Goal: Task Accomplishment & Management: Use online tool/utility

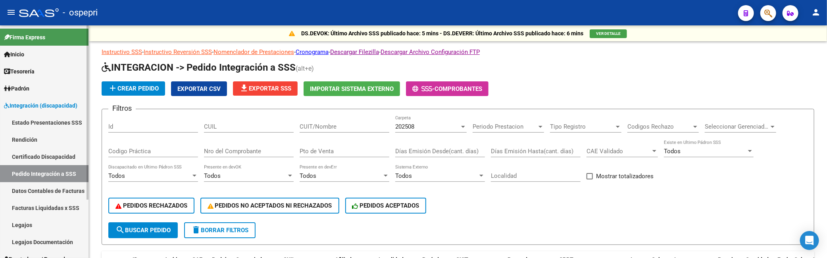
click at [44, 103] on span "Integración (discapacidad)" at bounding box center [40, 105] width 73 height 9
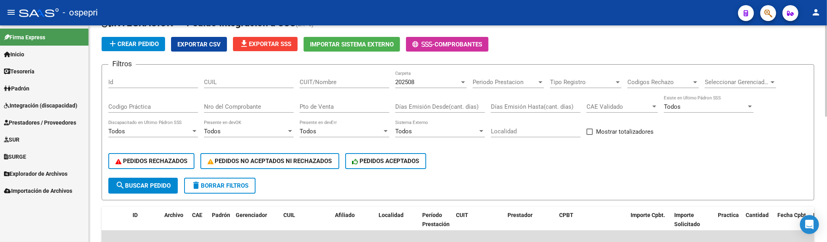
scroll to position [44, 0]
click at [326, 84] on input "CUIT/Nombre" at bounding box center [345, 82] width 90 height 7
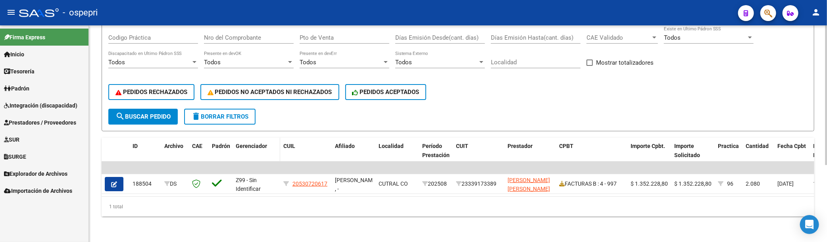
scroll to position [75, 0]
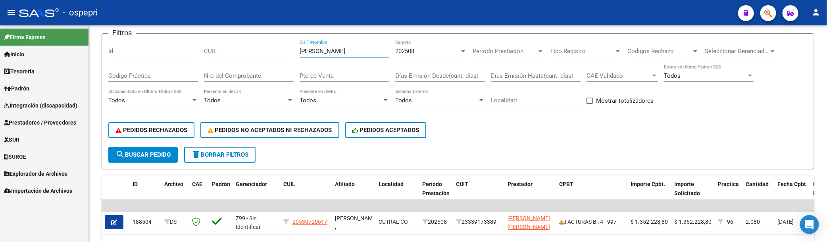
type input "fernandez pablo"
click at [43, 121] on span "Prestadores / Proveedores" at bounding box center [40, 122] width 72 height 9
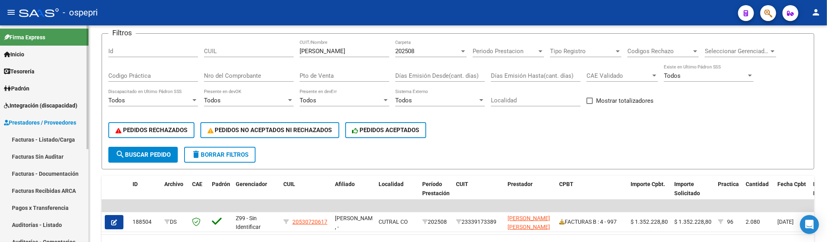
click at [61, 139] on link "Facturas - Listado/Carga" at bounding box center [44, 139] width 89 height 17
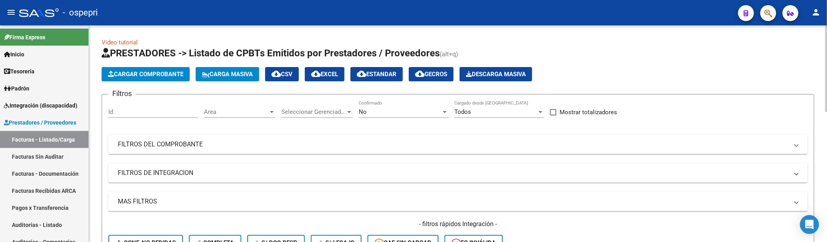
click at [475, 148] on mat-panel-title "FILTROS DEL COMPROBANTE" at bounding box center [453, 144] width 671 height 9
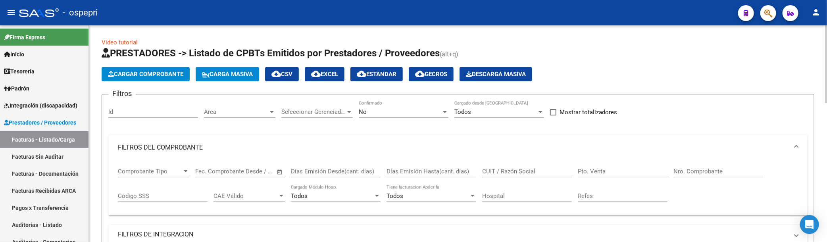
click at [518, 175] on input "CUIT / Razón Social" at bounding box center [527, 171] width 90 height 7
type input "fernandez pablo"
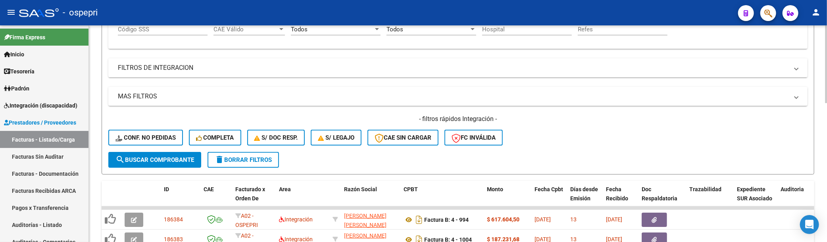
scroll to position [122, 0]
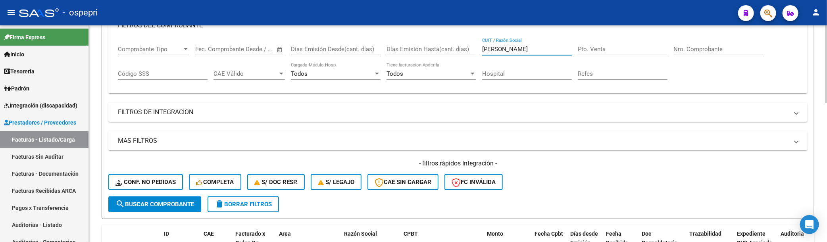
click at [154, 142] on mat-panel-title "MAS FILTROS" at bounding box center [453, 141] width 671 height 9
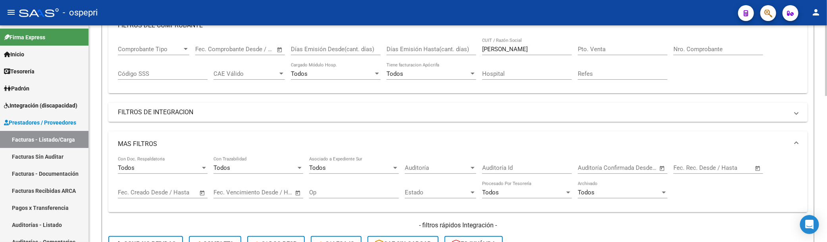
click at [203, 192] on span "Open calendar" at bounding box center [202, 192] width 19 height 19
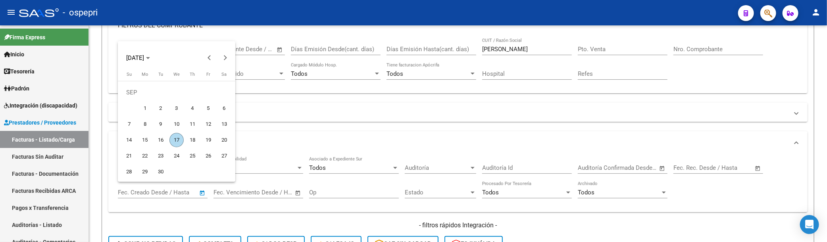
click at [146, 108] on span "1" at bounding box center [145, 108] width 14 height 14
type input "[DATE]"
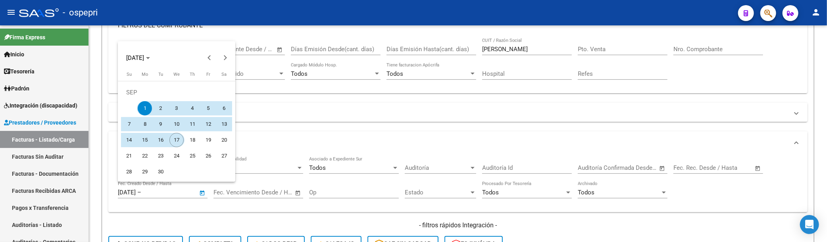
click at [171, 141] on span "17" at bounding box center [176, 140] width 14 height 14
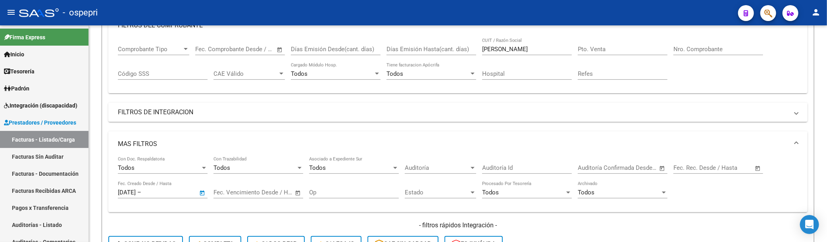
type input "[DATE]"
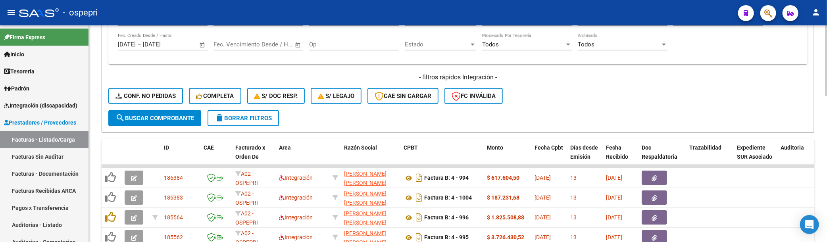
scroll to position [299, 0]
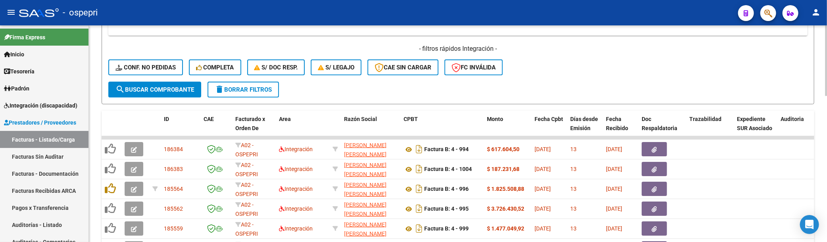
click at [158, 90] on span "search Buscar Comprobante" at bounding box center [155, 89] width 79 height 7
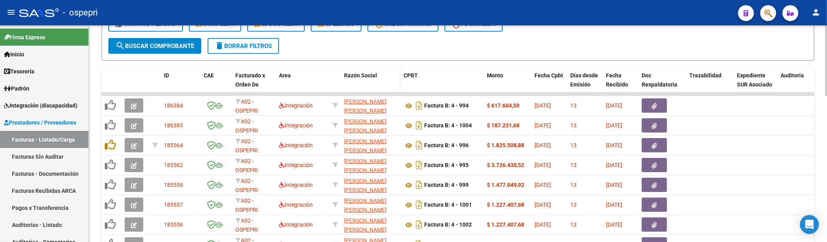
scroll to position [355, 0]
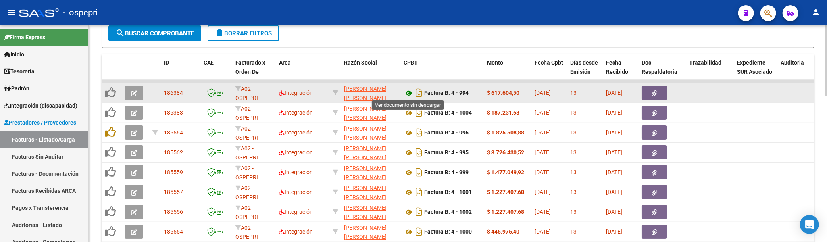
click at [410, 92] on icon at bounding box center [409, 94] width 10 height 10
click at [132, 91] on icon "button" at bounding box center [134, 94] width 6 height 6
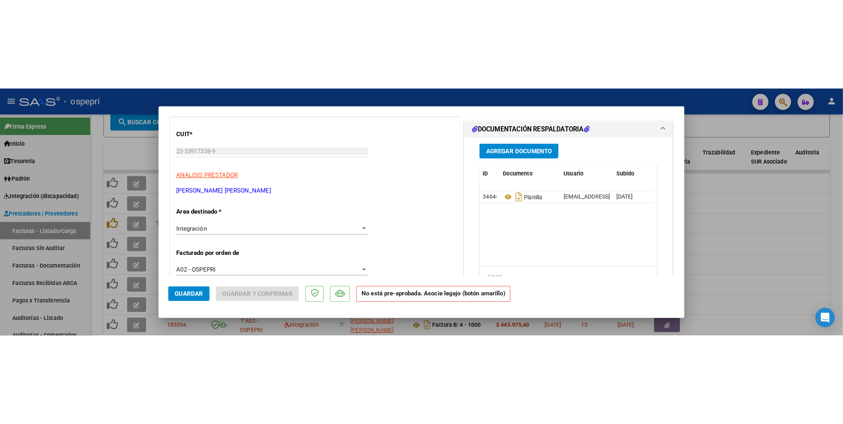
scroll to position [88, 0]
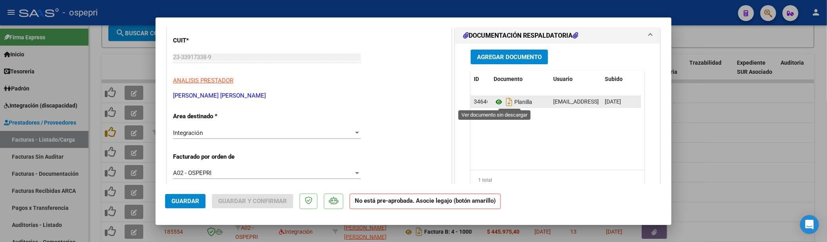
click at [497, 104] on icon at bounding box center [499, 102] width 10 height 10
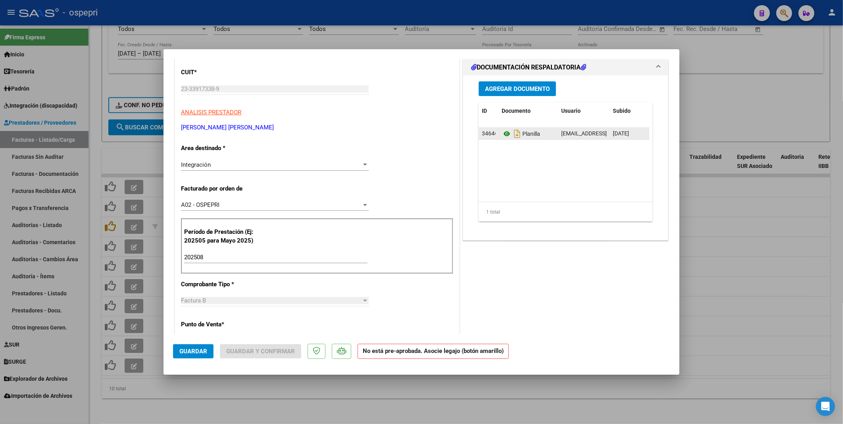
scroll to position [267, 0]
click at [750, 258] on div at bounding box center [421, 212] width 843 height 424
type input "$ 0,00"
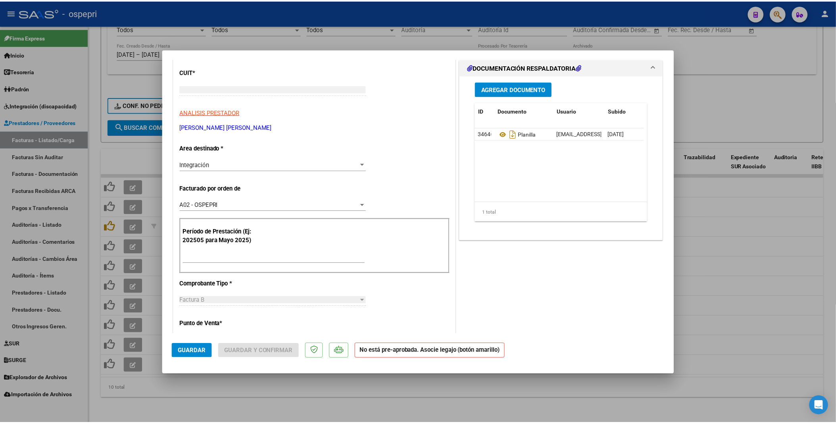
scroll to position [97, 0]
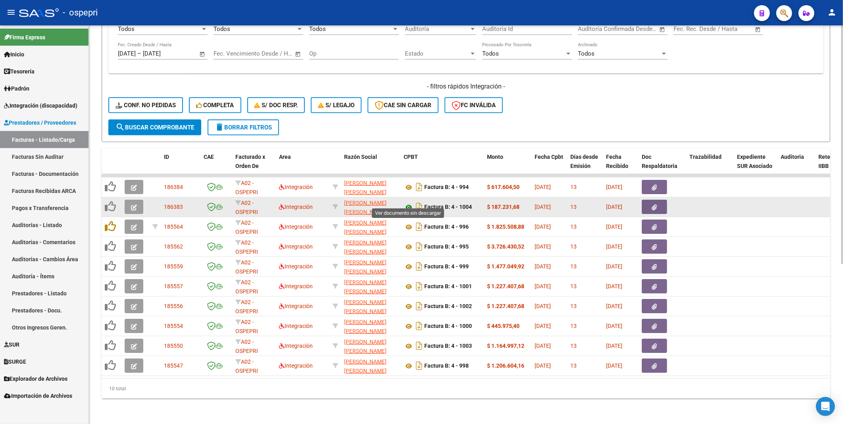
click at [411, 202] on icon at bounding box center [409, 207] width 10 height 10
click at [136, 204] on icon "button" at bounding box center [134, 207] width 6 height 6
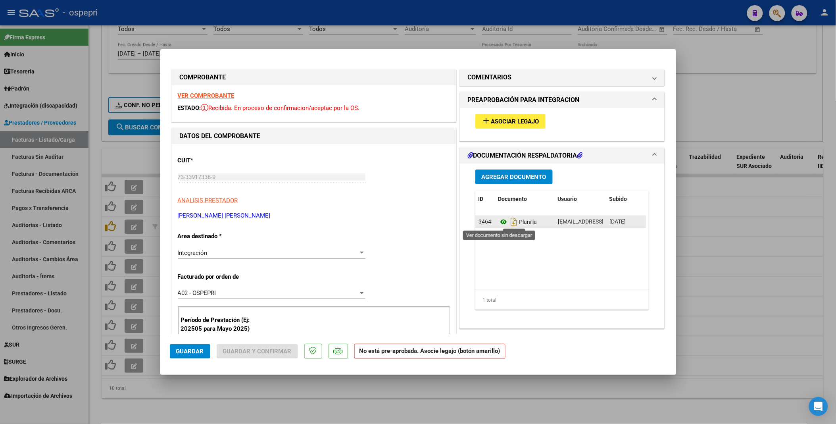
click at [499, 223] on icon at bounding box center [504, 222] width 10 height 10
click at [740, 258] on div at bounding box center [418, 212] width 836 height 424
type input "$ 0,00"
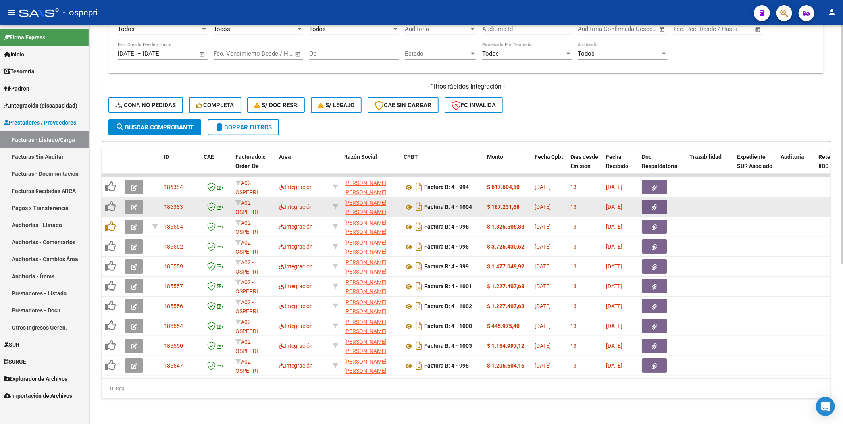
click at [135, 204] on icon "button" at bounding box center [134, 207] width 6 height 6
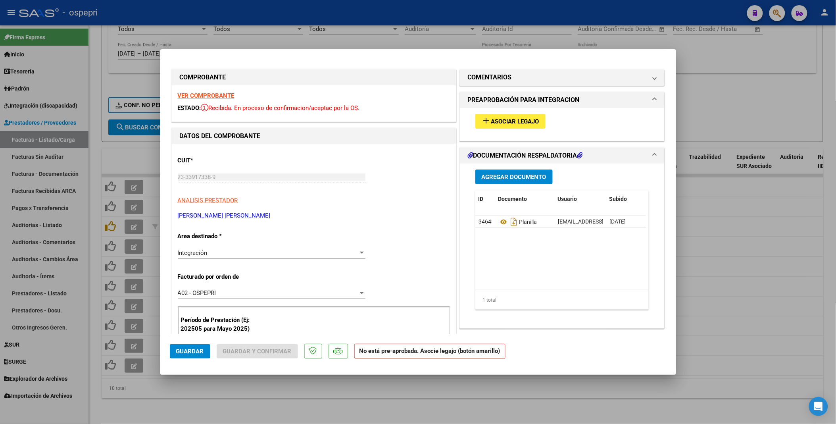
click at [511, 121] on span "Asociar Legajo" at bounding box center [515, 121] width 48 height 7
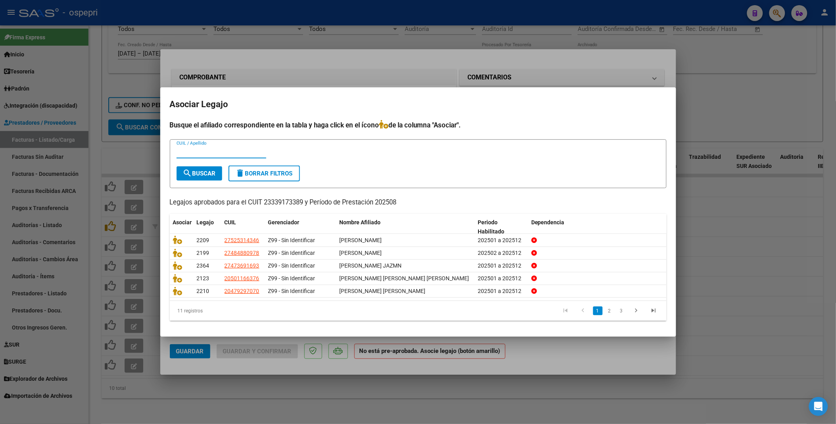
click at [196, 153] on input "CUIL / Apellido" at bounding box center [222, 151] width 90 height 7
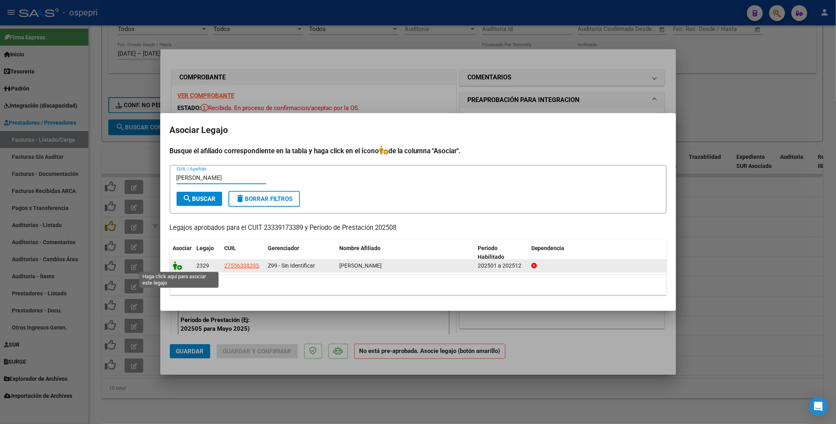
type input "benegas"
click at [175, 258] on icon at bounding box center [178, 265] width 10 height 9
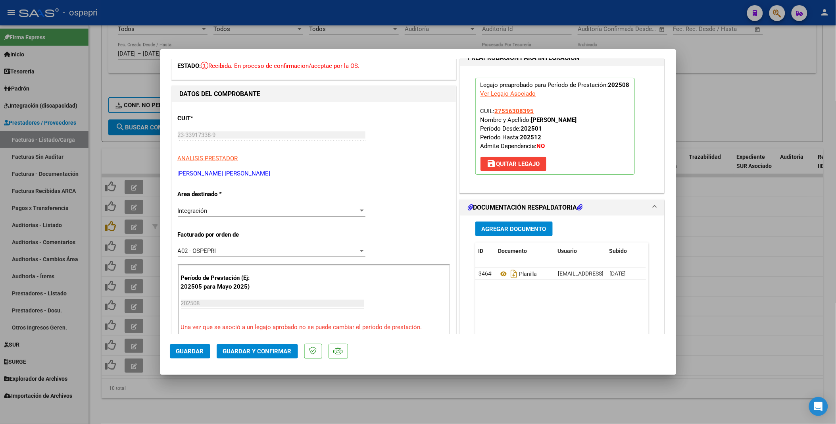
scroll to position [88, 0]
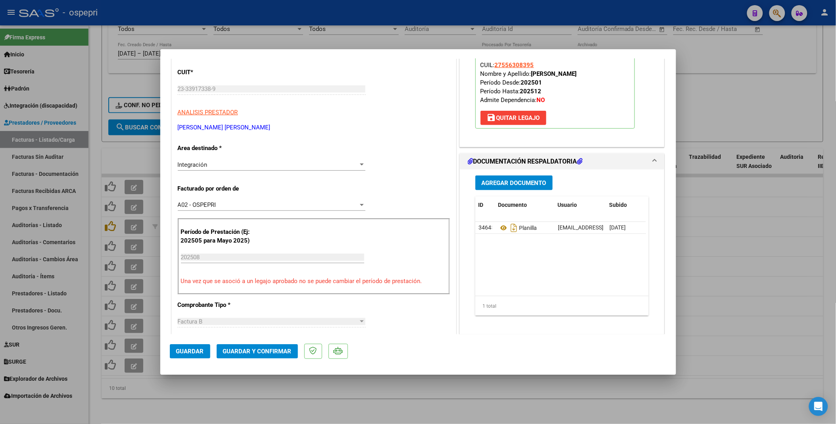
click at [265, 258] on span "Guardar y Confirmar" at bounding box center [257, 351] width 69 height 7
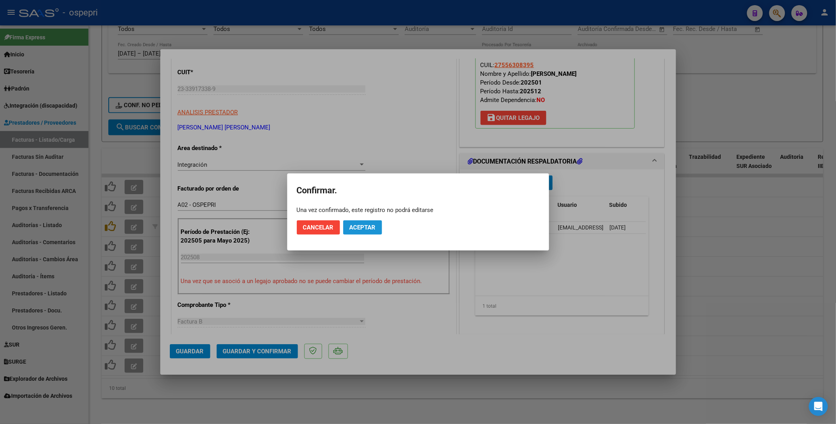
click at [362, 225] on span "Aceptar" at bounding box center [363, 227] width 26 height 7
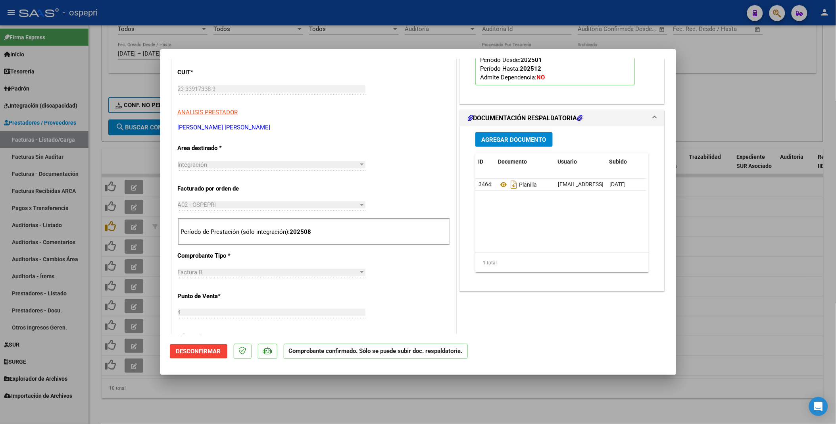
click at [772, 258] on div at bounding box center [418, 212] width 836 height 424
type input "$ 0,00"
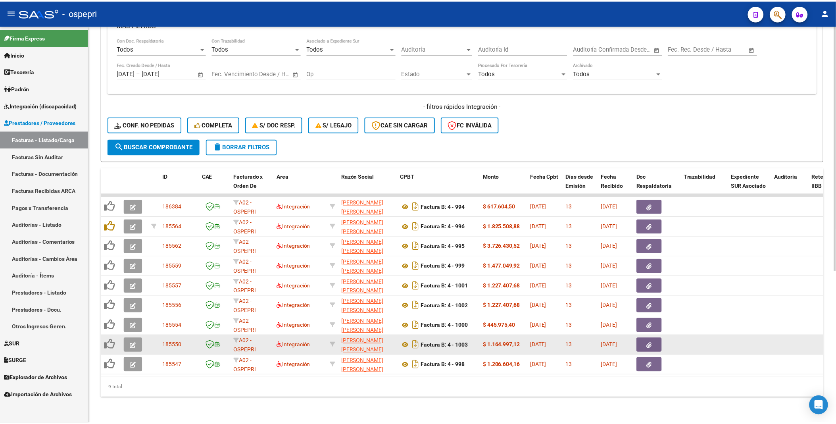
scroll to position [247, 0]
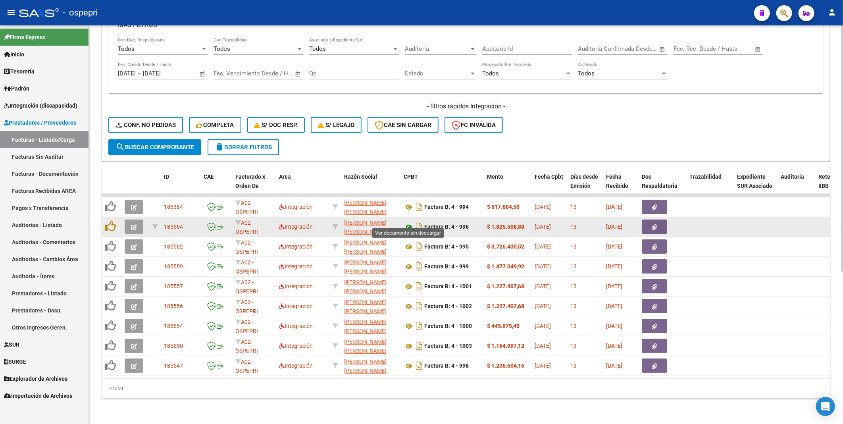
click at [407, 222] on icon at bounding box center [409, 227] width 10 height 10
click at [131, 224] on icon "button" at bounding box center [134, 227] width 6 height 6
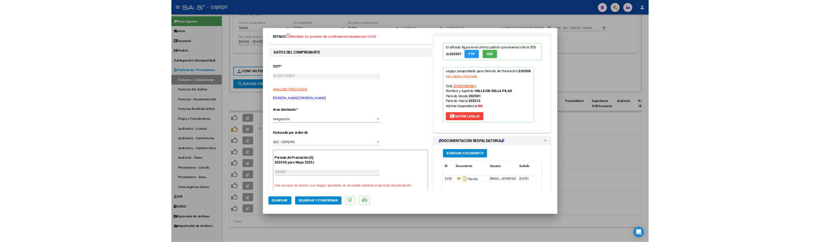
scroll to position [88, 0]
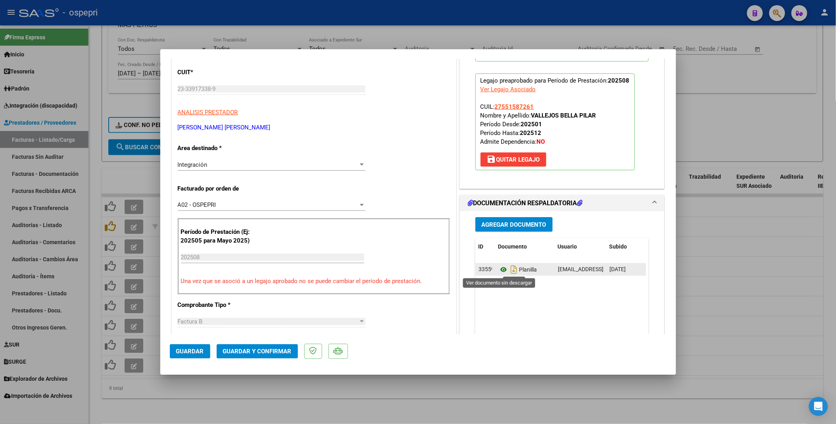
click at [501, 258] on icon at bounding box center [504, 270] width 10 height 10
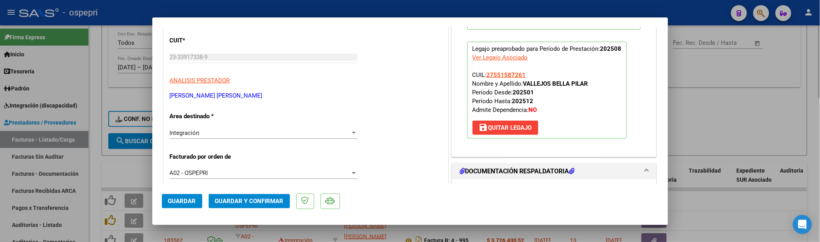
click at [732, 115] on div at bounding box center [410, 121] width 820 height 242
type input "$ 0,00"
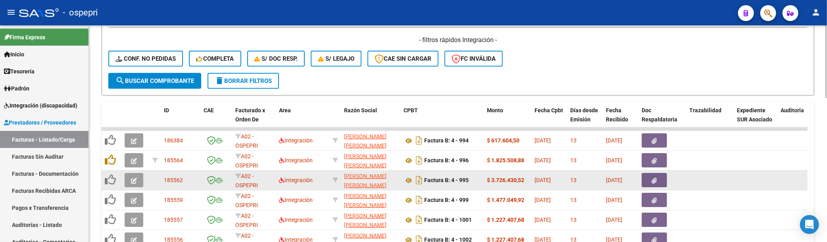
scroll to position [335, 0]
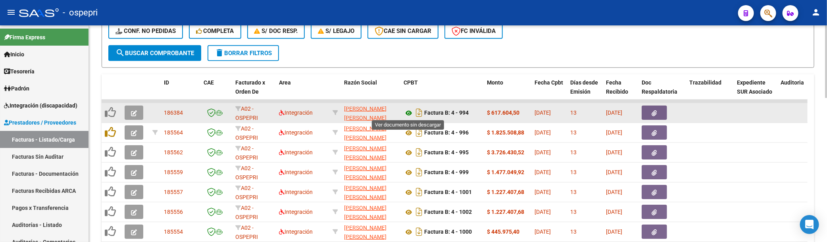
click at [410, 116] on icon at bounding box center [409, 113] width 10 height 10
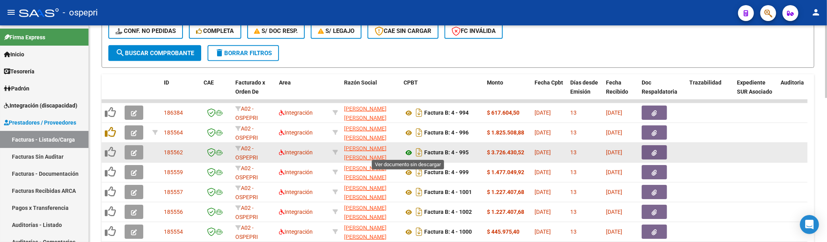
click at [411, 149] on icon at bounding box center [409, 153] width 10 height 10
click at [132, 152] on icon "button" at bounding box center [134, 153] width 6 height 6
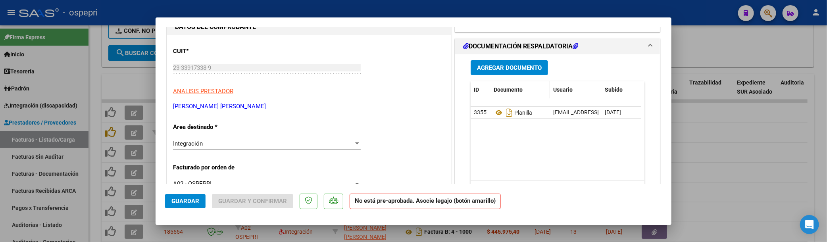
scroll to position [88, 0]
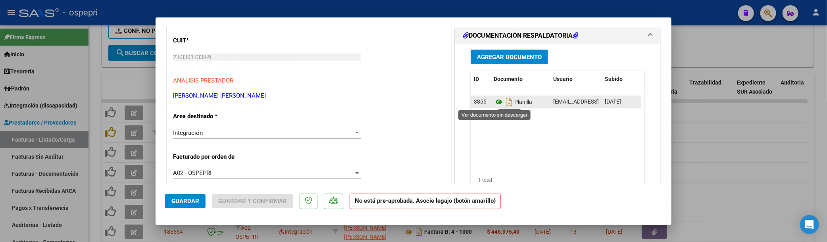
click at [494, 102] on icon at bounding box center [499, 102] width 10 height 10
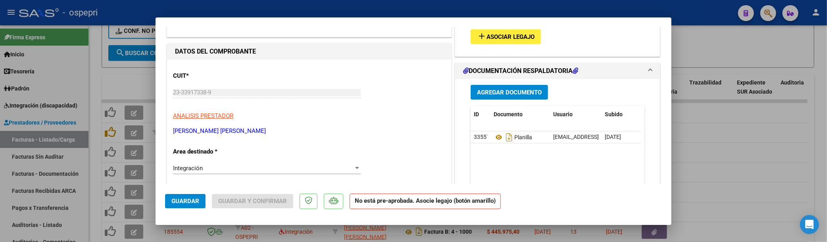
scroll to position [0, 0]
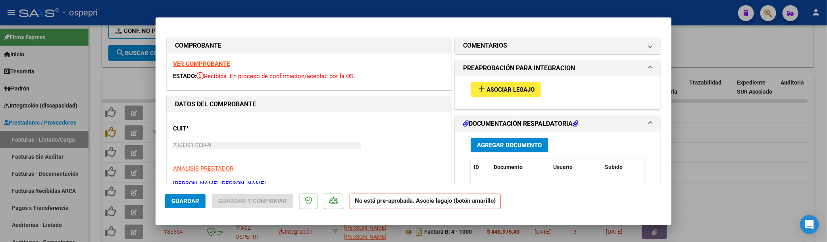
click at [503, 92] on span "Asociar Legajo" at bounding box center [511, 89] width 48 height 7
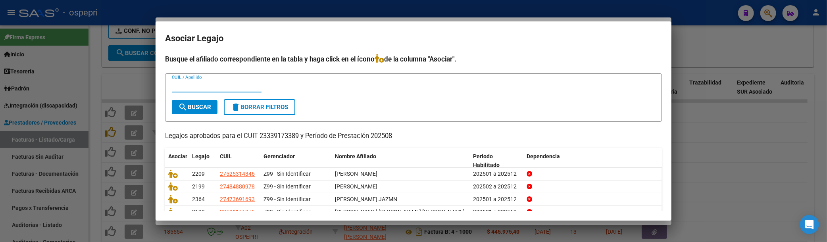
click at [193, 85] on input "CUIL / Apellido" at bounding box center [217, 86] width 90 height 7
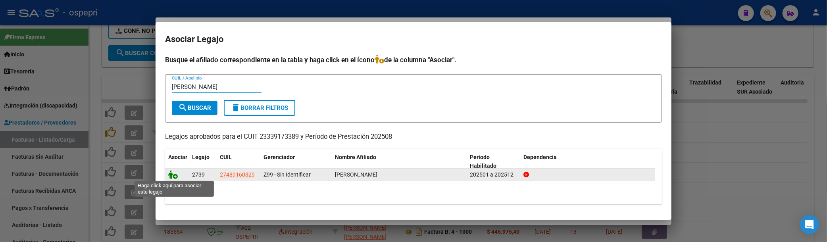
type input "soto"
click at [173, 174] on icon at bounding box center [173, 174] width 10 height 9
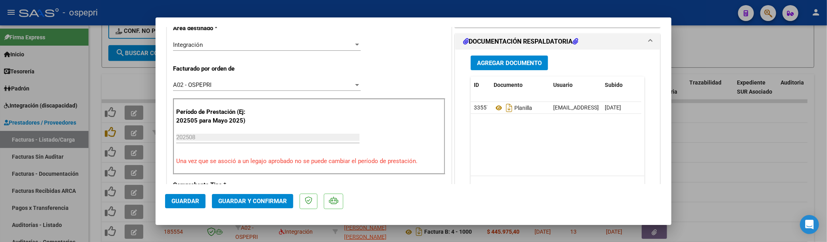
scroll to position [220, 0]
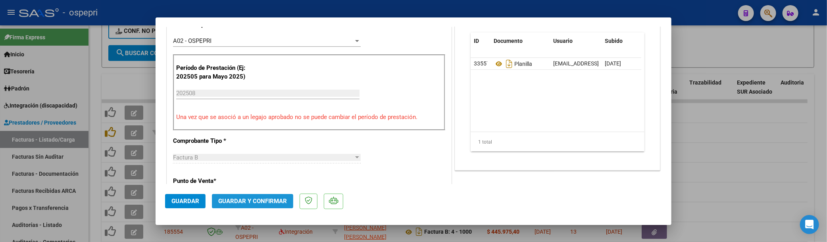
click at [262, 202] on span "Guardar y Confirmar" at bounding box center [252, 201] width 69 height 7
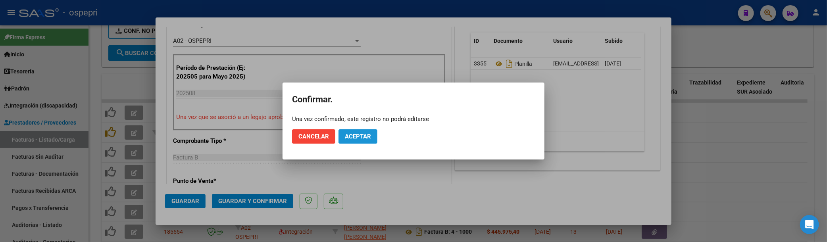
click at [358, 140] on button "Aceptar" at bounding box center [358, 136] width 39 height 14
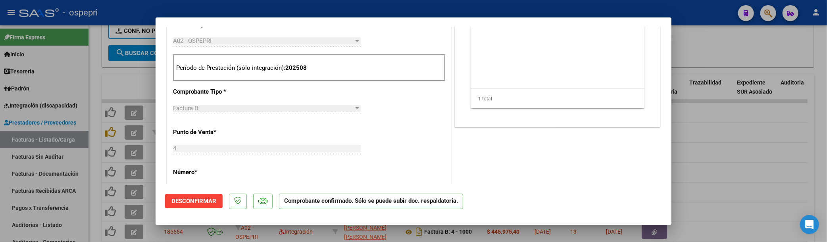
click at [736, 167] on div at bounding box center [413, 121] width 827 height 242
type input "$ 0,00"
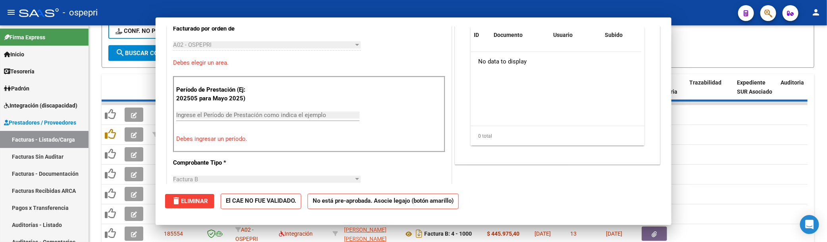
scroll to position [235, 0]
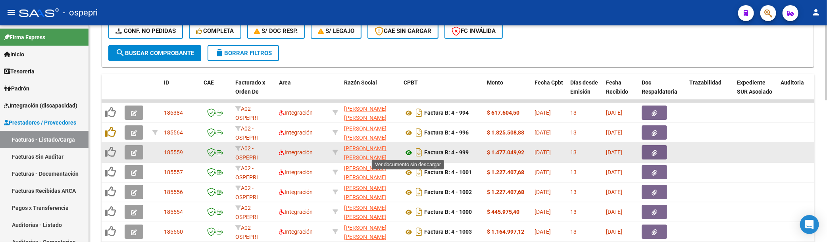
click at [410, 152] on icon at bounding box center [409, 153] width 10 height 10
click at [135, 155] on icon "button" at bounding box center [134, 153] width 6 height 6
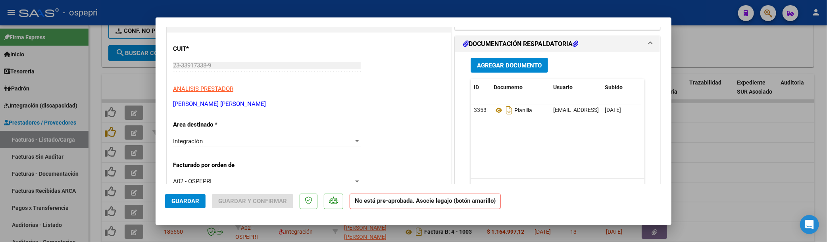
scroll to position [88, 0]
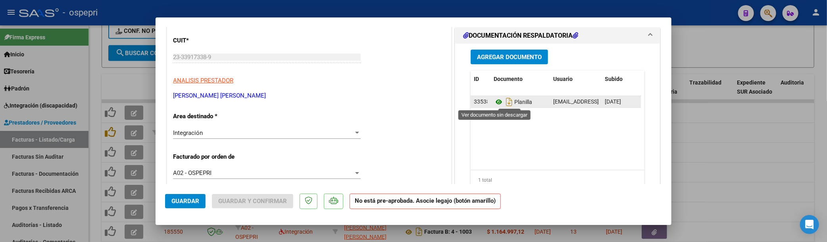
click at [494, 104] on icon at bounding box center [499, 102] width 10 height 10
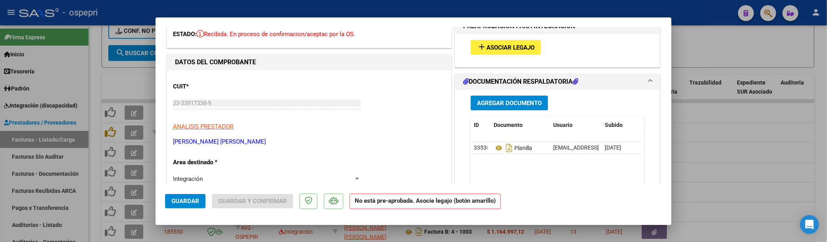
scroll to position [0, 0]
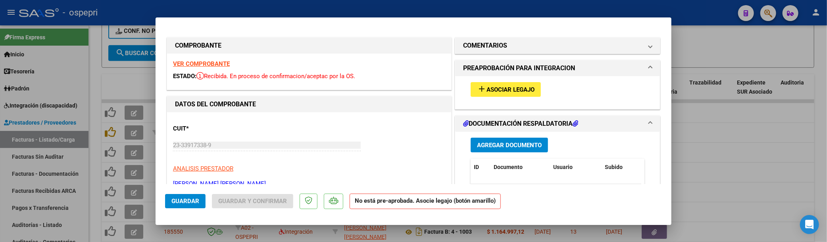
click at [517, 88] on span "Asociar Legajo" at bounding box center [511, 89] width 48 height 7
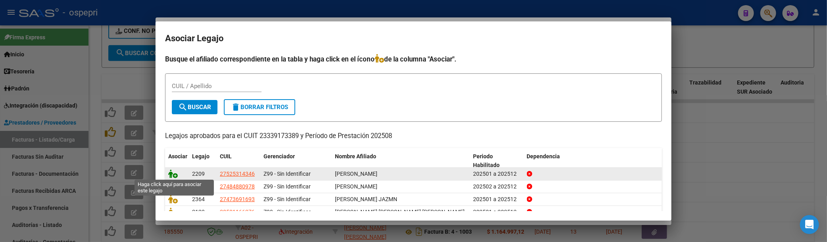
click at [173, 172] on icon at bounding box center [173, 173] width 10 height 9
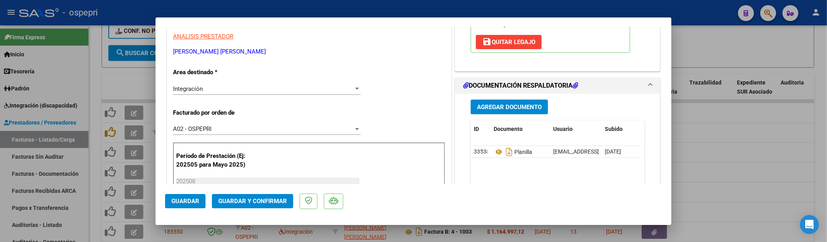
scroll to position [220, 0]
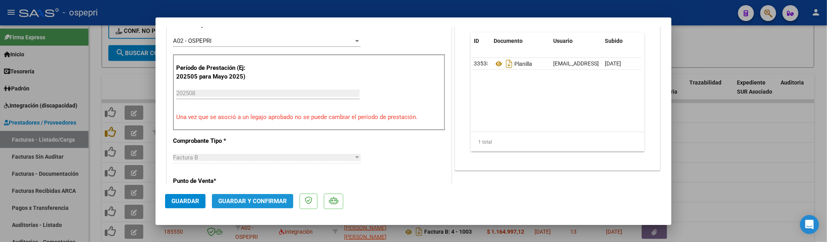
click at [252, 203] on span "Guardar y Confirmar" at bounding box center [252, 201] width 69 height 7
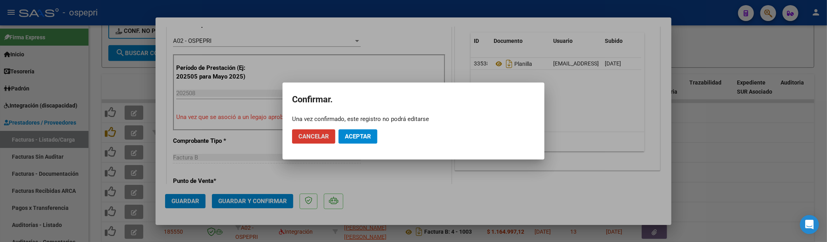
click at [362, 138] on span "Aceptar" at bounding box center [358, 136] width 26 height 7
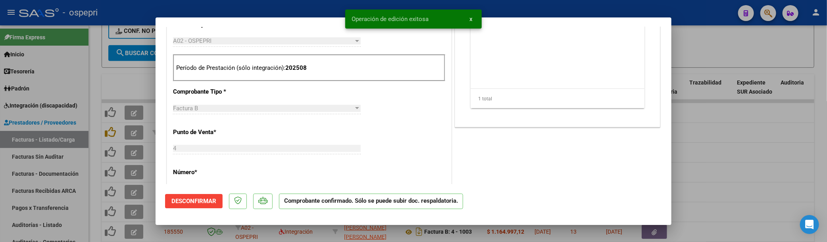
click at [725, 177] on div at bounding box center [413, 121] width 827 height 242
type input "$ 0,00"
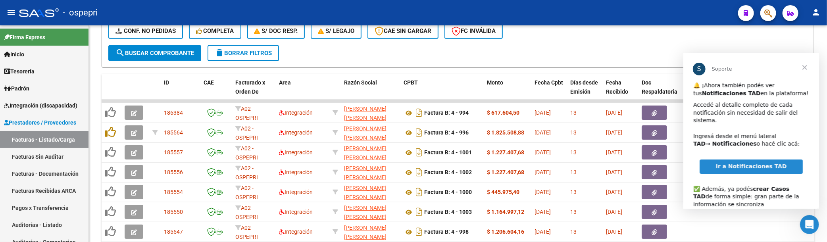
scroll to position [0, 0]
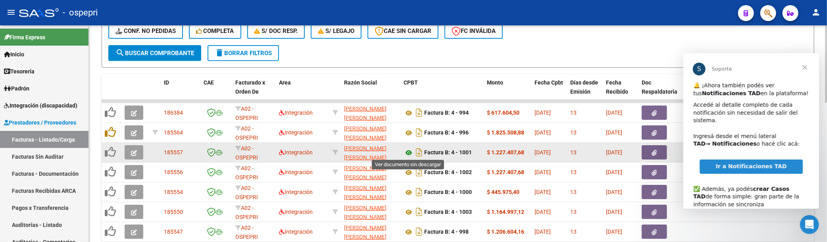
click at [406, 153] on icon at bounding box center [409, 153] width 10 height 10
click at [135, 156] on button "button" at bounding box center [134, 152] width 19 height 14
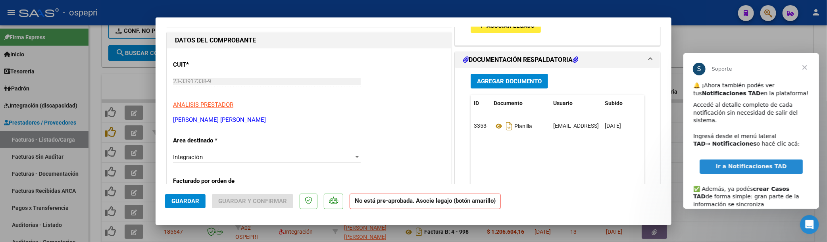
scroll to position [88, 0]
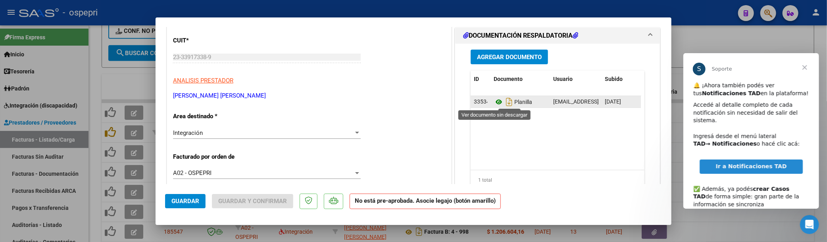
click at [495, 102] on icon at bounding box center [499, 102] width 10 height 10
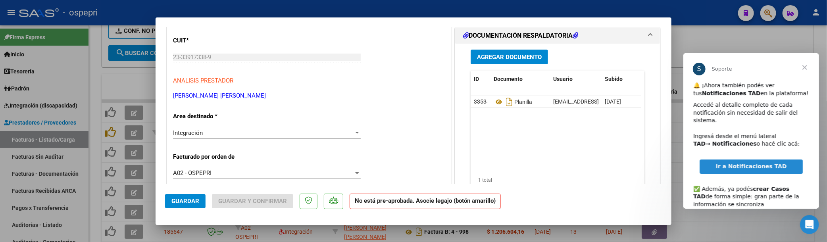
scroll to position [0, 0]
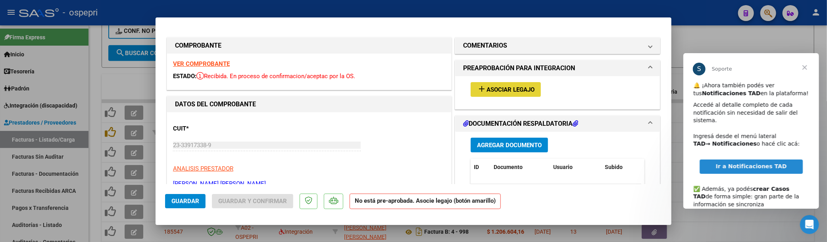
click at [499, 94] on button "add Asociar Legajo" at bounding box center [506, 89] width 70 height 15
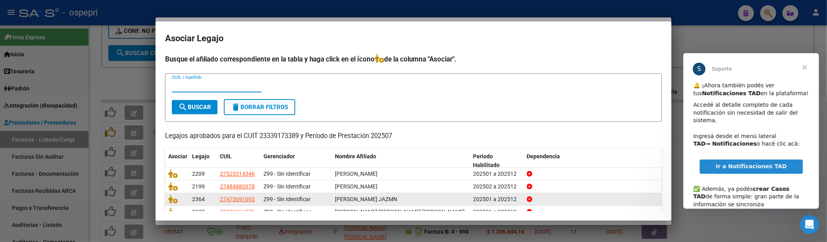
scroll to position [44, 0]
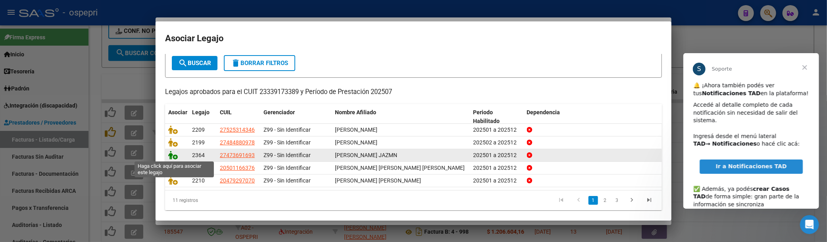
click at [171, 158] on icon at bounding box center [173, 155] width 10 height 9
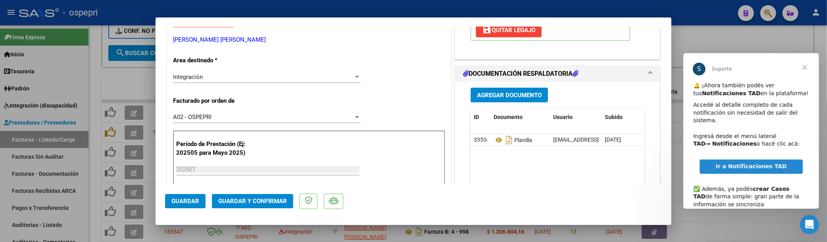
scroll to position [176, 0]
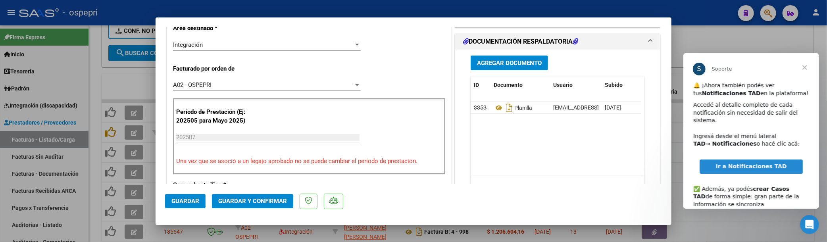
click at [255, 202] on span "Guardar y Confirmar" at bounding box center [252, 201] width 69 height 7
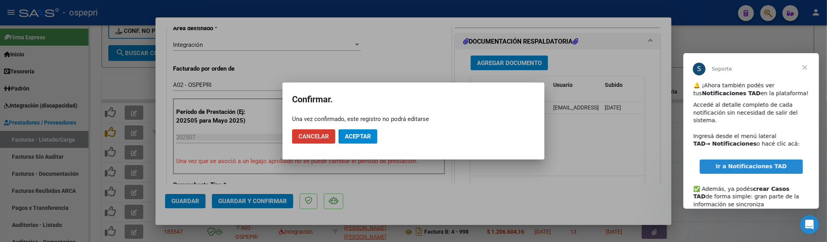
click at [370, 139] on span "Aceptar" at bounding box center [358, 136] width 26 height 7
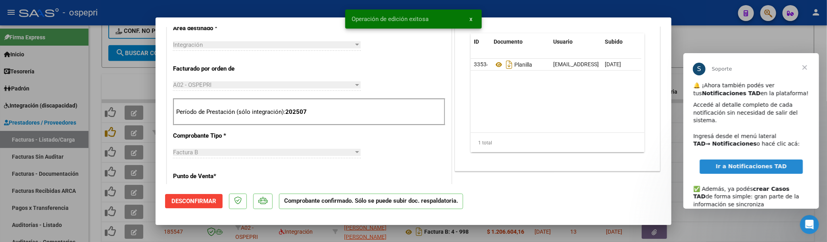
click at [731, 37] on div at bounding box center [413, 121] width 827 height 242
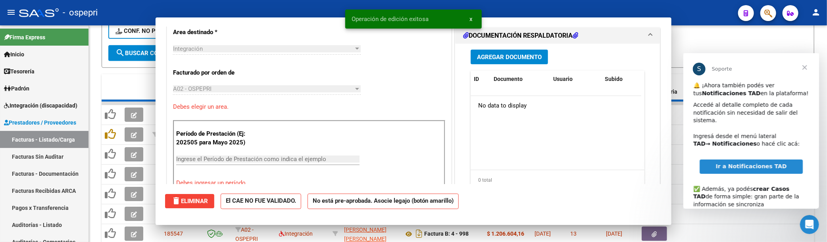
type input "$ 0,00"
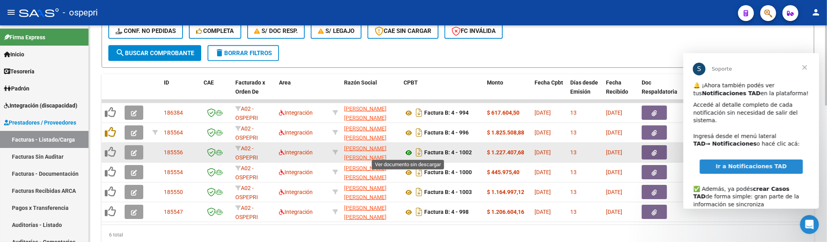
click at [410, 153] on icon at bounding box center [409, 153] width 10 height 10
click at [134, 153] on icon "button" at bounding box center [134, 153] width 6 height 6
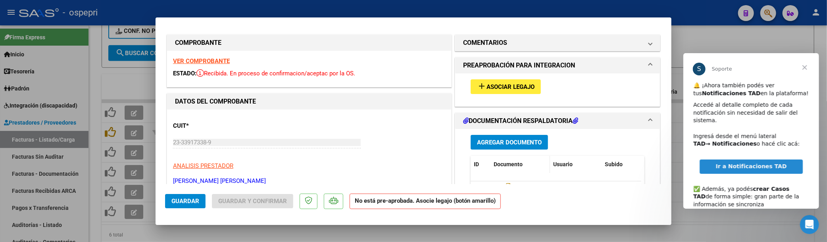
scroll to position [0, 0]
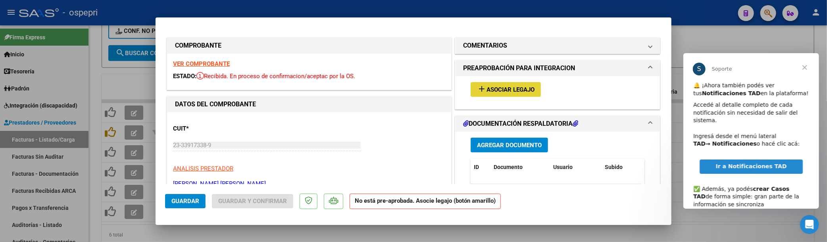
click at [511, 88] on span "Asociar Legajo" at bounding box center [511, 89] width 48 height 7
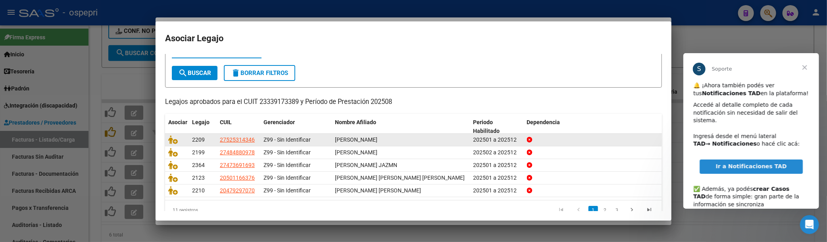
scroll to position [44, 0]
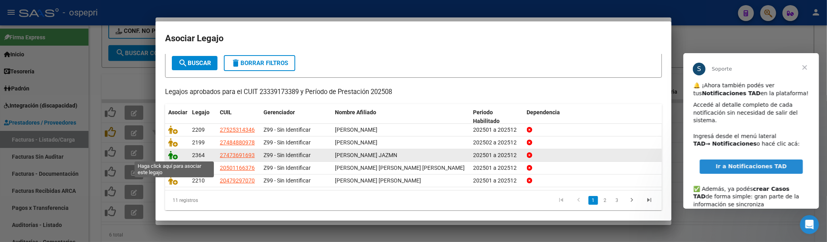
click at [173, 155] on icon at bounding box center [173, 155] width 10 height 9
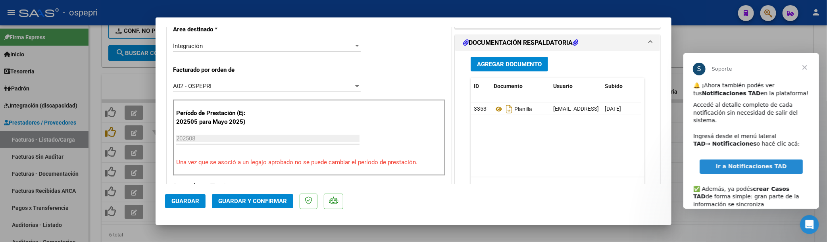
scroll to position [176, 0]
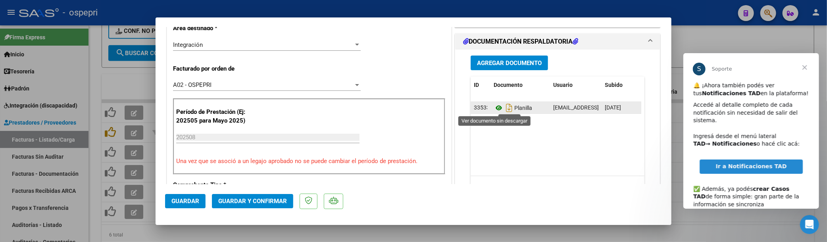
click at [495, 112] on icon at bounding box center [499, 108] width 10 height 10
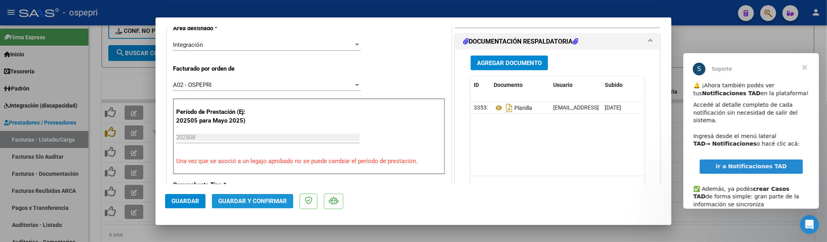
click at [252, 200] on span "Guardar y Confirmar" at bounding box center [252, 201] width 69 height 7
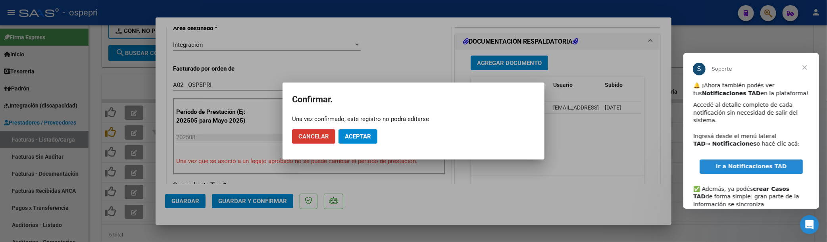
click at [351, 132] on button "Aceptar" at bounding box center [358, 136] width 39 height 14
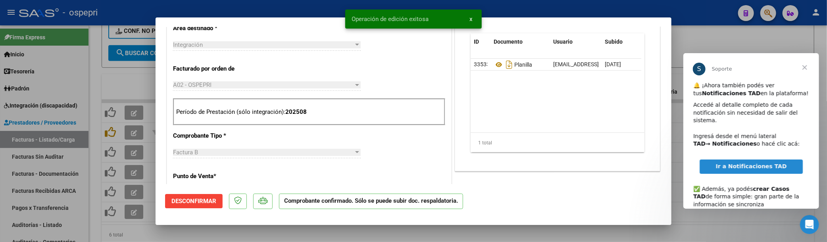
click at [716, 42] on div at bounding box center [413, 121] width 827 height 242
type input "$ 0,00"
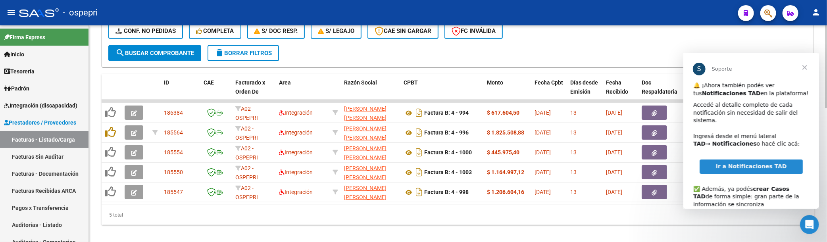
click at [485, 224] on div "5 total" at bounding box center [458, 215] width 713 height 20
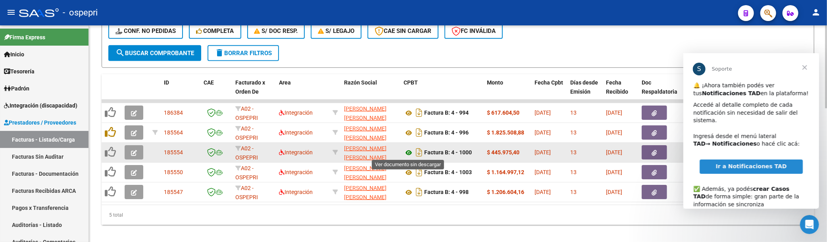
click at [410, 151] on icon at bounding box center [409, 153] width 10 height 10
click at [138, 152] on button "button" at bounding box center [134, 152] width 19 height 14
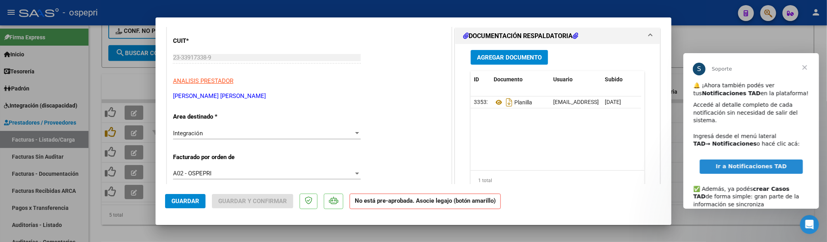
scroll to position [88, 0]
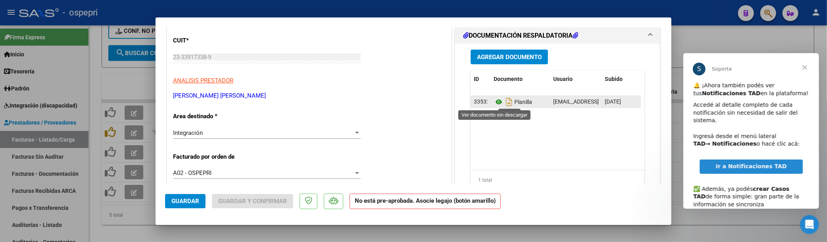
click at [494, 101] on icon at bounding box center [499, 102] width 10 height 10
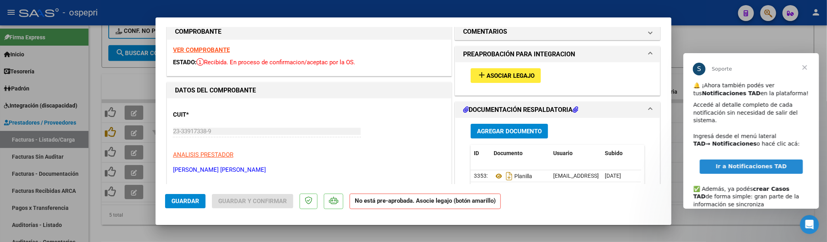
scroll to position [0, 0]
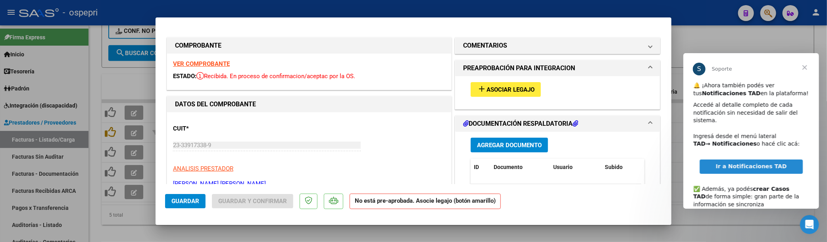
click at [491, 92] on span "Asociar Legajo" at bounding box center [511, 89] width 48 height 7
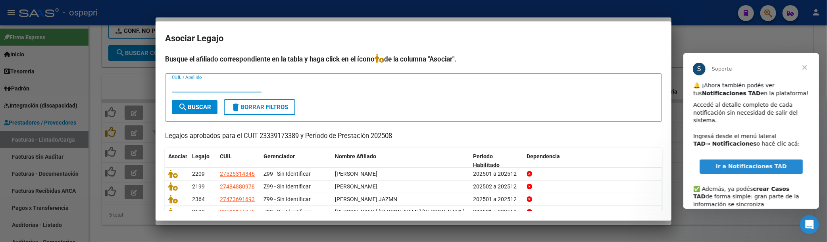
scroll to position [44, 0]
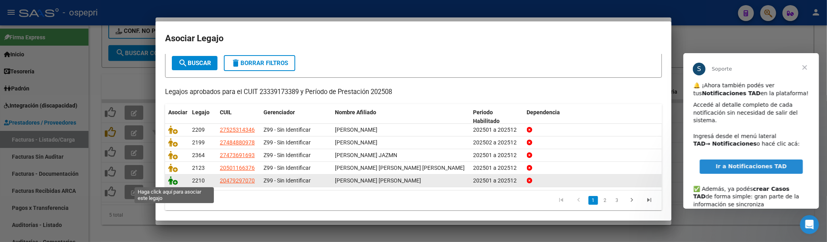
click at [172, 183] on icon at bounding box center [173, 180] width 10 height 9
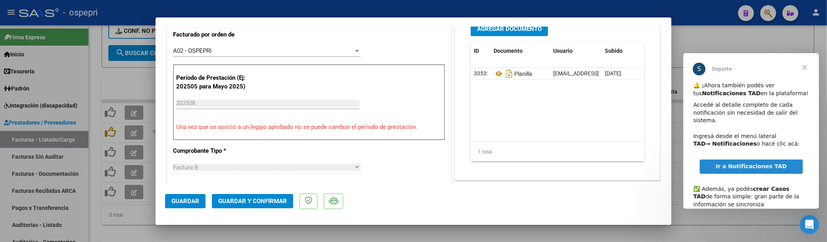
scroll to position [220, 0]
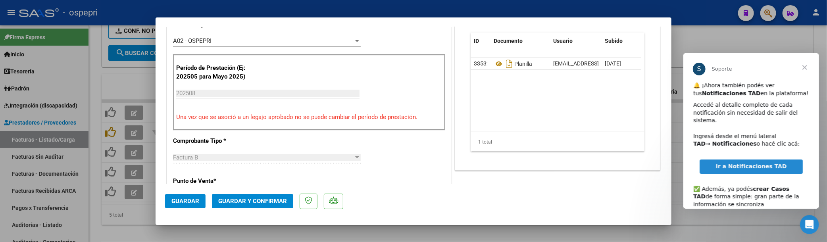
click at [243, 200] on span "Guardar y Confirmar" at bounding box center [252, 201] width 69 height 7
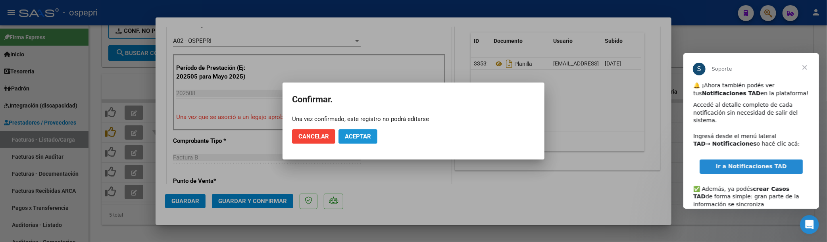
click at [356, 138] on span "Aceptar" at bounding box center [358, 136] width 26 height 7
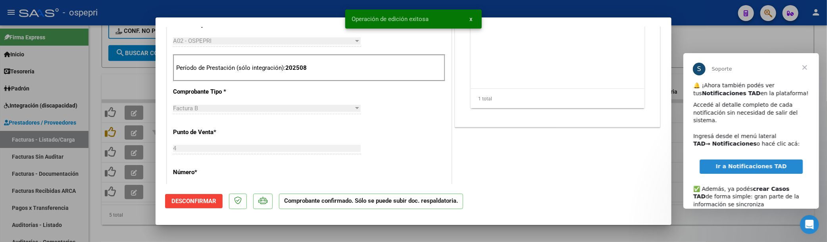
click at [725, 41] on div at bounding box center [413, 121] width 827 height 242
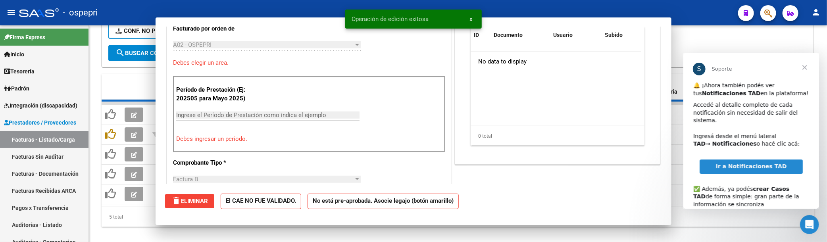
type input "$ 0,00"
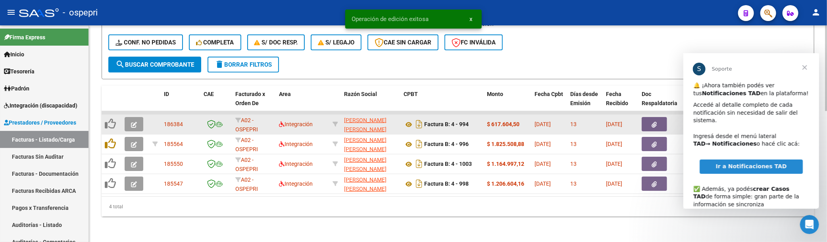
scroll to position [330, 0]
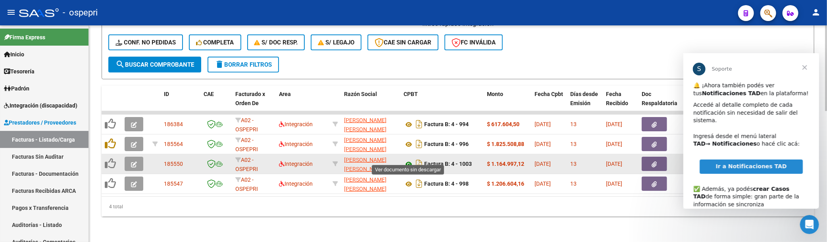
click at [406, 160] on icon at bounding box center [409, 165] width 10 height 10
click at [136, 162] on icon "button" at bounding box center [134, 165] width 6 height 6
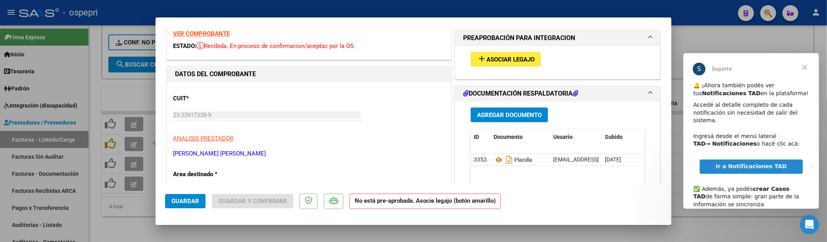
scroll to position [44, 0]
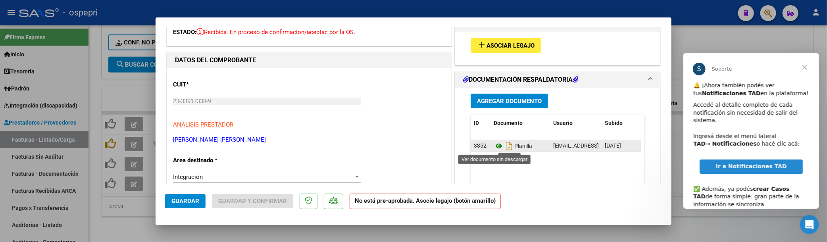
click at [494, 148] on icon at bounding box center [499, 146] width 10 height 10
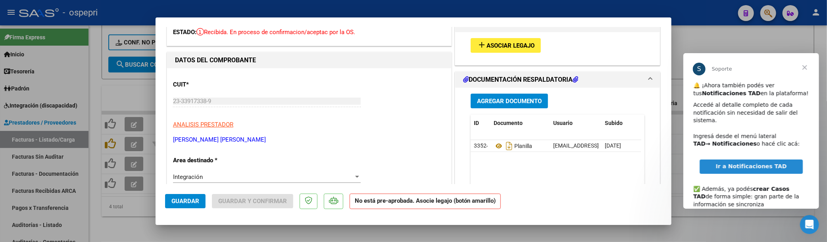
click at [505, 50] on button "add Asociar Legajo" at bounding box center [506, 45] width 70 height 15
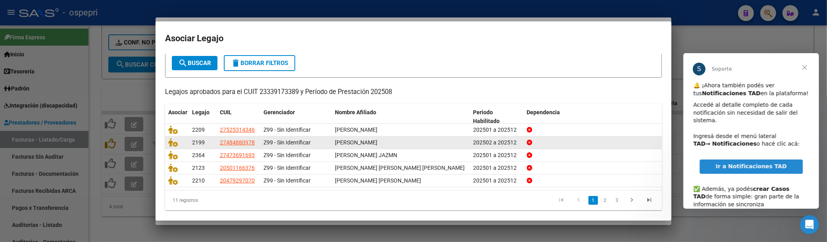
scroll to position [0, 0]
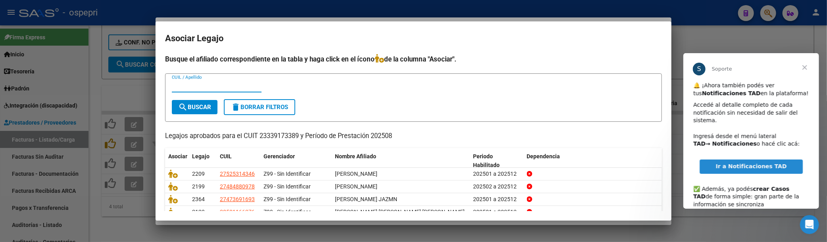
click at [205, 87] on input "CUIL / Apellido" at bounding box center [217, 86] width 90 height 7
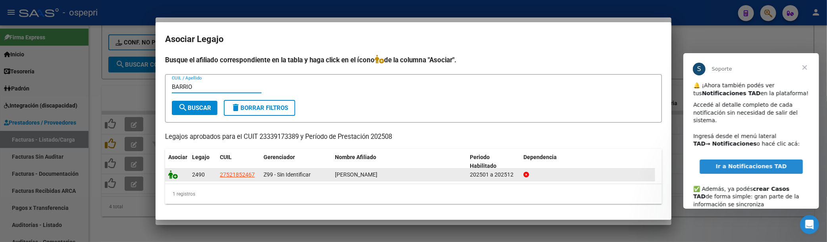
type input "BARRIO"
click at [169, 172] on icon at bounding box center [173, 174] width 10 height 9
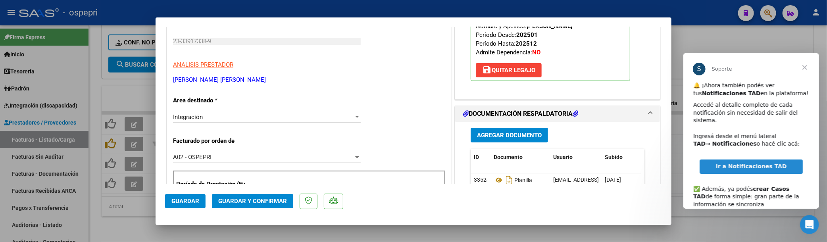
scroll to position [88, 0]
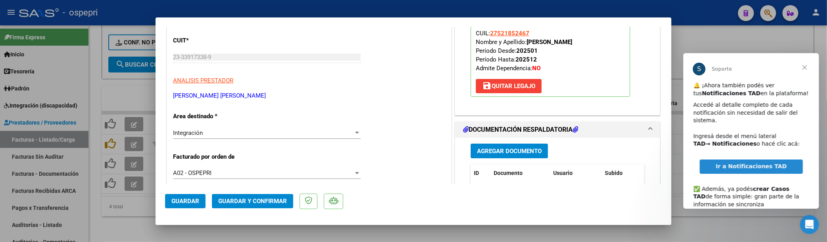
click at [267, 198] on span "Guardar y Confirmar" at bounding box center [252, 201] width 69 height 7
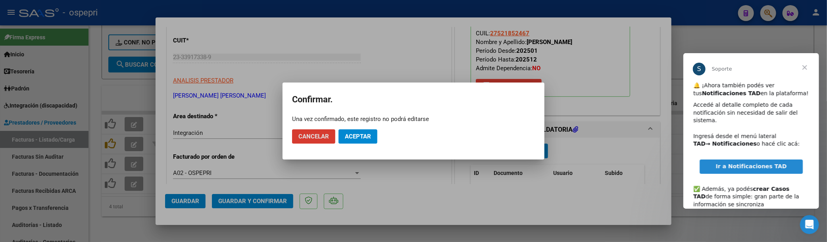
click at [349, 140] on button "Aceptar" at bounding box center [358, 136] width 39 height 14
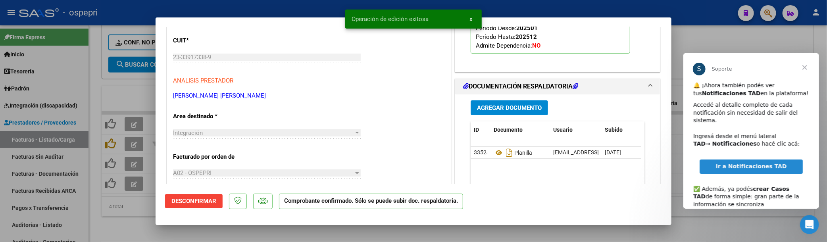
click at [748, 37] on div at bounding box center [413, 121] width 827 height 242
type input "$ 0,00"
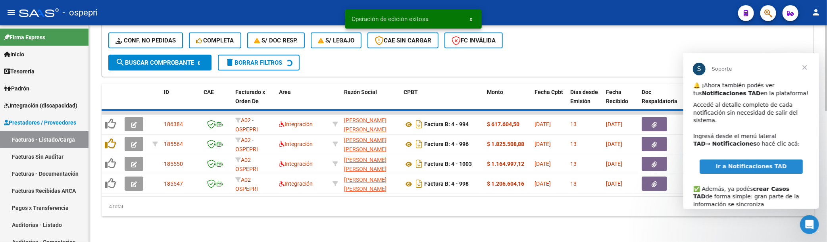
scroll to position [310, 0]
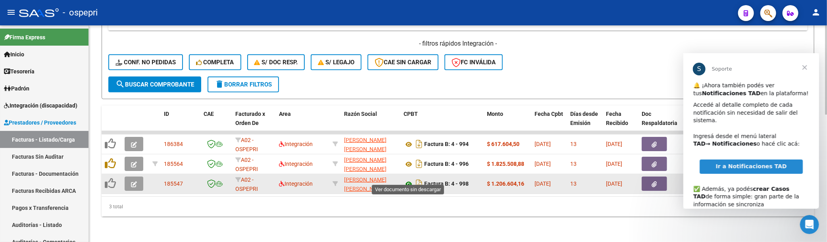
click at [410, 179] on icon at bounding box center [409, 184] width 10 height 10
click at [137, 180] on button "button" at bounding box center [134, 184] width 19 height 14
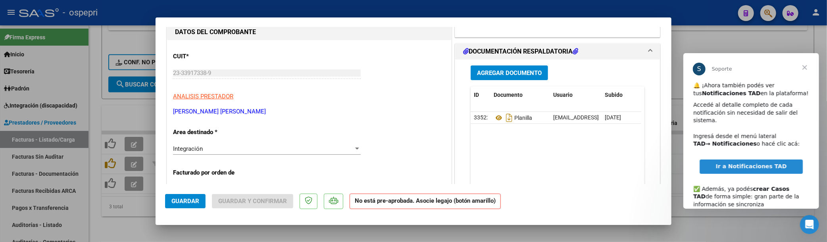
scroll to position [88, 0]
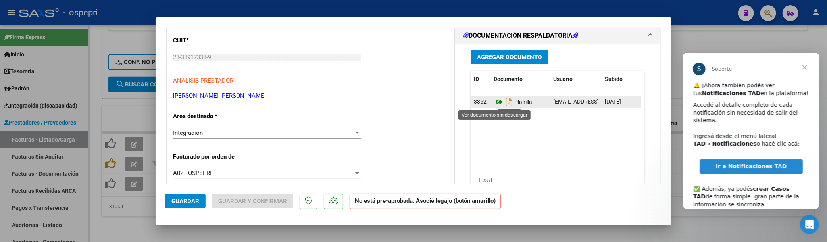
click at [495, 102] on icon at bounding box center [499, 102] width 10 height 10
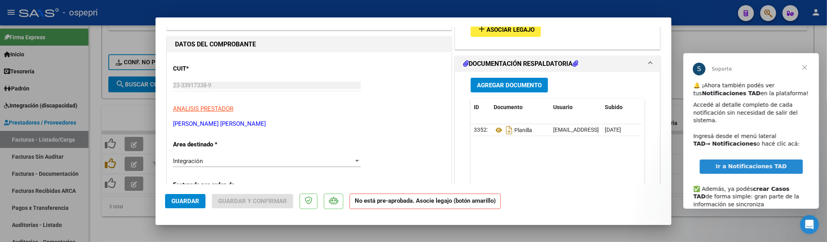
scroll to position [0, 0]
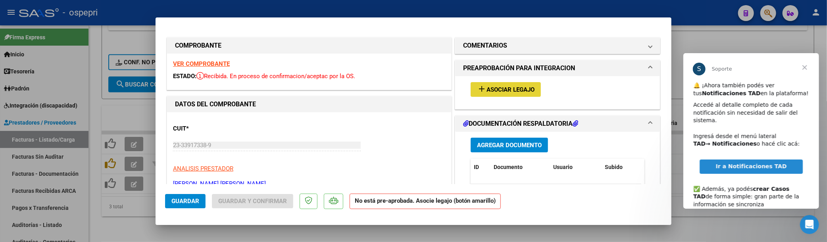
click at [500, 87] on span "Asociar Legajo" at bounding box center [511, 89] width 48 height 7
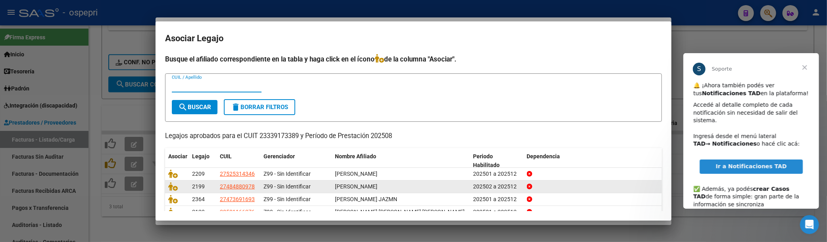
scroll to position [44, 0]
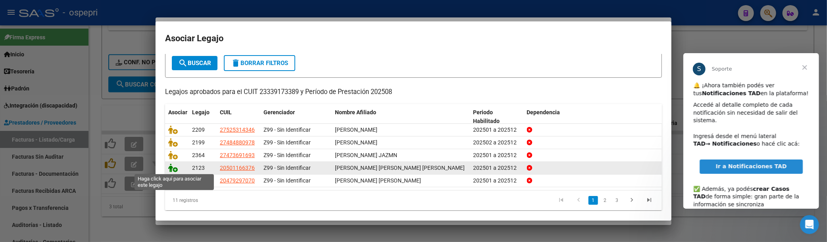
click at [174, 169] on icon at bounding box center [173, 168] width 10 height 9
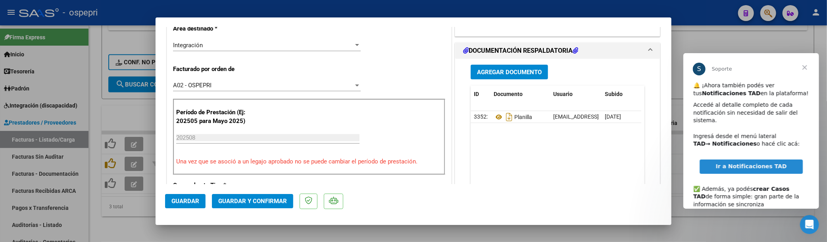
scroll to position [176, 0]
click at [258, 196] on button "Guardar y Confirmar" at bounding box center [252, 201] width 81 height 14
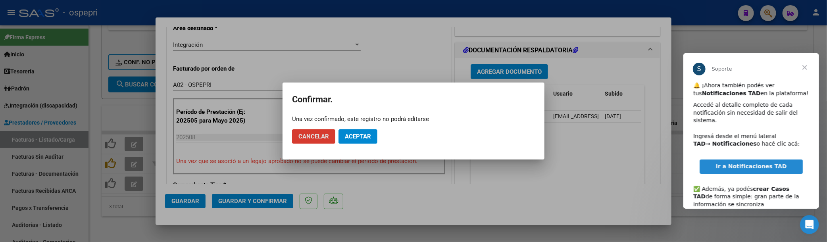
click at [360, 138] on span "Aceptar" at bounding box center [358, 136] width 26 height 7
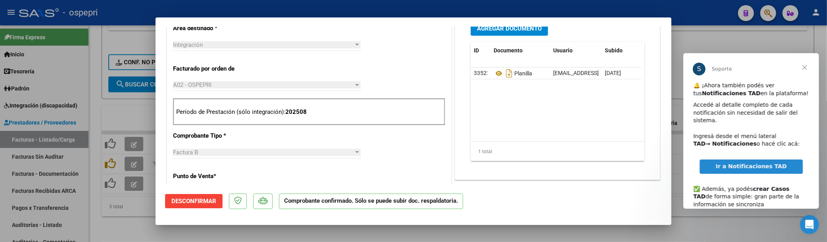
click at [698, 23] on div at bounding box center [413, 121] width 827 height 242
type input "$ 0,00"
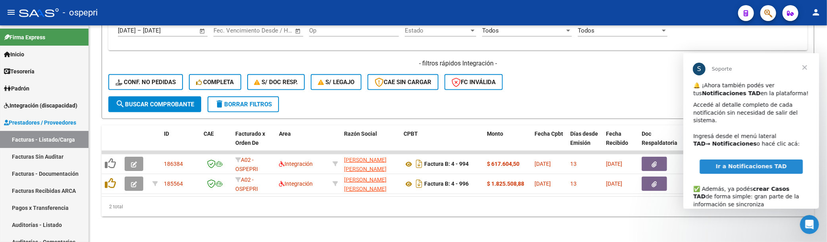
scroll to position [291, 0]
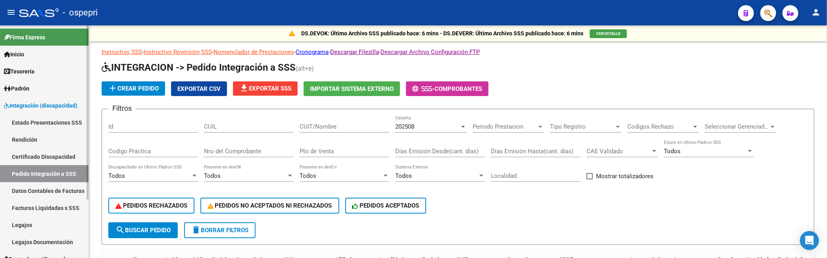
click at [41, 106] on span "Integración (discapacidad)" at bounding box center [40, 105] width 73 height 9
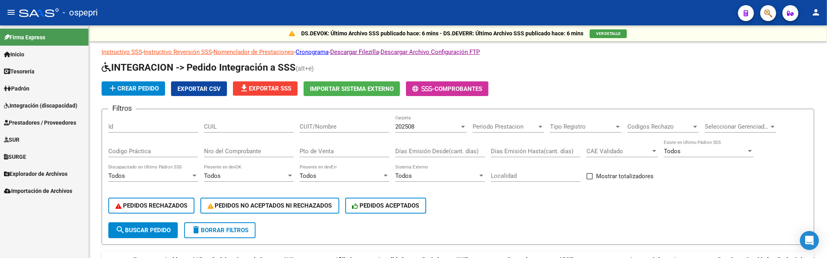
click at [46, 121] on span "Prestadores / Proveedores" at bounding box center [40, 122] width 72 height 9
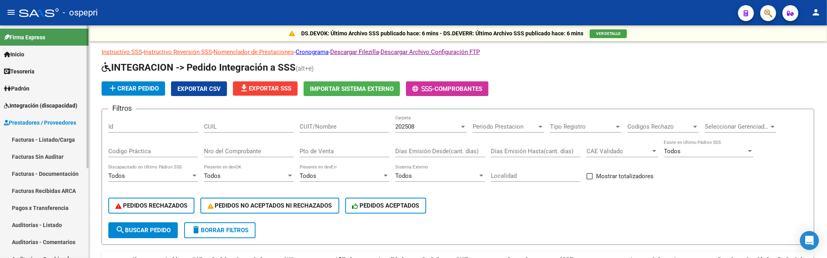
click at [48, 137] on link "Facturas - Listado/Carga" at bounding box center [44, 139] width 89 height 17
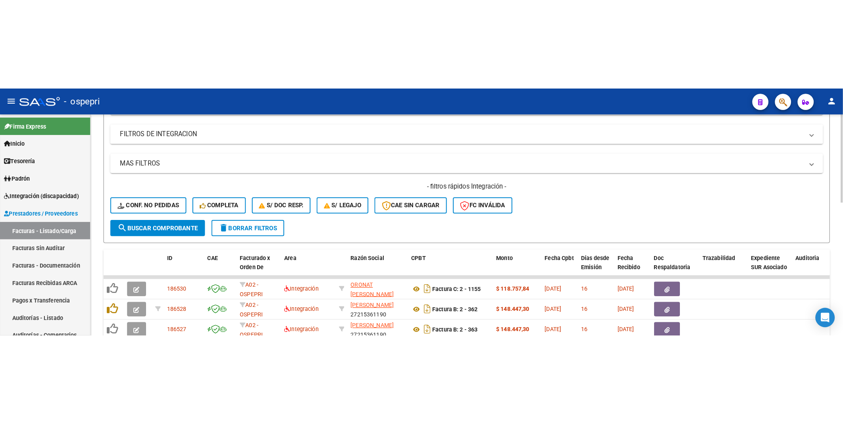
scroll to position [132, 0]
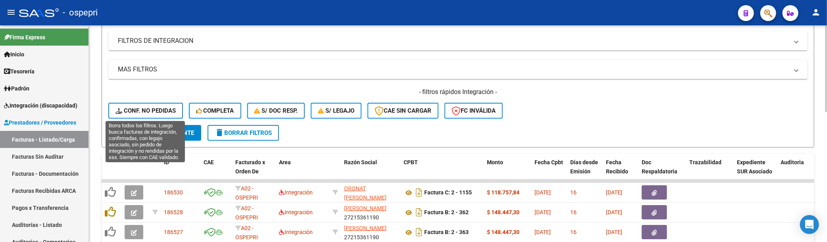
click at [157, 105] on button "Conf. no pedidas" at bounding box center [145, 111] width 75 height 16
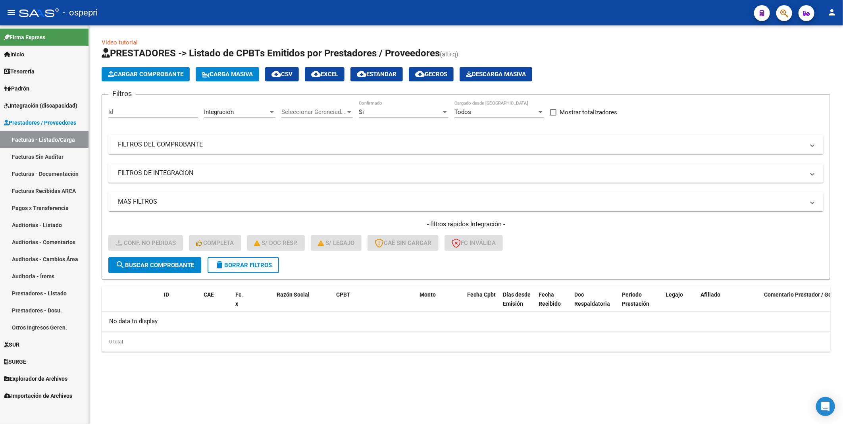
scroll to position [0, 0]
click at [566, 151] on mat-expansion-panel-header "FILTROS DEL COMPROBANTE" at bounding box center [465, 144] width 715 height 19
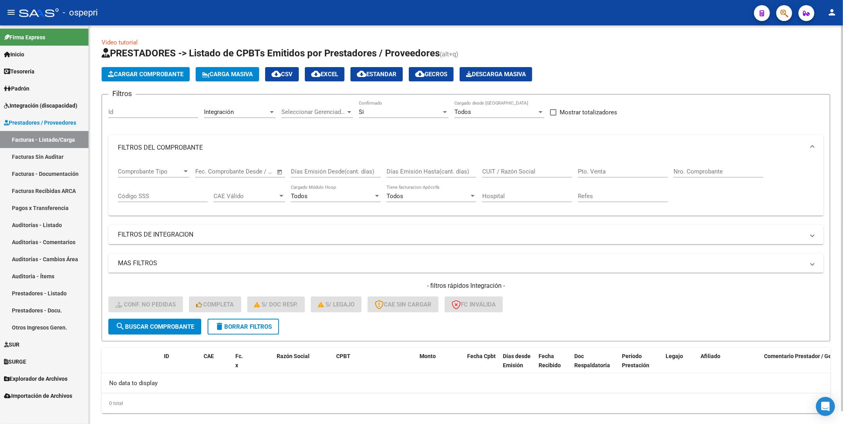
click at [549, 173] on input "CUIT / Razón Social" at bounding box center [527, 171] width 90 height 7
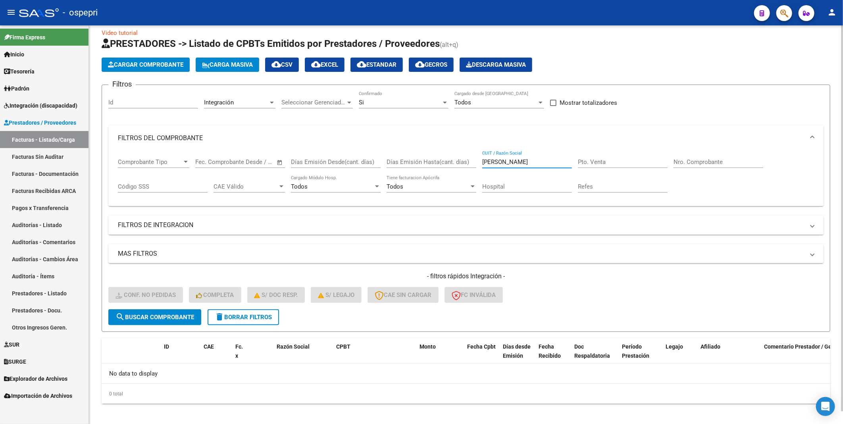
scroll to position [13, 0]
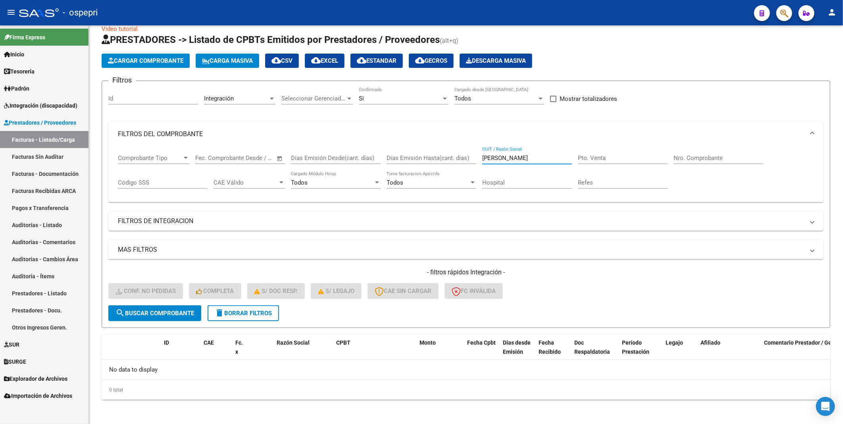
type input "[PERSON_NAME]"
click at [142, 258] on span "search Buscar Comprobante" at bounding box center [155, 313] width 79 height 7
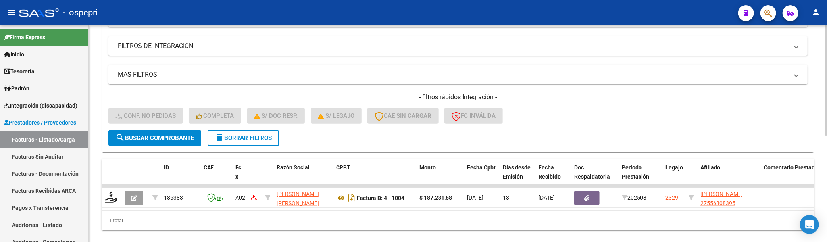
scroll to position [203, 0]
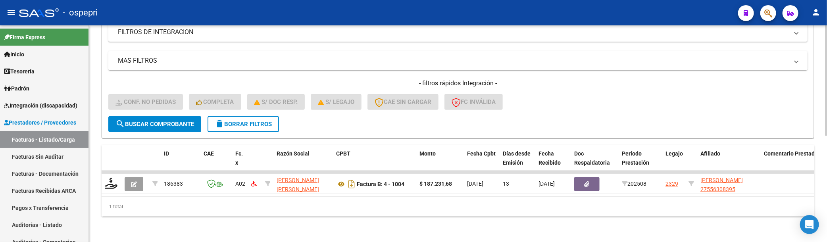
click at [181, 125] on span "search Buscar Comprobante" at bounding box center [155, 124] width 79 height 7
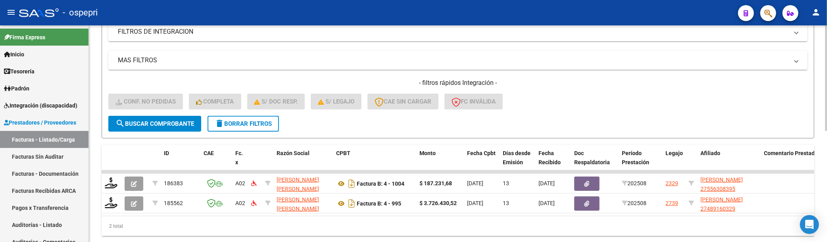
click at [614, 107] on div "- filtros rápidos Integración - Conf. no pedidas Completa S/ Doc Resp. S/ legaj…" at bounding box center [457, 97] width 699 height 37
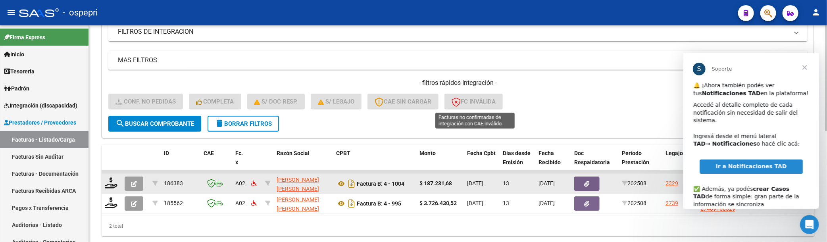
scroll to position [0, 0]
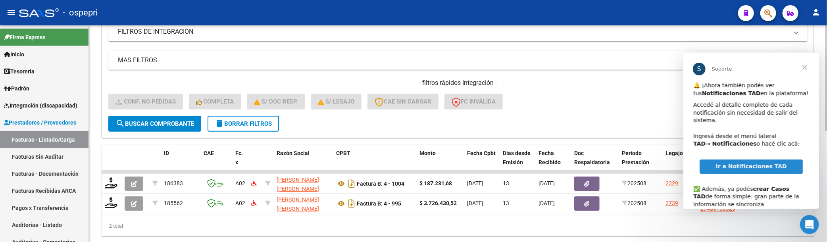
click at [161, 125] on span "search Buscar Comprobante" at bounding box center [155, 123] width 79 height 7
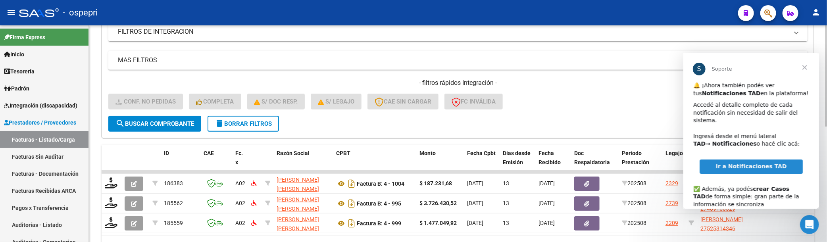
click at [601, 125] on form "Filtros Id Integración Area Seleccionar Gerenciador Seleccionar Gerenciador Si …" at bounding box center [458, 14] width 713 height 247
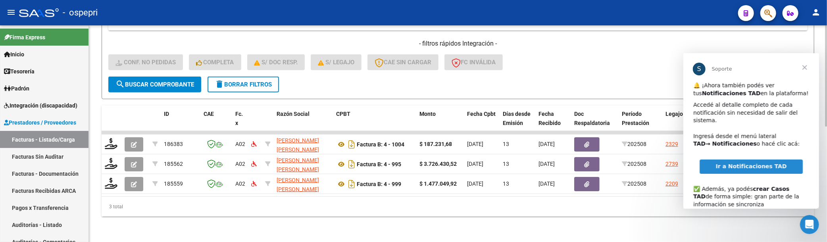
scroll to position [248, 0]
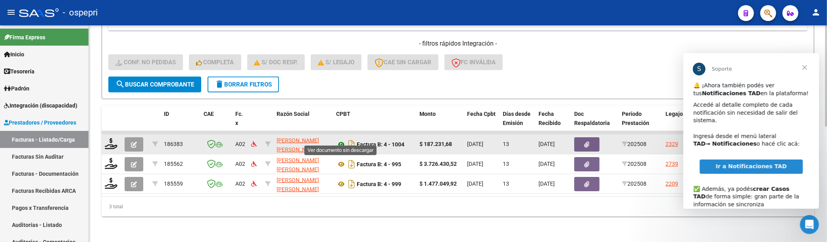
click at [341, 140] on icon at bounding box center [341, 145] width 10 height 10
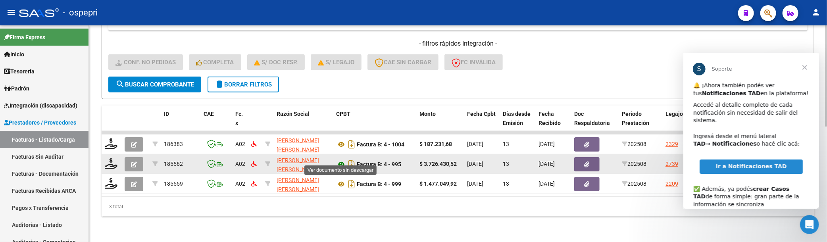
click at [341, 160] on icon at bounding box center [341, 165] width 10 height 10
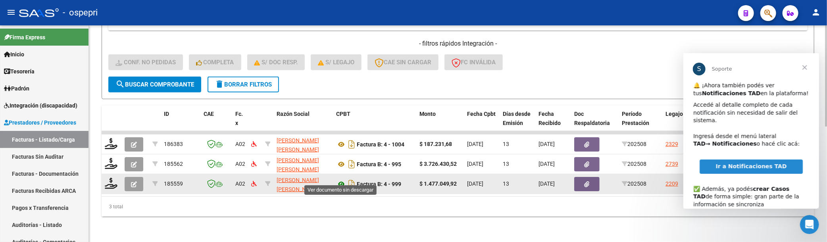
click at [343, 179] on icon at bounding box center [341, 184] width 10 height 10
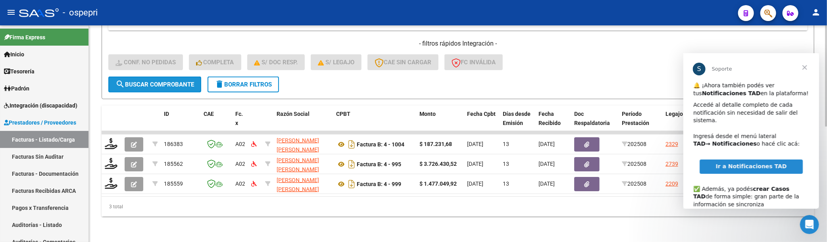
click at [163, 81] on span "search Buscar Comprobante" at bounding box center [155, 84] width 79 height 7
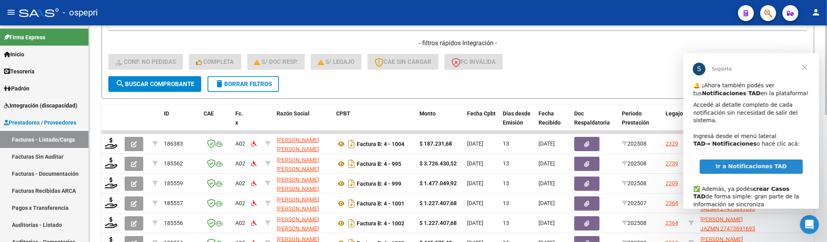
scroll to position [220, 0]
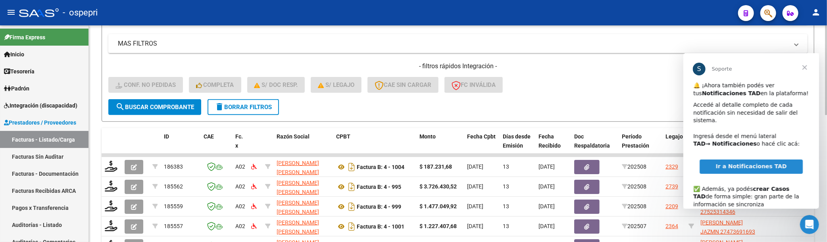
click at [163, 108] on span "search Buscar Comprobante" at bounding box center [155, 107] width 79 height 7
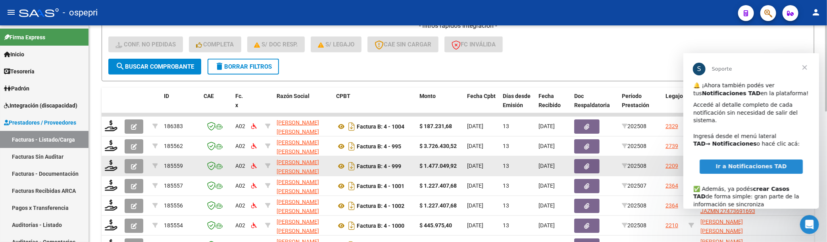
scroll to position [239, 0]
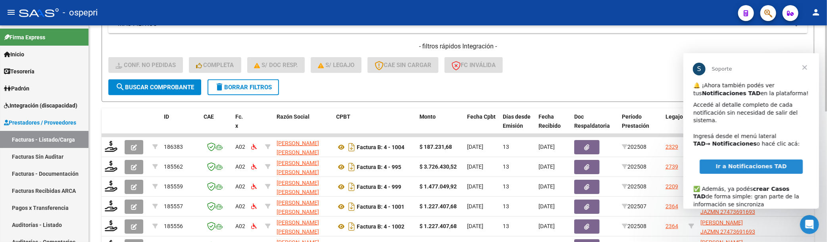
click at [169, 89] on span "search Buscar Comprobante" at bounding box center [155, 87] width 79 height 7
click at [805, 68] on span "Cerrar" at bounding box center [804, 67] width 29 height 29
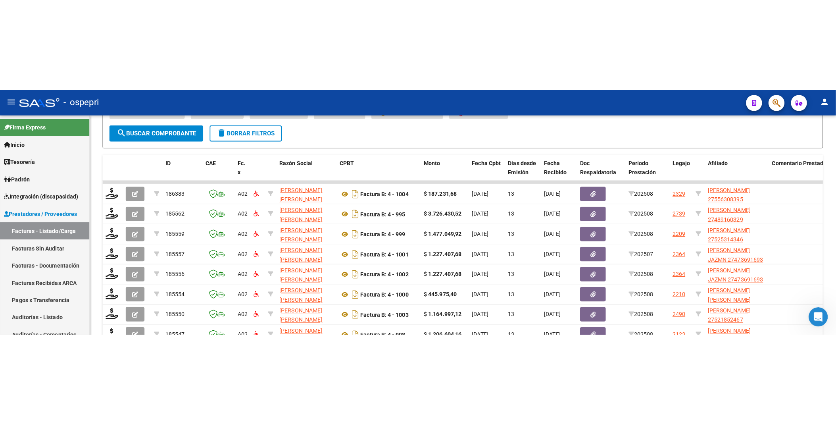
scroll to position [165, 0]
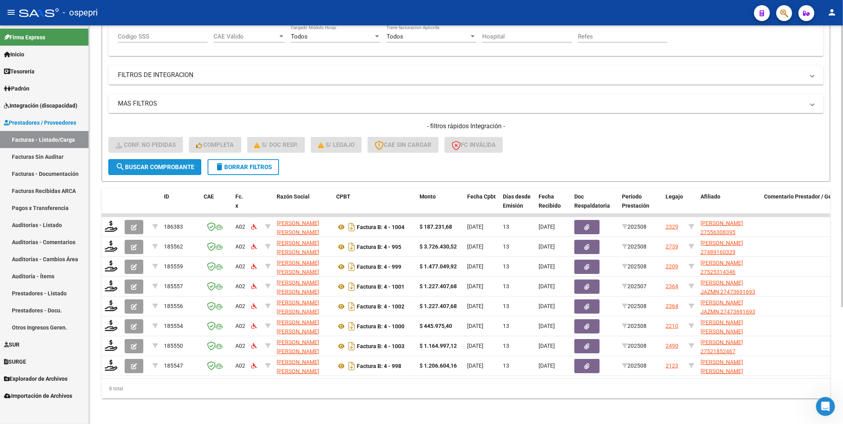
click at [159, 164] on span "search Buscar Comprobante" at bounding box center [155, 167] width 79 height 7
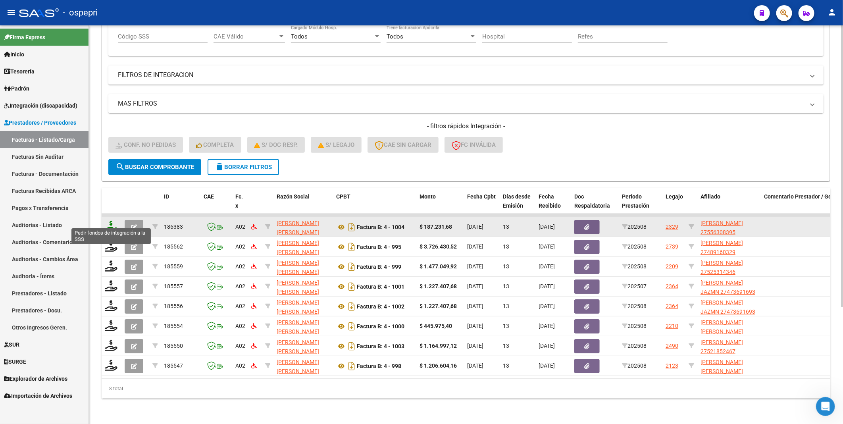
click at [109, 221] on icon at bounding box center [111, 226] width 13 height 11
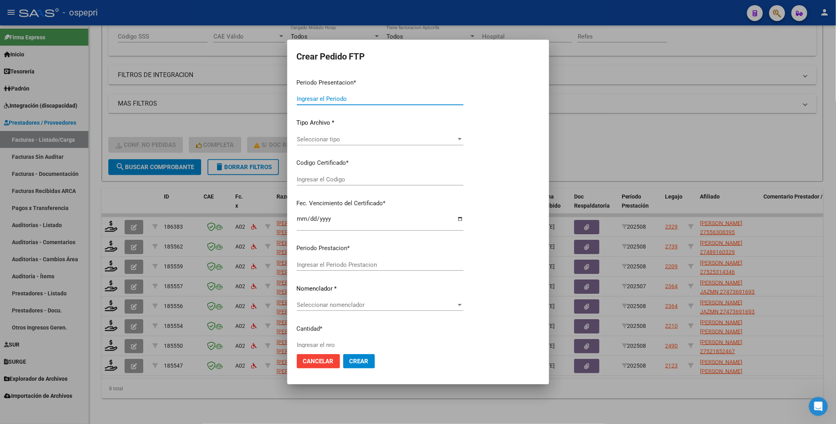
type input "202508"
type input "$ 187.231,68"
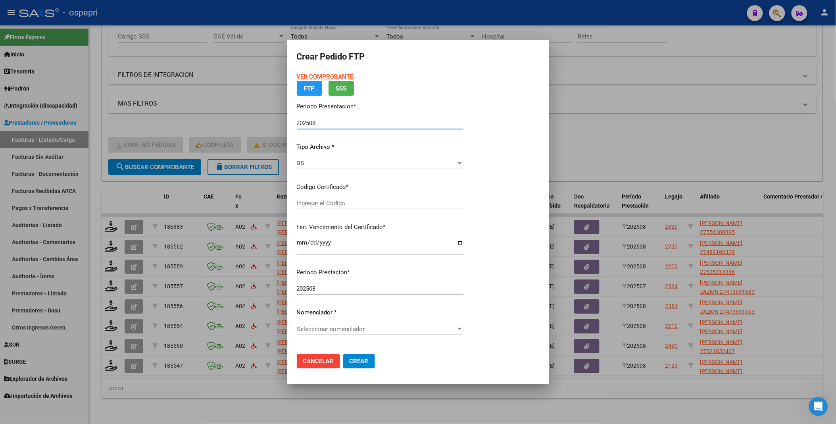
type input "2755630839-5"
type input "2032-11-28"
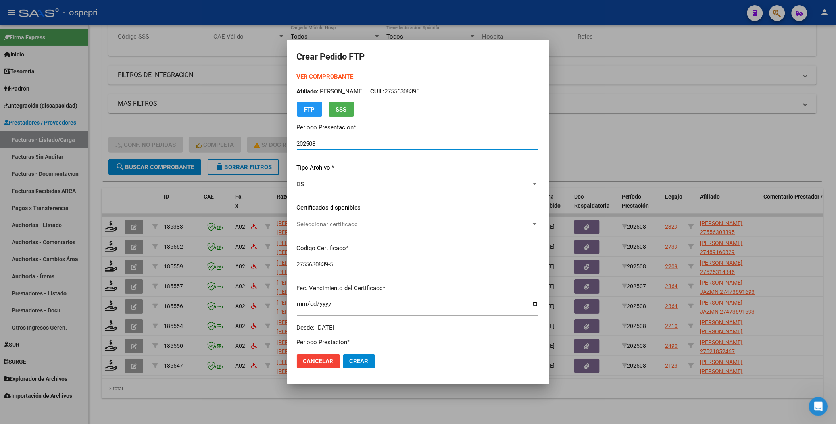
click at [539, 225] on div at bounding box center [534, 224] width 7 height 6
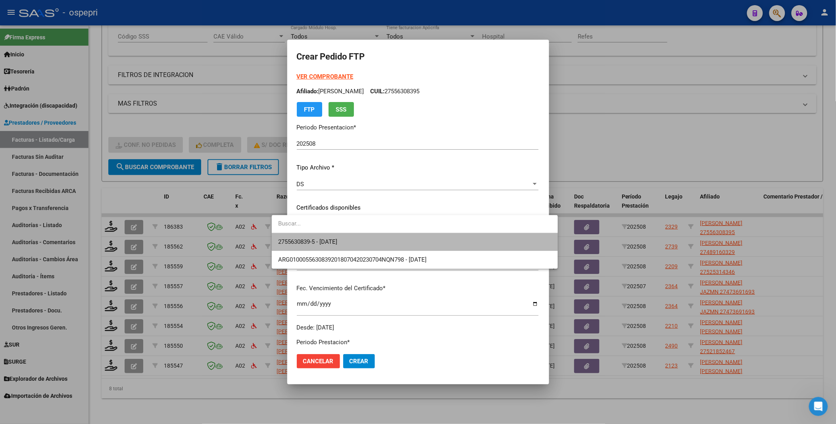
click at [510, 245] on span "2755630839-5 - 2032-11-28" at bounding box center [414, 242] width 273 height 18
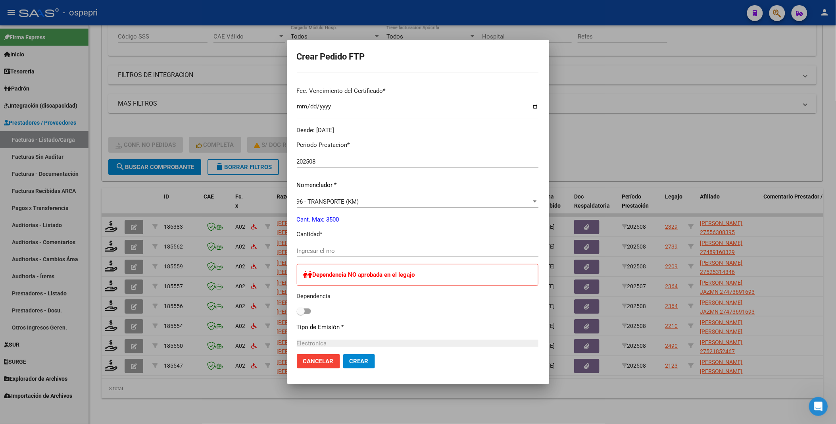
scroll to position [220, 0]
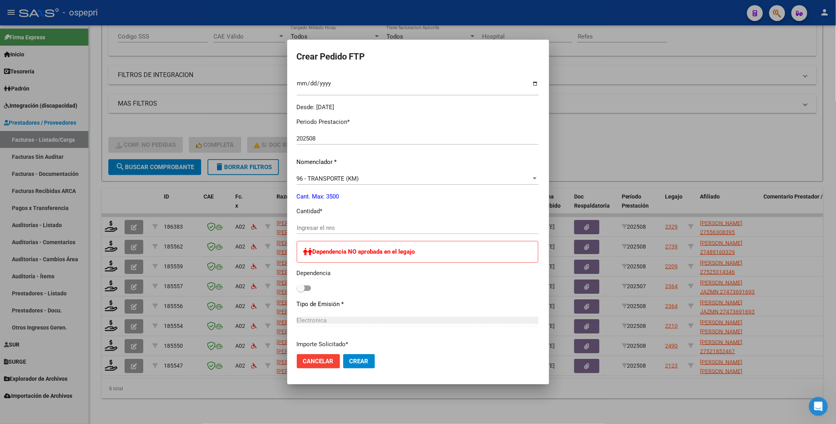
click at [362, 227] on input "Ingresar el nro" at bounding box center [418, 227] width 242 height 7
click at [599, 124] on div at bounding box center [418, 212] width 836 height 424
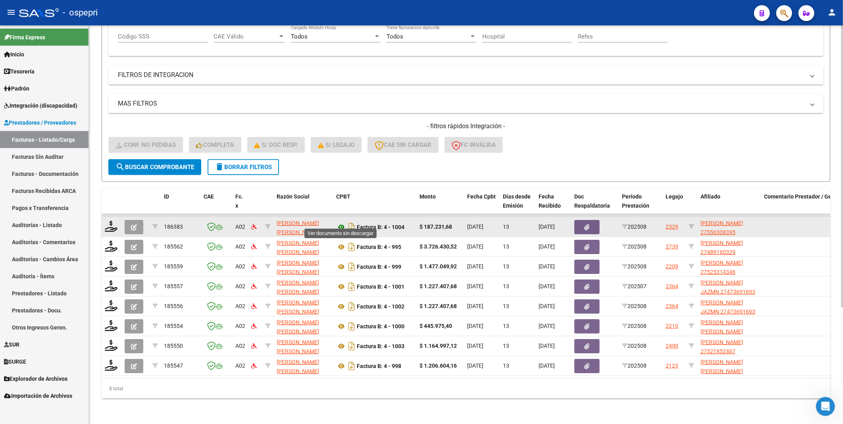
click at [343, 222] on icon at bounding box center [341, 227] width 10 height 10
click at [108, 221] on icon at bounding box center [111, 226] width 13 height 11
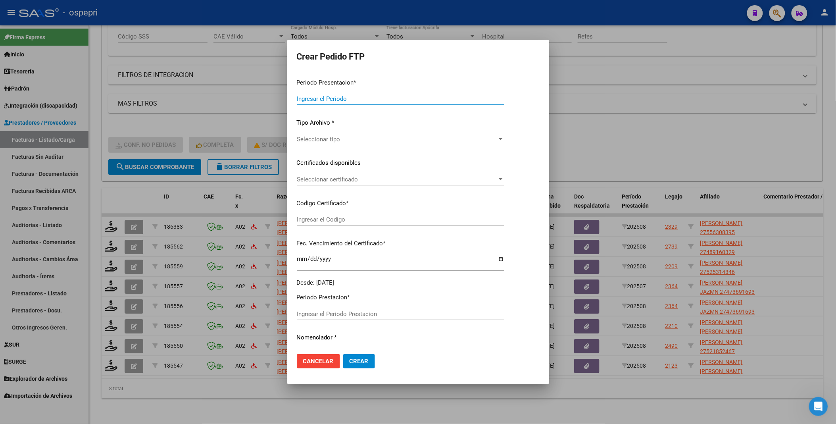
type input "202508"
type input "$ 187.231,68"
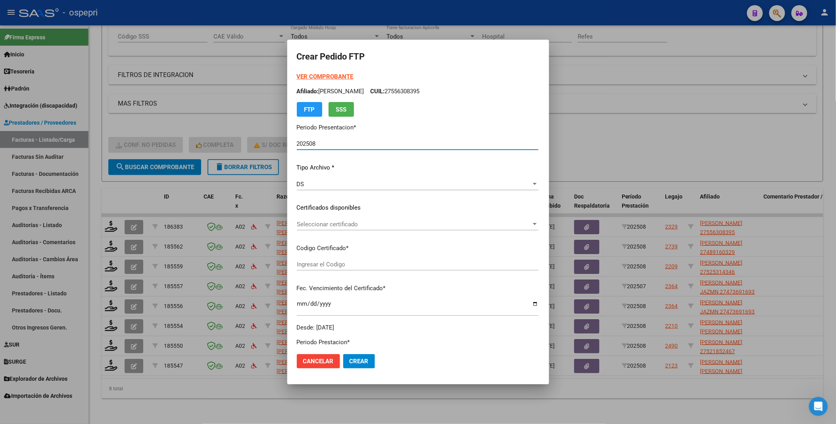
type input "2755630839-5"
type input "2032-11-28"
click at [539, 223] on div at bounding box center [534, 224] width 7 height 6
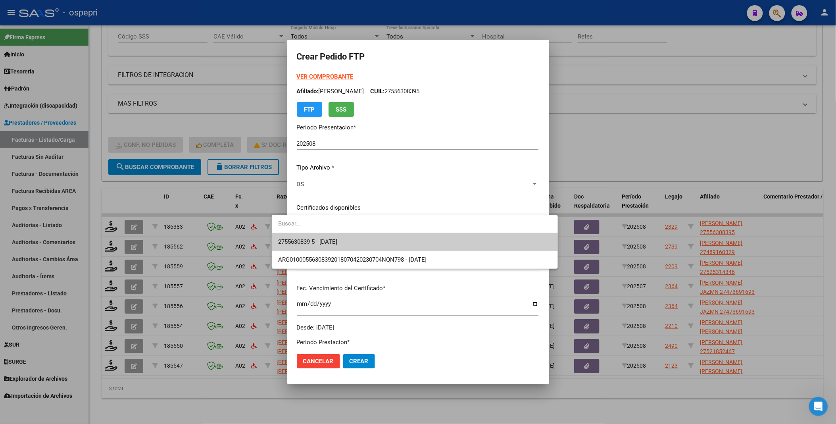
click at [523, 241] on span "2755630839-5 - 2032-11-28" at bounding box center [414, 242] width 273 height 18
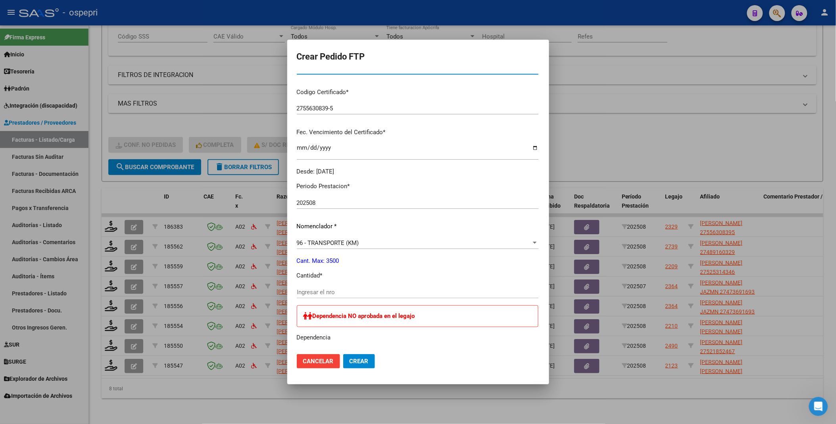
scroll to position [176, 0]
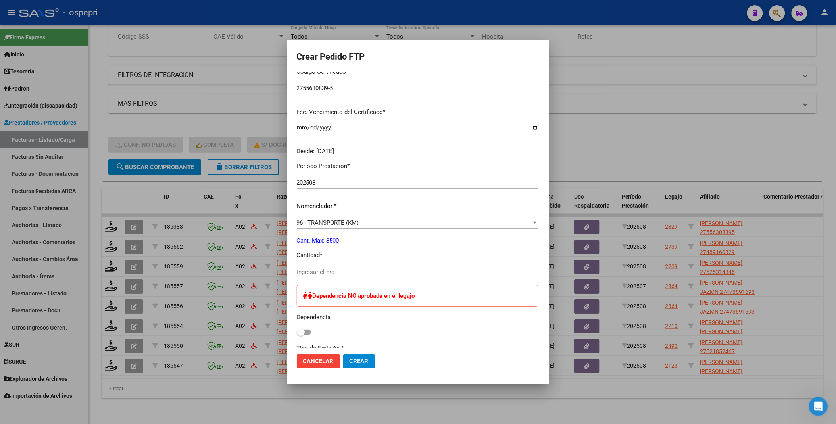
click at [383, 258] on input "Ingresar el nro" at bounding box center [418, 271] width 242 height 7
type input "288"
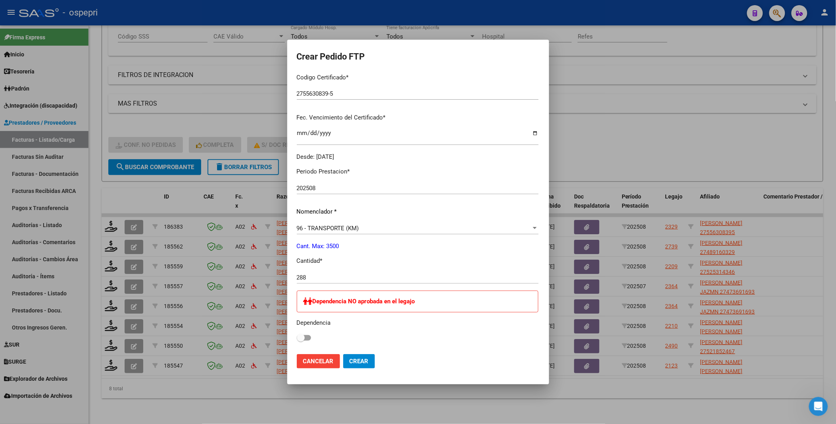
scroll to position [168, 0]
click at [350, 258] on span "Crear" at bounding box center [359, 361] width 19 height 7
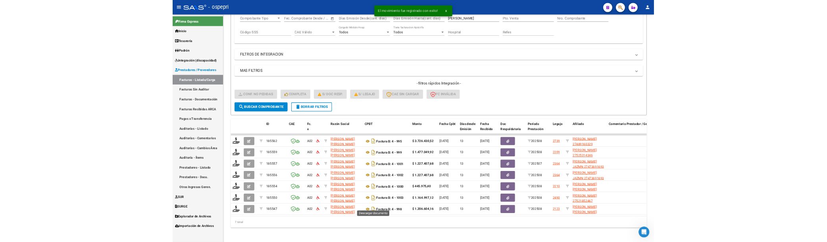
scroll to position [145, 0]
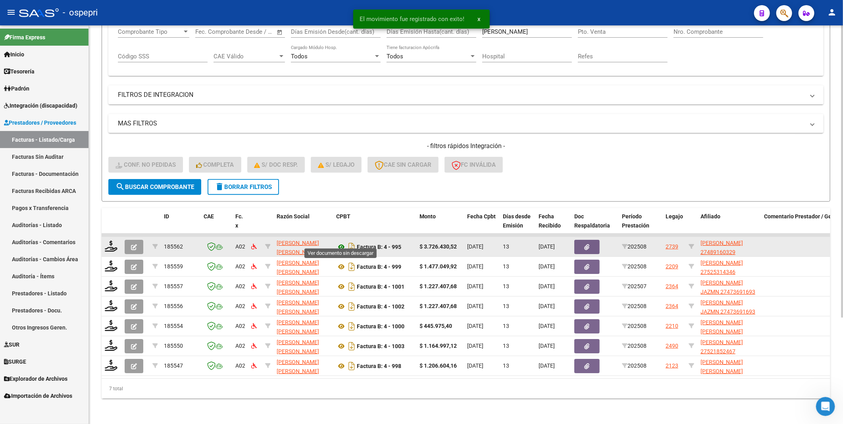
click at [341, 242] on icon at bounding box center [341, 247] width 10 height 10
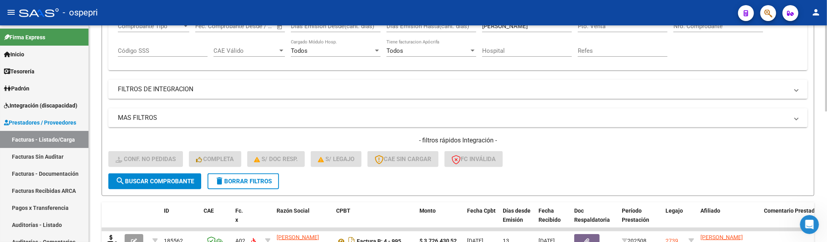
click at [553, 156] on div "- filtros rápidos Integración - Conf. no pedidas Completa S/ Doc Resp. S/ legaj…" at bounding box center [457, 154] width 699 height 37
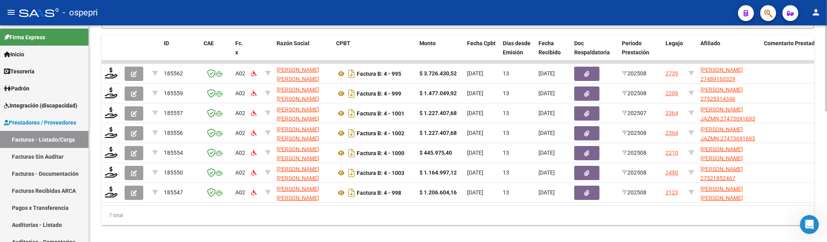
scroll to position [322, 0]
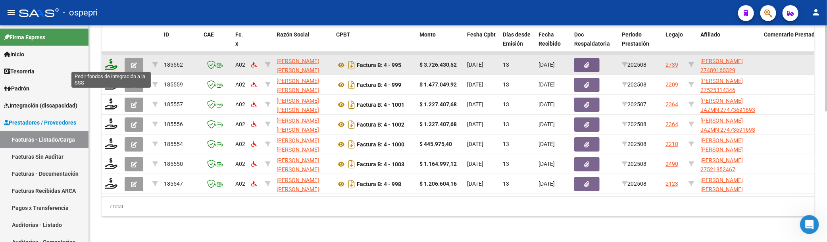
click at [112, 64] on icon at bounding box center [111, 64] width 13 height 11
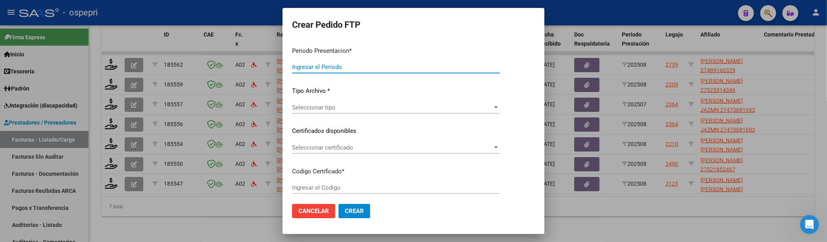
type input "202508"
type input "$ 3.726.430,52"
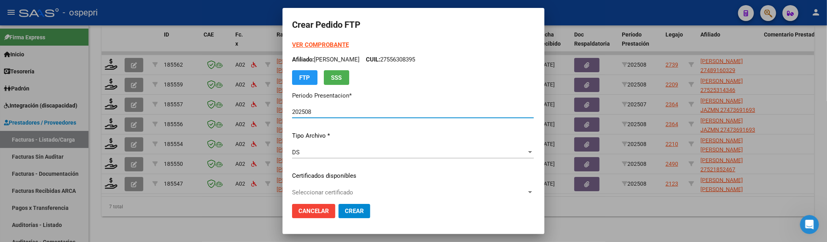
type input "27489160329"
type input "2026-01-11"
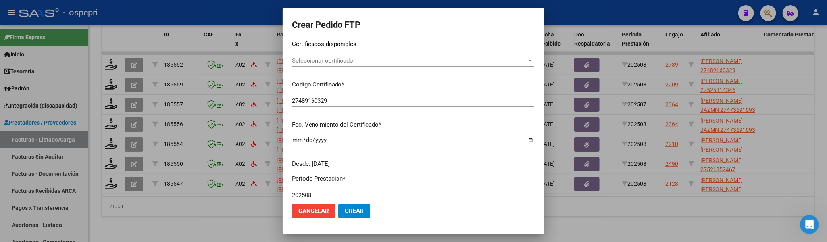
scroll to position [132, 0]
click at [532, 60] on div at bounding box center [530, 60] width 4 height 2
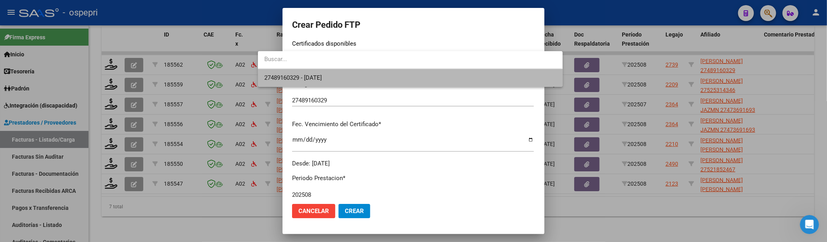
click at [513, 84] on span "27489160329 - 2026-01-11" at bounding box center [410, 78] width 292 height 18
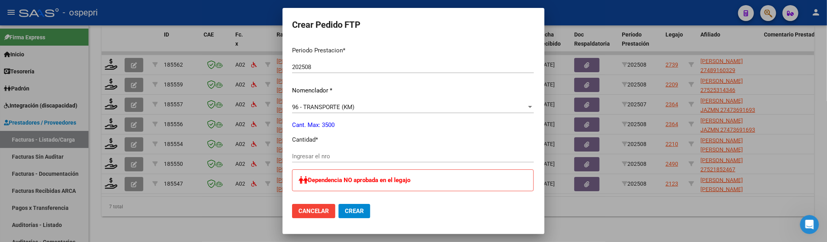
scroll to position [264, 0]
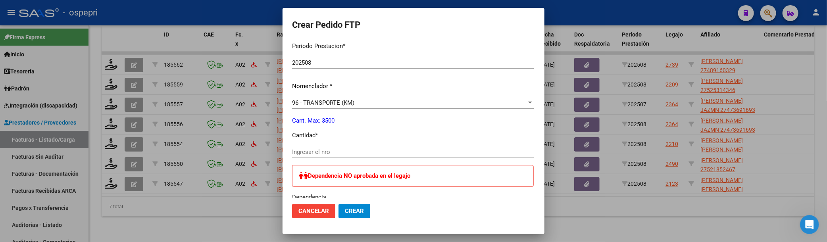
click at [339, 154] on input "Ingresar el nro" at bounding box center [413, 151] width 242 height 7
type input "3499"
click at [345, 209] on span "Crear" at bounding box center [354, 211] width 19 height 7
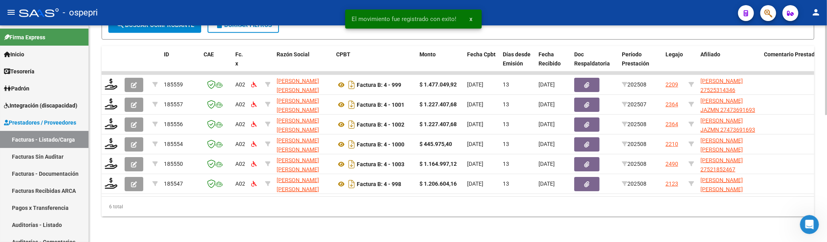
scroll to position [308, 0]
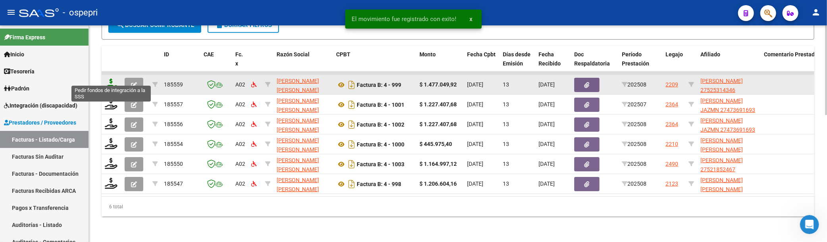
click at [114, 79] on icon at bounding box center [111, 84] width 13 height 11
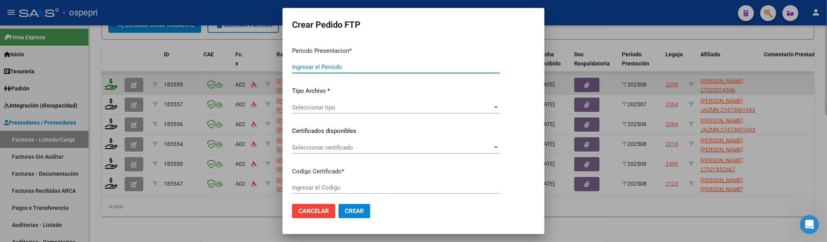
type input "202508"
type input "$ 1.477.049,92"
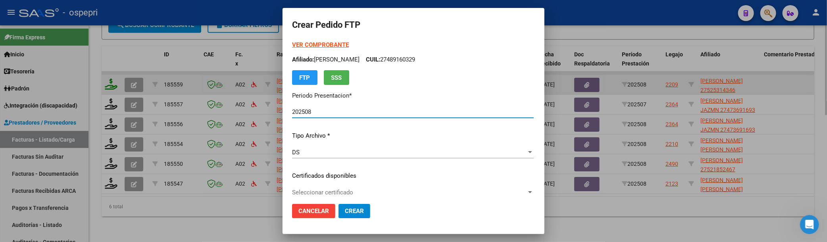
type input "2752531434-6"
type input "2034-09-01"
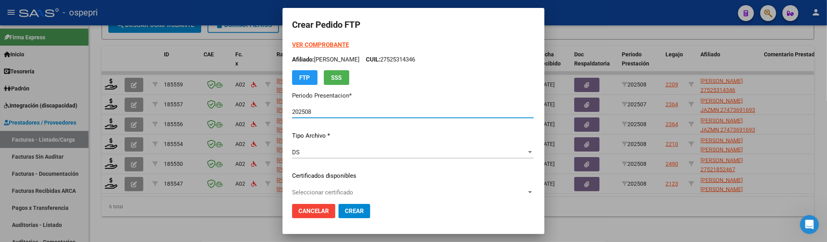
click at [621, 209] on div at bounding box center [413, 121] width 827 height 242
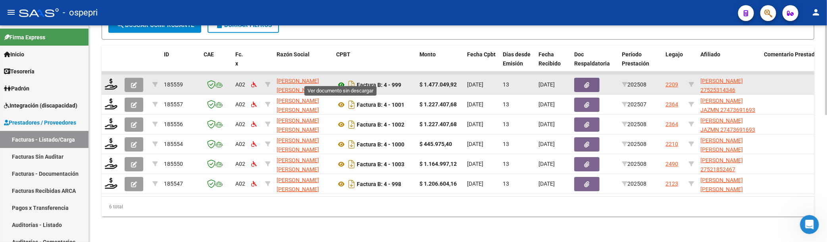
click at [341, 80] on icon at bounding box center [341, 85] width 10 height 10
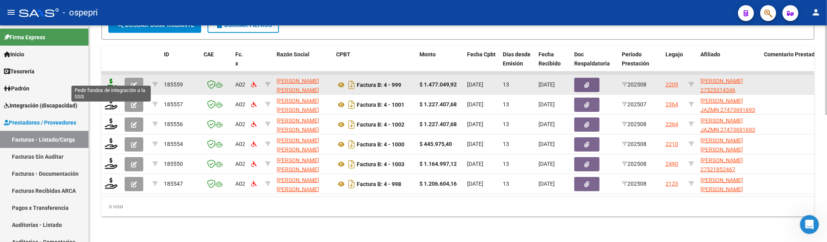
click at [110, 79] on icon at bounding box center [111, 84] width 13 height 11
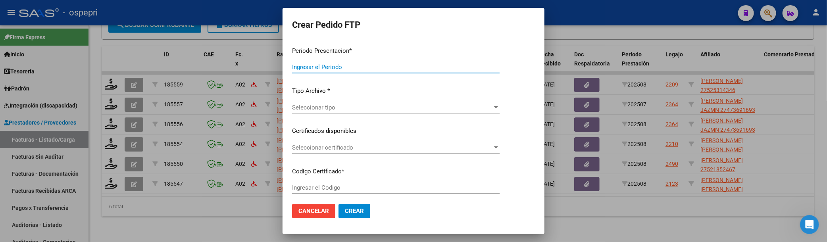
type input "202508"
type input "$ 1.477.049,92"
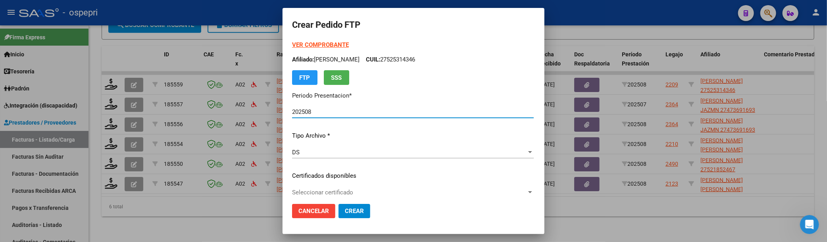
type input "2752531434-6"
type input "2034-09-01"
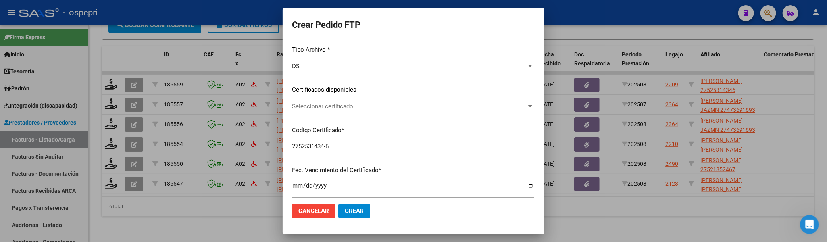
scroll to position [88, 0]
click at [534, 101] on div at bounding box center [530, 104] width 7 height 6
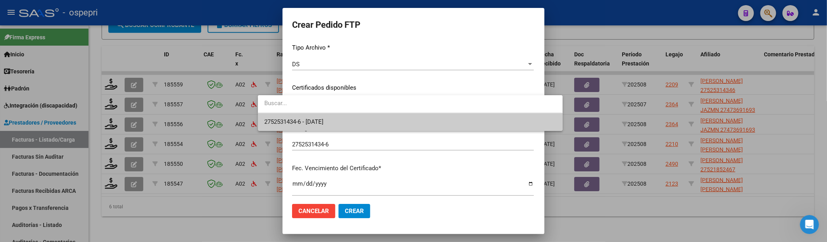
click at [411, 122] on span "2752531434-6 - 2034-09-01" at bounding box center [410, 122] width 292 height 18
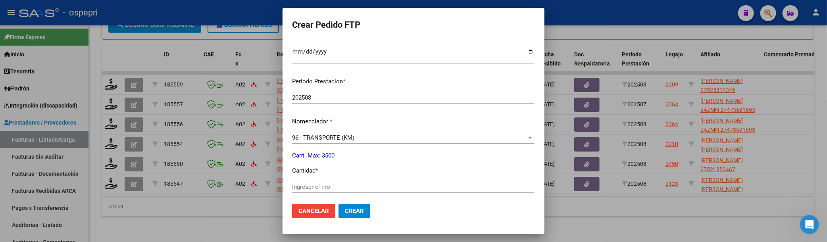
scroll to position [264, 0]
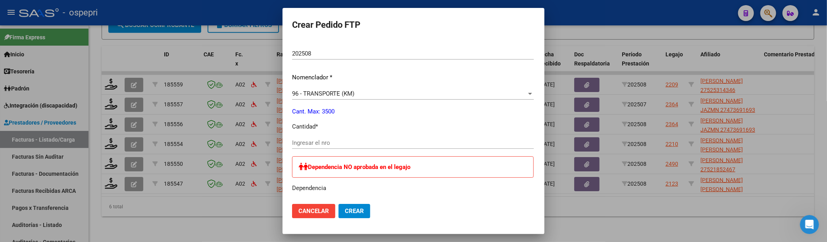
click at [343, 141] on input "Ingresar el nro" at bounding box center [413, 142] width 242 height 7
type input "3499"
click at [339, 204] on button "Crear" at bounding box center [355, 211] width 32 height 14
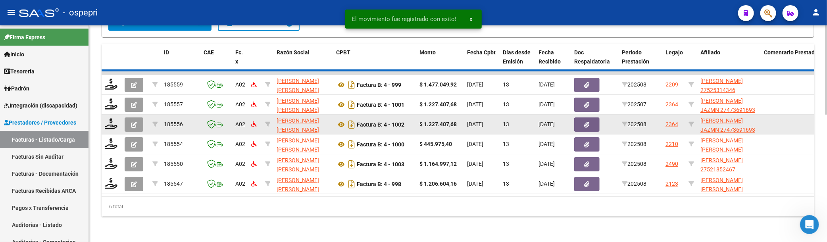
scroll to position [288, 0]
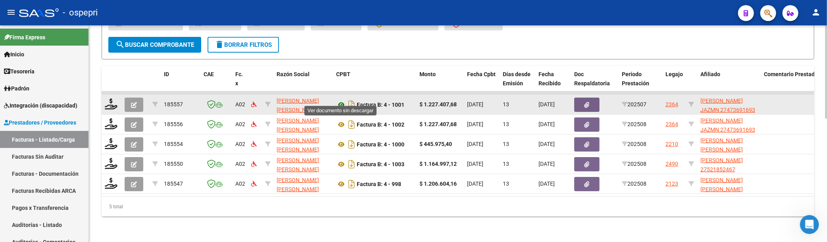
click at [341, 100] on icon at bounding box center [341, 105] width 10 height 10
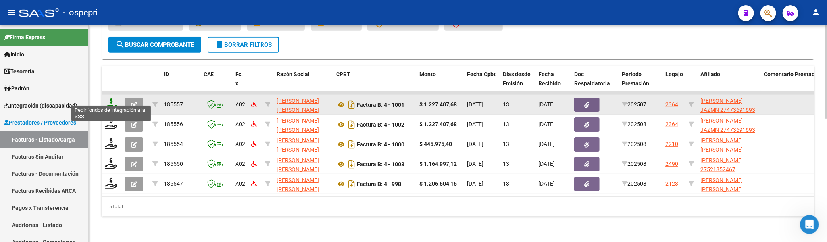
click at [112, 98] on icon at bounding box center [111, 103] width 13 height 11
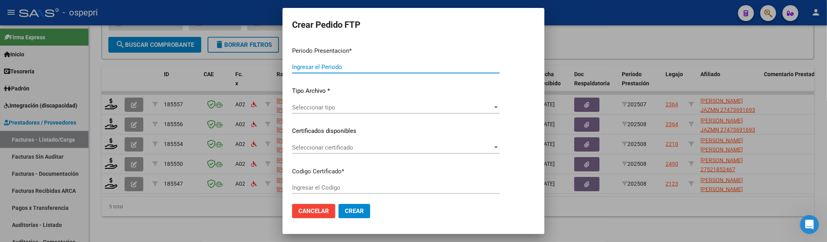
type input "202508"
type input "202507"
type input "$ 1.227.407,68"
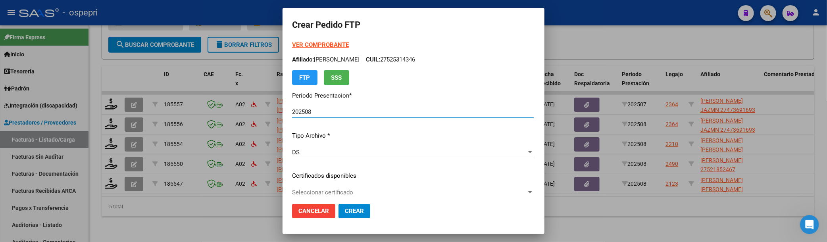
type input "ARG01000473691892015111920251119NQN249"
type input "2025-11-19"
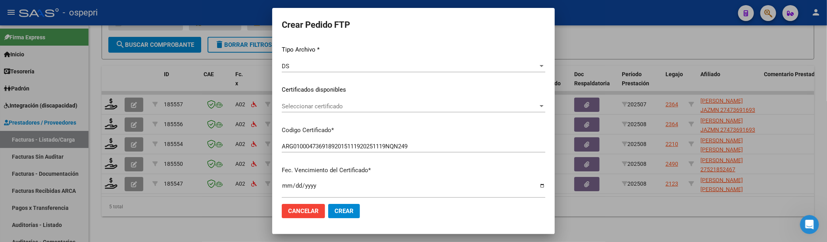
scroll to position [88, 0]
click at [544, 104] on div at bounding box center [542, 104] width 4 height 2
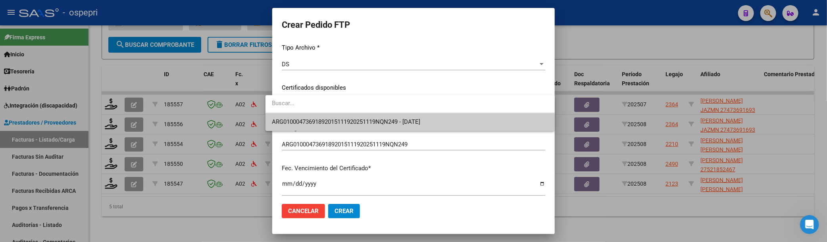
click at [518, 123] on span "ARG01000473691892015111920251119NQN249 - 2025-11-19" at bounding box center [410, 122] width 277 height 18
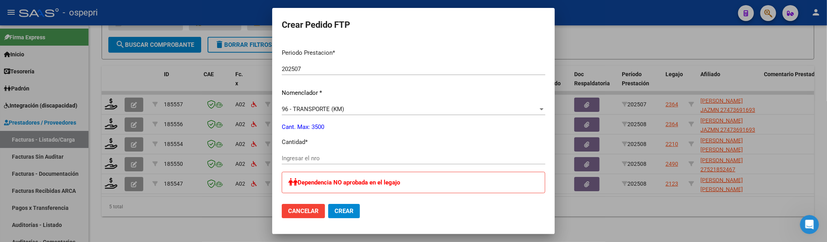
scroll to position [264, 0]
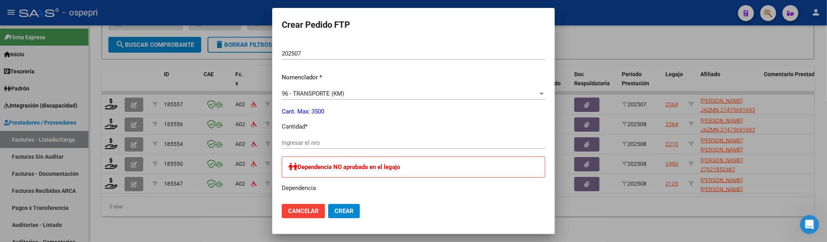
click at [398, 145] on input "Ingresar el nro" at bounding box center [414, 142] width 264 height 7
type input "1888"
click at [328, 204] on button "Crear" at bounding box center [344, 211] width 32 height 14
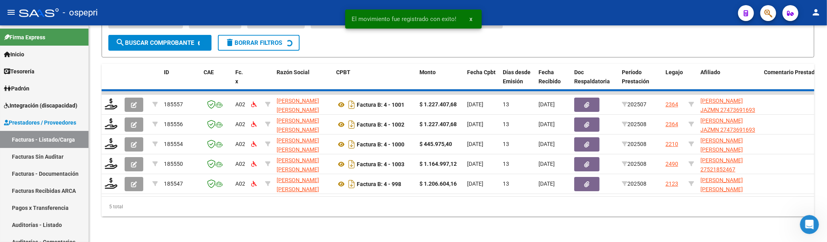
scroll to position [268, 0]
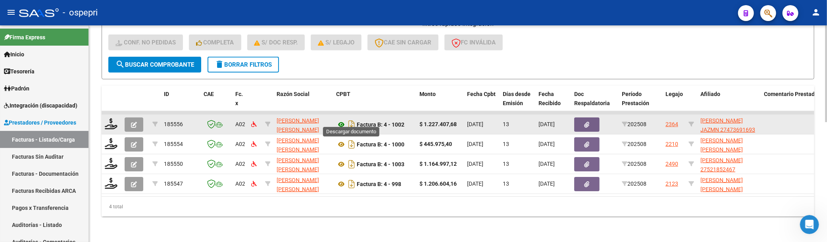
click at [343, 120] on icon at bounding box center [341, 125] width 10 height 10
click at [132, 122] on icon "button" at bounding box center [134, 125] width 6 height 6
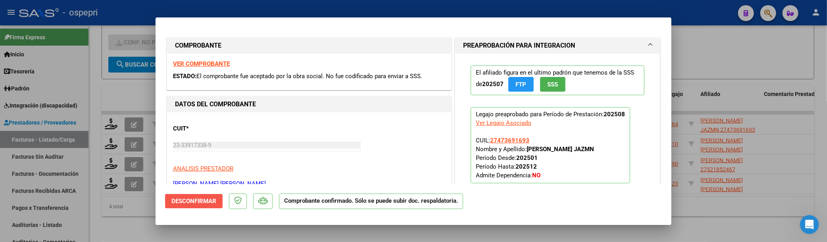
click at [190, 205] on button "Desconfirmar" at bounding box center [194, 201] width 58 height 14
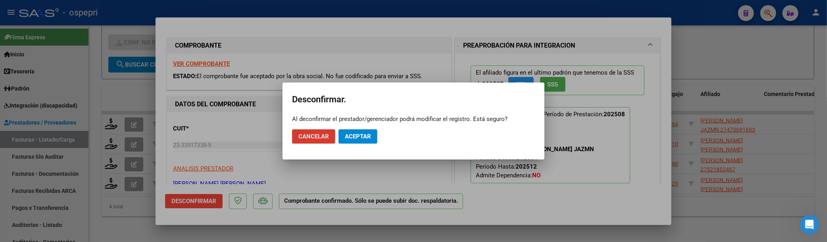
click at [366, 136] on span "Aceptar" at bounding box center [358, 136] width 26 height 7
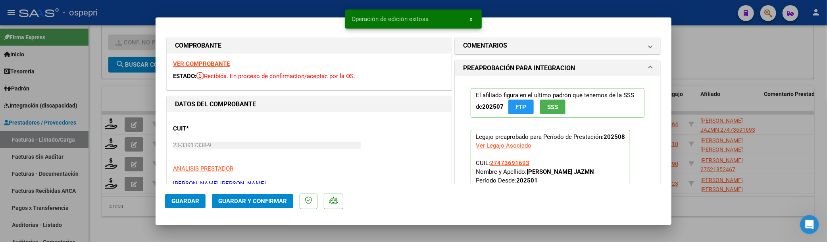
click at [728, 210] on div at bounding box center [413, 121] width 827 height 242
type input "$ 0,00"
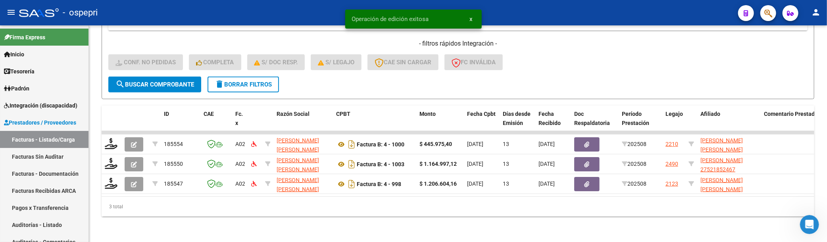
scroll to position [248, 0]
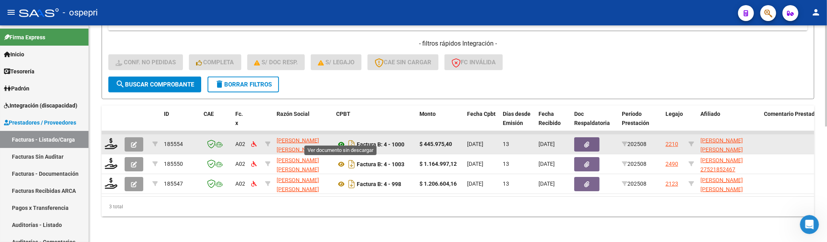
click at [343, 140] on icon at bounding box center [341, 145] width 10 height 10
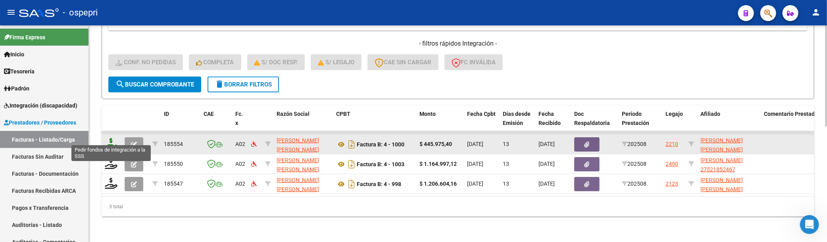
click at [110, 138] on icon at bounding box center [111, 143] width 13 height 11
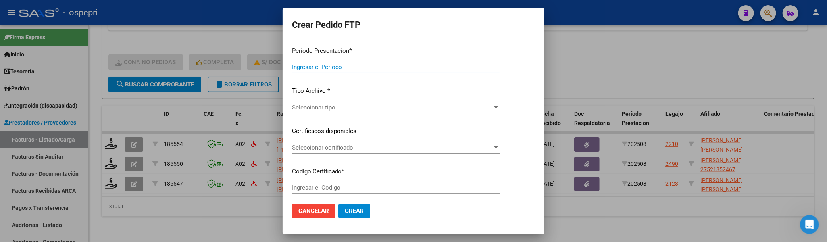
type input "202508"
type input "$ 445.975,40"
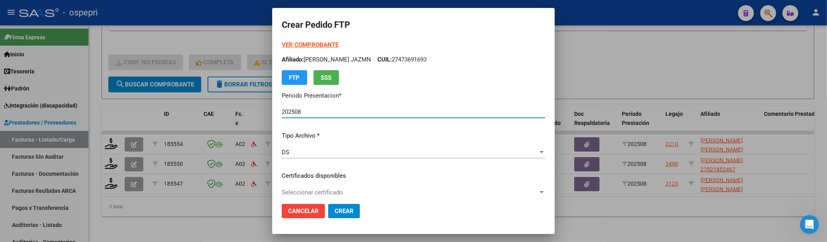
type input "ARG02000479297072018031620280316NQN798"
type input "2028-03-16"
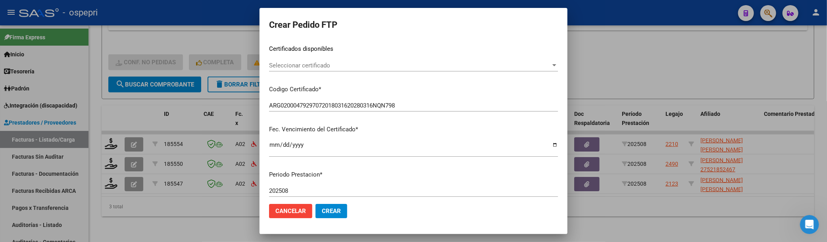
scroll to position [132, 0]
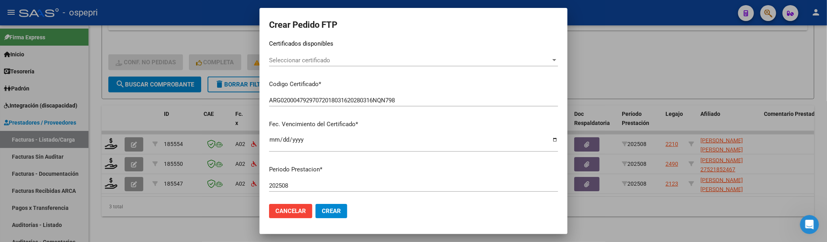
click at [552, 61] on div at bounding box center [554, 60] width 7 height 6
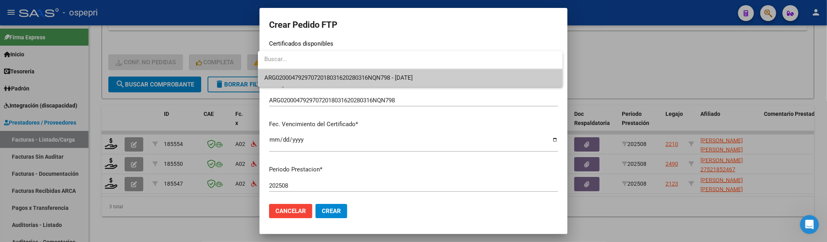
click at [542, 76] on span "ARG02000479297072018031620280316NQN798 - 2028-03-16" at bounding box center [410, 78] width 292 height 18
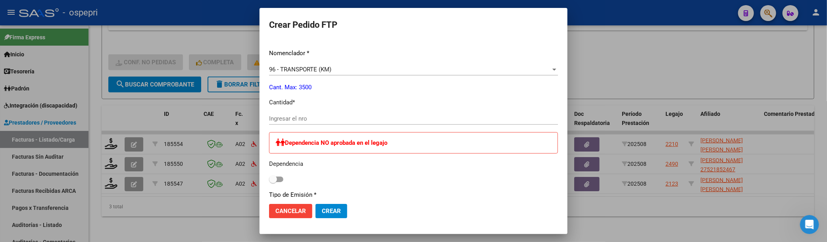
scroll to position [308, 0]
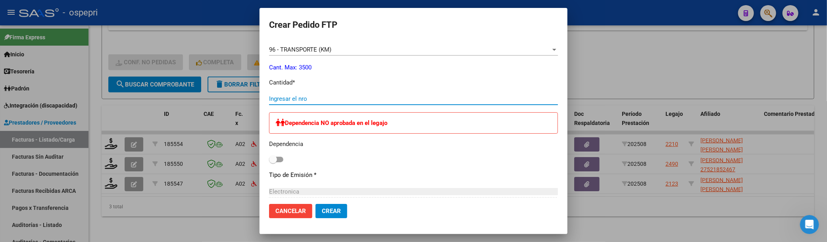
click at [372, 98] on input "Ingresar el nro" at bounding box center [413, 98] width 289 height 7
type input "685"
click at [297, 96] on input "685.66" at bounding box center [413, 98] width 289 height 7
type input "685.6"
type input "685.99"
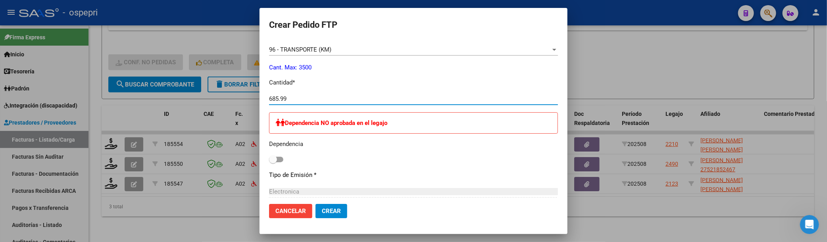
click at [326, 211] on span "Crear" at bounding box center [331, 211] width 19 height 7
click at [643, 64] on div at bounding box center [413, 121] width 827 height 242
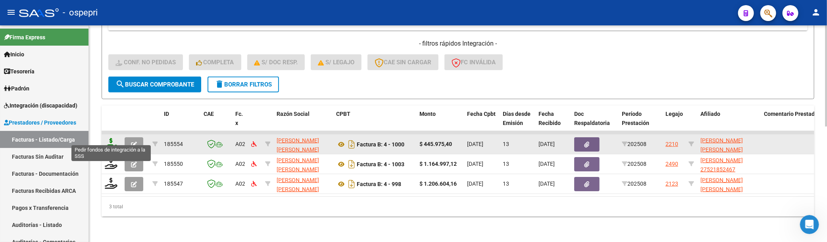
click at [109, 138] on icon at bounding box center [111, 143] width 13 height 11
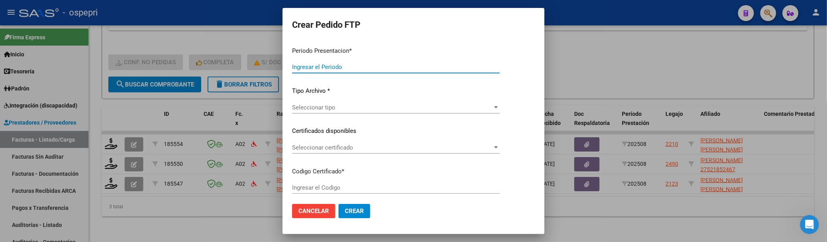
type input "202508"
type input "$ 445.975,40"
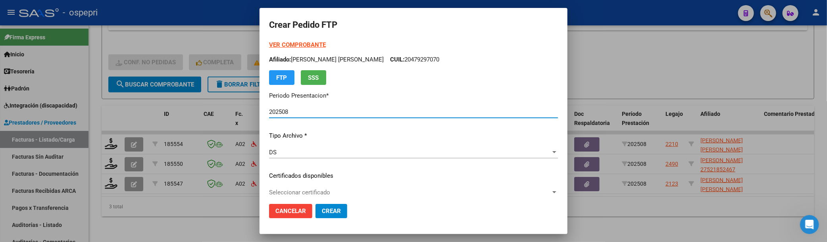
type input "ARG02000479297072018031620280316NQN798"
type input "2028-03-16"
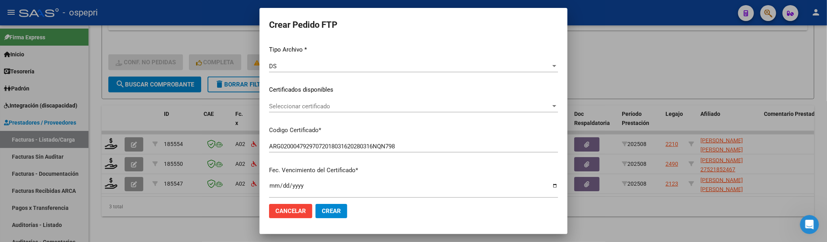
scroll to position [88, 0]
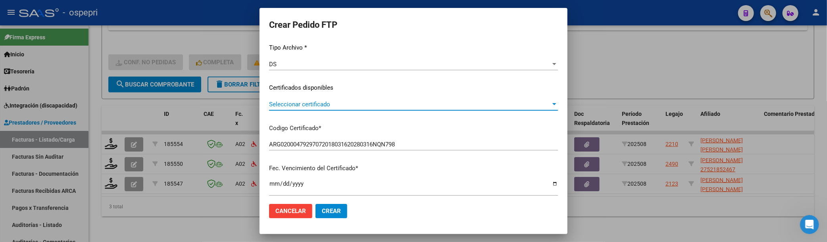
click at [553, 104] on div at bounding box center [555, 104] width 4 height 2
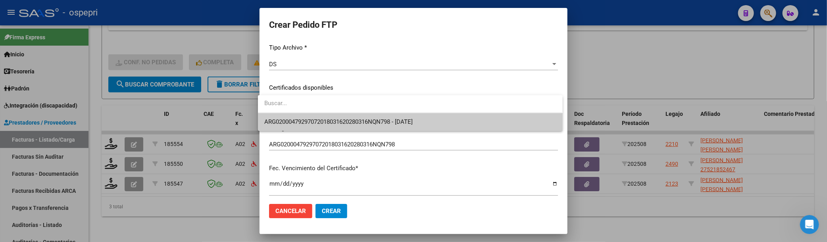
click at [481, 121] on span "ARG02000479297072018031620280316NQN798 - 2028-03-16" at bounding box center [410, 122] width 292 height 18
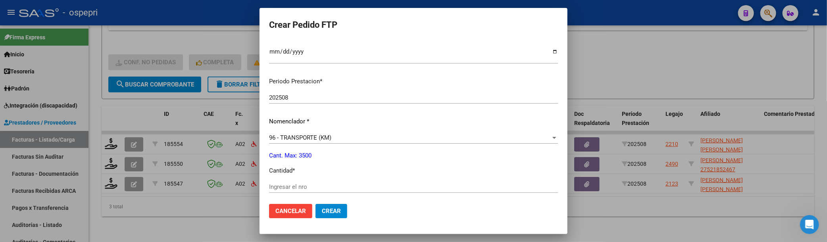
scroll to position [264, 0]
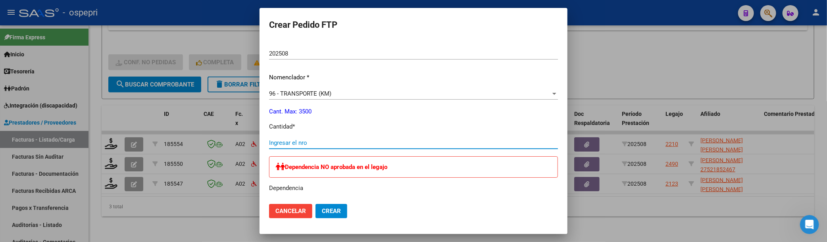
click at [350, 141] on input "Ingresar el nro" at bounding box center [413, 142] width 289 height 7
type input "685"
click at [316, 204] on button "Crear" at bounding box center [332, 211] width 32 height 14
drag, startPoint x: 295, startPoint y: 142, endPoint x: 259, endPoint y: 143, distance: 35.8
click at [260, 143] on mat-dialog-content "VER COMPROBANTE ARCA Padrón Afiliado: STEINAKER WAGNER ERWIN MALEK CUIL: 204792…" at bounding box center [414, 119] width 308 height 158
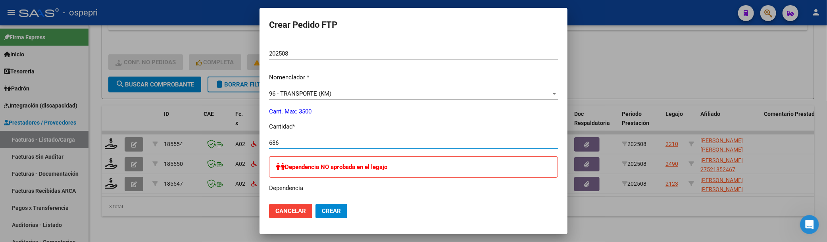
type input "686"
click at [316, 204] on button "Crear" at bounding box center [332, 211] width 32 height 14
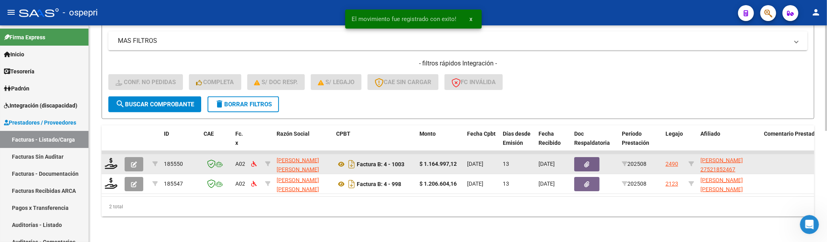
scroll to position [228, 0]
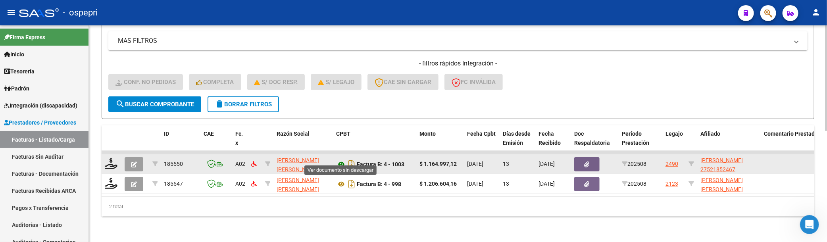
click at [342, 160] on icon at bounding box center [341, 165] width 10 height 10
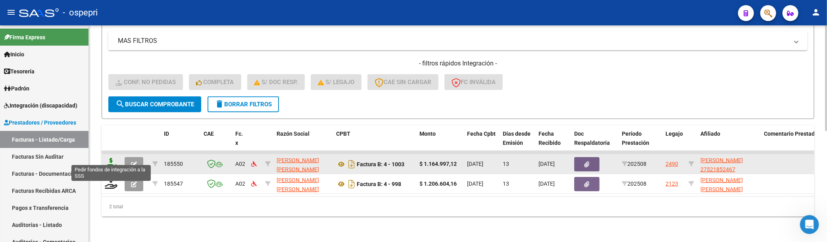
click at [113, 158] on icon at bounding box center [111, 163] width 13 height 11
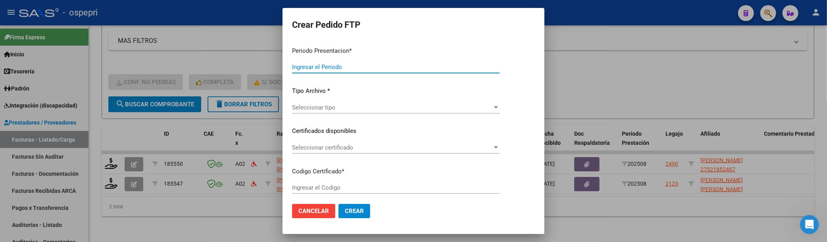
type input "202508"
type input "$ 1.164.997,12"
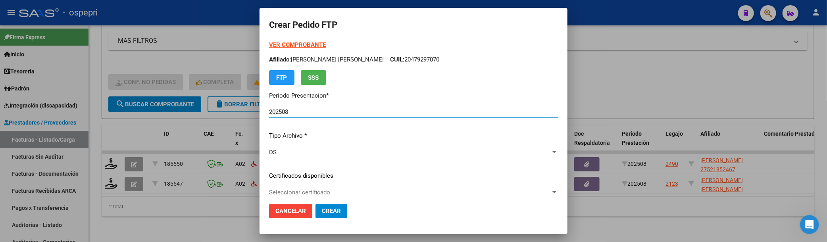
type input "ARG01000521852462018121220281212NQN798"
type input "2028-12-12"
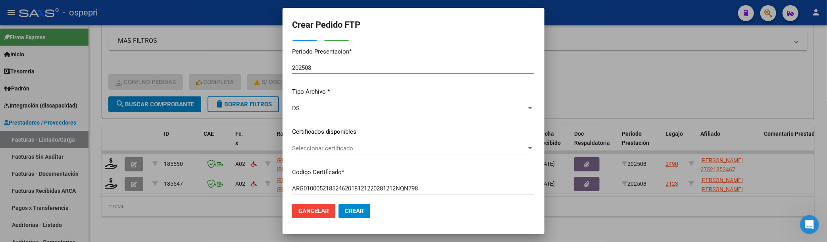
scroll to position [88, 0]
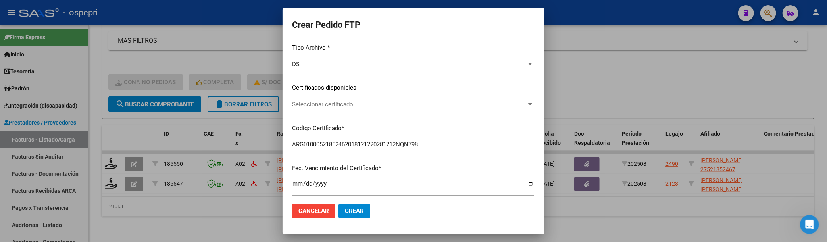
click at [527, 102] on span "Seleccionar certificado" at bounding box center [409, 104] width 235 height 7
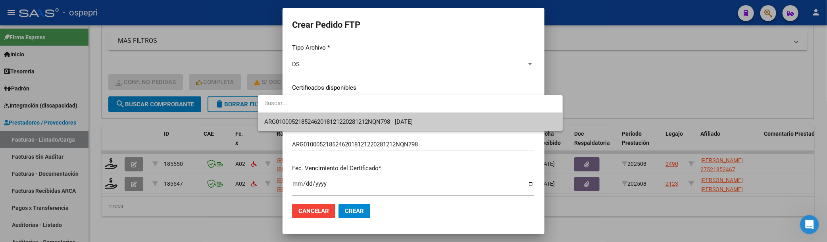
click at [493, 117] on span "ARG01000521852462018121220281212NQN798 - 2028-12-12" at bounding box center [410, 122] width 292 height 18
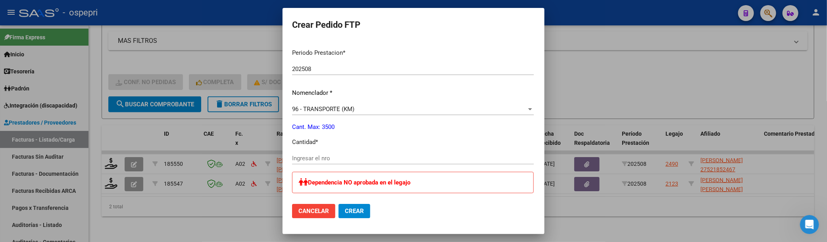
scroll to position [264, 0]
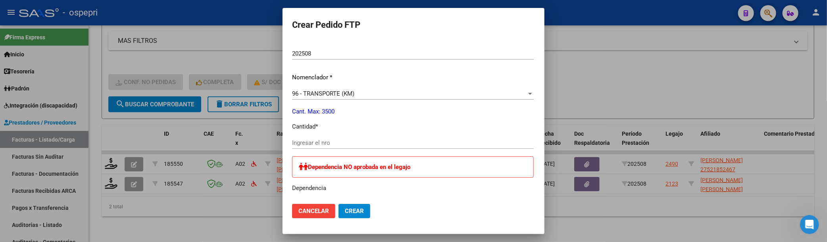
click at [347, 141] on input "Ingresar el nro" at bounding box center [413, 142] width 242 height 7
type input "1792"
click at [339, 204] on button "Crear" at bounding box center [355, 211] width 32 height 14
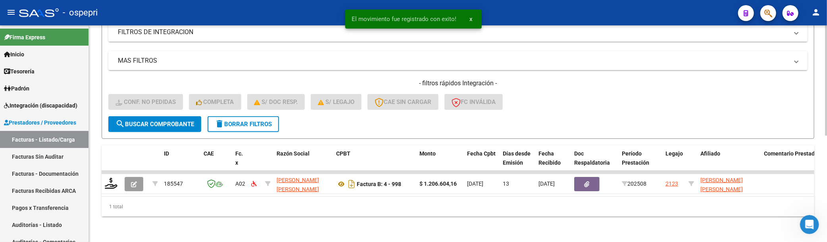
scroll to position [208, 0]
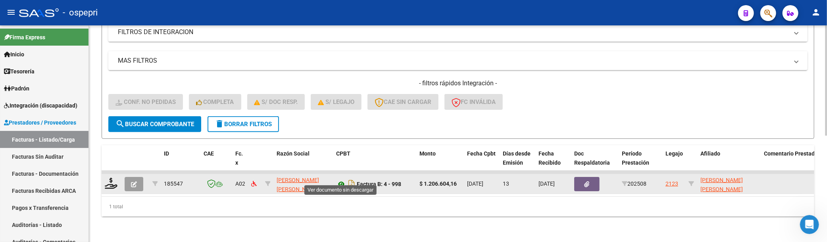
click at [339, 179] on icon at bounding box center [341, 184] width 10 height 10
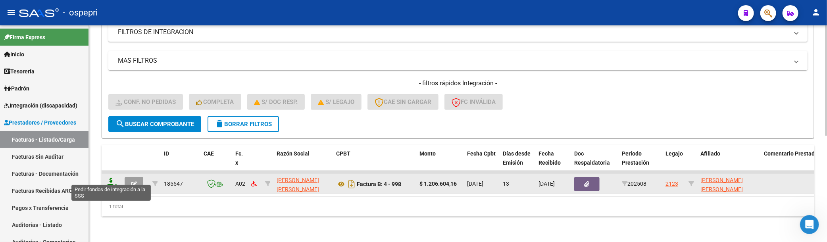
click at [112, 179] on icon at bounding box center [111, 183] width 13 height 11
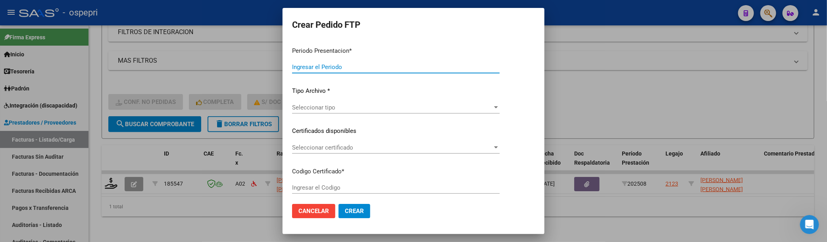
type input "202508"
type input "$ 1.206.604,16"
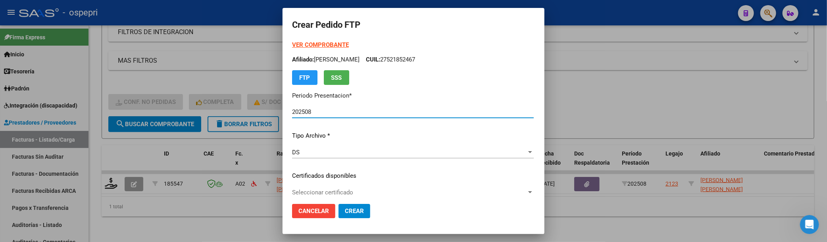
type input "ARG02000501166372018101020281010NQN798"
type input "2028-10-10"
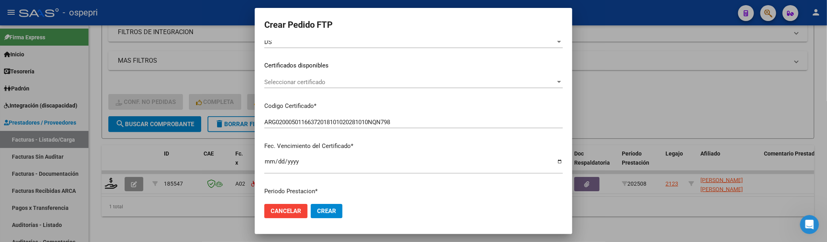
scroll to position [132, 0]
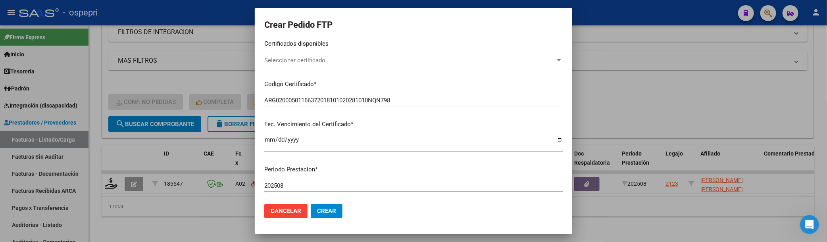
click at [557, 59] on div at bounding box center [559, 60] width 4 height 2
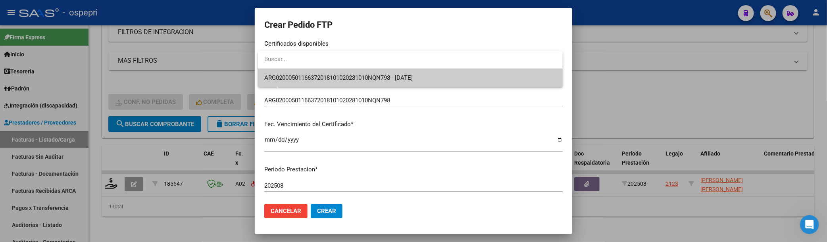
click at [435, 74] on span "ARG02000501166372018101020281010NQN798 - 2028-10-10" at bounding box center [410, 78] width 292 height 18
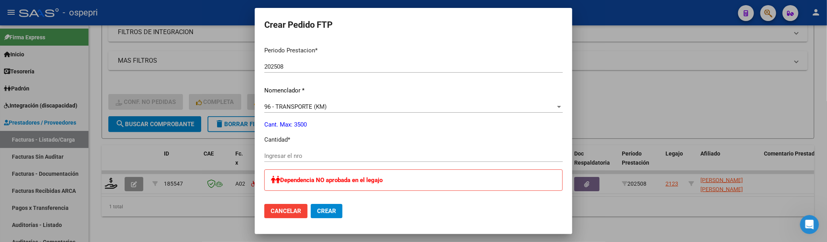
scroll to position [264, 0]
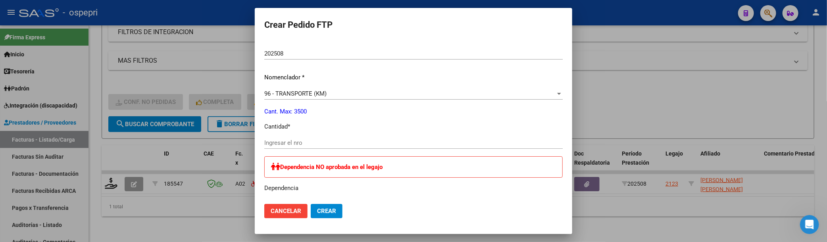
click at [388, 141] on input "Ingresar el nro" at bounding box center [413, 142] width 298 height 7
type input "1856"
click at [311, 204] on button "Crear" at bounding box center [327, 211] width 32 height 14
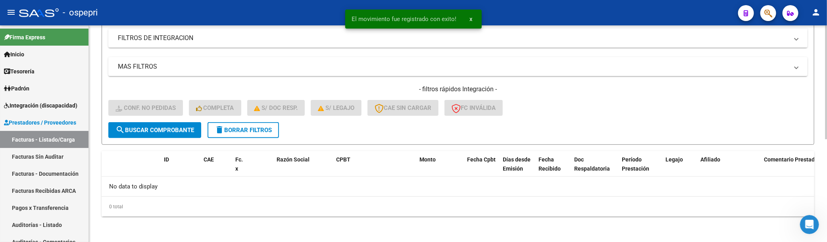
scroll to position [196, 0]
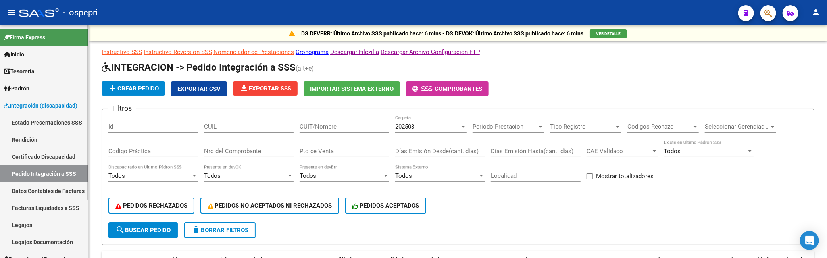
click at [48, 169] on link "Pedido Integración a SSS" at bounding box center [44, 173] width 89 height 17
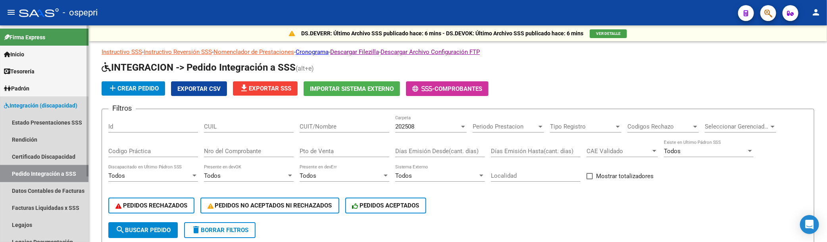
click at [31, 175] on link "Pedido Integración a SSS" at bounding box center [44, 173] width 89 height 17
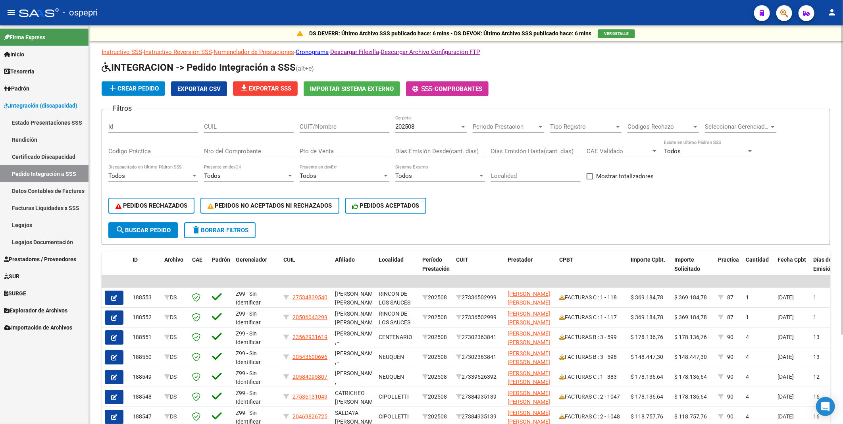
click at [356, 128] on input "CUIT/Nombre" at bounding box center [345, 126] width 90 height 7
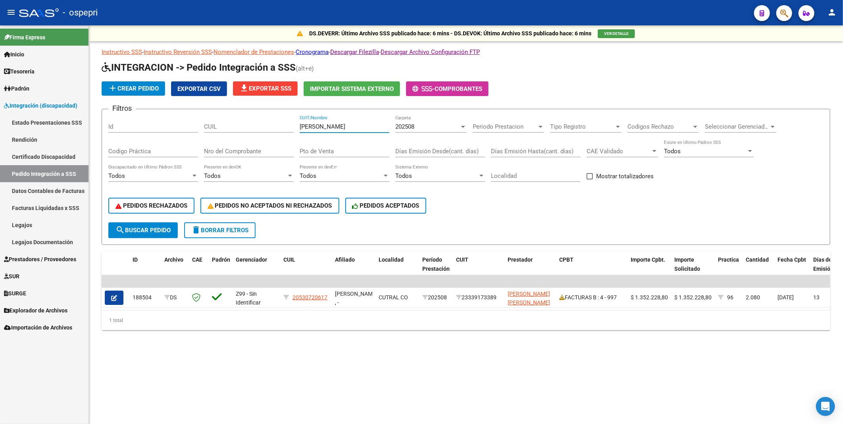
type input "fernandez pablo"
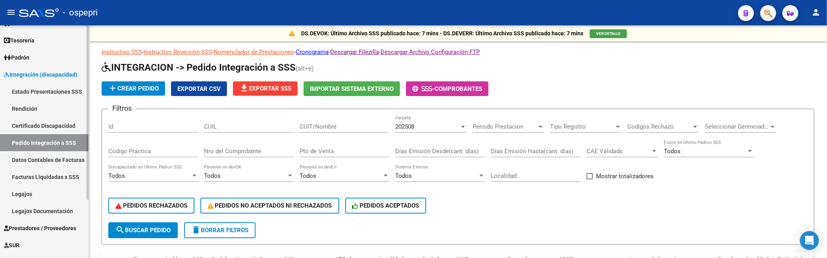
scroll to position [44, 0]
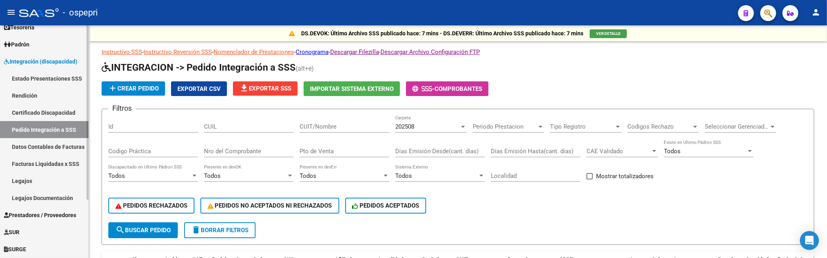
click at [33, 184] on link "Legajos" at bounding box center [44, 180] width 89 height 17
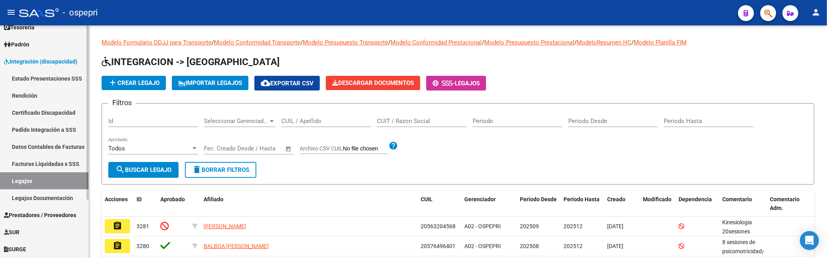
click at [42, 61] on span "Integración (discapacidad)" at bounding box center [40, 61] width 73 height 9
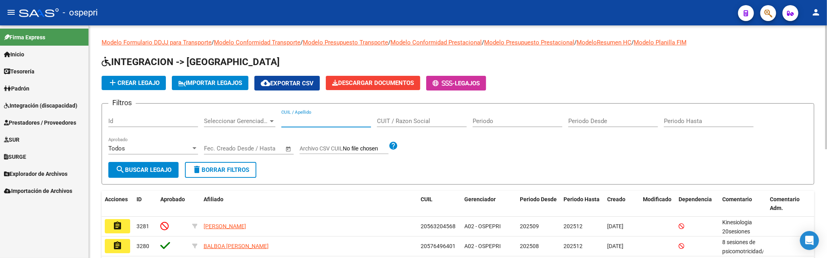
click at [303, 122] on input "CUIL / Apellido" at bounding box center [326, 120] width 90 height 7
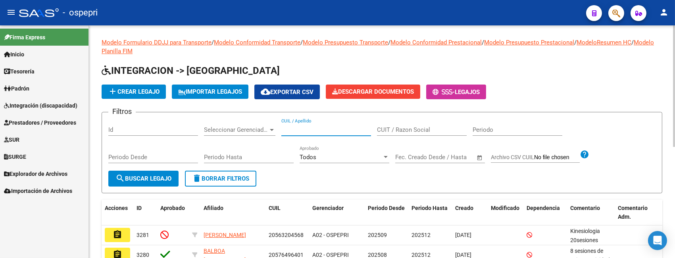
click at [318, 130] on input "CUIL / Apellido" at bounding box center [326, 129] width 90 height 7
click at [13, 12] on mat-icon "menu" at bounding box center [11, 13] width 10 height 10
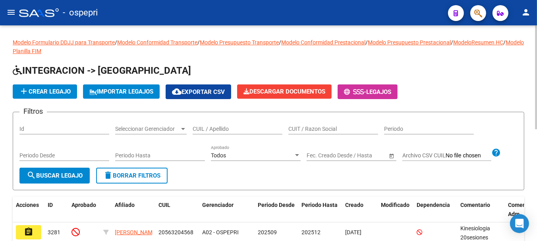
click at [205, 128] on input "CUIL / Apellido" at bounding box center [238, 129] width 90 height 7
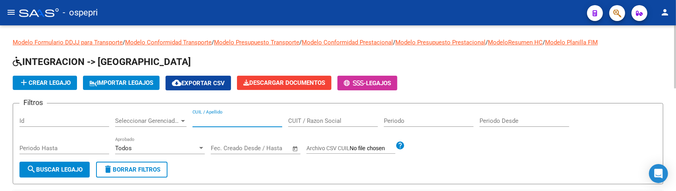
click at [212, 120] on input "CUIL / Apellido" at bounding box center [238, 120] width 90 height 7
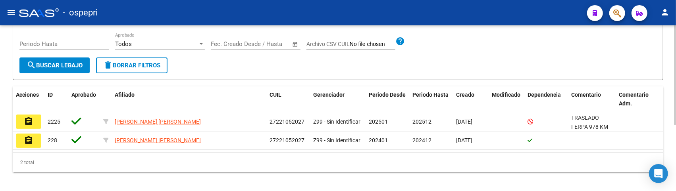
scroll to position [110, 0]
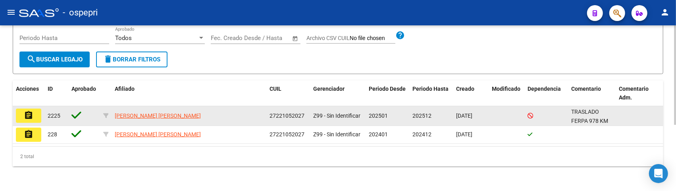
type input "22105202"
click at [29, 114] on mat-icon "assignment" at bounding box center [29, 116] width 10 height 10
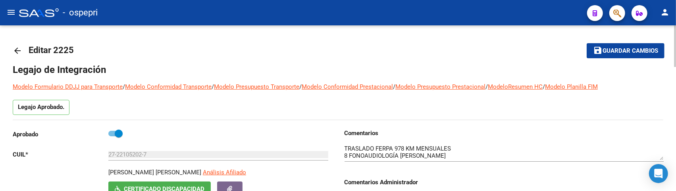
click at [17, 49] on mat-icon "arrow_back" at bounding box center [18, 51] width 10 height 10
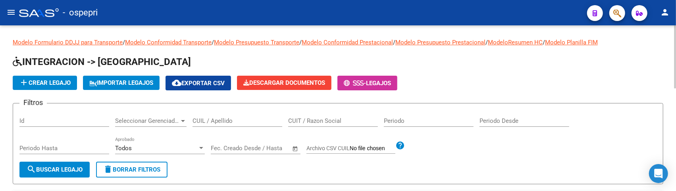
click at [216, 121] on input "CUIL / Apellido" at bounding box center [238, 120] width 90 height 7
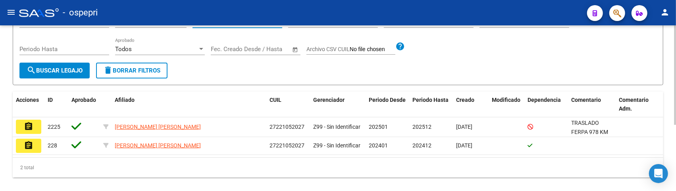
scroll to position [110, 0]
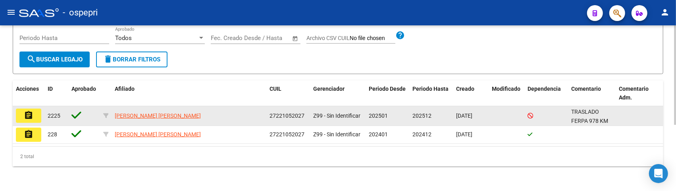
type input "22105202"
click at [28, 114] on mat-icon "assignment" at bounding box center [29, 116] width 10 height 10
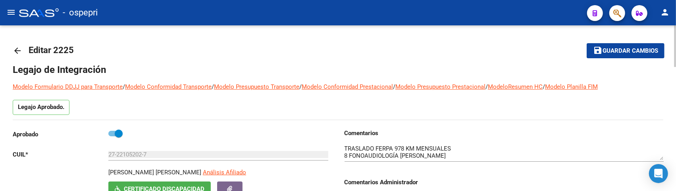
scroll to position [44, 0]
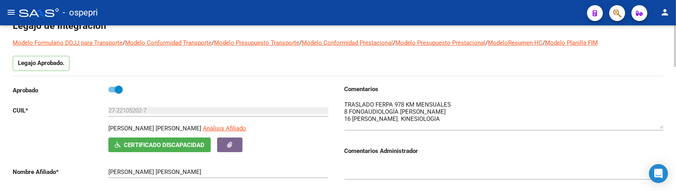
drag, startPoint x: 661, startPoint y: 115, endPoint x: 661, endPoint y: 128, distance: 12.7
click at [661, 128] on textarea at bounding box center [504, 114] width 319 height 29
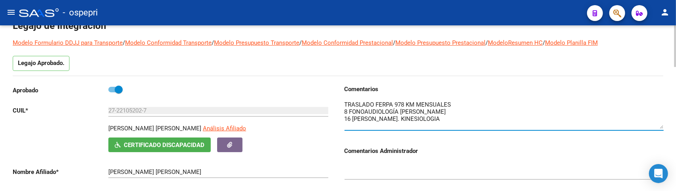
drag, startPoint x: 456, startPoint y: 106, endPoint x: 345, endPoint y: 104, distance: 110.4
click at [345, 104] on textarea at bounding box center [504, 114] width 319 height 29
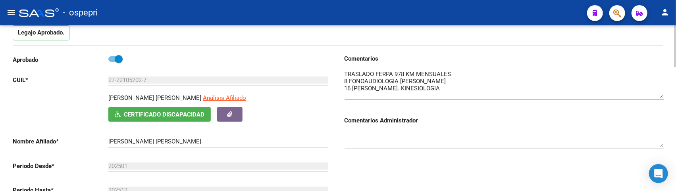
scroll to position [88, 0]
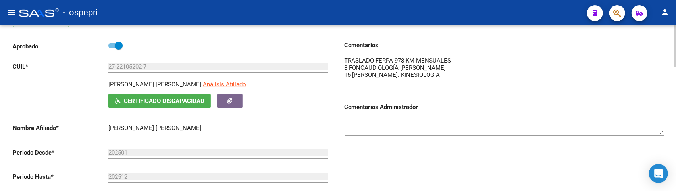
drag, startPoint x: 469, startPoint y: 60, endPoint x: 460, endPoint y: 61, distance: 8.4
click at [468, 60] on textarea at bounding box center [504, 70] width 319 height 29
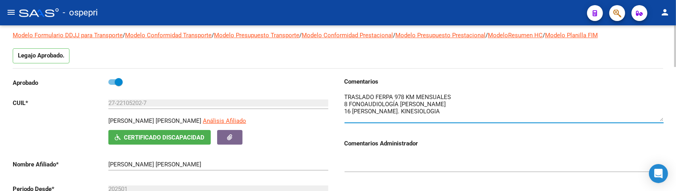
scroll to position [44, 0]
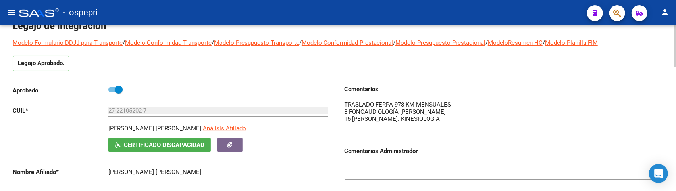
click at [499, 94] on div at bounding box center [504, 112] width 319 height 37
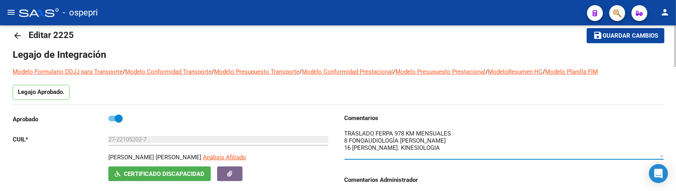
scroll to position [0, 0]
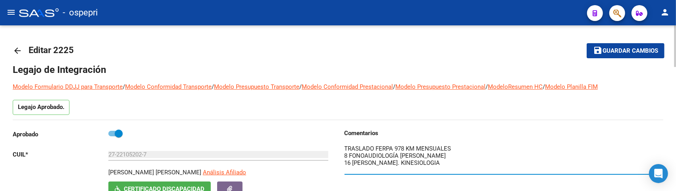
click at [19, 52] on mat-icon "arrow_back" at bounding box center [18, 51] width 10 height 10
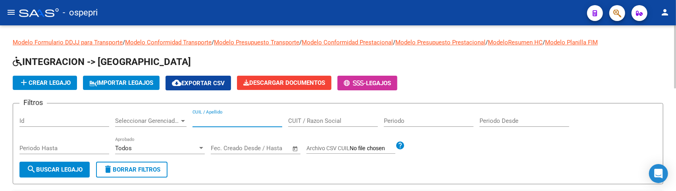
click at [210, 119] on input "CUIL / Apellido" at bounding box center [238, 120] width 90 height 7
type input "55630839"
click at [66, 165] on button "search Buscar Legajo" at bounding box center [54, 170] width 70 height 16
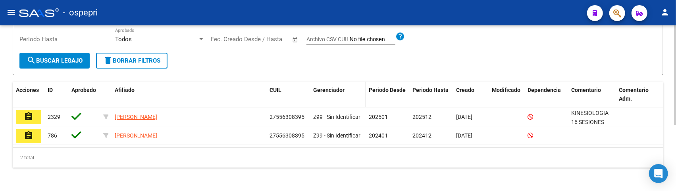
scroll to position [110, 0]
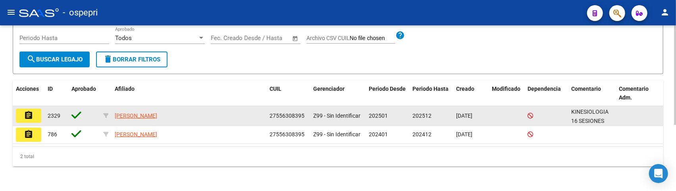
click at [26, 113] on mat-icon "assignment" at bounding box center [29, 116] width 10 height 10
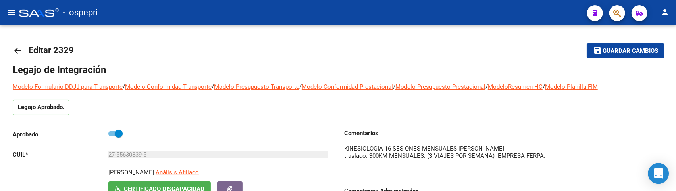
drag, startPoint x: 661, startPoint y: 160, endPoint x: 661, endPoint y: 169, distance: 8.7
click at [661, 169] on body "menu - ospepri person Firma Express Inicio Calendario SSS Instructivos Contacto…" at bounding box center [338, 95] width 676 height 191
click at [13, 48] on mat-icon "arrow_back" at bounding box center [18, 51] width 10 height 10
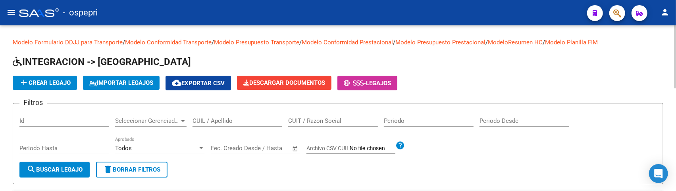
click at [223, 124] on input "CUIL / Apellido" at bounding box center [238, 120] width 90 height 7
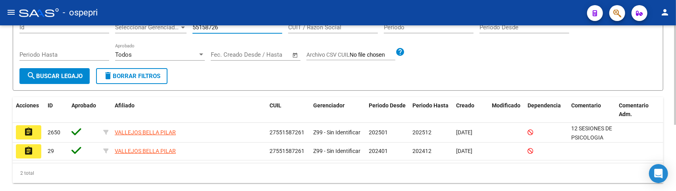
scroll to position [110, 0]
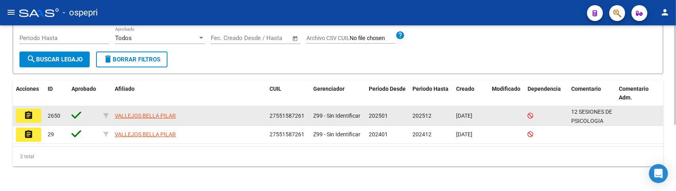
type input "55158726"
click at [31, 117] on mat-icon "assignment" at bounding box center [29, 116] width 10 height 10
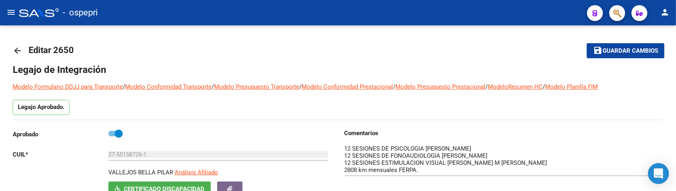
drag, startPoint x: 662, startPoint y: 157, endPoint x: 662, endPoint y: 171, distance: 14.7
click at [662, 171] on body "menu - ospepri person Firma Express Inicio Calendario SSS Instructivos Contacto…" at bounding box center [338, 95] width 676 height 191
click at [340, 13] on div "- ospepri" at bounding box center [300, 12] width 562 height 17
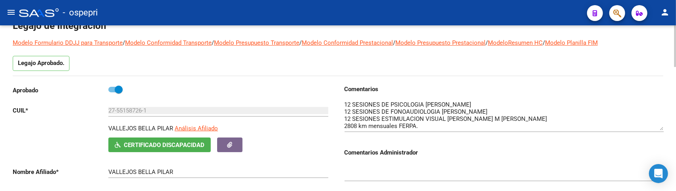
click at [519, 70] on div "Legajo Aprobado." at bounding box center [338, 66] width 651 height 20
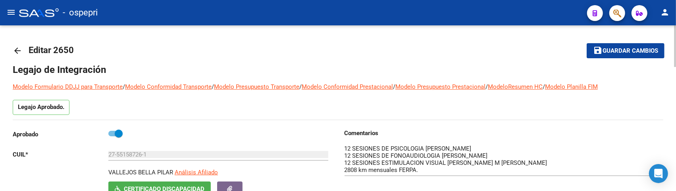
click at [13, 52] on mat-icon "arrow_back" at bounding box center [18, 51] width 10 height 10
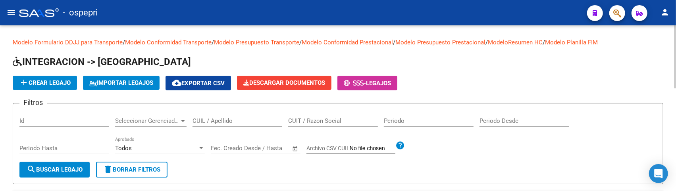
click at [200, 121] on input "CUIL / Apellido" at bounding box center [238, 120] width 90 height 7
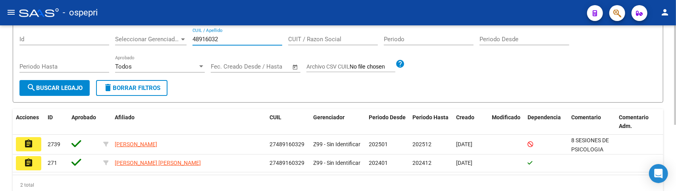
scroll to position [110, 0]
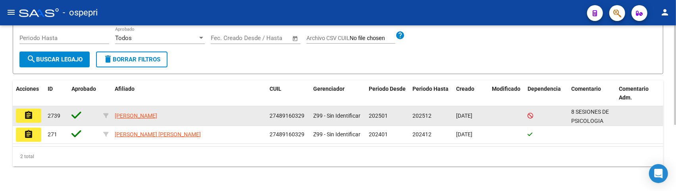
type input "48916032"
click at [29, 114] on mat-icon "assignment" at bounding box center [29, 116] width 10 height 10
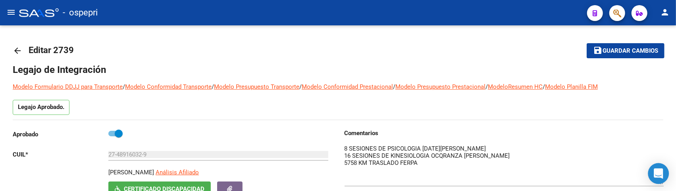
drag, startPoint x: 661, startPoint y: 159, endPoint x: 661, endPoint y: 184, distance: 24.6
click at [661, 184] on body "menu - ospepri person Firma Express Inicio Calendario SSS Instructivos Contacto…" at bounding box center [338, 95] width 676 height 191
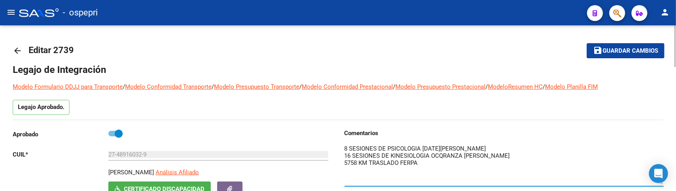
drag, startPoint x: 427, startPoint y: 162, endPoint x: 342, endPoint y: 162, distance: 84.9
click at [429, 166] on textarea at bounding box center [504, 164] width 319 height 40
click at [18, 50] on mat-icon "arrow_back" at bounding box center [18, 51] width 10 height 10
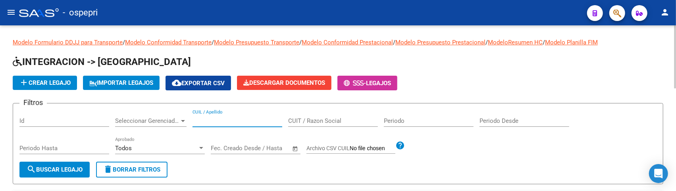
click at [217, 121] on input "CUIL / Apellido" at bounding box center [238, 120] width 90 height 7
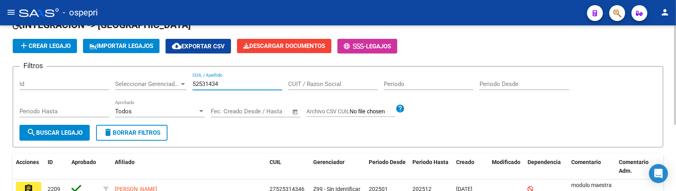
scroll to position [110, 0]
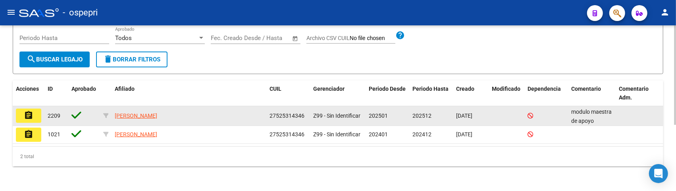
type input "52531434"
click at [27, 114] on mat-icon "assignment" at bounding box center [29, 116] width 10 height 10
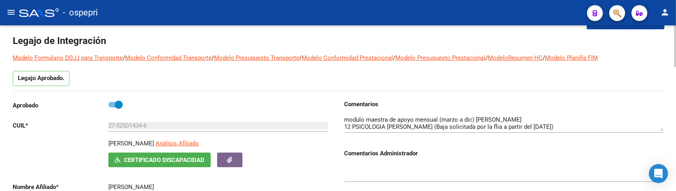
scroll to position [44, 0]
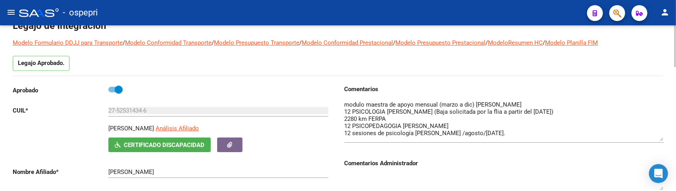
drag, startPoint x: 661, startPoint y: 116, endPoint x: 658, endPoint y: 141, distance: 25.2
click at [658, 141] on textarea at bounding box center [504, 120] width 319 height 41
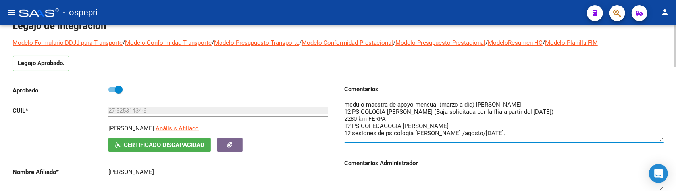
drag, startPoint x: 398, startPoint y: 119, endPoint x: 345, endPoint y: 119, distance: 53.2
click at [345, 119] on textarea at bounding box center [504, 120] width 319 height 41
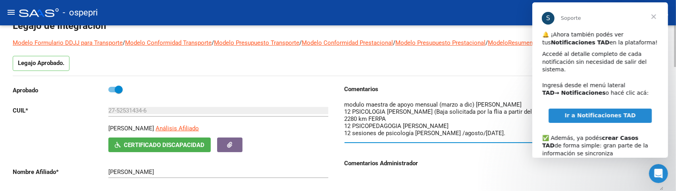
scroll to position [0, 0]
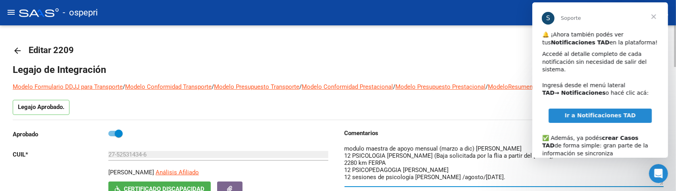
click at [14, 48] on mat-icon "arrow_back" at bounding box center [18, 51] width 10 height 10
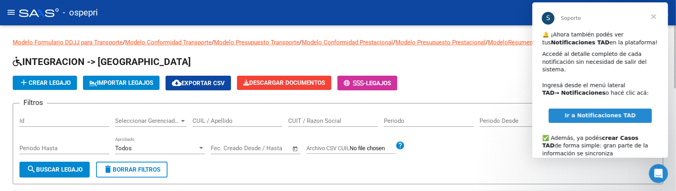
click at [219, 121] on input "CUIL / Apellido" at bounding box center [238, 120] width 90 height 7
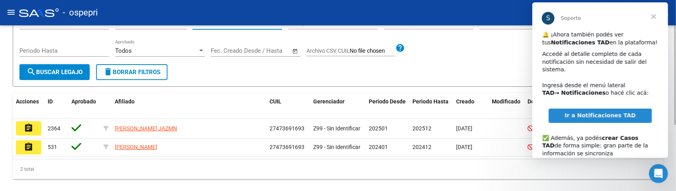
scroll to position [110, 0]
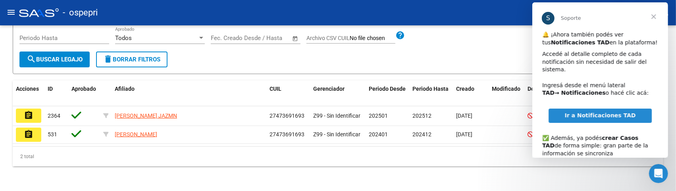
type input "47369169"
click at [653, 18] on span "Cerrar" at bounding box center [653, 16] width 29 height 29
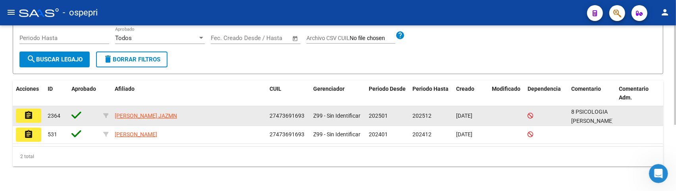
click at [27, 115] on mat-icon "assignment" at bounding box center [29, 116] width 10 height 10
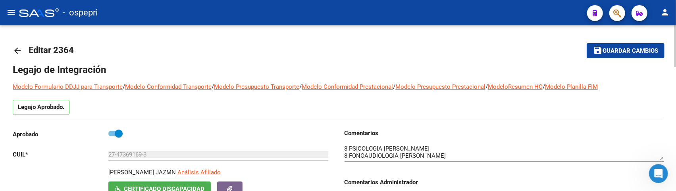
scroll to position [44, 0]
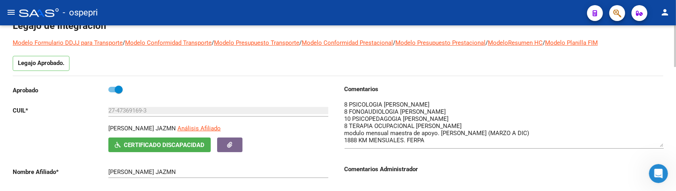
drag, startPoint x: 661, startPoint y: 114, endPoint x: 657, endPoint y: 145, distance: 31.6
click at [657, 145] on textarea at bounding box center [504, 123] width 319 height 47
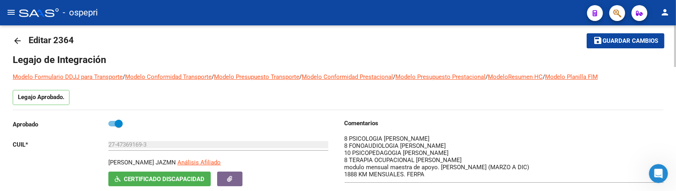
scroll to position [0, 0]
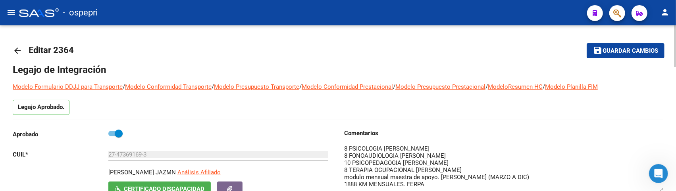
click at [20, 49] on mat-icon "arrow_back" at bounding box center [18, 51] width 10 height 10
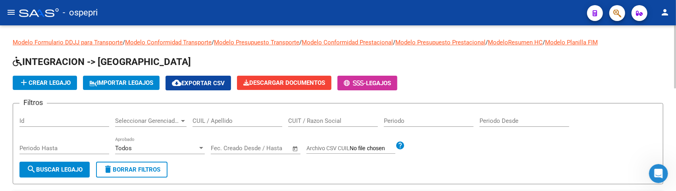
click at [219, 122] on input "CUIL / Apellido" at bounding box center [238, 120] width 90 height 7
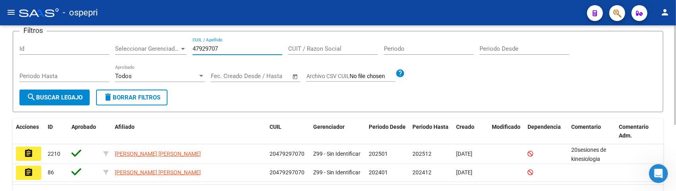
scroll to position [110, 0]
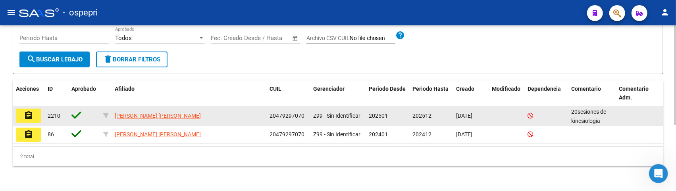
type input "47929707"
click at [33, 114] on mat-icon "assignment" at bounding box center [29, 116] width 10 height 10
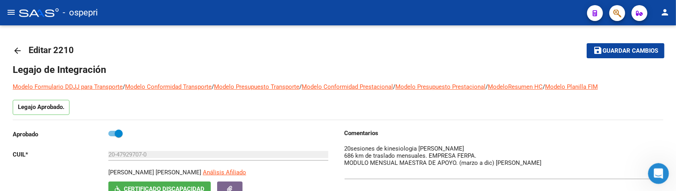
drag, startPoint x: 1309, startPoint y: 323, endPoint x: 659, endPoint y: 176, distance: 665.9
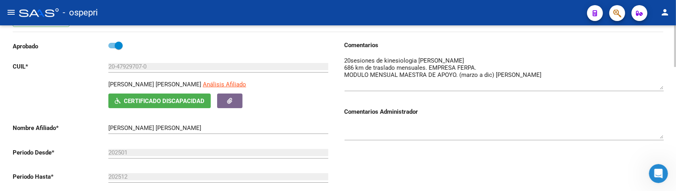
scroll to position [44, 0]
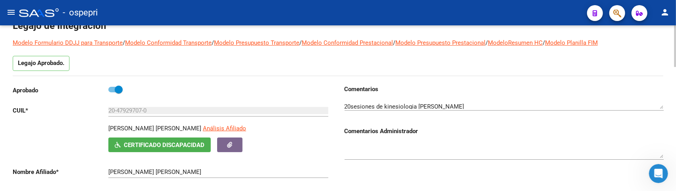
click at [501, 73] on div "Legajo Aprobado." at bounding box center [338, 66] width 651 height 20
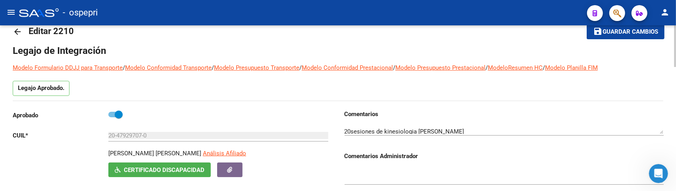
scroll to position [0, 0]
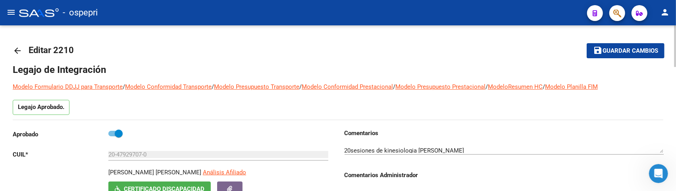
click at [16, 48] on mat-icon "arrow_back" at bounding box center [18, 51] width 10 height 10
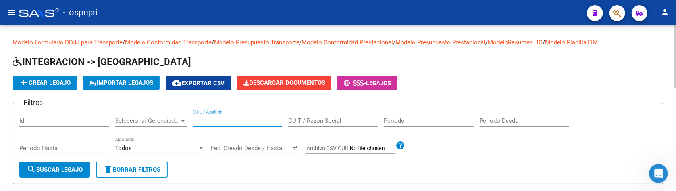
click at [240, 122] on input "CUIL / Apellido" at bounding box center [238, 120] width 90 height 7
type input "52185246"
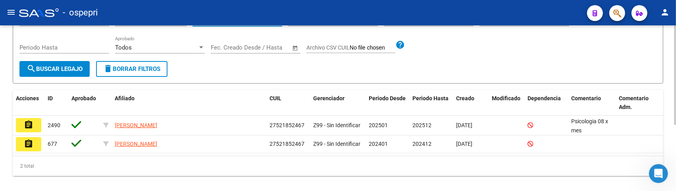
scroll to position [110, 0]
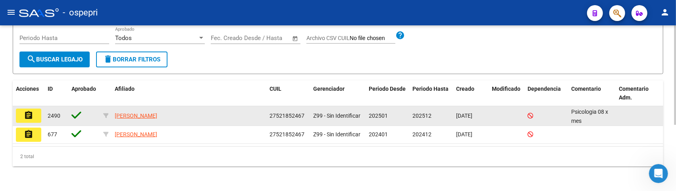
click at [28, 117] on mat-icon "assignment" at bounding box center [29, 116] width 10 height 10
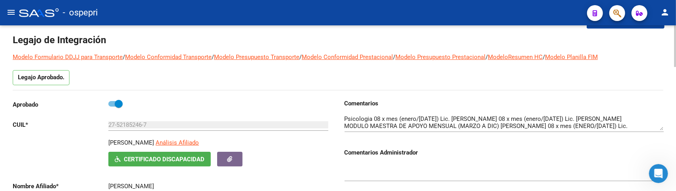
scroll to position [44, 0]
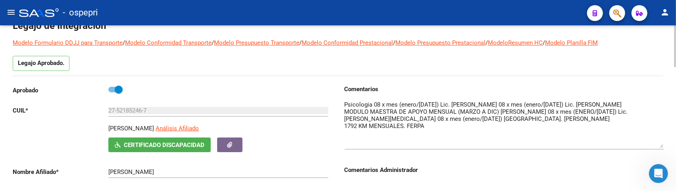
drag, startPoint x: 662, startPoint y: 115, endPoint x: 661, endPoint y: 147, distance: 31.8
click at [661, 147] on textarea at bounding box center [504, 124] width 319 height 48
click at [258, 66] on div "Legajo Aprobado." at bounding box center [338, 66] width 651 height 20
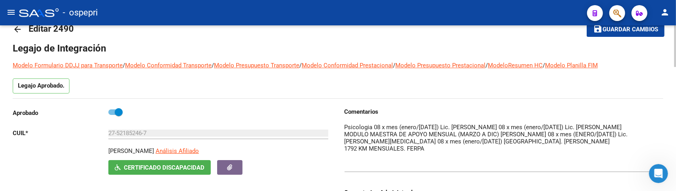
scroll to position [0, 0]
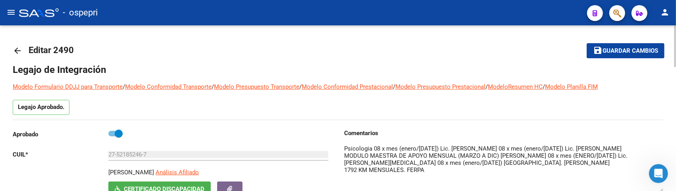
click at [19, 50] on mat-icon "arrow_back" at bounding box center [18, 51] width 10 height 10
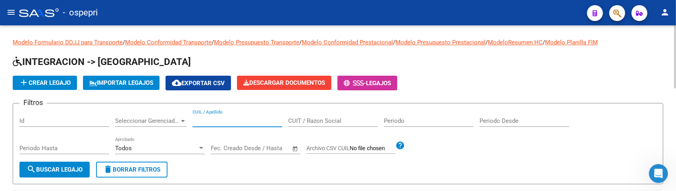
click at [222, 119] on input "CUIL / Apellido" at bounding box center [238, 120] width 90 height 7
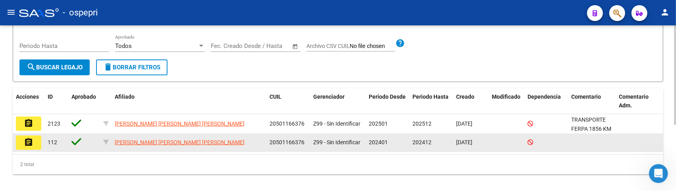
scroll to position [110, 0]
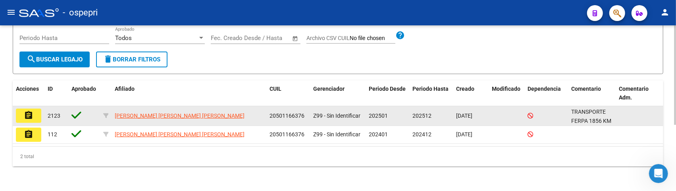
type input "50116637"
click at [32, 112] on mat-icon "assignment" at bounding box center [29, 116] width 10 height 10
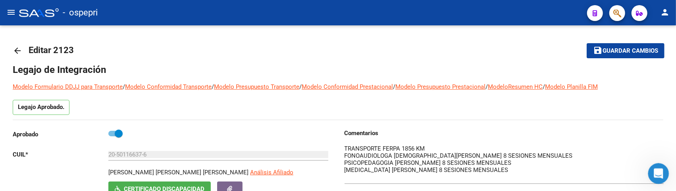
drag, startPoint x: 1309, startPoint y: 322, endPoint x: 660, endPoint y: 179, distance: 664.9
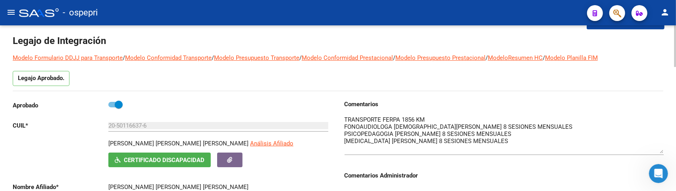
scroll to position [44, 0]
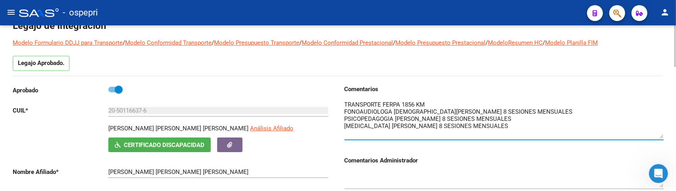
click at [431, 101] on textarea at bounding box center [504, 119] width 319 height 38
drag, startPoint x: 427, startPoint y: 102, endPoint x: 343, endPoint y: 105, distance: 84.2
click at [343, 105] on div "Comentarios Comentarios Administrador" at bounding box center [500, 174] width 325 height 179
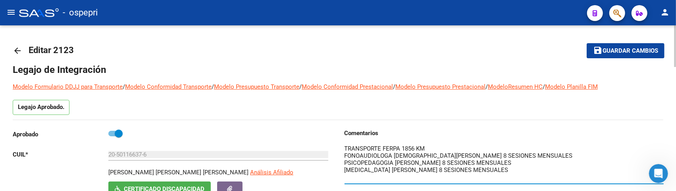
click at [18, 51] on mat-icon "arrow_back" at bounding box center [18, 51] width 10 height 10
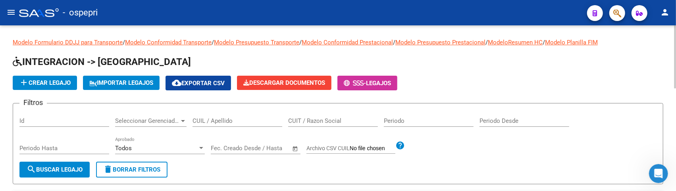
click at [222, 124] on input "CUIL / Apellido" at bounding box center [238, 120] width 90 height 7
click at [229, 123] on input "CUIL / Apellido" at bounding box center [238, 120] width 90 height 7
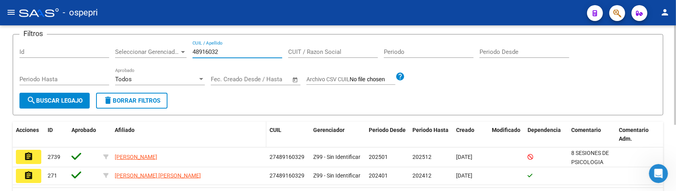
scroll to position [88, 0]
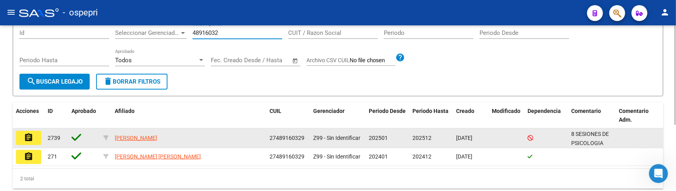
type input "48916032"
click at [33, 136] on mat-icon "assignment" at bounding box center [29, 138] width 10 height 10
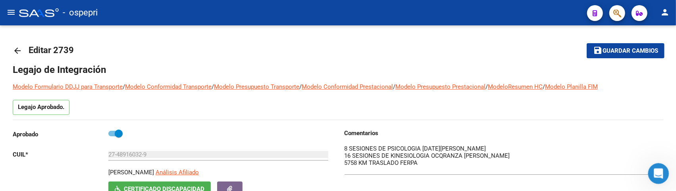
drag, startPoint x: 1310, startPoint y: 322, endPoint x: 660, endPoint y: 171, distance: 667.2
click at [17, 53] on mat-icon "arrow_back" at bounding box center [18, 51] width 10 height 10
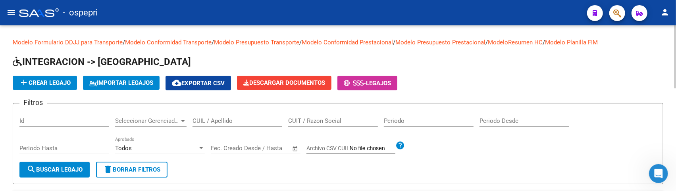
click at [232, 121] on input "CUIL / Apellido" at bounding box center [238, 120] width 90 height 7
click at [231, 124] on input "CUIL / Apellido" at bounding box center [238, 120] width 90 height 7
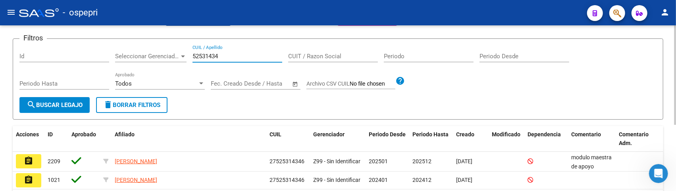
scroll to position [88, 0]
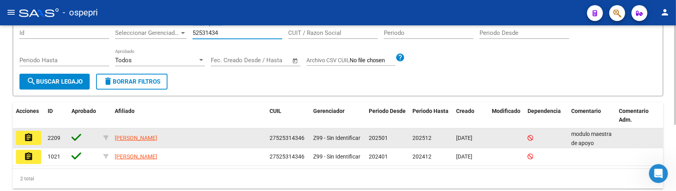
type input "52531434"
click at [27, 135] on mat-icon "assignment" at bounding box center [29, 138] width 10 height 10
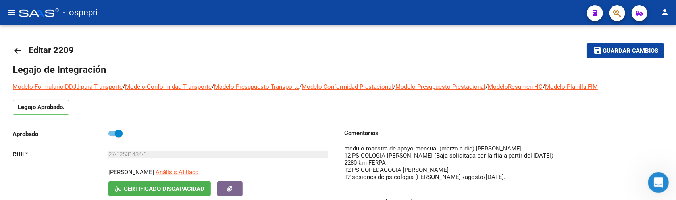
drag, startPoint x: 1308, startPoint y: 332, endPoint x: 657, endPoint y: 178, distance: 668.9
click at [17, 52] on mat-icon "arrow_back" at bounding box center [18, 51] width 10 height 10
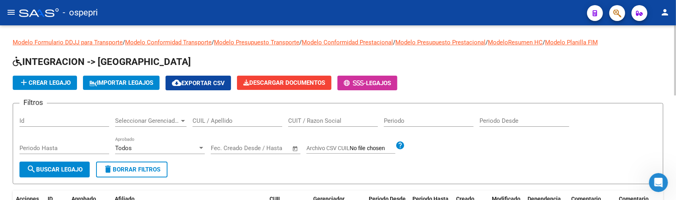
click at [227, 120] on input "CUIL / Apellido" at bounding box center [238, 120] width 90 height 7
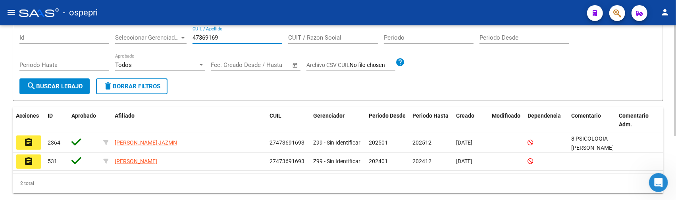
scroll to position [101, 0]
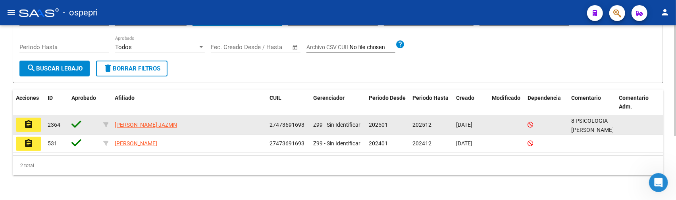
type input "47369169"
click at [31, 121] on mat-icon "assignment" at bounding box center [29, 125] width 10 height 10
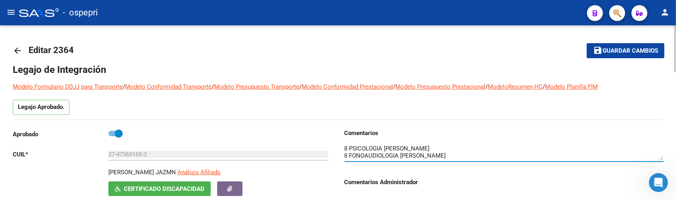
drag, startPoint x: 661, startPoint y: 160, endPoint x: 660, endPoint y: 169, distance: 8.8
click at [660, 169] on div at bounding box center [504, 154] width 319 height 32
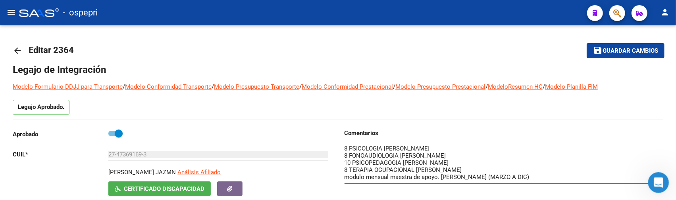
drag, startPoint x: 1308, startPoint y: 332, endPoint x: 657, endPoint y: 181, distance: 668.4
click at [555, 173] on textarea at bounding box center [504, 163] width 319 height 38
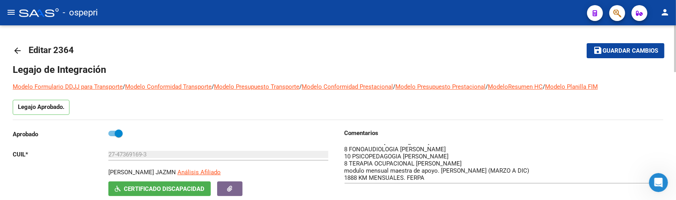
click at [14, 49] on mat-icon "arrow_back" at bounding box center [18, 51] width 10 height 10
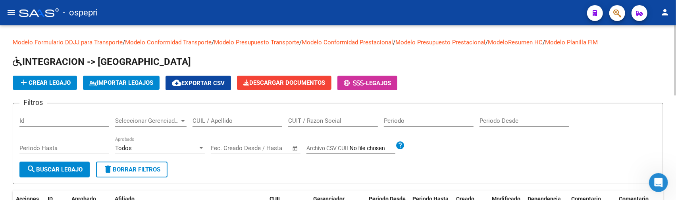
click at [219, 121] on input "CUIL / Apellido" at bounding box center [238, 120] width 90 height 7
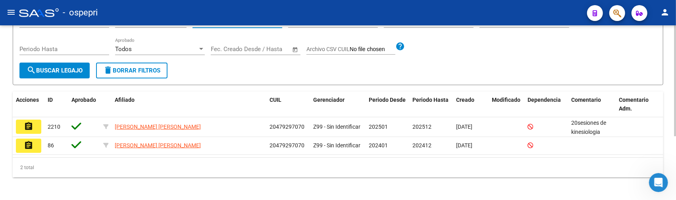
scroll to position [101, 0]
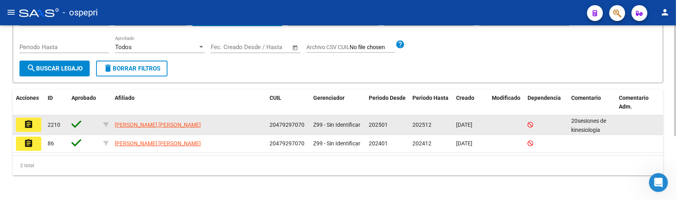
type input "47929707"
click at [30, 126] on mat-icon "assignment" at bounding box center [29, 125] width 10 height 10
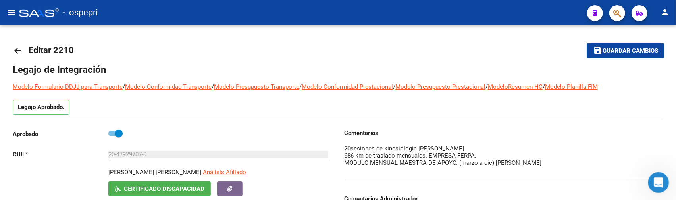
drag, startPoint x: 1309, startPoint y: 332, endPoint x: 659, endPoint y: 175, distance: 669.1
click at [18, 51] on mat-icon "arrow_back" at bounding box center [18, 51] width 10 height 10
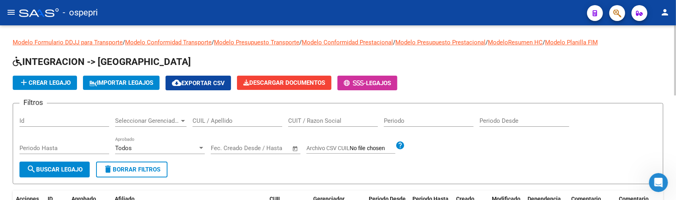
click at [227, 121] on input "CUIL / Apellido" at bounding box center [238, 120] width 90 height 7
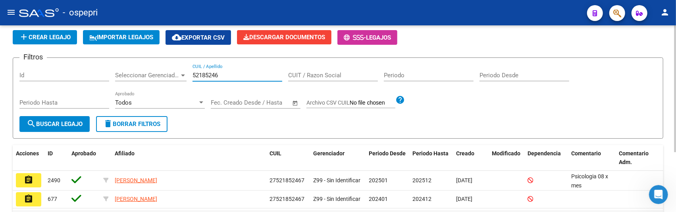
scroll to position [88, 0]
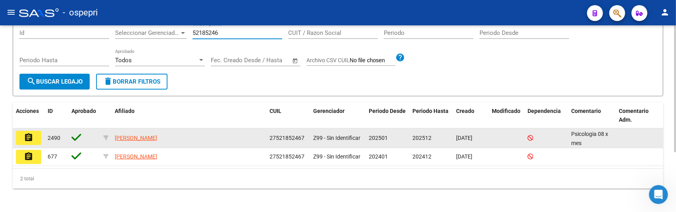
type input "52185246"
click at [30, 137] on mat-icon "assignment" at bounding box center [29, 138] width 10 height 10
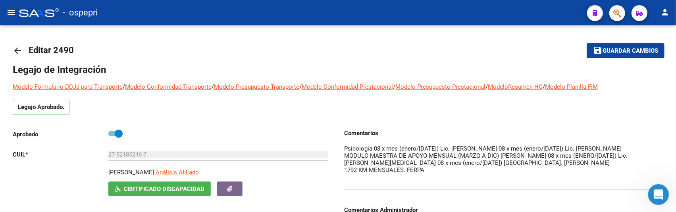
drag, startPoint x: 1309, startPoint y: 343, endPoint x: 661, endPoint y: 186, distance: 666.6
click at [17, 52] on mat-icon "arrow_back" at bounding box center [18, 51] width 10 height 10
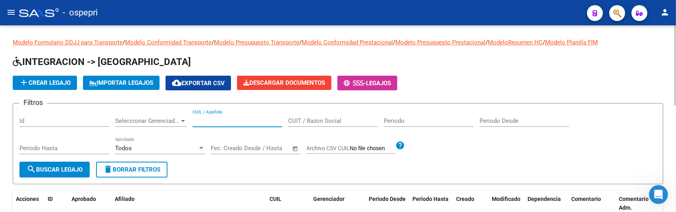
click at [239, 121] on input "CUIL / Apellido" at bounding box center [238, 120] width 90 height 7
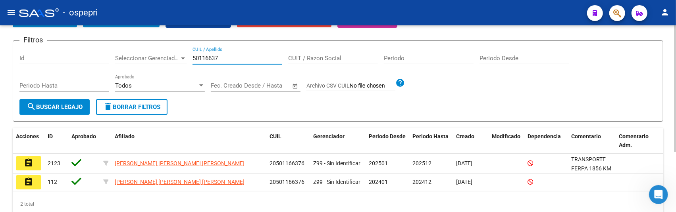
scroll to position [88, 0]
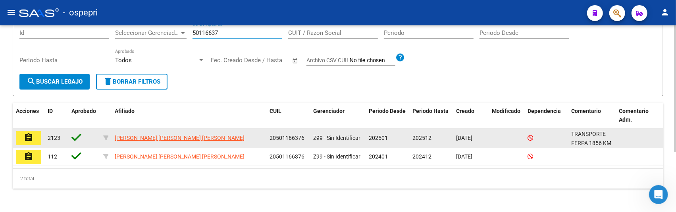
type input "50116637"
click at [30, 136] on mat-icon "assignment" at bounding box center [29, 138] width 10 height 10
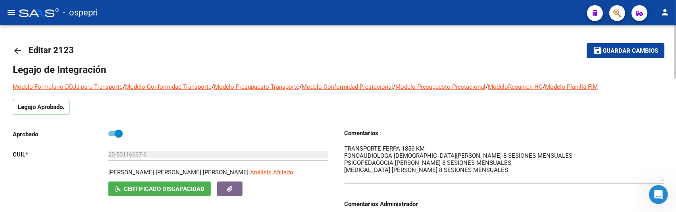
drag, startPoint x: 661, startPoint y: 160, endPoint x: 14, endPoint y: 1, distance: 666.2
click at [661, 182] on textarea at bounding box center [504, 163] width 319 height 38
click at [13, 48] on mat-icon "arrow_back" at bounding box center [18, 51] width 10 height 10
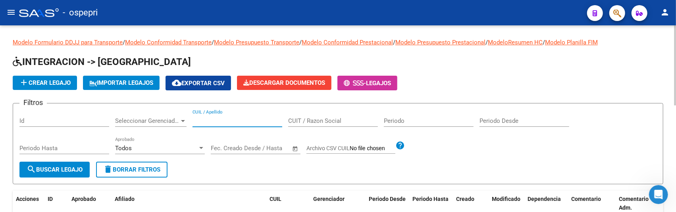
click at [202, 121] on input "CUIL / Apellido" at bounding box center [238, 120] width 90 height 7
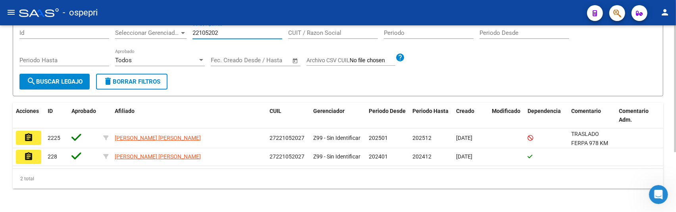
scroll to position [89, 0]
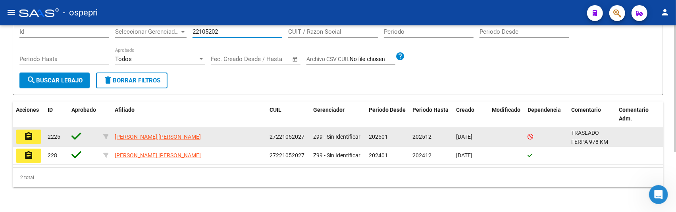
type input "22105202"
click at [25, 132] on mat-icon "assignment" at bounding box center [29, 137] width 10 height 10
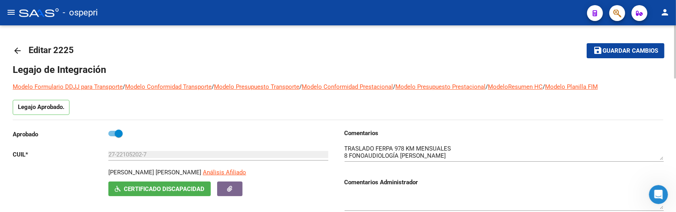
click at [19, 52] on mat-icon "arrow_back" at bounding box center [18, 51] width 10 height 10
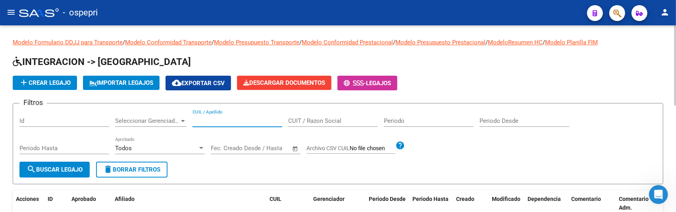
click at [216, 117] on input "CUIL / Apellido" at bounding box center [238, 120] width 90 height 7
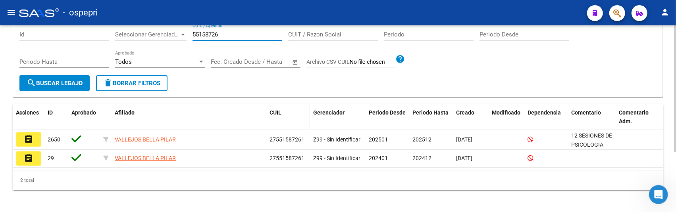
scroll to position [89, 0]
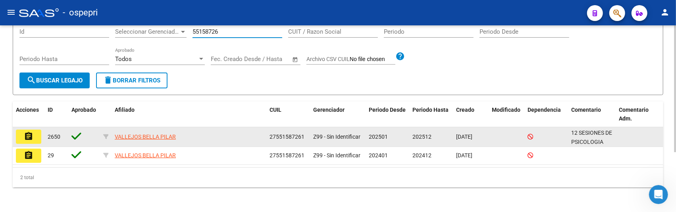
type input "55158726"
click at [30, 137] on mat-icon "assignment" at bounding box center [29, 137] width 10 height 10
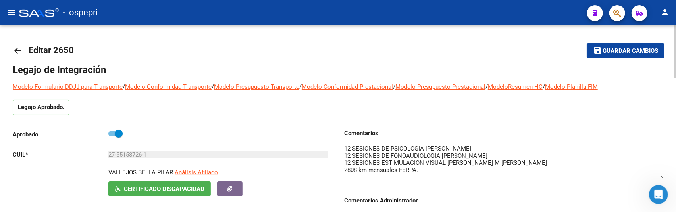
drag, startPoint x: 661, startPoint y: 159, endPoint x: 662, endPoint y: 177, distance: 18.3
click at [662, 177] on textarea at bounding box center [504, 161] width 319 height 34
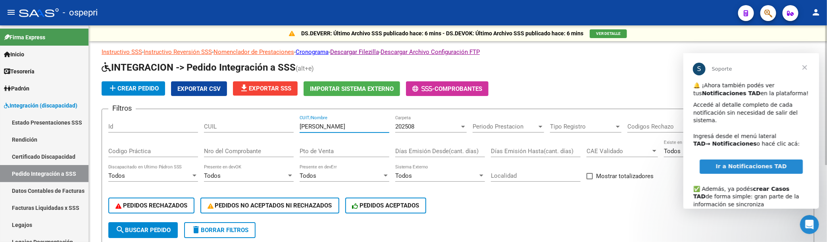
click at [160, 227] on span "search Buscar Pedido" at bounding box center [143, 230] width 55 height 7
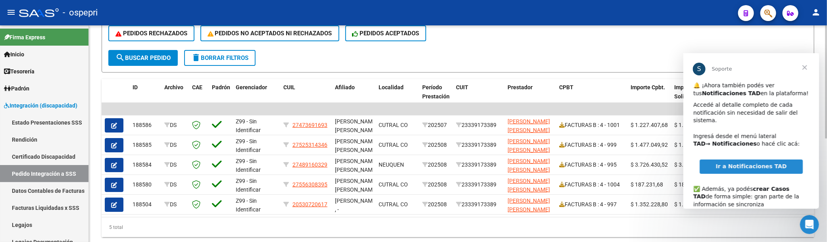
scroll to position [176, 0]
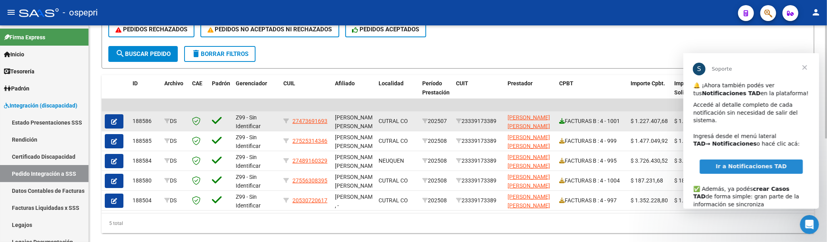
click at [562, 121] on icon at bounding box center [562, 121] width 6 height 6
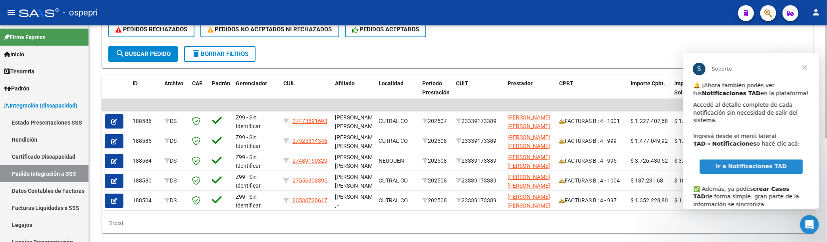
click at [156, 52] on span "search Buscar Pedido" at bounding box center [143, 53] width 55 height 7
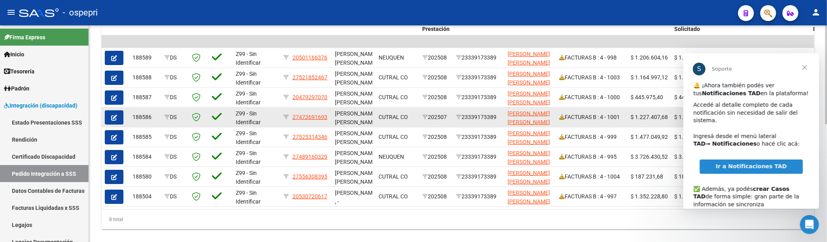
scroll to position [258, 0]
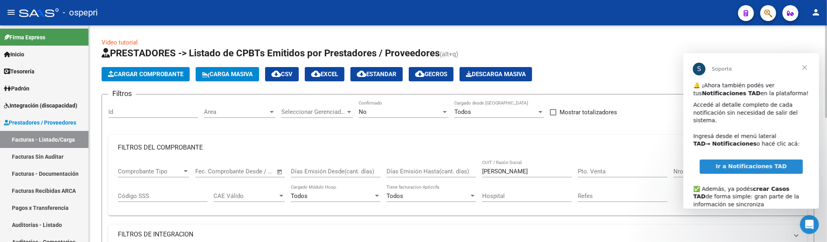
scroll to position [291, 0]
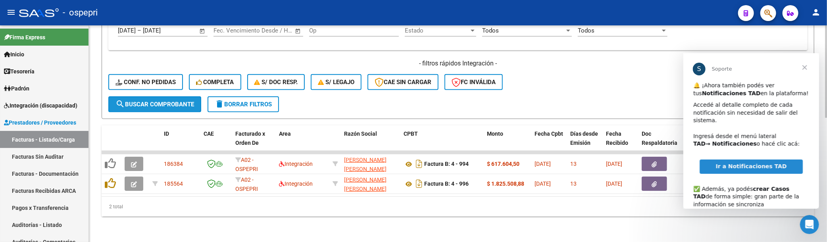
click at [160, 101] on span "search Buscar Comprobante" at bounding box center [155, 104] width 79 height 7
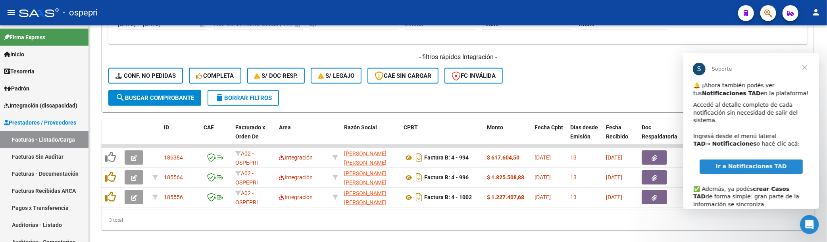
scroll to position [128, 0]
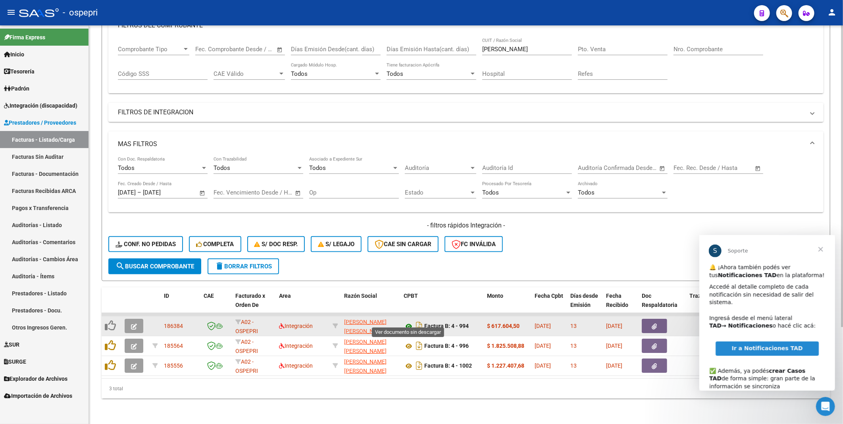
click at [405, 242] on icon at bounding box center [409, 327] width 10 height 10
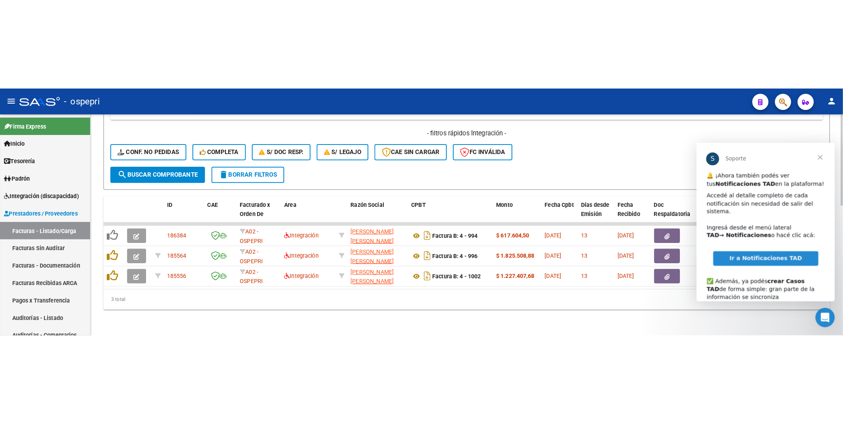
scroll to position [310, 0]
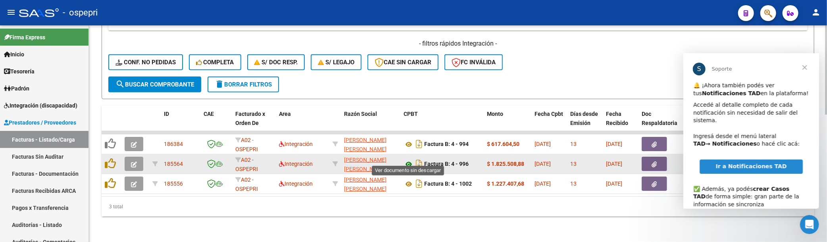
click at [410, 160] on icon at bounding box center [409, 165] width 10 height 10
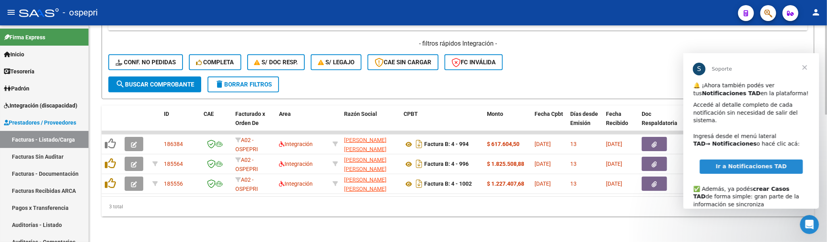
click at [524, 209] on div "3 total" at bounding box center [458, 207] width 713 height 20
click at [553, 65] on div "- filtros rápidos Integración - Conf. no pedidas Completa S/ Doc Resp. S/ legaj…" at bounding box center [457, 57] width 699 height 37
click at [808, 67] on span "Cerrar" at bounding box center [804, 67] width 29 height 29
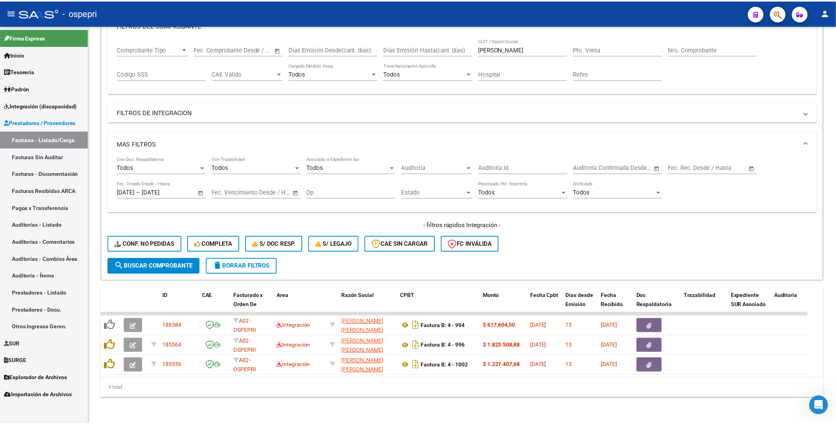
scroll to position [128, 0]
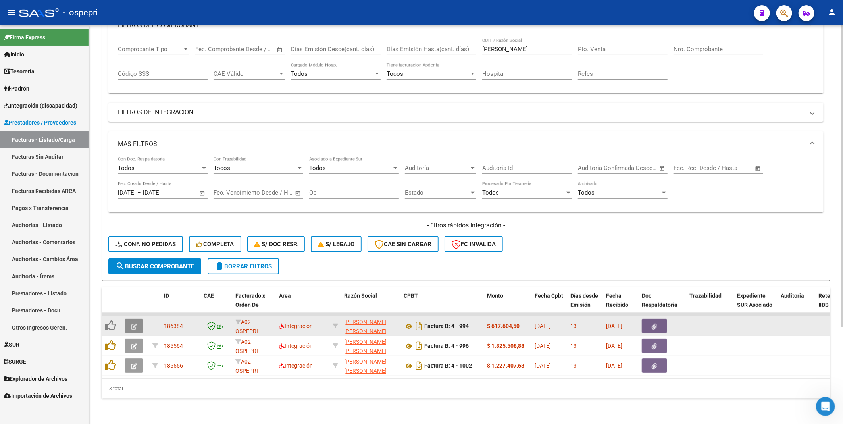
click at [139, 242] on button "button" at bounding box center [134, 326] width 19 height 14
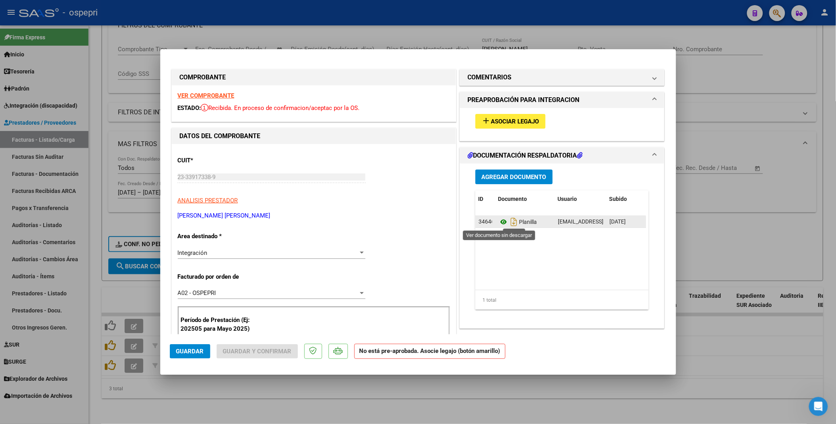
click at [499, 221] on icon at bounding box center [504, 222] width 10 height 10
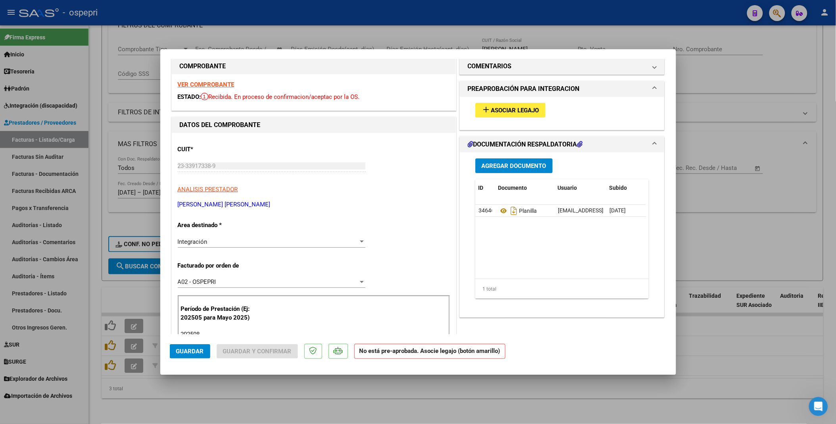
scroll to position [0, 0]
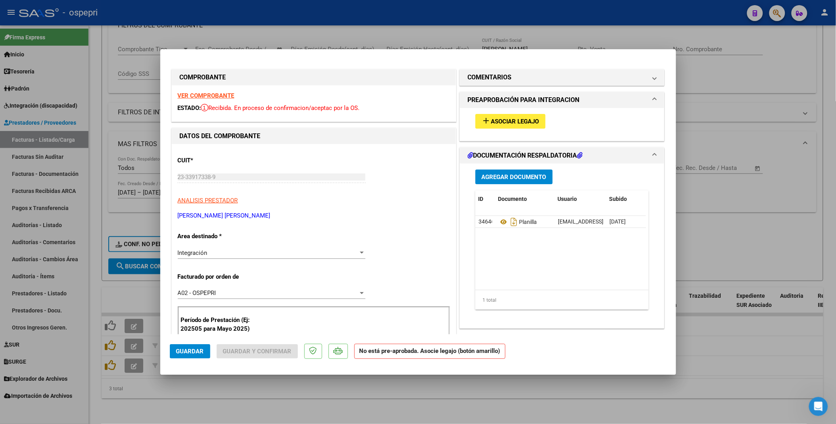
drag, startPoint x: 550, startPoint y: 403, endPoint x: 564, endPoint y: 388, distance: 20.5
click at [550, 242] on div at bounding box center [418, 212] width 836 height 424
type input "$ 0,00"
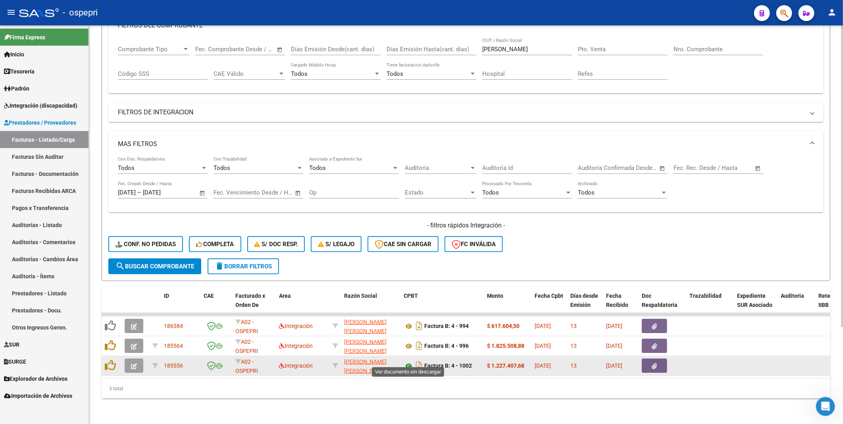
click at [410, 242] on icon at bounding box center [409, 366] width 10 height 10
click at [135, 242] on icon "button" at bounding box center [134, 366] width 6 height 6
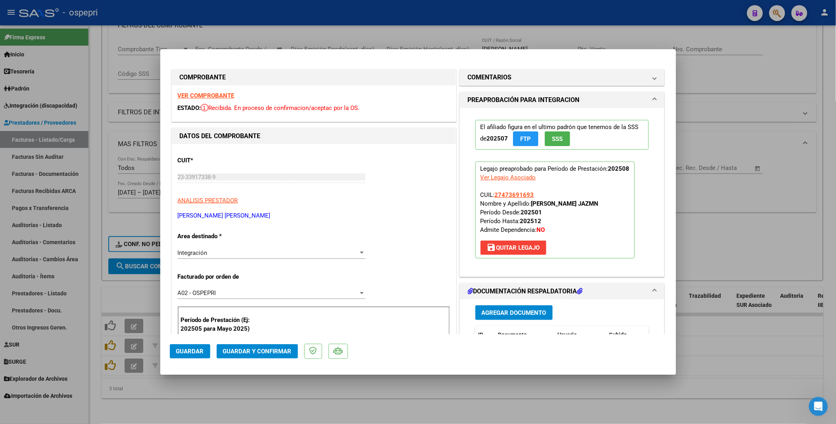
click at [522, 242] on span "save [PERSON_NAME]" at bounding box center [513, 247] width 53 height 7
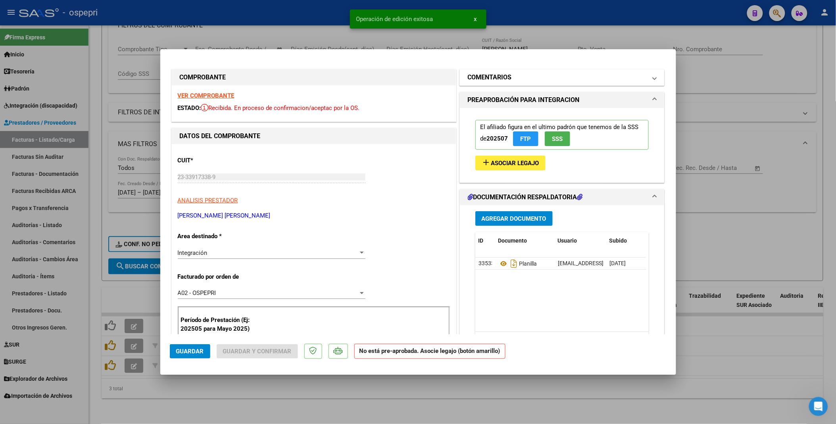
click at [650, 76] on mat-expansion-panel-header "COMENTARIOS" at bounding box center [562, 77] width 205 height 16
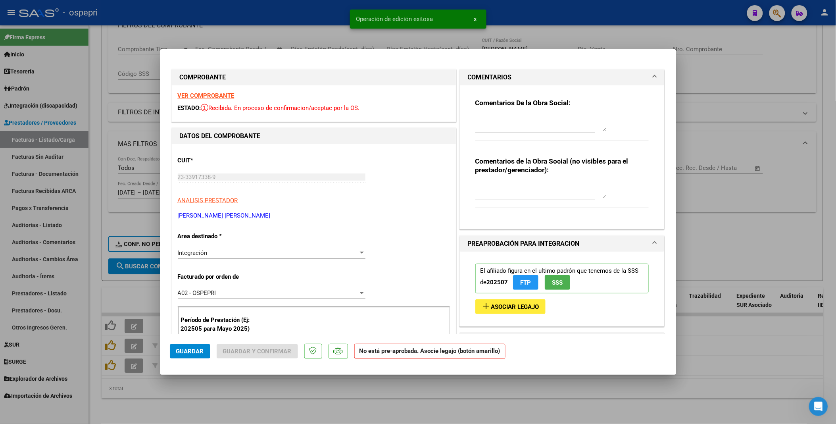
click at [481, 121] on textarea at bounding box center [541, 124] width 131 height 16
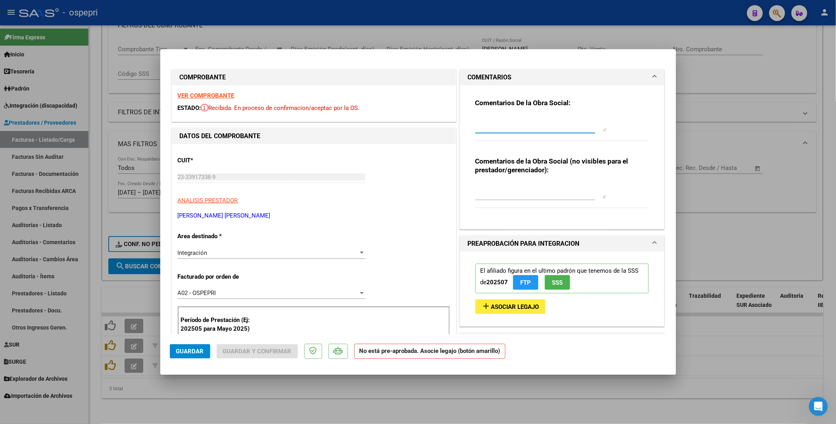
type textarea "b"
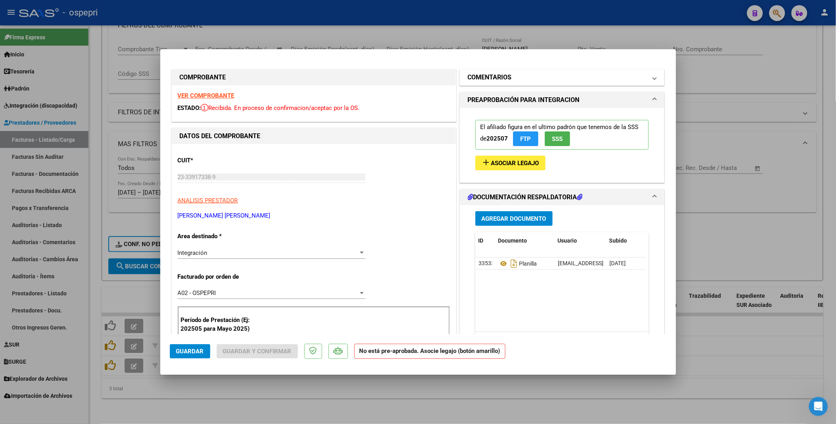
click at [645, 76] on span "COMENTARIOS" at bounding box center [561, 78] width 186 height 10
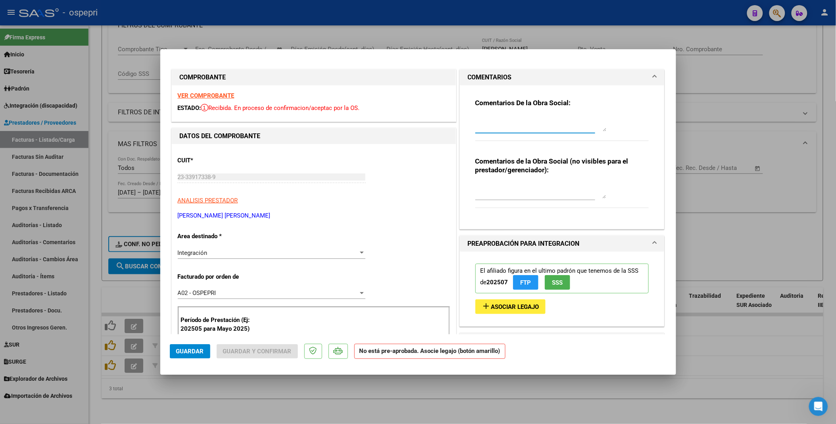
click at [476, 118] on textarea at bounding box center [541, 124] width 131 height 16
click at [497, 129] on textarea "Buenos dias, necestio nota de credito de la factura" at bounding box center [541, 124] width 131 height 16
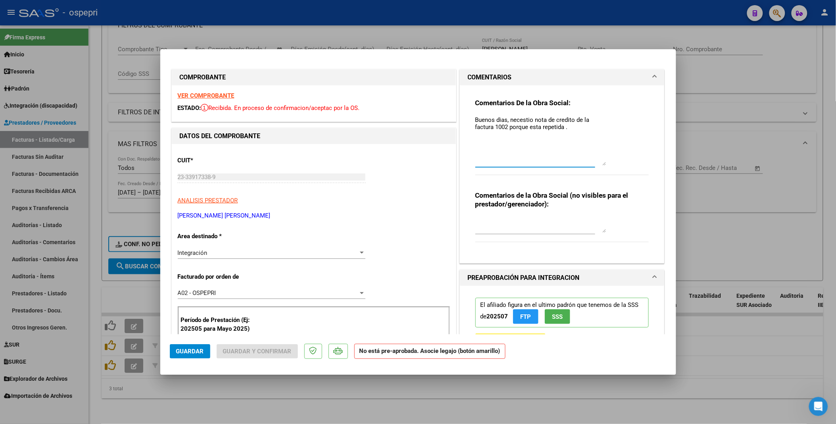
drag, startPoint x: 601, startPoint y: 130, endPoint x: 601, endPoint y: 164, distance: 34.5
click at [601, 164] on textarea "Buenos dias, necestio nota de credito de la factura 1002 porque esta repetida ." at bounding box center [541, 141] width 131 height 50
click at [497, 116] on textarea "Buenos dias, necestio nota de credito de la factura 1002 porque esta repetida ." at bounding box center [541, 141] width 131 height 50
click at [499, 118] on textarea "Buenos dias, necestio nota de credito de la factura 1002 porque esta repetida ." at bounding box center [541, 141] width 131 height 50
click at [521, 117] on textarea "Buenos días, necestio nota de credito de la factura 1002 porque esta repetida ." at bounding box center [541, 141] width 131 height 50
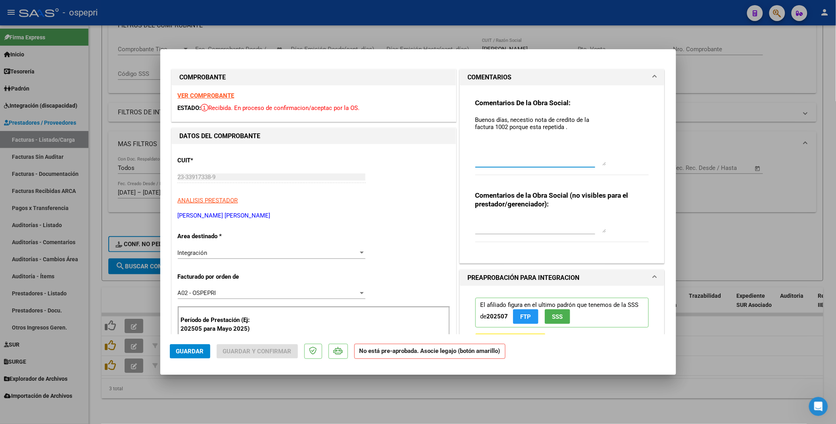
click at [518, 119] on textarea "Buenos días, necestio nota de credito de la factura 1002 porque esta repetida ." at bounding box center [541, 141] width 131 height 50
click at [564, 122] on textarea "Buenos días, necesito nota de credito de la factura 1002 porque esta repetida ." at bounding box center [541, 141] width 131 height 50
click at [566, 128] on textarea "Buenos días, necesito nota de crédito de la factura 1002 porque esta repetida ." at bounding box center [541, 141] width 131 height 50
type textarea "Buenos días, necesito nota de crédito de la factura 1002 porque esta repetida .…"
click at [193, 242] on span "Guardar" at bounding box center [190, 351] width 28 height 7
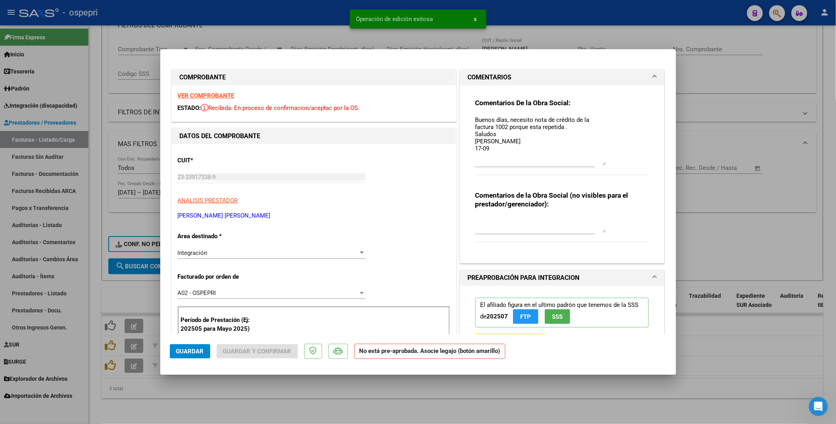
click at [585, 242] on div at bounding box center [418, 212] width 836 height 424
type input "$ 0,00"
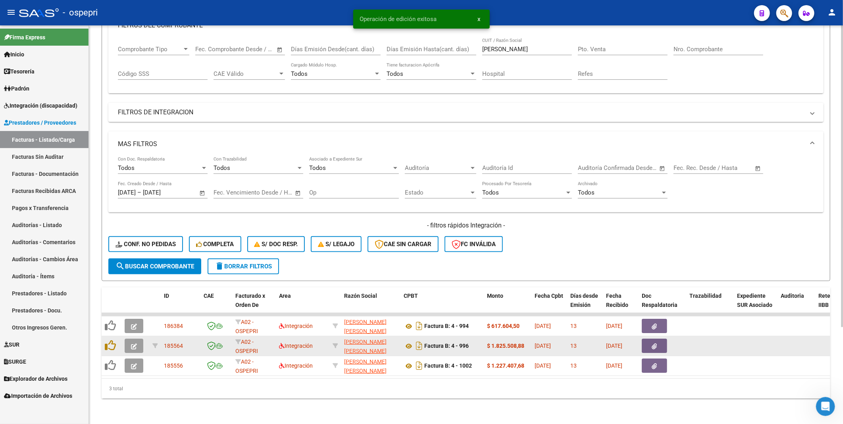
click at [129, 242] on button "button" at bounding box center [134, 346] width 19 height 14
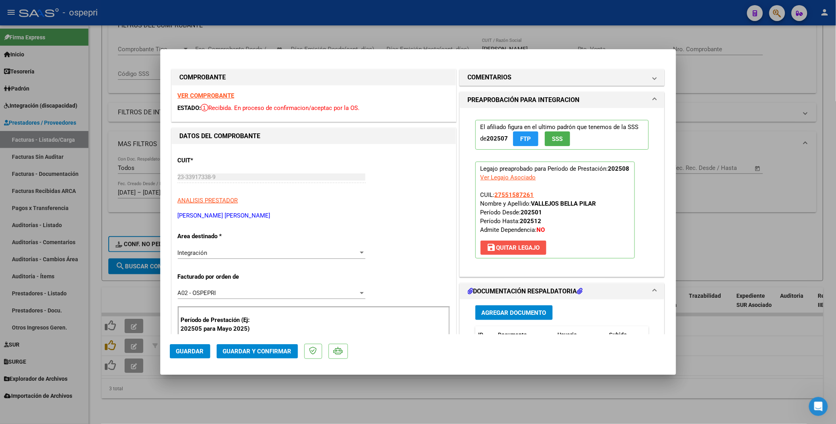
click at [532, 242] on span "save [PERSON_NAME]" at bounding box center [513, 247] width 53 height 7
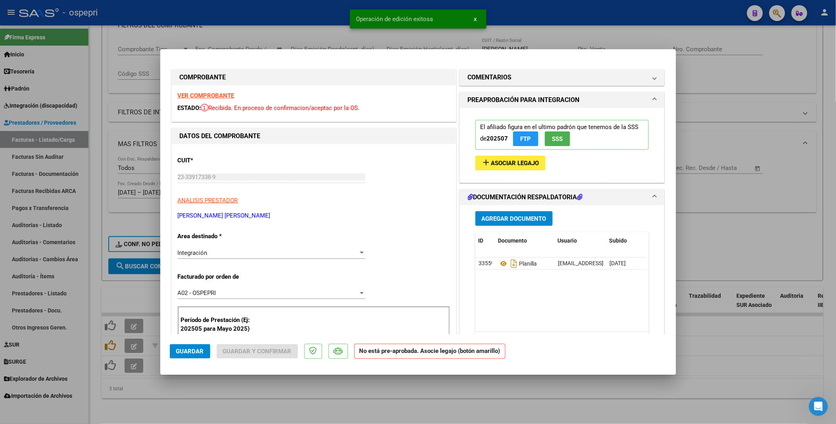
click at [523, 242] on div at bounding box center [418, 212] width 836 height 424
type input "$ 0,00"
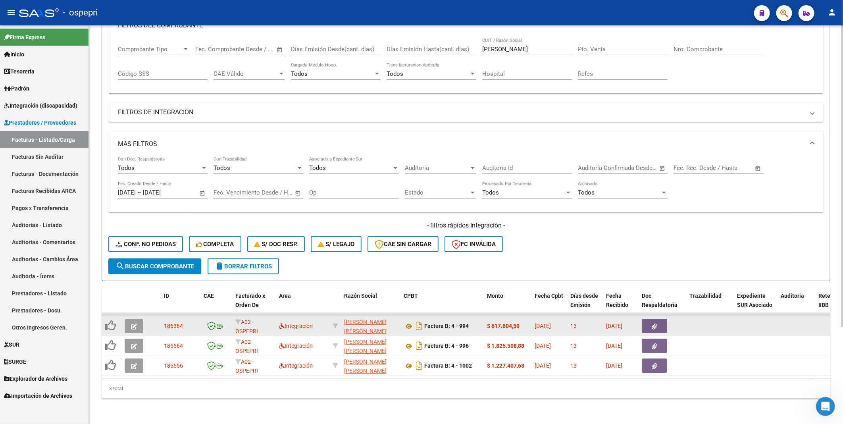
click at [138, 242] on button "button" at bounding box center [134, 326] width 19 height 14
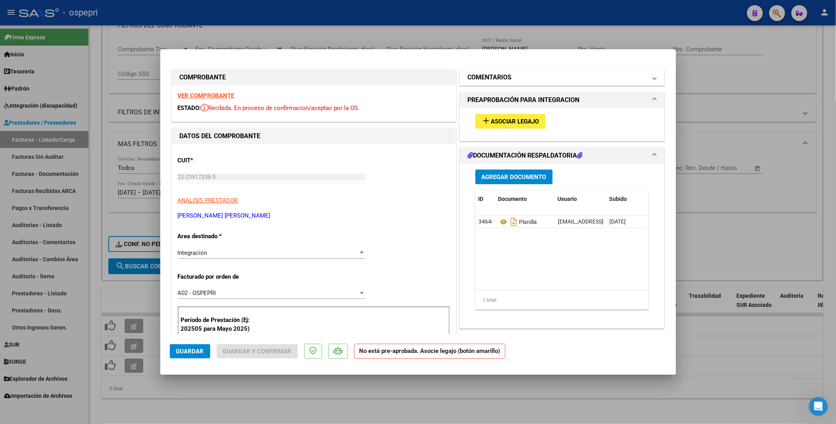
click at [653, 77] on span at bounding box center [654, 78] width 3 height 10
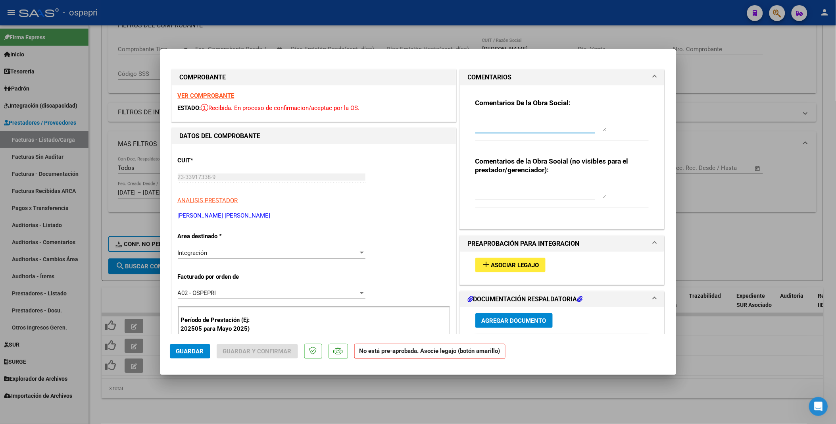
click at [484, 118] on textarea at bounding box center [541, 124] width 131 height 16
click at [502, 120] on textarea "Buenos dias, necestio nota de credtio por" at bounding box center [541, 124] width 131 height 16
click at [528, 119] on textarea "Buenos días, necestio nota de credtio por" at bounding box center [541, 124] width 131 height 16
click at [564, 121] on textarea "Buenos días, necesito nota de credtio por" at bounding box center [541, 124] width 131 height 16
click at [582, 118] on textarea "Buenos días, necesito nota de crédito por" at bounding box center [541, 124] width 131 height 16
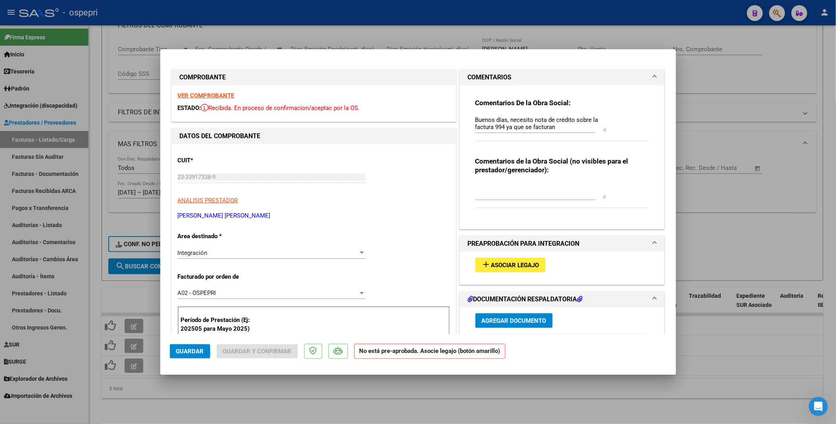
click at [562, 126] on textarea "Buenos días, necesito nota de crédito sobre la factura 994 ya que se facturan" at bounding box center [541, 124] width 131 height 16
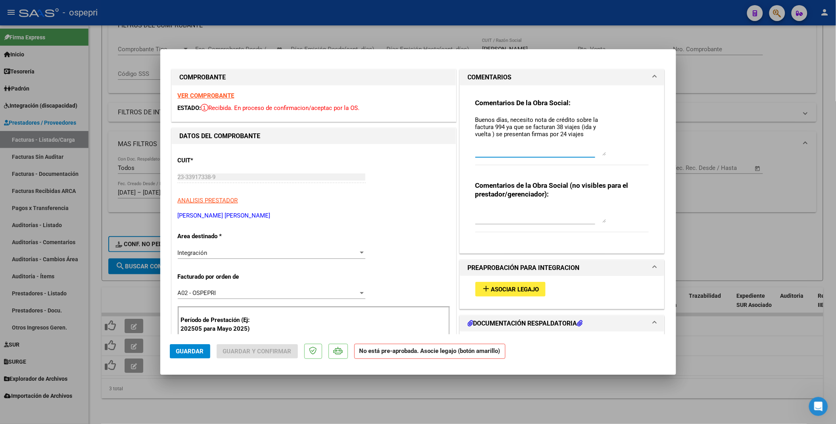
drag, startPoint x: 601, startPoint y: 129, endPoint x: 602, endPoint y: 155, distance: 26.2
click at [602, 155] on textarea "Buenos días, necesito nota de crédito sobre la factura 994 ya que se facturan 3…" at bounding box center [541, 136] width 131 height 40
click at [503, 128] on textarea "Buenos días, necesito nota de crédito sobre la factura 994 ya que se facturan 3…" at bounding box center [541, 137] width 131 height 42
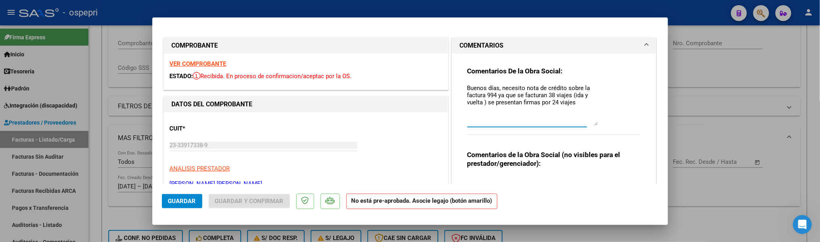
click at [495, 96] on textarea "Buenos días, necesito nota de crédito sobre la factura 994 ya que se facturan 3…" at bounding box center [533, 105] width 131 height 42
click at [576, 103] on textarea "Buenos días, necesito nota de crédito sobre la factura 994 ya que se facturan 3…" at bounding box center [533, 105] width 131 height 42
type textarea "Buenos días, necesito nota de crédito sobre la factura 994 ya que se facturan 3…"
click at [173, 200] on span "Guardar" at bounding box center [182, 201] width 28 height 7
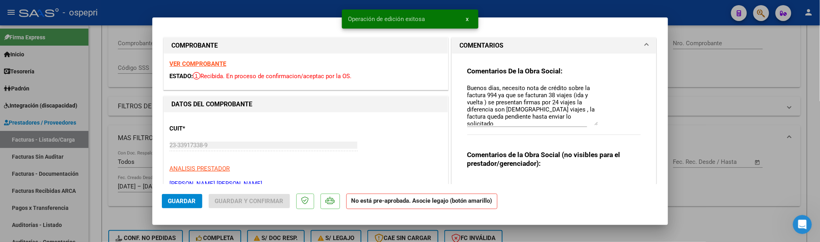
click at [720, 100] on div at bounding box center [410, 121] width 820 height 242
type input "$ 0,00"
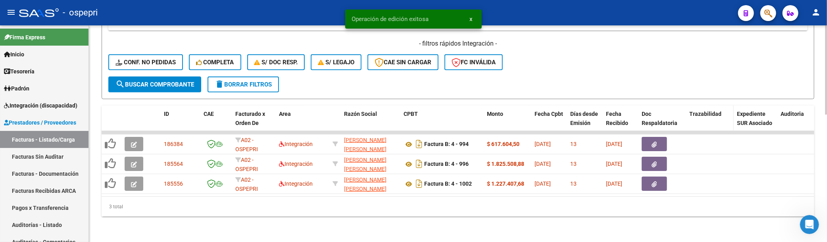
scroll to position [310, 0]
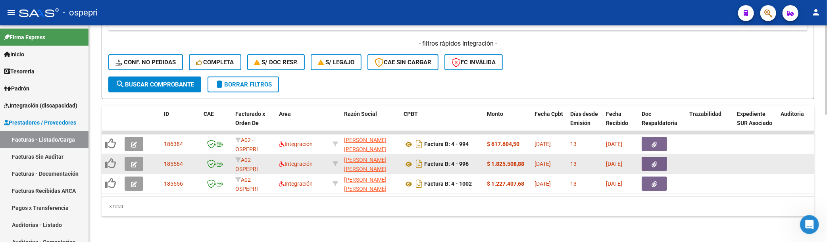
click at [129, 160] on button "button" at bounding box center [134, 164] width 19 height 14
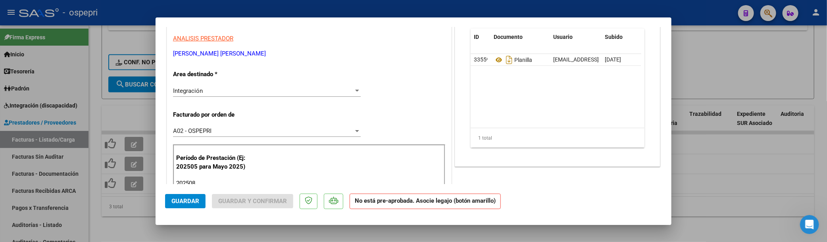
scroll to position [132, 0]
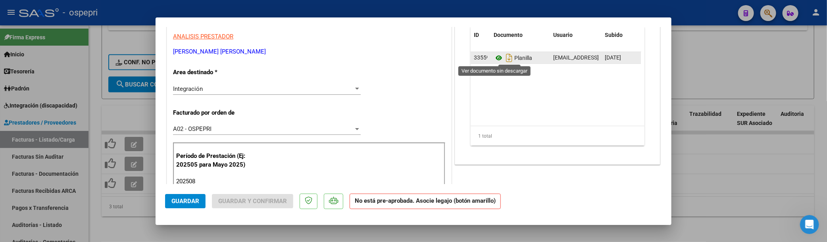
click at [496, 58] on icon at bounding box center [499, 58] width 10 height 10
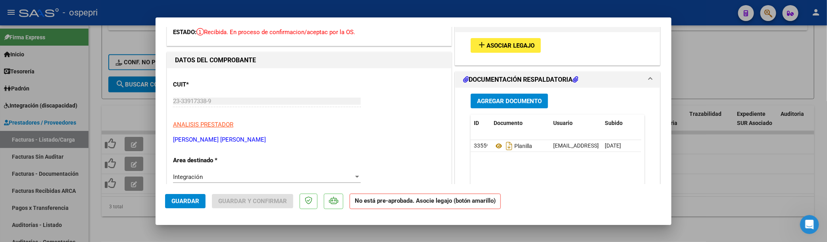
scroll to position [0, 0]
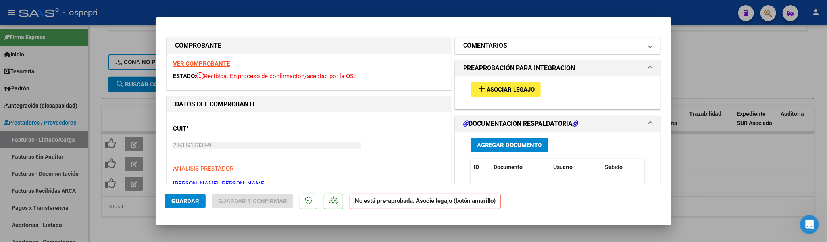
click at [649, 47] on span at bounding box center [650, 46] width 3 height 10
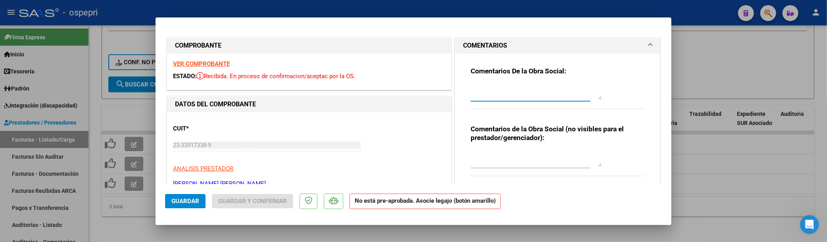
click at [471, 84] on textarea at bounding box center [536, 92] width 131 height 16
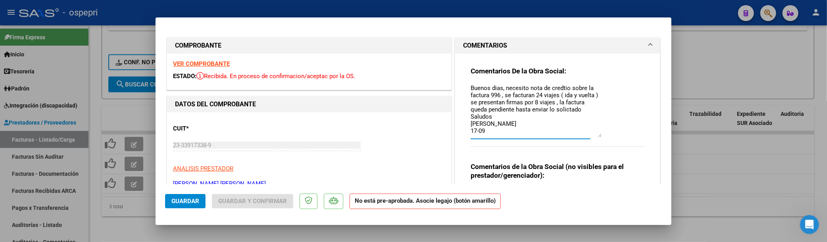
drag, startPoint x: 596, startPoint y: 97, endPoint x: 597, endPoint y: 135, distance: 38.1
click at [597, 135] on textarea "Buenos dias, necesito nota de credtio sobre la factura 996 , se facturan 24 via…" at bounding box center [536, 111] width 131 height 54
click at [495, 87] on textarea "Buenos dias, necesito nota de credtio sobre la factura 996 , se facturan 24 via…" at bounding box center [536, 111] width 131 height 54
click at [495, 89] on textarea "Buenos dias, necesito nota de credtio sobre la factura 996 , se facturan 24 via…" at bounding box center [536, 111] width 131 height 54
click at [558, 88] on textarea "Buenos días, necesito nota de credtio sobre la factura 996 , se facturan 24 via…" at bounding box center [536, 111] width 131 height 54
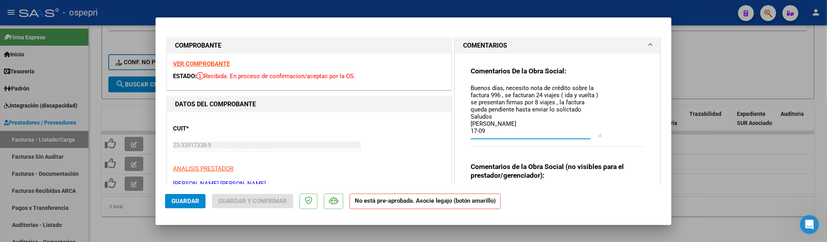
click at [564, 110] on textarea "Buenos días, necesito nota de crédito sobre la factura 996 , se facturan 24 via…" at bounding box center [536, 111] width 131 height 54
drag, startPoint x: 564, startPoint y: 110, endPoint x: 612, endPoint y: 139, distance: 56.2
click at [612, 139] on div "Comentarios De la Obra Social: Buenos días, necesito nota de crédito sobre la f…" at bounding box center [558, 111] width 174 height 89
click at [566, 110] on textarea "Buenos días, necesito nota de crédito sobre la factura 996 , se facturan 24 via…" at bounding box center [536, 111] width 131 height 54
click at [583, 116] on textarea "Buenos días, necesito nota de crédito sobre la factura 996 , se facturan 24 via…" at bounding box center [536, 111] width 131 height 54
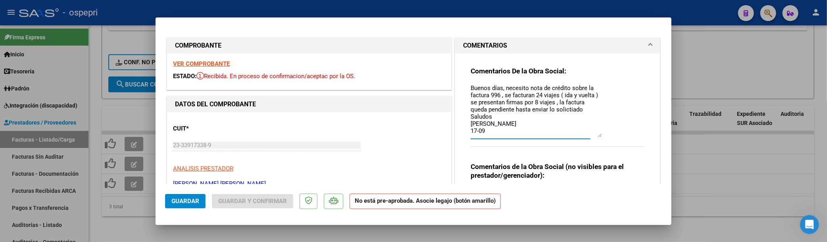
click at [570, 108] on textarea "Buenos días, necesito nota de crédito sobre la factura 996 , se facturan 24 via…" at bounding box center [536, 111] width 131 height 54
click at [567, 110] on textarea "Buenos días, necesito nota de crédito sobre la factura 996 , se facturan 24 via…" at bounding box center [536, 111] width 131 height 54
type textarea "Buenos días, necesito nota de crédito sobre la factura 996 , se facturan 24 via…"
drag, startPoint x: 181, startPoint y: 204, endPoint x: 218, endPoint y: 201, distance: 37.0
click at [181, 203] on span "Guardar" at bounding box center [185, 201] width 28 height 7
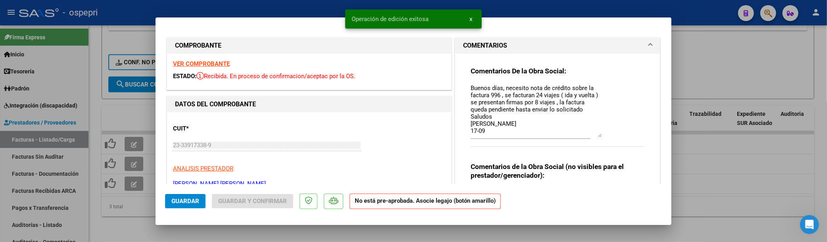
click at [749, 169] on div at bounding box center [413, 121] width 827 height 242
type input "$ 0,00"
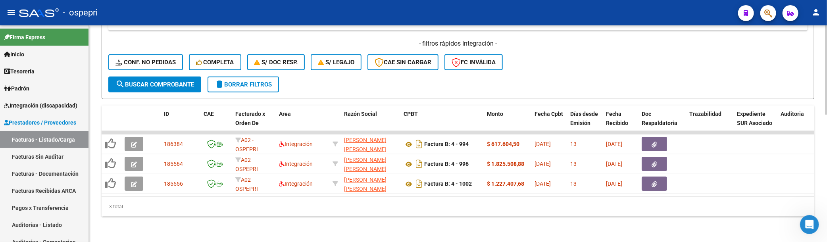
click at [632, 60] on div "- filtros rápidos Integración - Conf. no pedidas Completa S/ Doc Resp. S/ legaj…" at bounding box center [457, 57] width 699 height 37
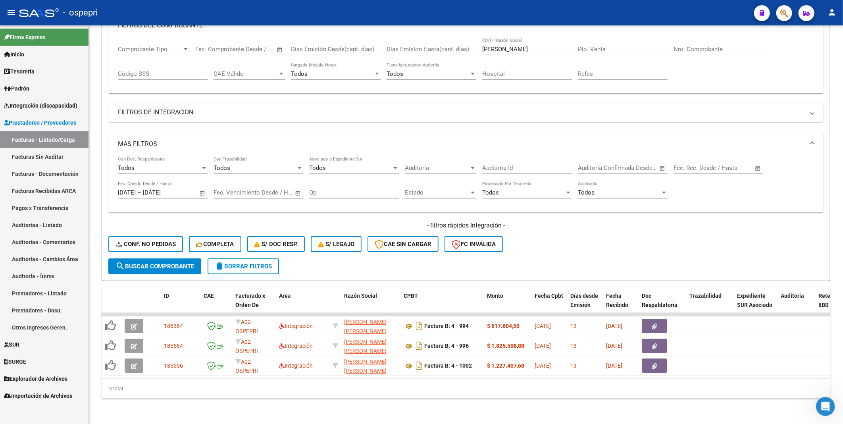
scroll to position [128, 0]
click at [585, 242] on form "Filtros Id Area Area Seleccionar Gerenciador Seleccionar Gerenciador No Confirm…" at bounding box center [466, 126] width 729 height 309
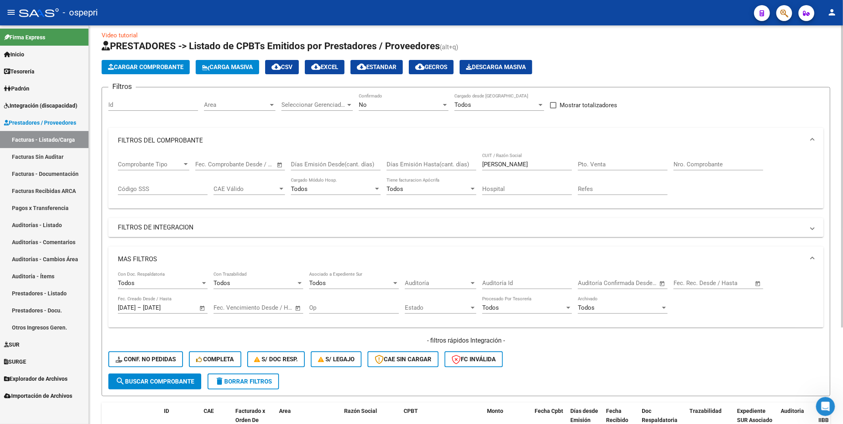
scroll to position [0, 0]
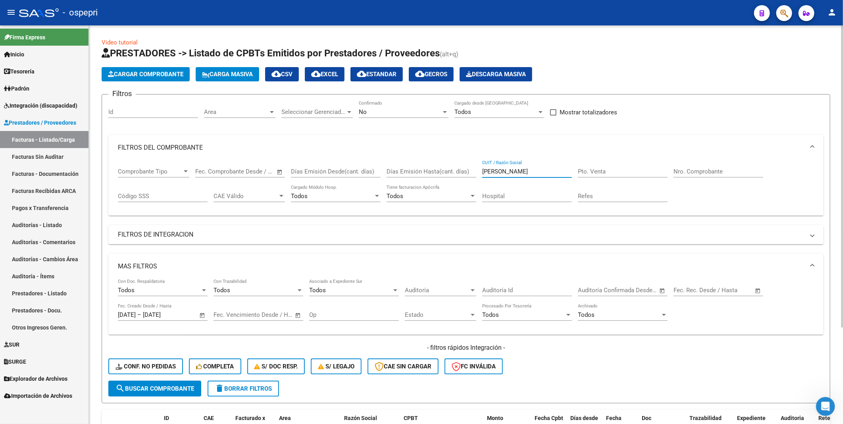
drag, startPoint x: 534, startPoint y: 170, endPoint x: 479, endPoint y: 171, distance: 55.6
click at [479, 171] on div "Comprobante Tipo Comprobante Tipo Fecha inicio – Fecha fin Fec. Comprobante Des…" at bounding box center [466, 184] width 696 height 49
click at [337, 75] on span "cloud_download EXCEL" at bounding box center [324, 74] width 27 height 7
click at [672, 242] on div "- filtros rápidos Integración - Conf. no pedidas Completa S/ Doc Resp. S/ legaj…" at bounding box center [465, 361] width 715 height 37
click at [281, 73] on mat-icon "cloud_download" at bounding box center [277, 74] width 10 height 10
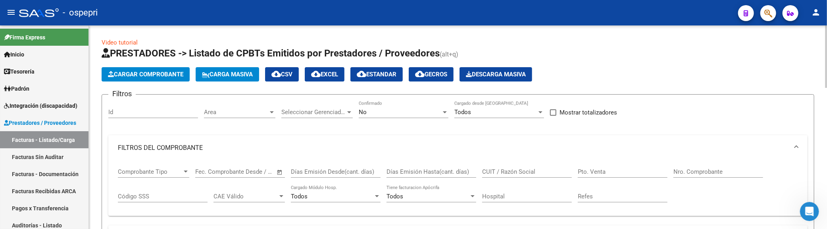
click at [518, 173] on input "CUIT / Razón Social" at bounding box center [527, 171] width 90 height 7
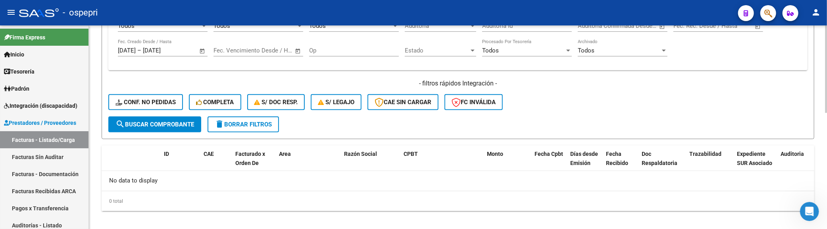
scroll to position [271, 0]
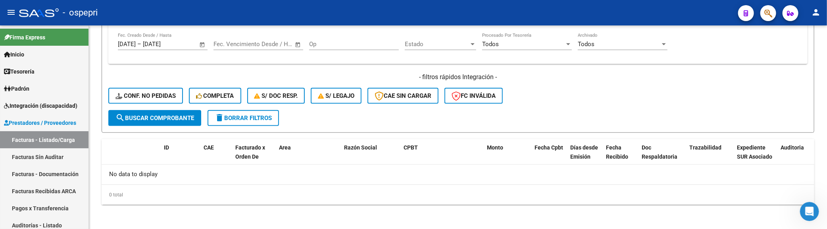
type input "CIAL"
click at [616, 109] on div "- filtros rápidos Integración - Conf. no pedidas Completa S/ Doc Resp. S/ legaj…" at bounding box center [457, 91] width 699 height 37
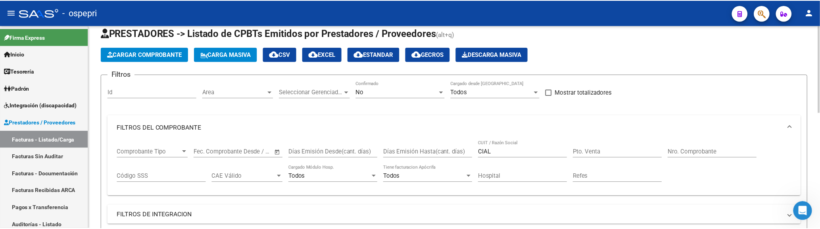
scroll to position [0, 0]
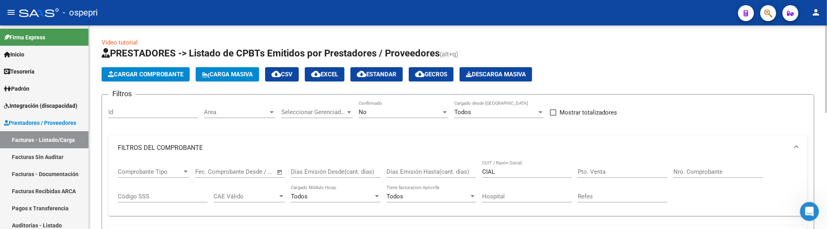
click at [160, 74] on span "Cargar Comprobante" at bounding box center [145, 74] width 75 height 7
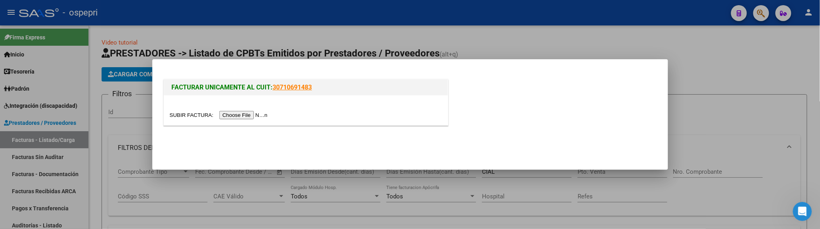
click at [241, 116] on input "file" at bounding box center [220, 115] width 100 height 8
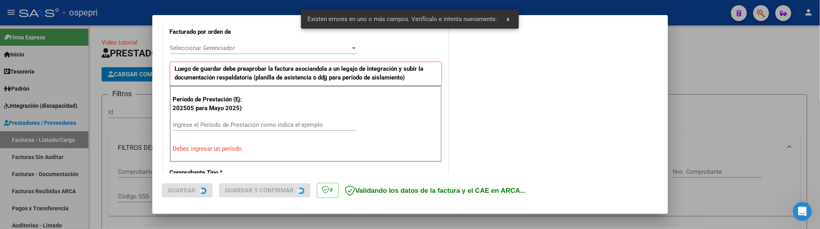
scroll to position [227, 0]
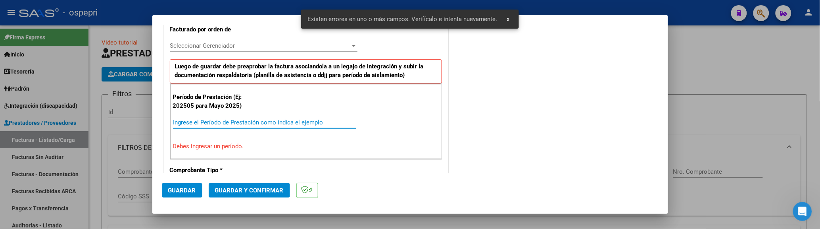
click at [231, 121] on input "Ingrese el Período de Prestación como indica el ejemplo" at bounding box center [264, 122] width 183 height 7
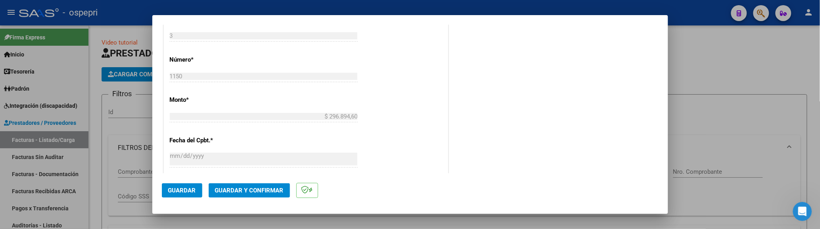
scroll to position [403, 0]
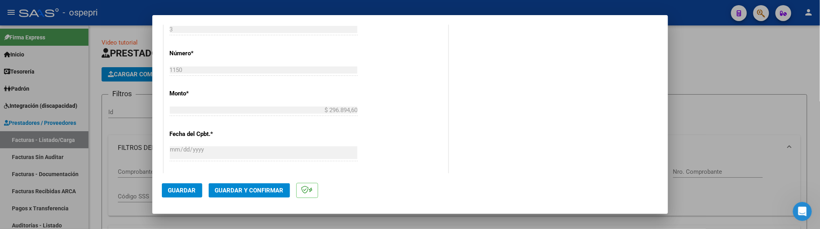
type input "202507"
click at [185, 191] on span "Guardar" at bounding box center [182, 190] width 28 height 7
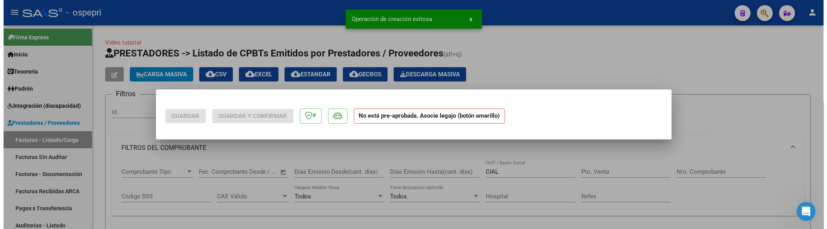
scroll to position [0, 0]
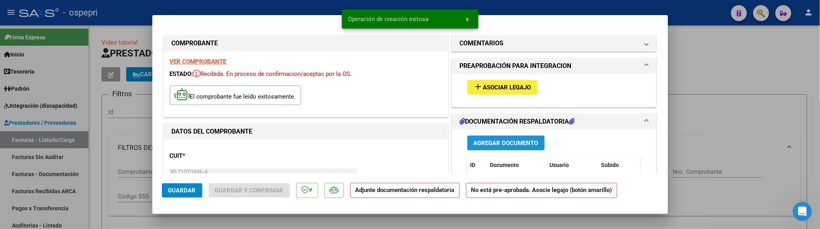
click at [528, 144] on span "Agregar Documento" at bounding box center [506, 142] width 65 height 7
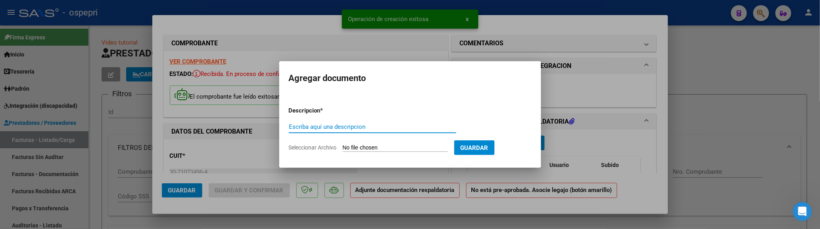
click at [337, 129] on input "Escriba aquí una descripcion" at bounding box center [373, 126] width 168 height 7
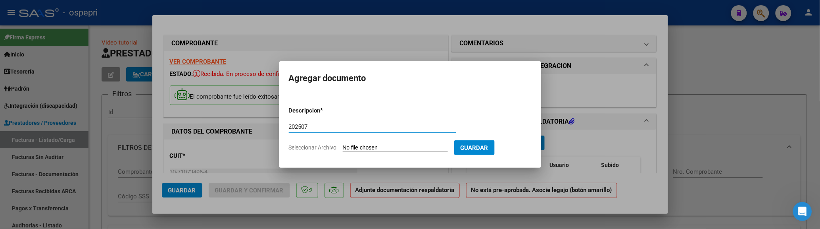
type input "202507"
click at [356, 146] on input "Seleccionar Archivo" at bounding box center [395, 148] width 105 height 8
type input "C:\fakepath\Planilla [PERSON_NAME].pdf"
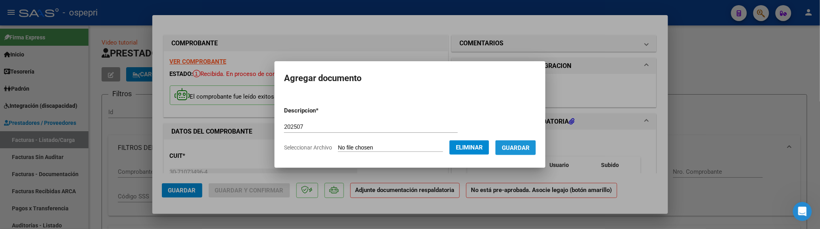
click at [530, 147] on span "Guardar" at bounding box center [516, 147] width 28 height 7
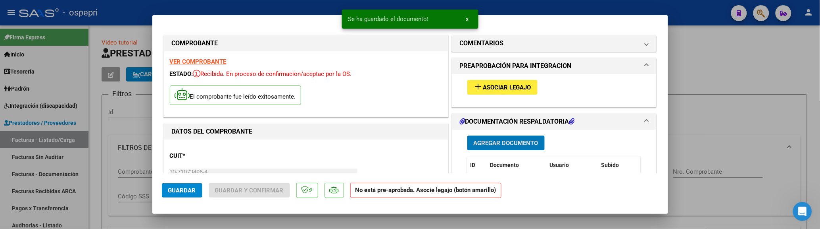
click at [522, 85] on span "Asociar Legajo" at bounding box center [507, 87] width 48 height 7
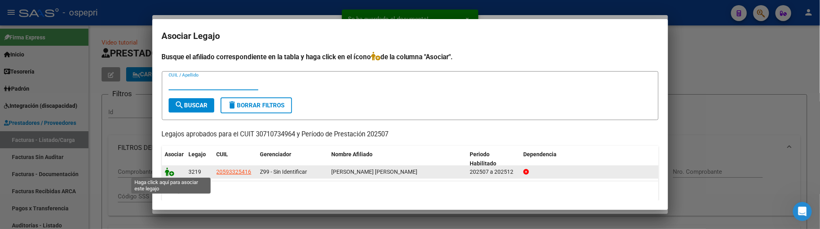
click at [171, 171] on icon at bounding box center [170, 171] width 10 height 9
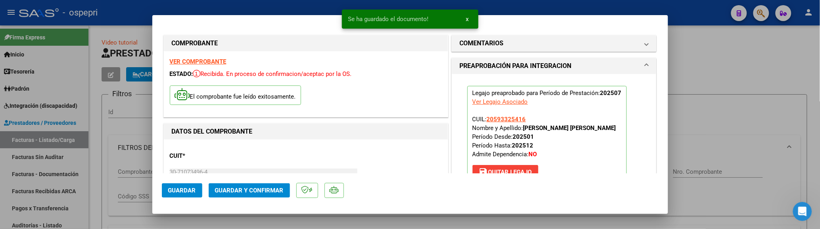
click at [701, 95] on div at bounding box center [410, 114] width 820 height 229
type input "$ 0,00"
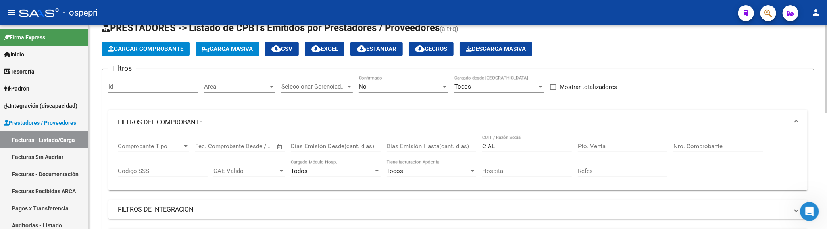
scroll to position [6, 0]
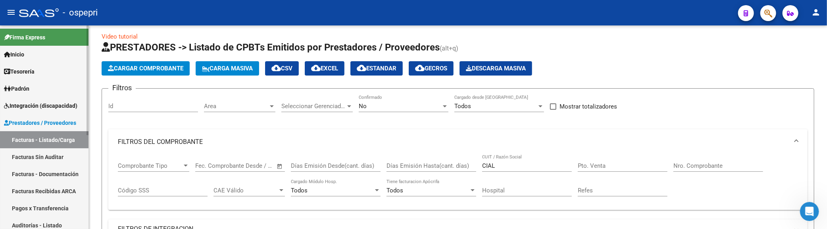
click at [47, 140] on link "Facturas - Listado/Carga" at bounding box center [44, 139] width 89 height 17
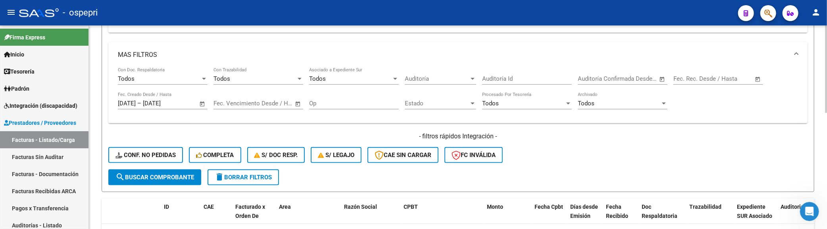
scroll to position [271, 0]
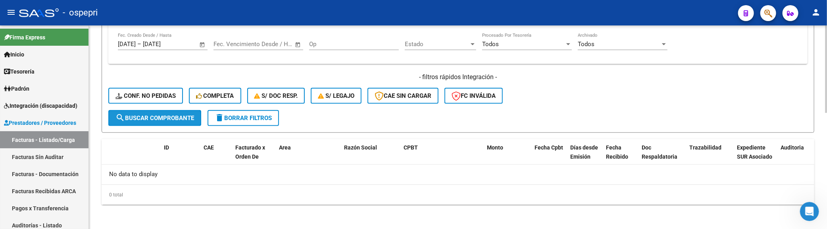
click at [189, 121] on button "search Buscar Comprobante" at bounding box center [154, 118] width 93 height 16
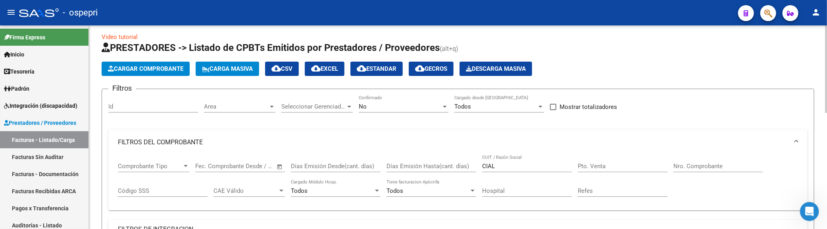
scroll to position [0, 0]
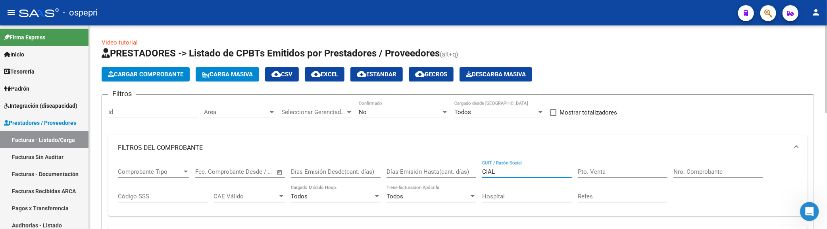
drag, startPoint x: 505, startPoint y: 171, endPoint x: 462, endPoint y: 171, distance: 42.9
click at [462, 171] on div "Comprobante Tipo Comprobante Tipo Fecha inicio – Fecha fin Fec. Comprobante Des…" at bounding box center [458, 184] width 680 height 49
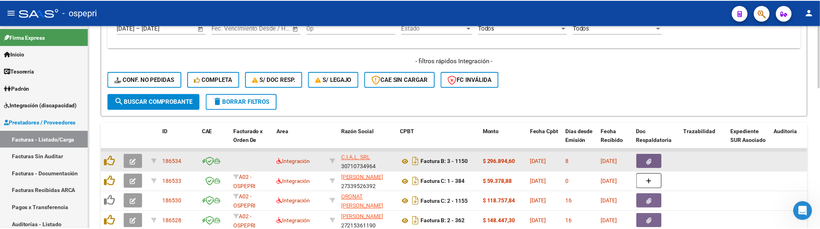
scroll to position [308, 0]
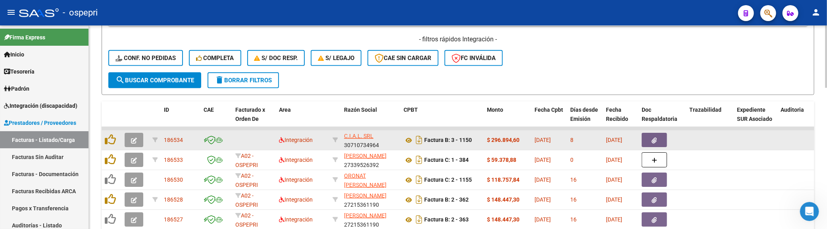
click at [139, 141] on button "button" at bounding box center [134, 140] width 19 height 14
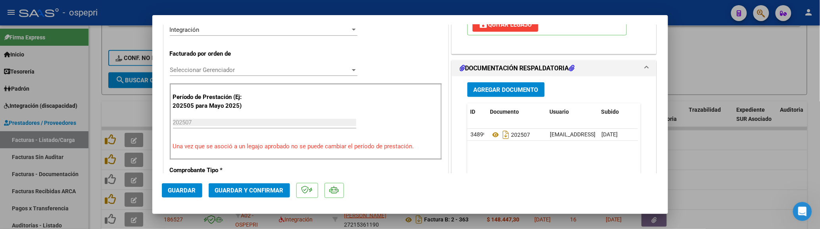
scroll to position [176, 0]
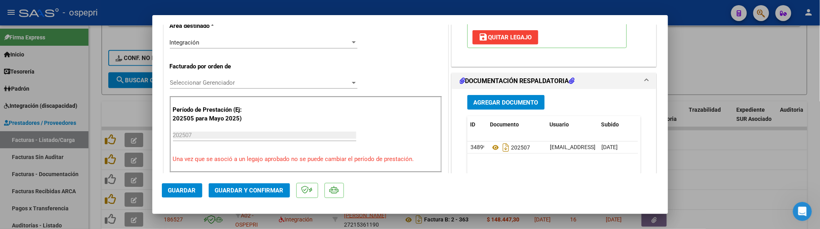
click at [256, 192] on span "Guardar y Confirmar" at bounding box center [249, 190] width 69 height 7
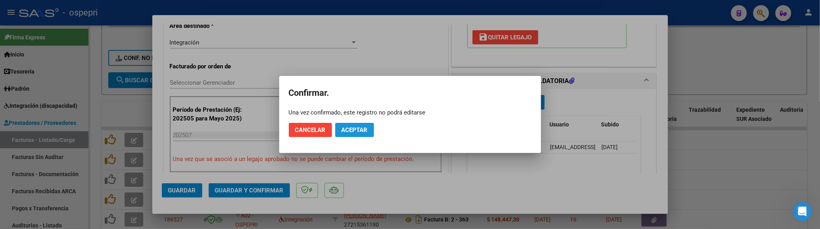
click at [340, 127] on button "Aceptar" at bounding box center [354, 130] width 39 height 14
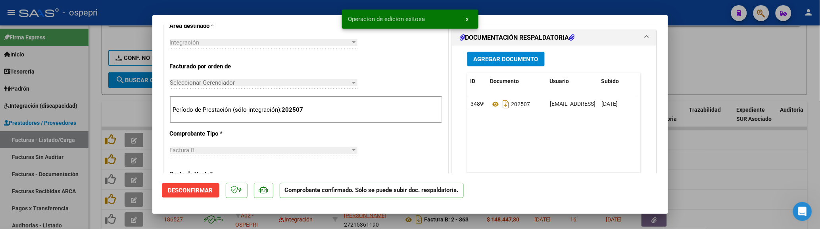
click at [719, 150] on div at bounding box center [410, 114] width 820 height 229
type input "$ 0,00"
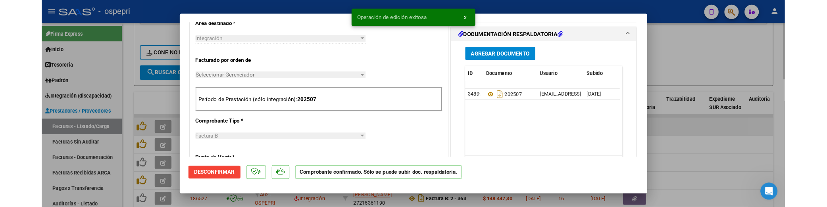
scroll to position [191, 0]
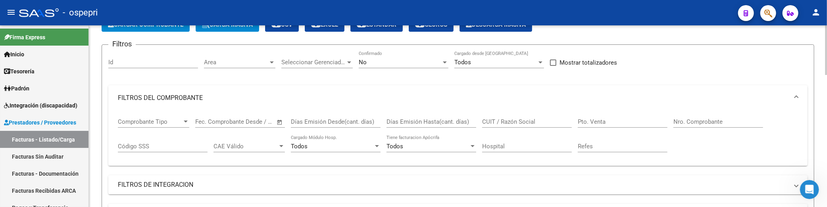
scroll to position [44, 0]
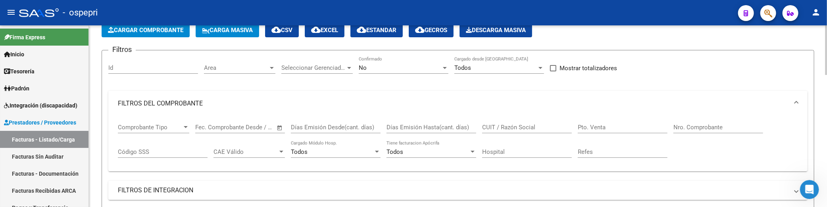
click at [503, 130] on input "CUIT / Razón Social" at bounding box center [527, 127] width 90 height 7
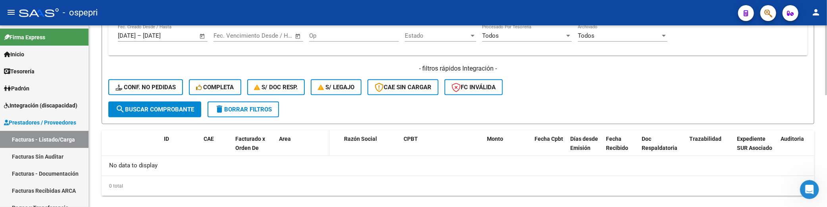
scroll to position [292, 0]
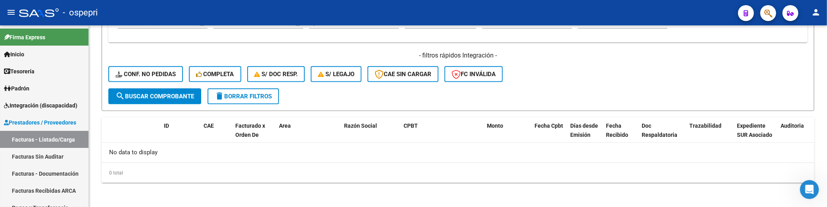
type input "gallardo"
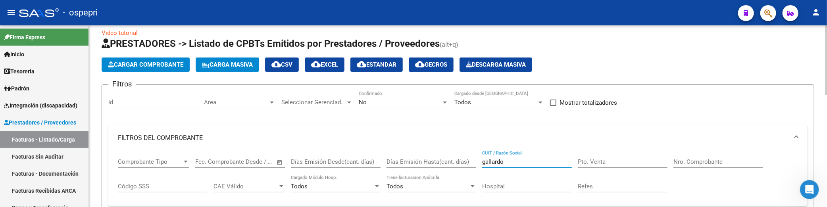
scroll to position [0, 0]
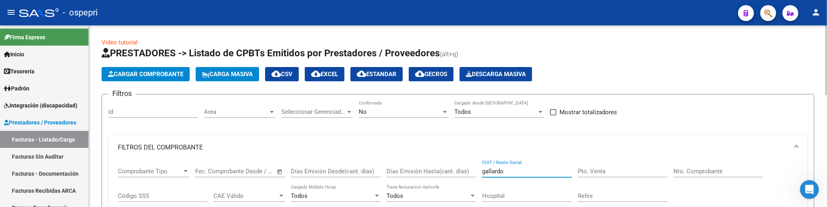
click at [156, 74] on span "Cargar Comprobante" at bounding box center [145, 74] width 75 height 7
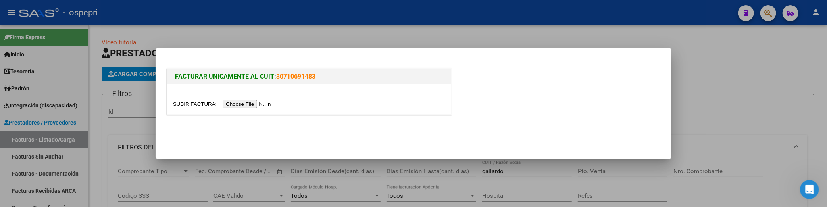
click at [242, 104] on input "file" at bounding box center [223, 104] width 100 height 8
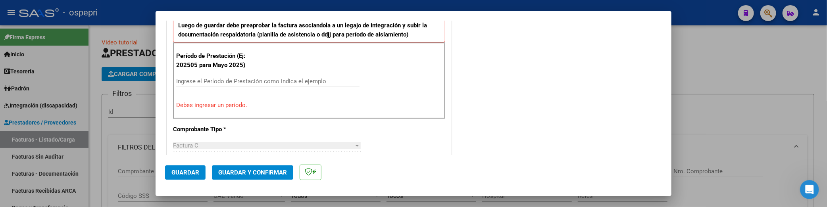
scroll to position [264, 0]
click at [211, 81] on input "Ingrese el Período de Prestación como indica el ejemplo" at bounding box center [267, 80] width 183 height 7
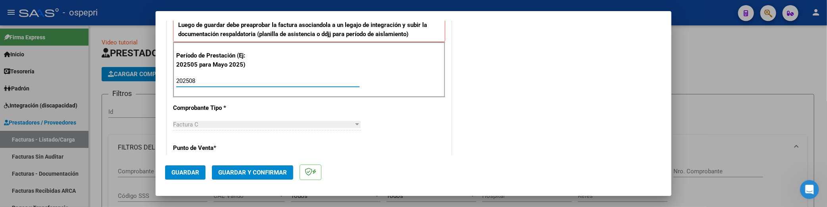
type input "202508"
click at [196, 175] on span "Guardar" at bounding box center [185, 172] width 28 height 7
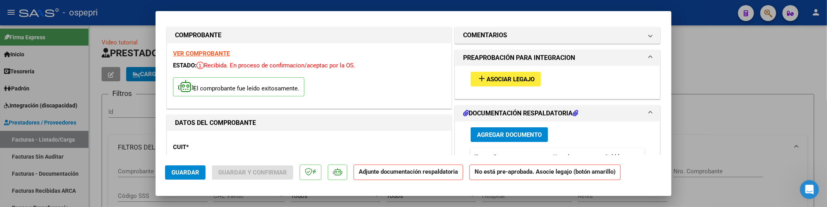
scroll to position [0, 0]
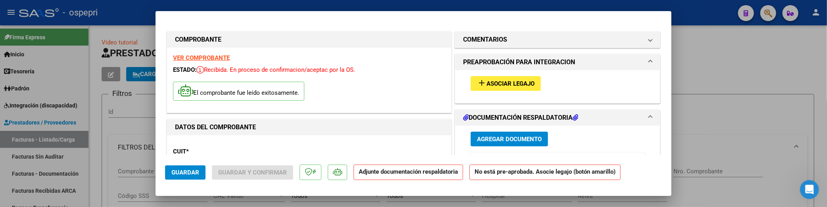
click at [508, 139] on span "Agregar Documento" at bounding box center [509, 139] width 65 height 7
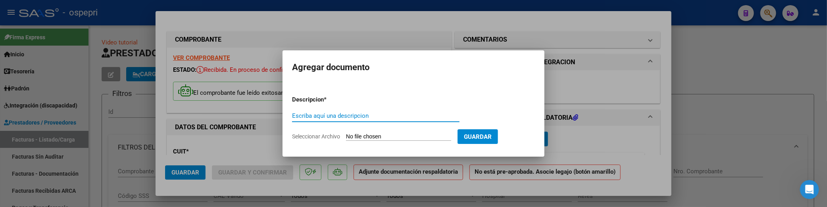
click at [327, 116] on input "Escriba aquí una descripcion" at bounding box center [376, 115] width 168 height 7
drag, startPoint x: 327, startPoint y: 116, endPoint x: 290, endPoint y: 117, distance: 37.7
click at [290, 117] on mat-dialog-content "Descripcion * 202508 Escriba aquí una descripcion Seleccionar Archivo Guardar" at bounding box center [414, 115] width 262 height 64
type input "202508"
click at [382, 136] on input "Seleccionar Archivo" at bounding box center [398, 137] width 105 height 8
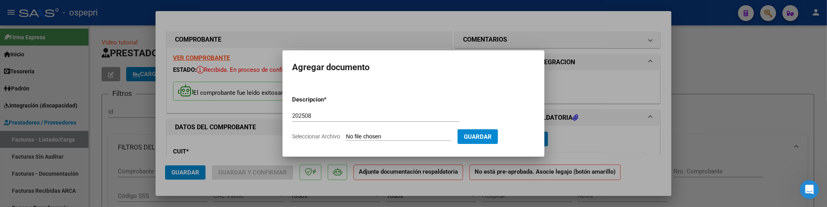
type input "C:\fakepath\CamScanner [DATE] 07.44.pdf"
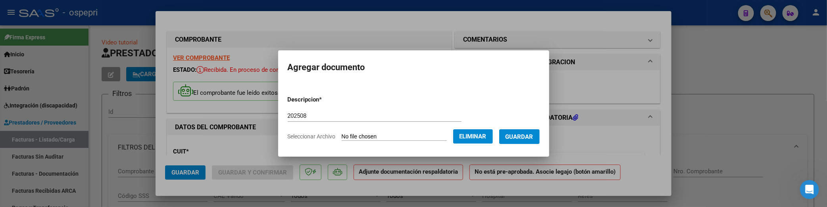
click at [533, 138] on span "Guardar" at bounding box center [520, 136] width 28 height 7
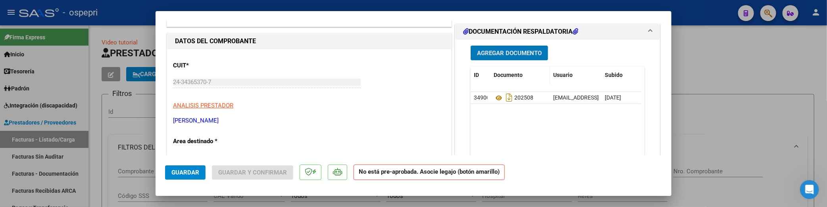
scroll to position [88, 0]
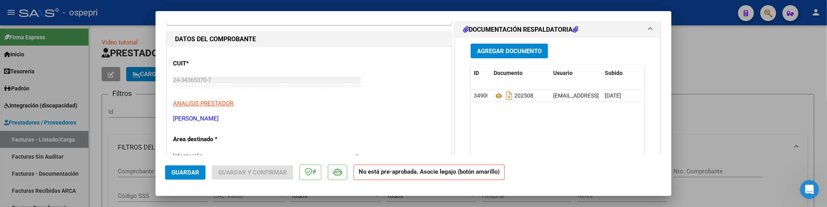
click at [726, 116] on div at bounding box center [413, 103] width 827 height 207
type input "$ 0,00"
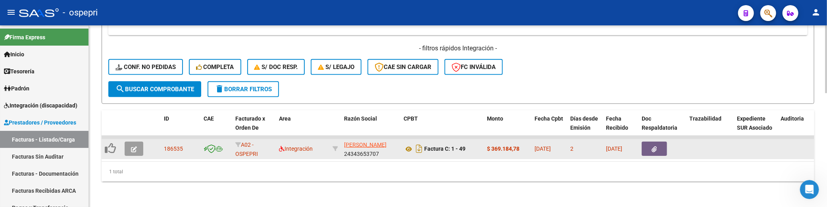
scroll to position [1, 0]
click at [136, 146] on icon "button" at bounding box center [134, 149] width 6 height 6
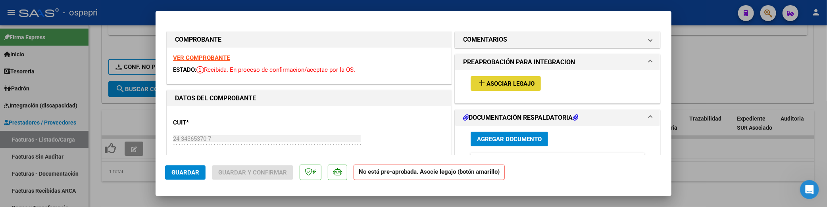
click at [517, 83] on span "Asociar Legajo" at bounding box center [511, 83] width 48 height 7
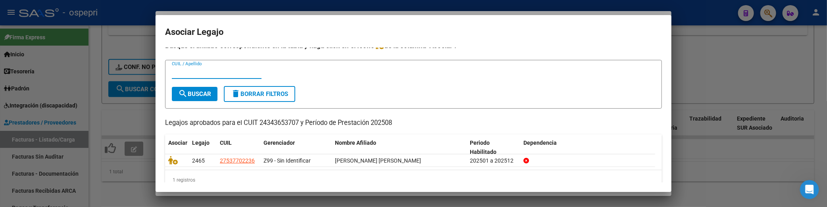
scroll to position [20, 0]
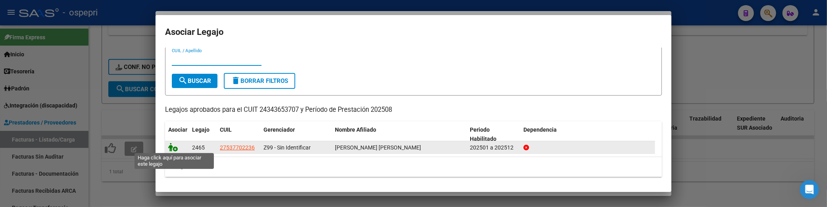
click at [173, 148] on icon at bounding box center [173, 147] width 10 height 9
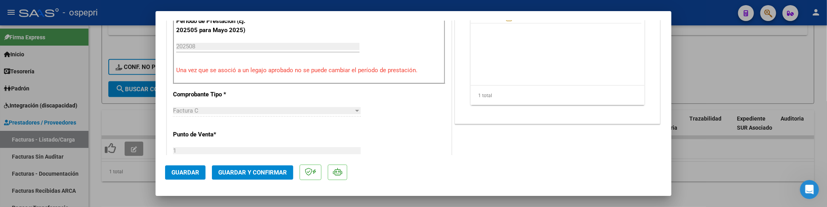
scroll to position [308, 0]
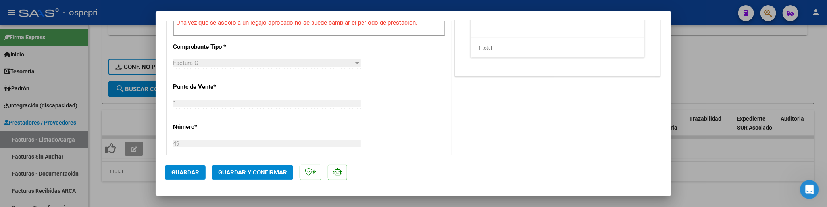
click at [259, 171] on span "Guardar y Confirmar" at bounding box center [252, 172] width 69 height 7
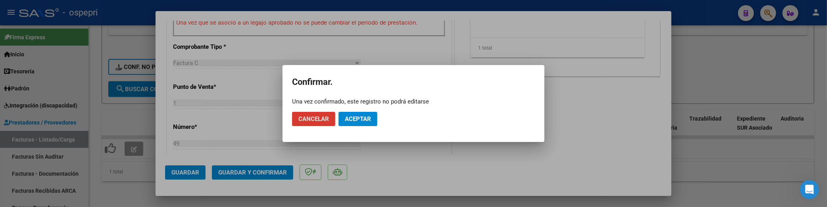
click at [368, 117] on span "Aceptar" at bounding box center [358, 119] width 26 height 7
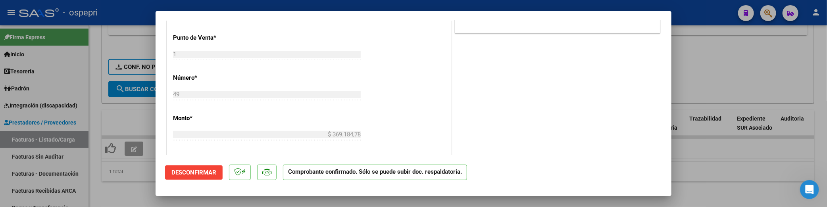
click at [701, 159] on div at bounding box center [413, 103] width 827 height 207
type input "$ 0,00"
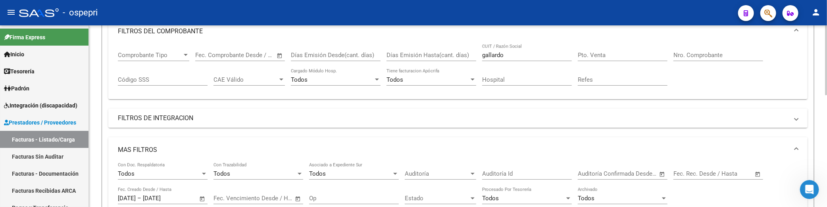
scroll to position [72, 0]
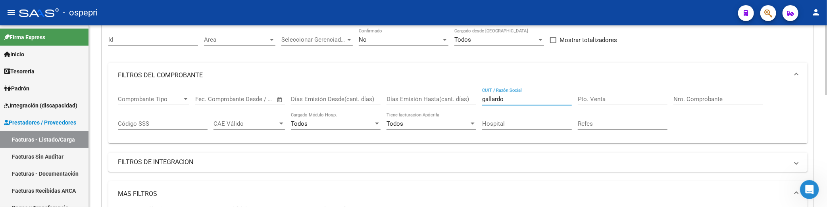
drag, startPoint x: 516, startPoint y: 100, endPoint x: 462, endPoint y: 96, distance: 54.1
click at [463, 97] on div "Comprobante Tipo Comprobante Tipo Fecha inicio – Fecha fin Fec. Comprobante Des…" at bounding box center [458, 112] width 680 height 49
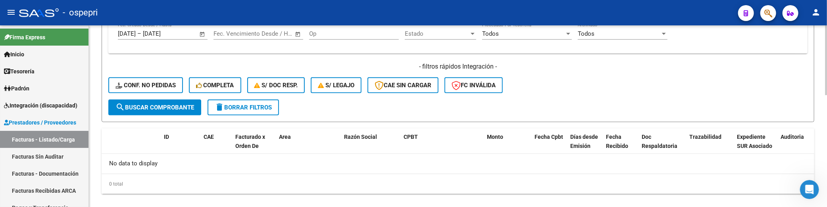
scroll to position [292, 0]
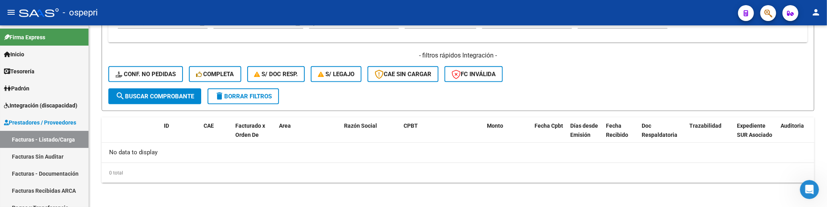
type input "[PERSON_NAME]"
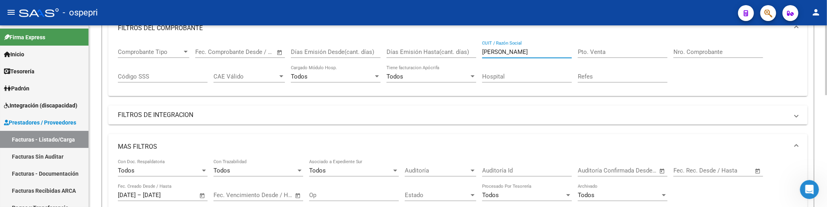
scroll to position [0, 0]
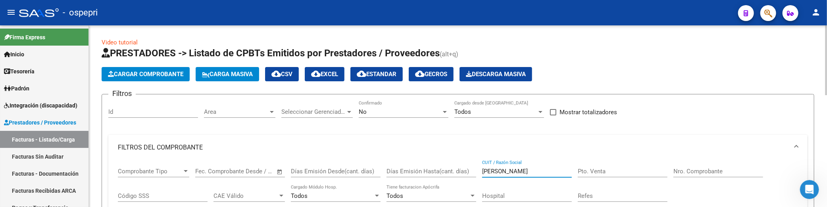
click at [143, 72] on span "Cargar Comprobante" at bounding box center [145, 74] width 75 height 7
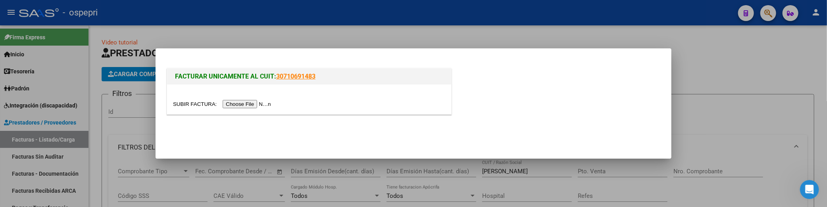
click at [251, 104] on input "file" at bounding box center [223, 104] width 100 height 8
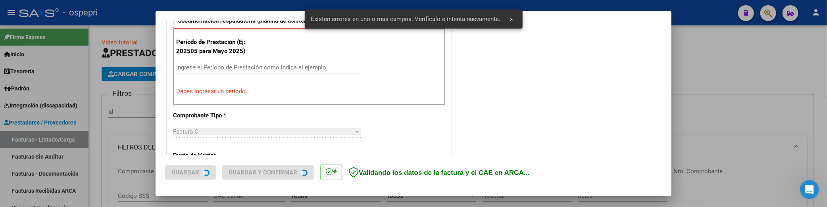
scroll to position [293, 0]
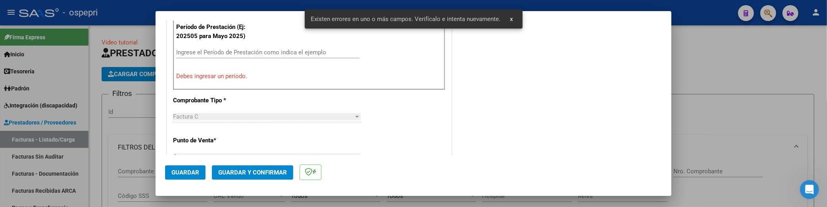
click at [243, 51] on input "Ingrese el Período de Prestación como indica el ejemplo" at bounding box center [267, 52] width 183 height 7
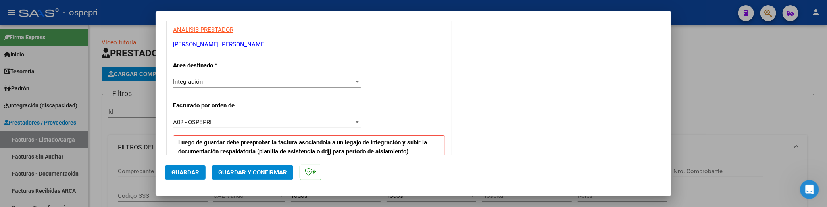
scroll to position [161, 0]
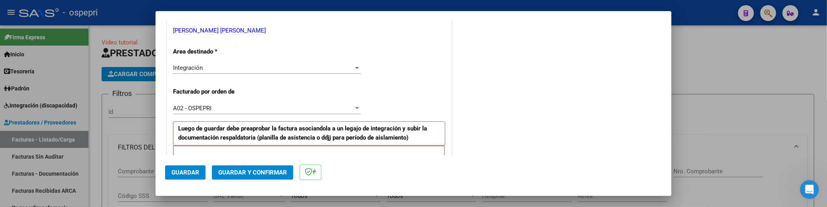
type input "202508"
click at [185, 172] on span "Guardar" at bounding box center [185, 172] width 28 height 7
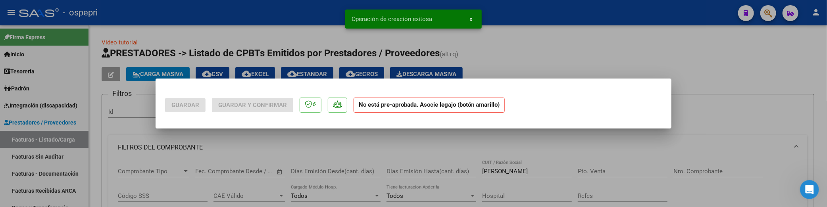
scroll to position [0, 0]
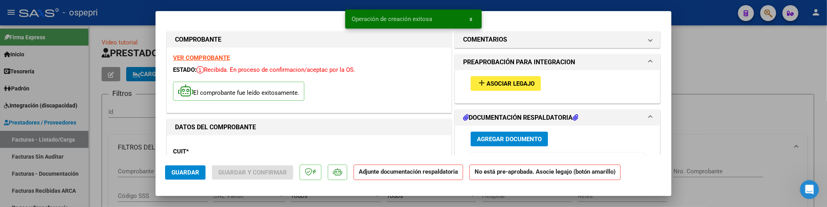
click at [513, 135] on button "Agregar Documento" at bounding box center [509, 139] width 77 height 15
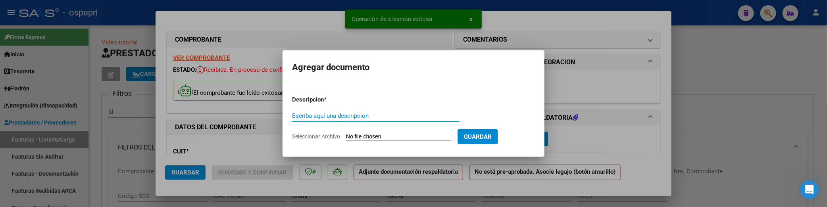
click at [303, 117] on input "Escriba aquí una descripcion" at bounding box center [376, 115] width 168 height 7
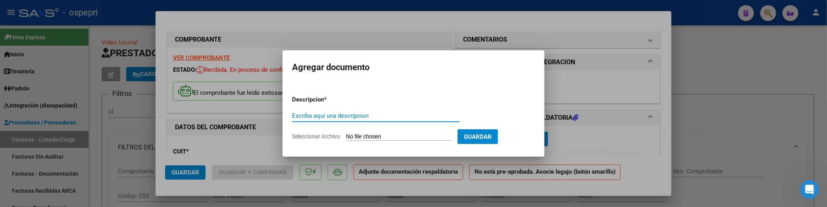
paste input "202508"
type input "202508"
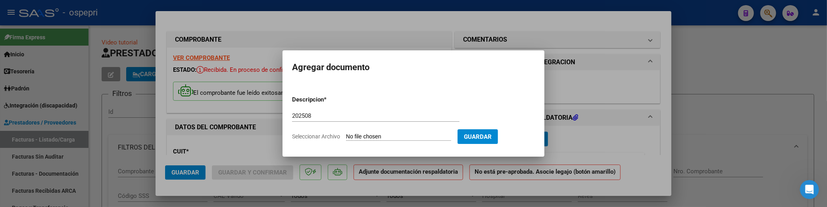
click at [379, 137] on input "Seleccionar Archivo" at bounding box center [398, 137] width 105 height 8
type input "C:\fakepath\ALFARO.pdf"
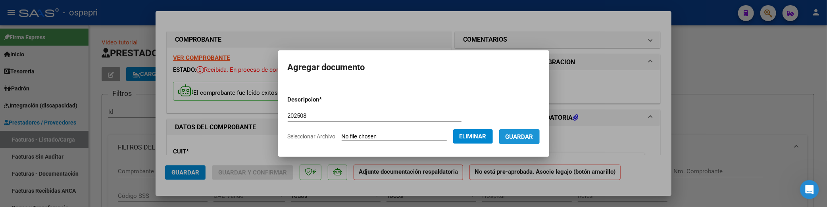
click at [533, 134] on span "Guardar" at bounding box center [520, 136] width 28 height 7
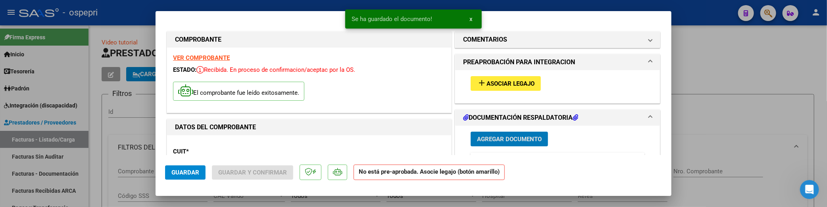
click at [513, 85] on span "Asociar Legajo" at bounding box center [511, 83] width 48 height 7
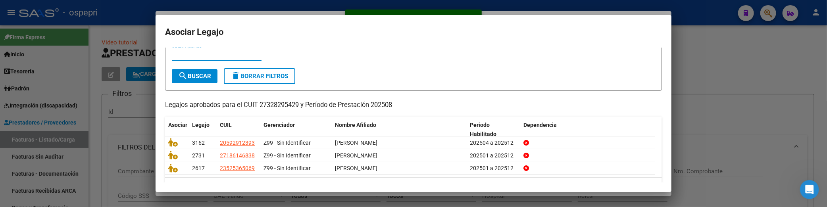
scroll to position [46, 0]
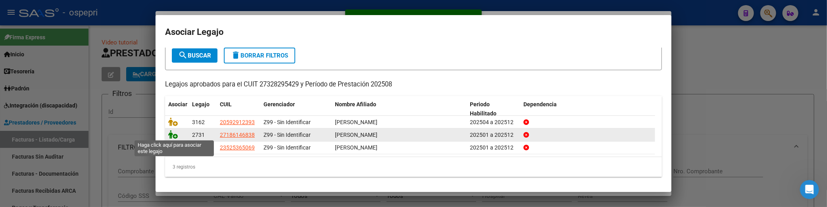
click at [172, 133] on icon at bounding box center [173, 134] width 10 height 9
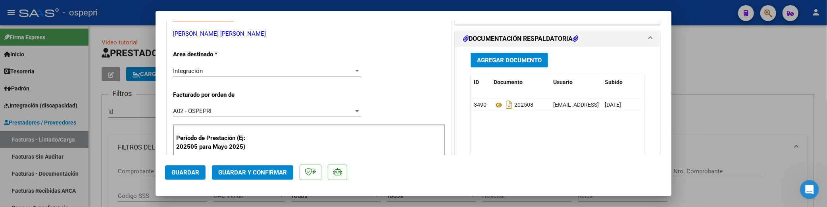
scroll to position [176, 0]
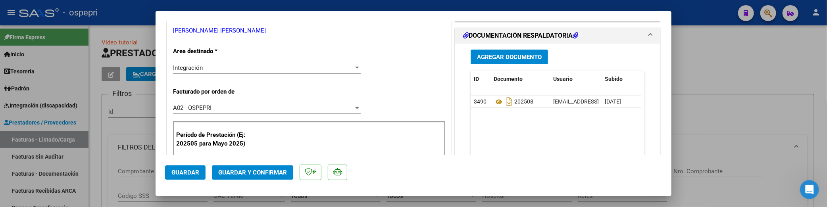
click at [253, 175] on span "Guardar y Confirmar" at bounding box center [252, 172] width 69 height 7
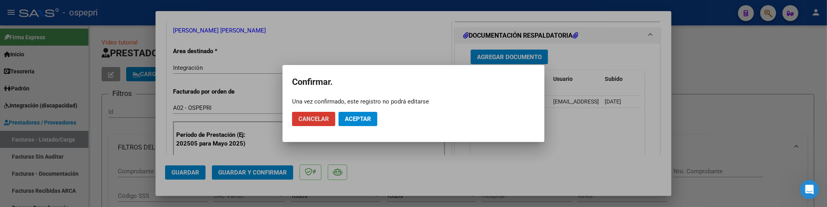
click at [359, 117] on span "Aceptar" at bounding box center [358, 119] width 26 height 7
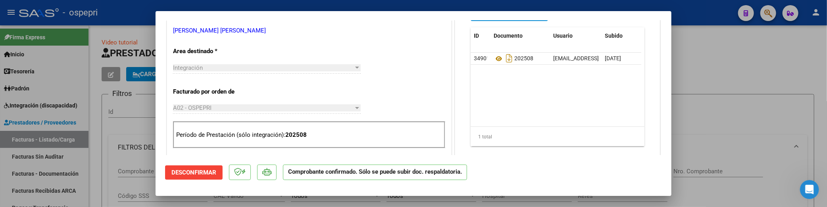
click at [749, 121] on div at bounding box center [413, 103] width 827 height 207
type input "$ 0,00"
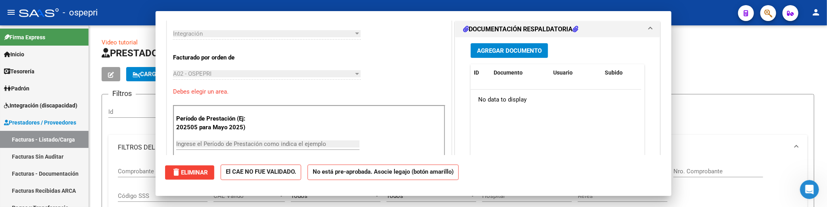
scroll to position [0, 0]
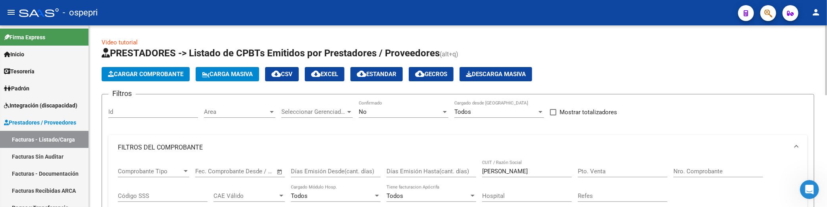
click at [163, 77] on span "Cargar Comprobante" at bounding box center [145, 74] width 75 height 7
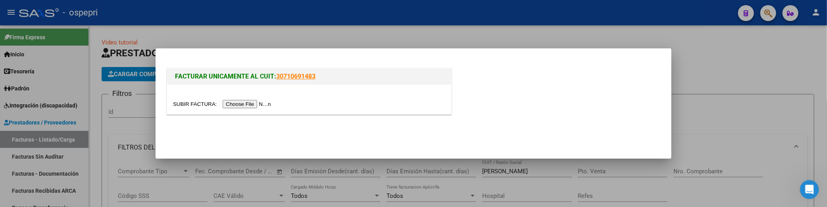
click at [243, 100] on input "file" at bounding box center [223, 104] width 100 height 8
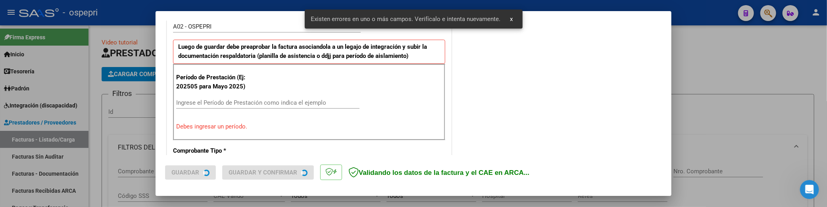
scroll to position [249, 0]
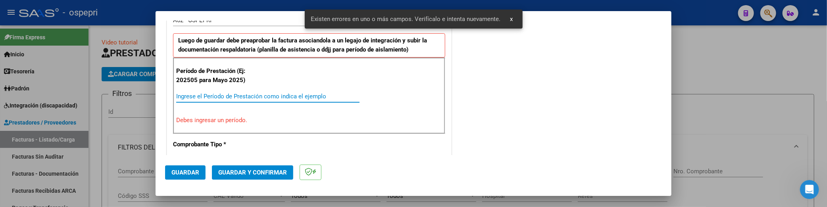
click at [240, 95] on input "Ingrese el Período de Prestación como indica el ejemplo" at bounding box center [267, 96] width 183 height 7
paste input "202508"
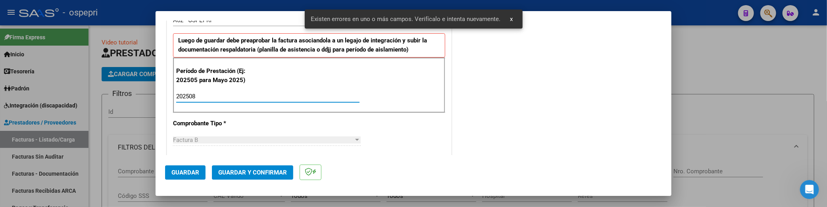
type input "202508"
click at [177, 176] on button "Guardar" at bounding box center [185, 173] width 40 height 14
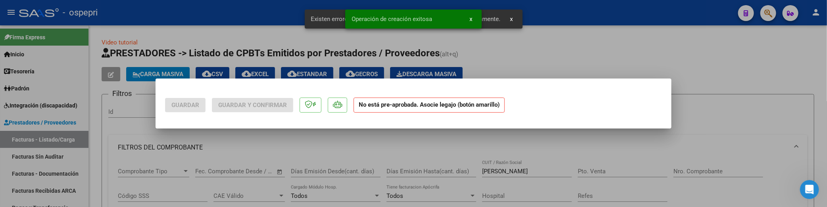
scroll to position [0, 0]
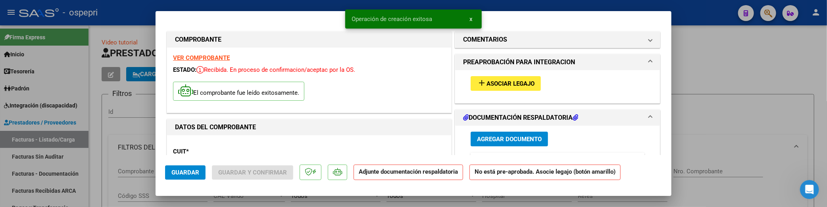
click at [504, 143] on button "Agregar Documento" at bounding box center [509, 139] width 77 height 15
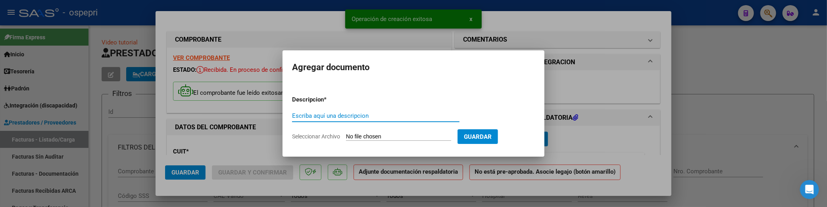
click at [367, 118] on input "Escriba aquí una descripcion" at bounding box center [376, 115] width 168 height 7
paste input "202508"
type input "202508"
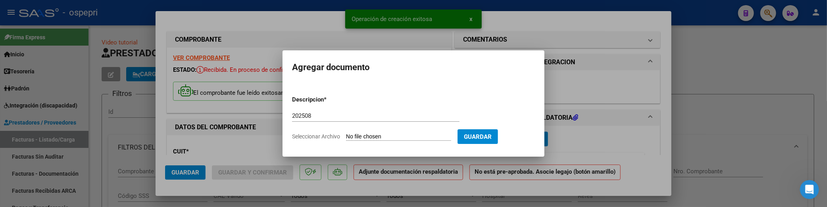
click at [418, 133] on app-file-uploader "Seleccionar Archivo" at bounding box center [375, 136] width 166 height 7
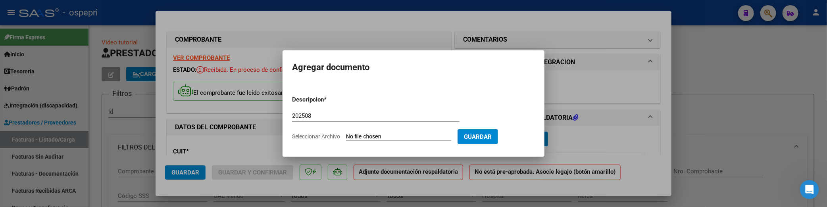
click at [413, 139] on input "Seleccionar Archivo" at bounding box center [398, 137] width 105 height 8
type input "C:\fakepath\ALBORNOZ.pdf"
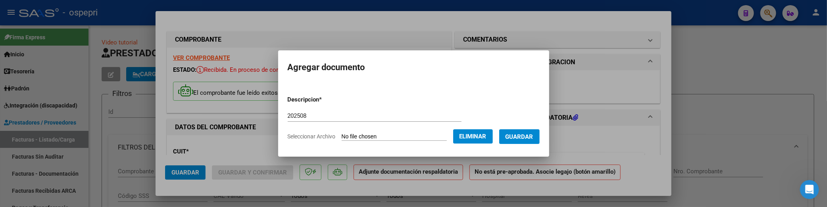
click at [533, 136] on span "Guardar" at bounding box center [520, 136] width 28 height 7
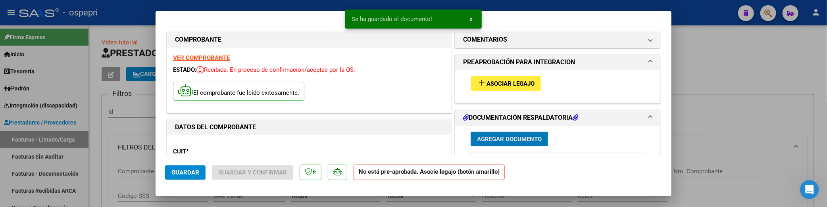
click at [511, 80] on span "Asociar Legajo" at bounding box center [511, 83] width 48 height 7
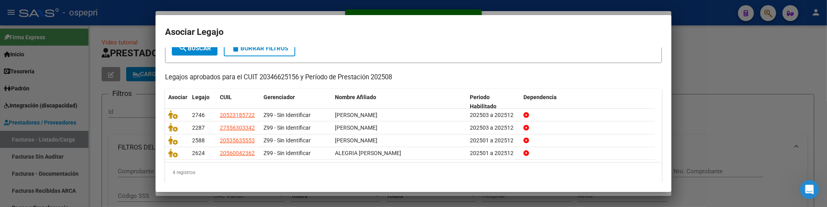
scroll to position [59, 0]
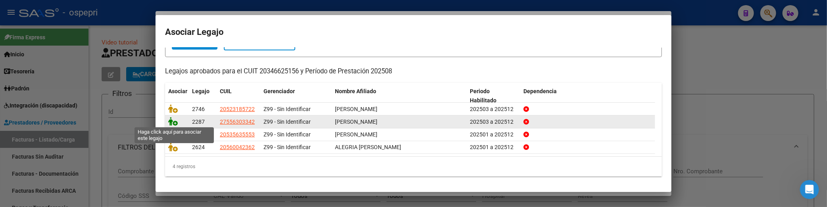
click at [172, 119] on icon at bounding box center [173, 121] width 10 height 9
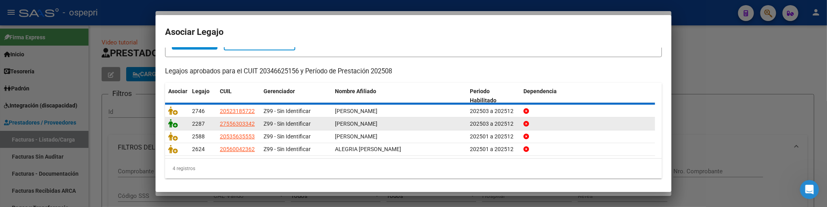
scroll to position [0, 0]
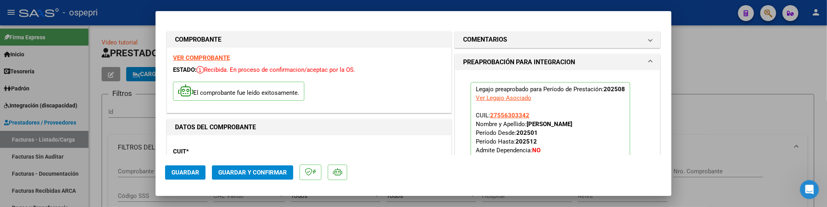
click at [280, 173] on span "Guardar y Confirmar" at bounding box center [252, 172] width 69 height 7
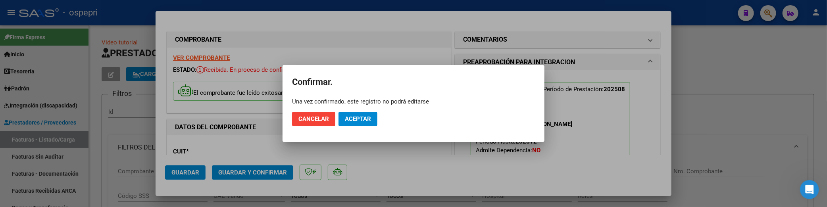
click at [341, 110] on mat-dialog-actions "Cancelar Aceptar" at bounding box center [413, 119] width 243 height 27
click at [363, 117] on span "Aceptar" at bounding box center [358, 119] width 26 height 7
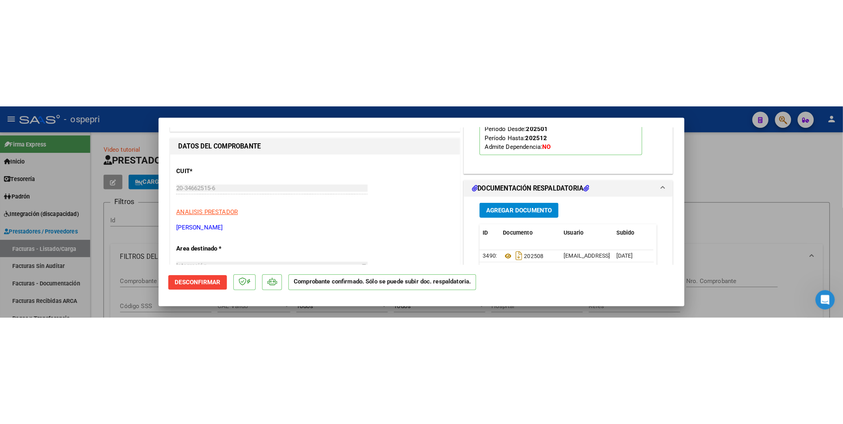
scroll to position [132, 0]
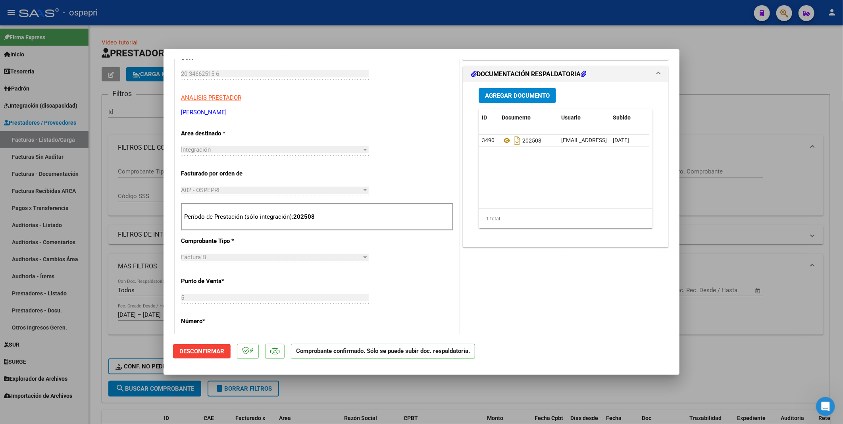
click at [725, 242] on div at bounding box center [421, 212] width 843 height 424
type input "$ 0,00"
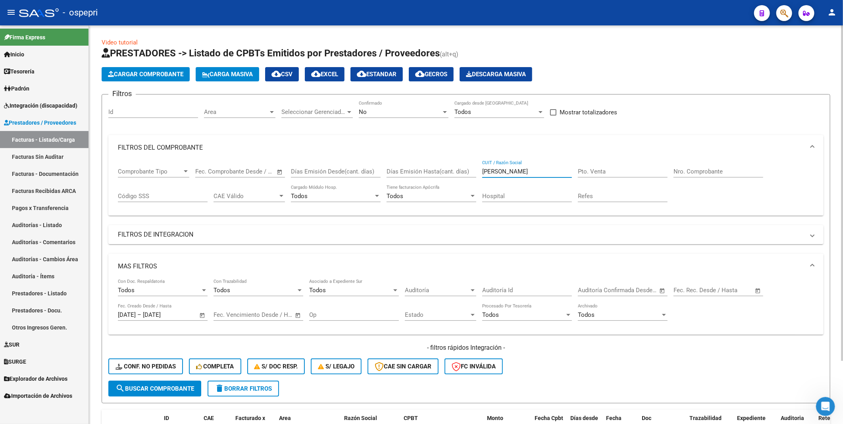
drag, startPoint x: 520, startPoint y: 174, endPoint x: 454, endPoint y: 170, distance: 66.4
click at [454, 170] on div "Comprobante Tipo Comprobante Tipo Fecha inicio – Fecha fin Fec. Comprobante Des…" at bounding box center [466, 184] width 696 height 49
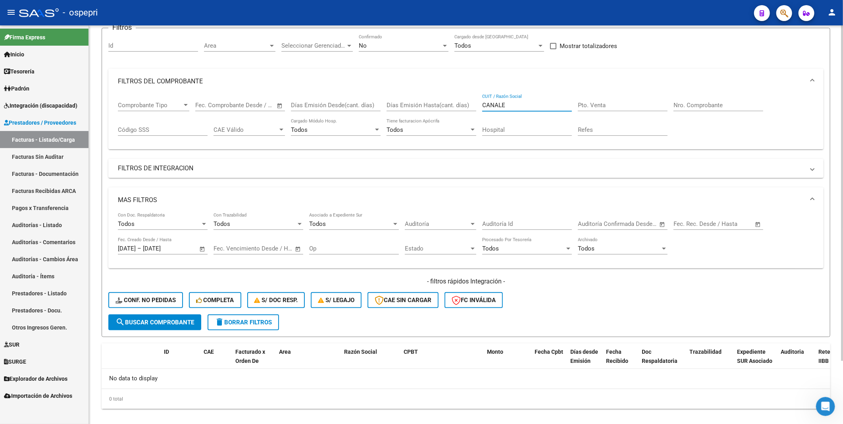
scroll to position [75, 0]
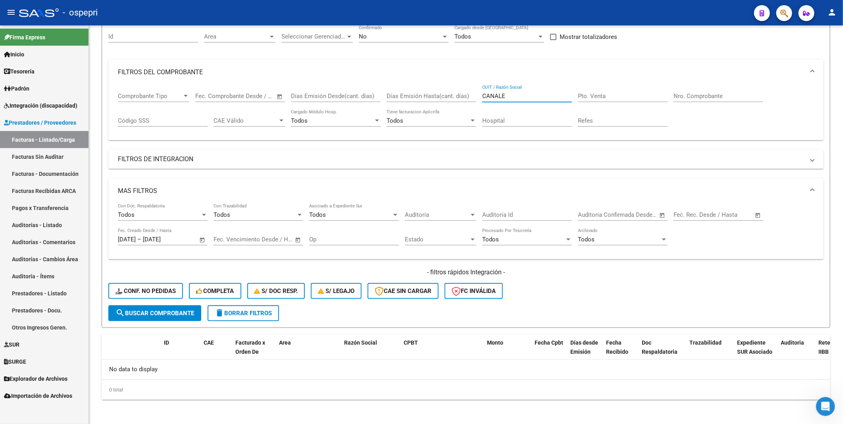
type input "CANALE"
drag, startPoint x: 512, startPoint y: 93, endPoint x: 476, endPoint y: 97, distance: 37.2
click at [476, 97] on div "Comprobante Tipo Comprobante Tipo Fecha inicio – Fecha fin Fec. Comprobante Des…" at bounding box center [466, 109] width 696 height 49
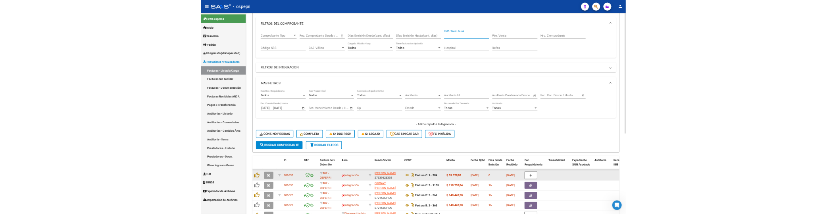
scroll to position [164, 0]
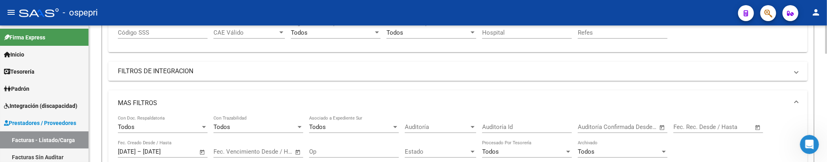
click at [826, 82] on div at bounding box center [826, 73] width 2 height 28
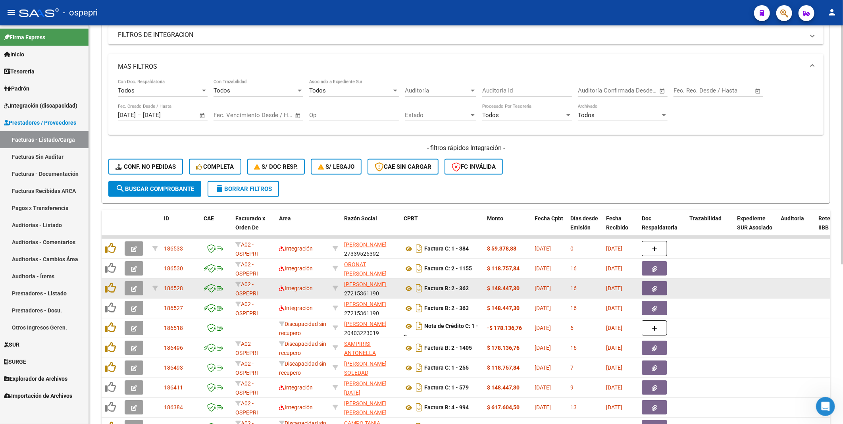
scroll to position [179, 0]
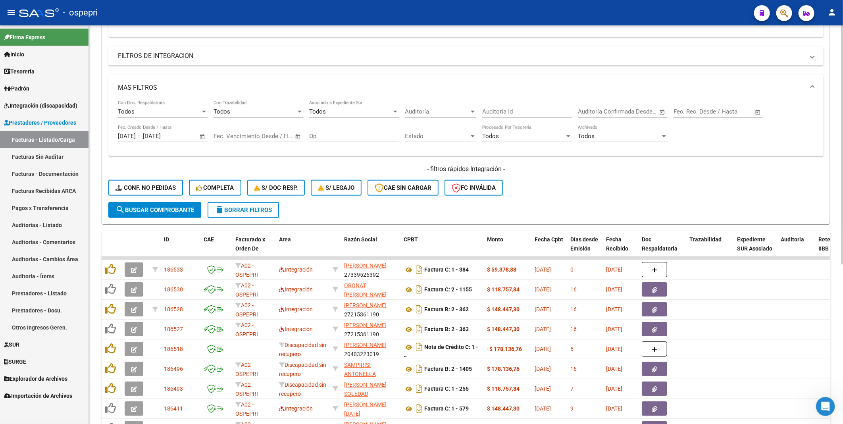
click at [201, 138] on span "Open calendar" at bounding box center [202, 136] width 19 height 19
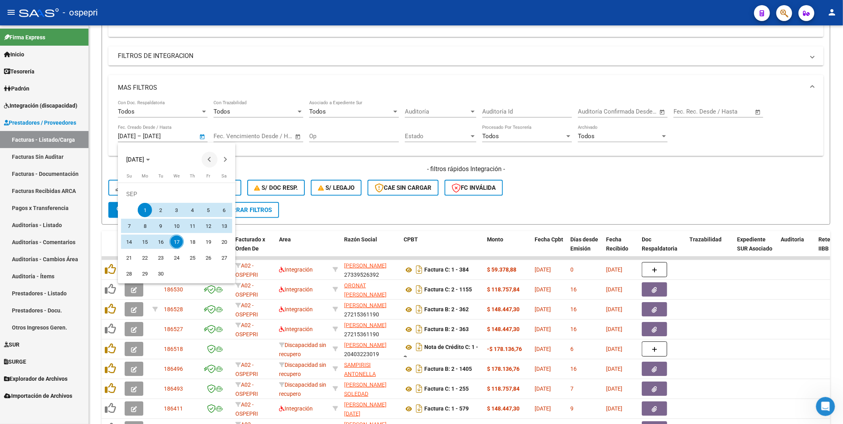
click at [205, 159] on span "Previous month" at bounding box center [210, 160] width 16 height 16
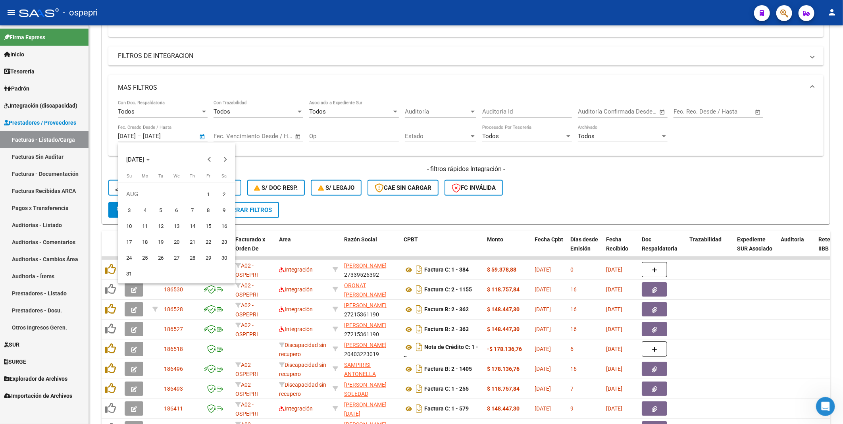
click at [827, 242] on div at bounding box center [421, 212] width 843 height 424
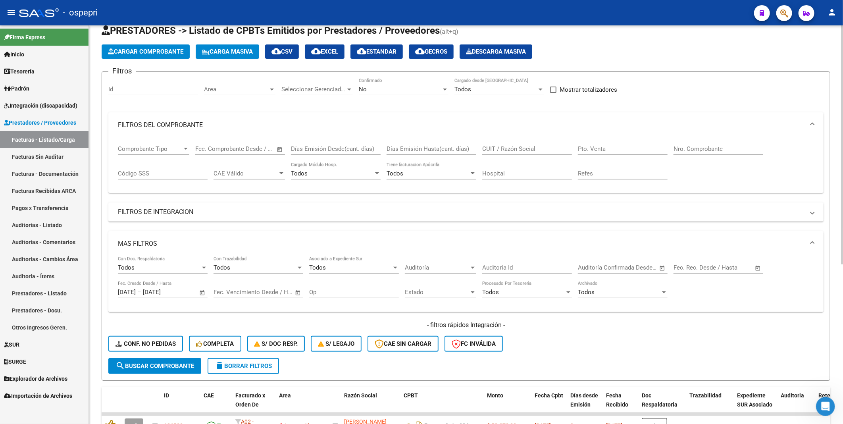
scroll to position [0, 0]
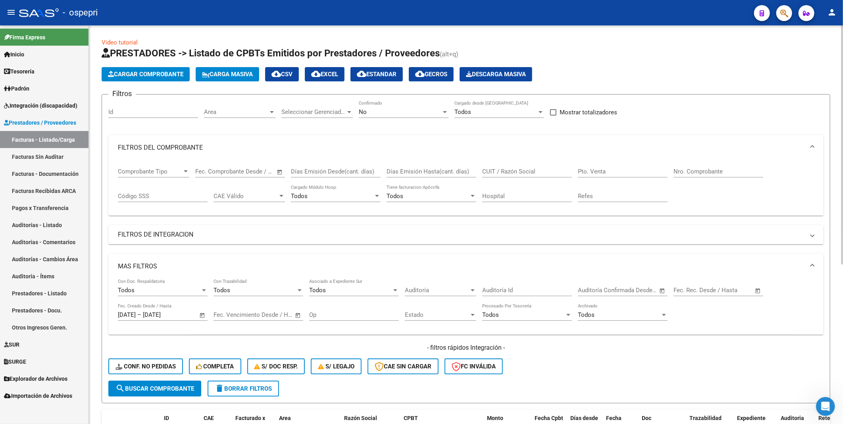
click at [510, 172] on input "CUIT / Razón Social" at bounding box center [527, 171] width 90 height 7
type input "CANALE"
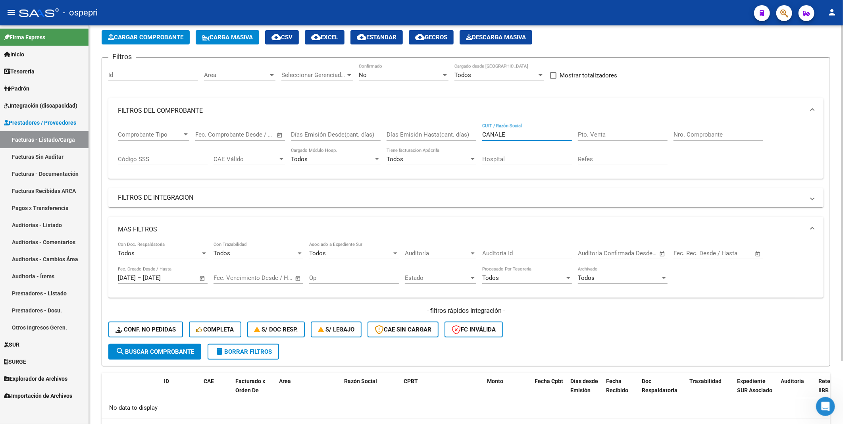
scroll to position [75, 0]
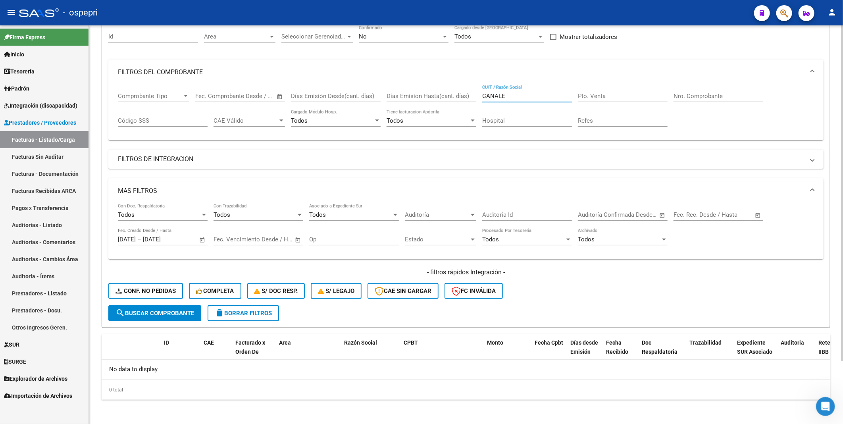
click at [201, 241] on span "Open calendar" at bounding box center [202, 239] width 19 height 19
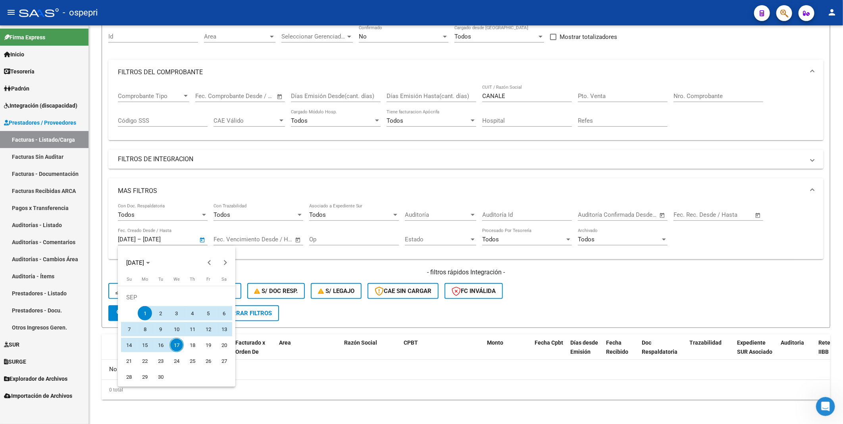
click at [193, 242] on span "25" at bounding box center [192, 361] width 14 height 14
type input "25/09/2025"
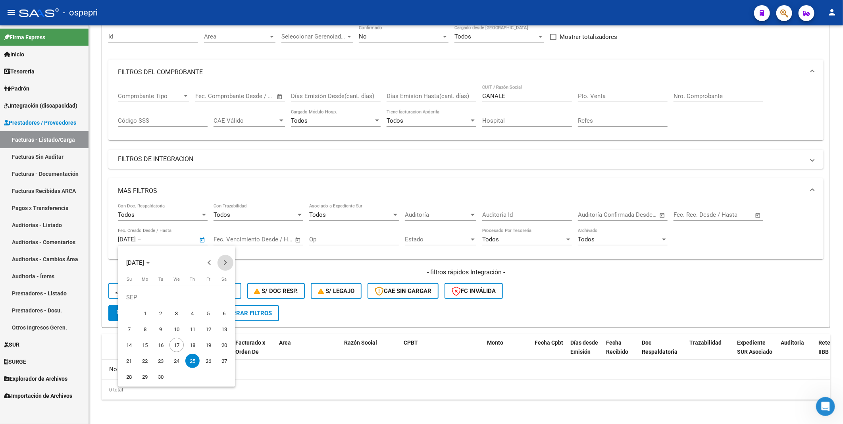
click at [225, 242] on button "Next month" at bounding box center [226, 263] width 16 height 16
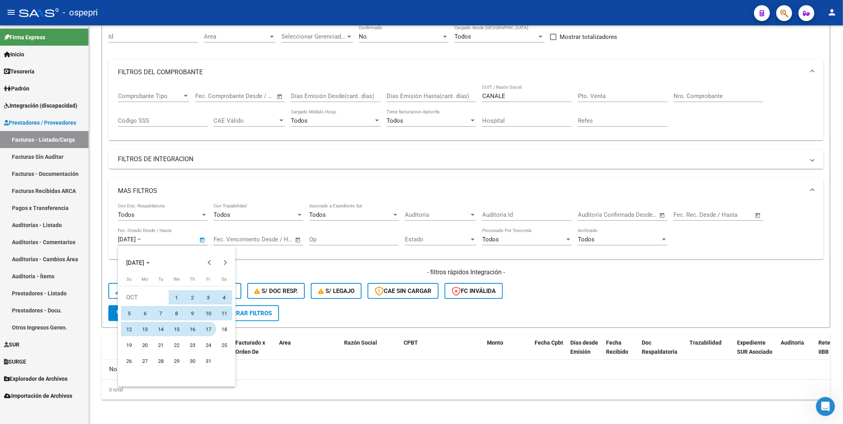
click at [209, 242] on span "17" at bounding box center [208, 329] width 14 height 14
type input "17/10/2025"
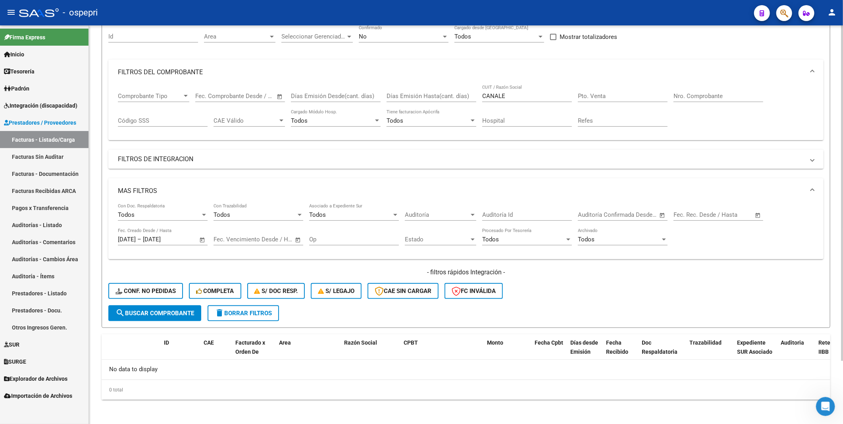
click at [202, 238] on span "Open calendar" at bounding box center [202, 239] width 19 height 19
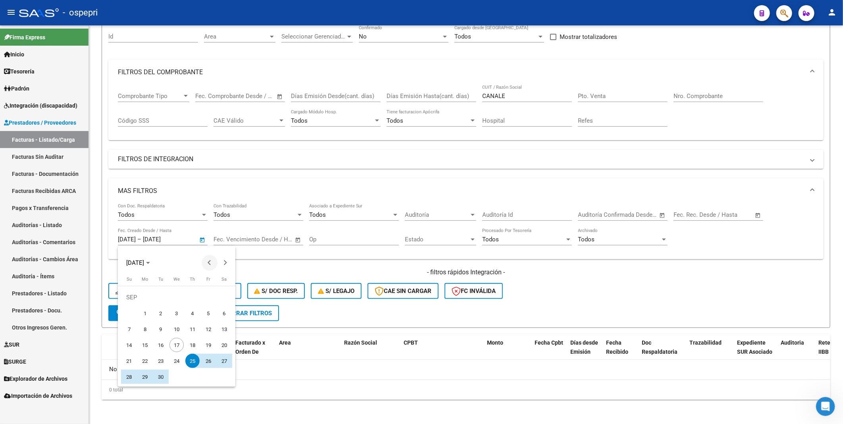
click at [209, 242] on span "Previous month" at bounding box center [210, 263] width 16 height 16
click at [147, 242] on span "25" at bounding box center [145, 361] width 14 height 14
type input "25/08/2025"
click at [224, 242] on button "Next month" at bounding box center [226, 263] width 16 height 16
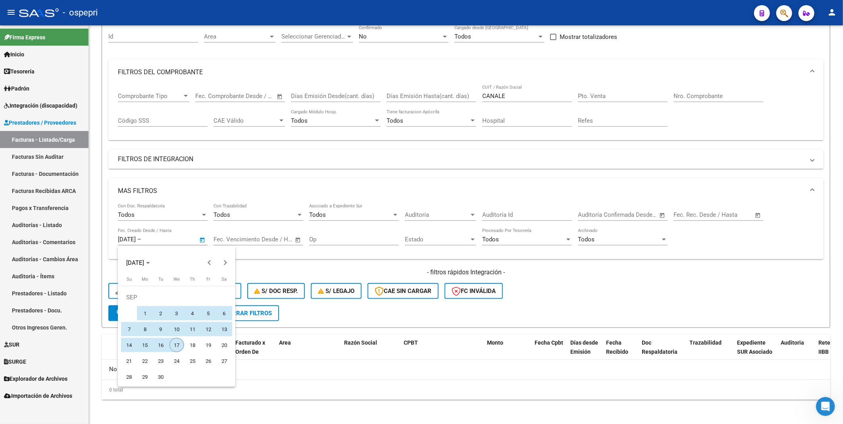
click at [175, 242] on span "17" at bounding box center [176, 345] width 14 height 14
type input "17/09/2025"
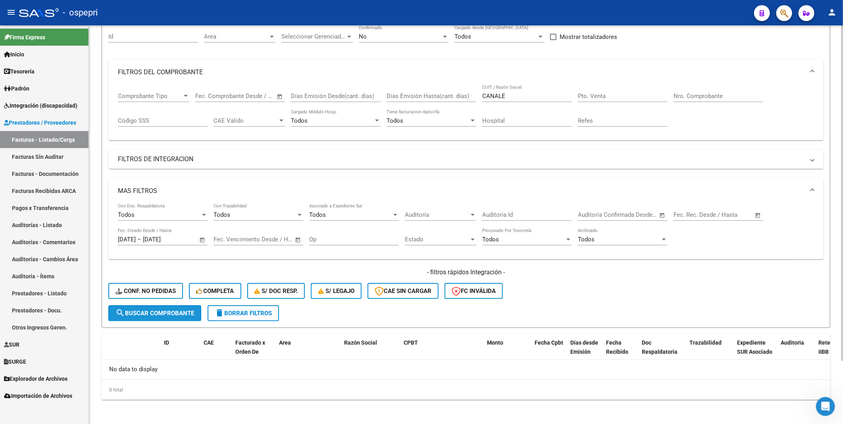
click at [171, 242] on span "search Buscar Comprobante" at bounding box center [155, 313] width 79 height 7
drag, startPoint x: 507, startPoint y: 98, endPoint x: 466, endPoint y: 93, distance: 42.0
click at [466, 93] on div "Comprobante Tipo Comprobante Tipo Fecha inicio – Fecha fin Fec. Comprobante Des…" at bounding box center [466, 109] width 696 height 49
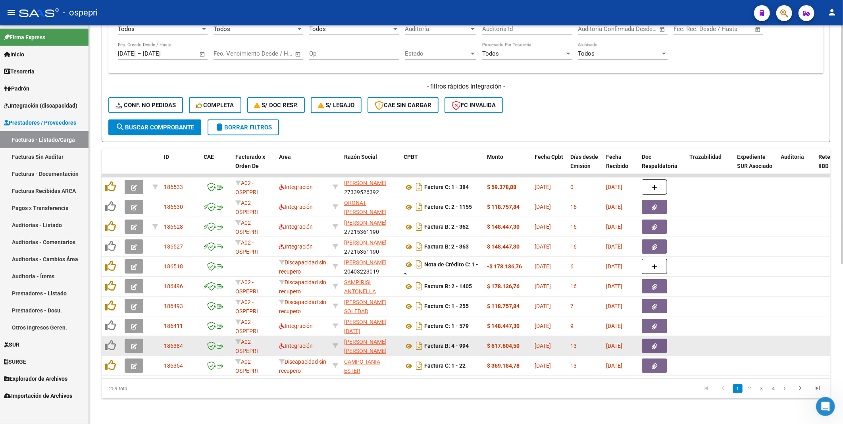
scroll to position [267, 0]
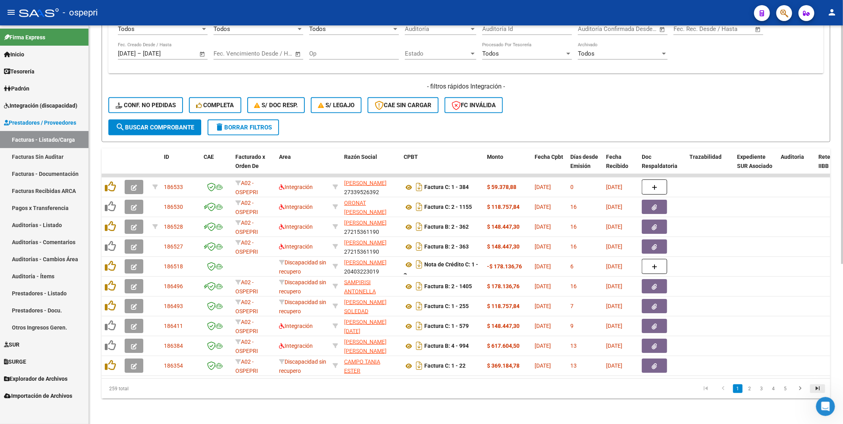
click at [817, 242] on icon "go to last page" at bounding box center [818, 390] width 10 height 10
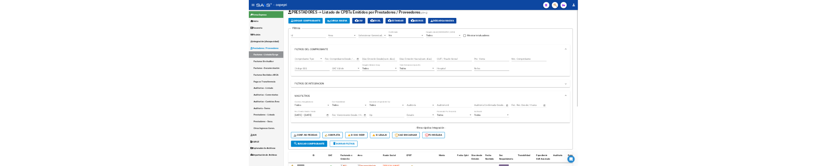
scroll to position [0, 0]
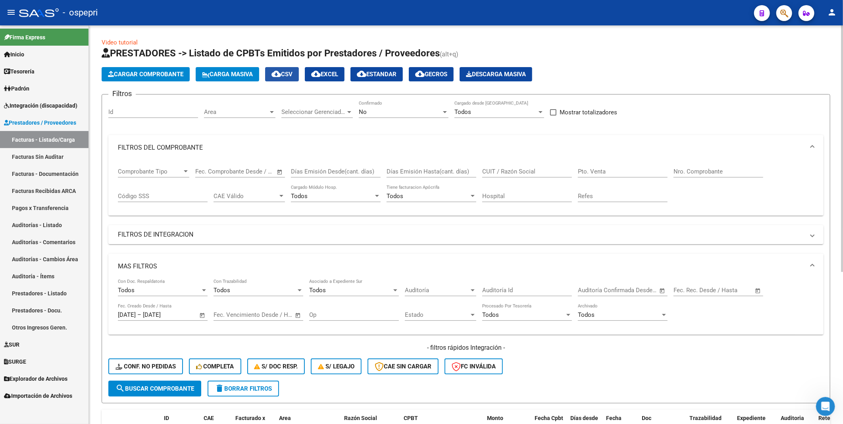
click at [287, 80] on button "cloud_download CSV" at bounding box center [282, 74] width 34 height 14
click at [818, 48] on h1 "PRESTADORES -> Listado de CPBTs Emitidos por Prestadores / Proveedores (alt+q)" at bounding box center [466, 54] width 729 height 14
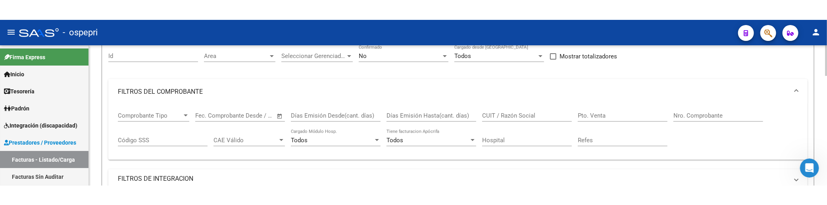
scroll to position [88, 0]
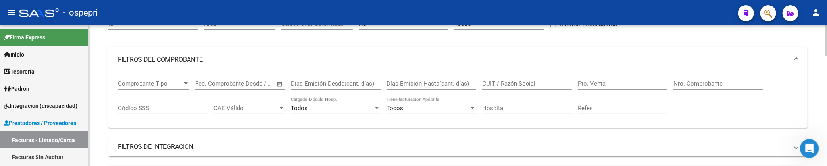
click at [524, 85] on input "CUIT / Razón Social" at bounding box center [527, 83] width 90 height 7
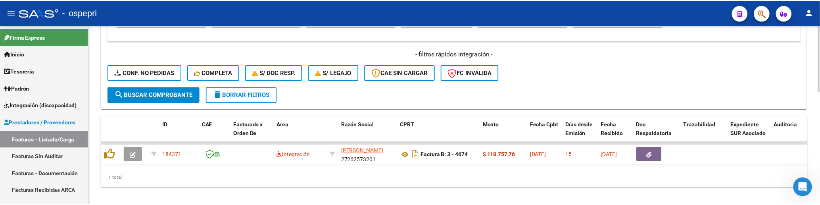
scroll to position [307, 0]
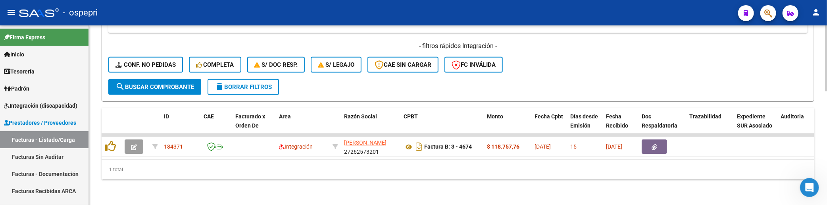
type input "KORECKI"
click at [175, 83] on span "search Buscar Comprobante" at bounding box center [155, 86] width 79 height 7
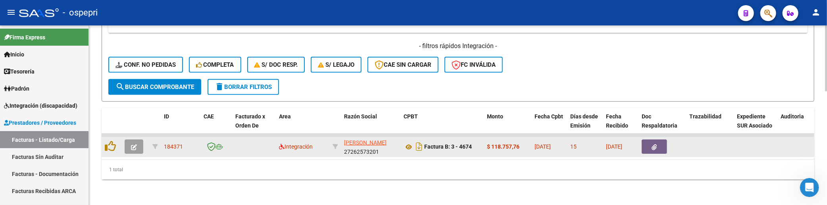
click at [137, 140] on button "button" at bounding box center [134, 146] width 19 height 14
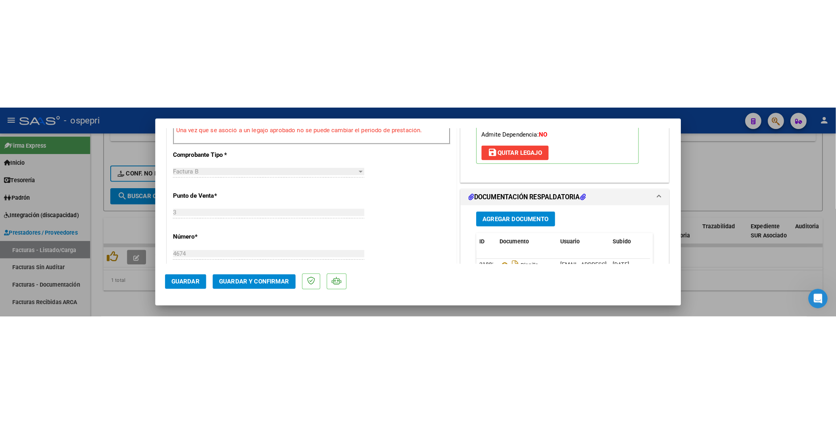
scroll to position [352, 0]
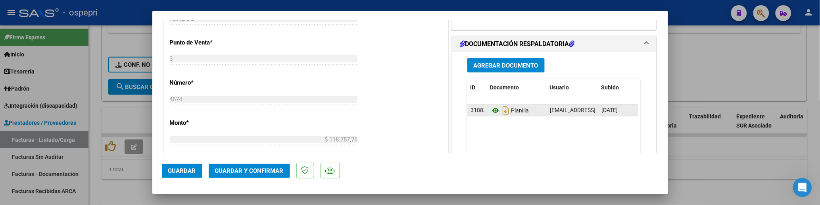
click at [491, 110] on icon at bounding box center [496, 111] width 10 height 10
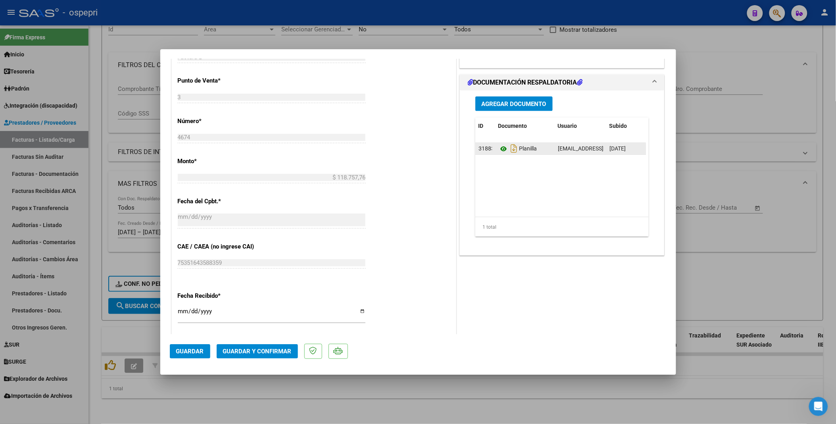
scroll to position [89, 0]
click at [744, 242] on div at bounding box center [418, 212] width 836 height 424
type input "$ 0,00"
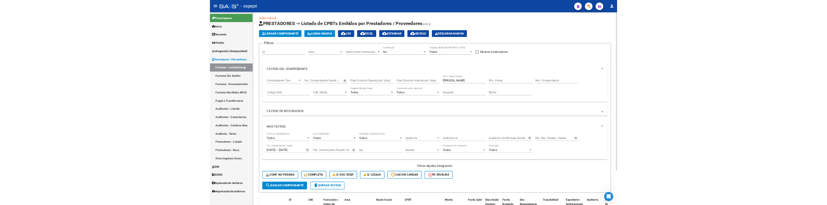
scroll to position [0, 0]
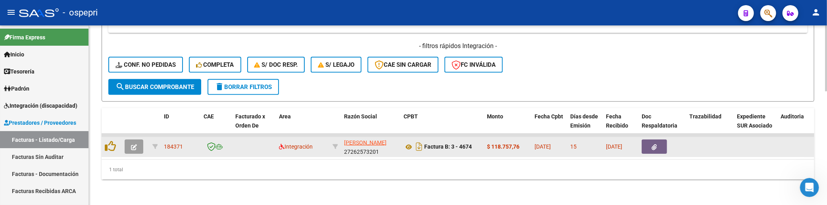
click at [137, 144] on button "button" at bounding box center [134, 146] width 19 height 14
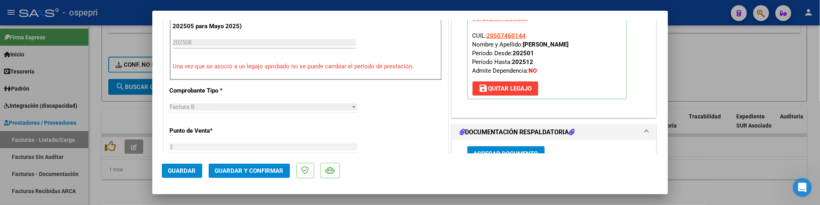
click at [510, 87] on span "save Quitar Legajo" at bounding box center [505, 88] width 53 height 7
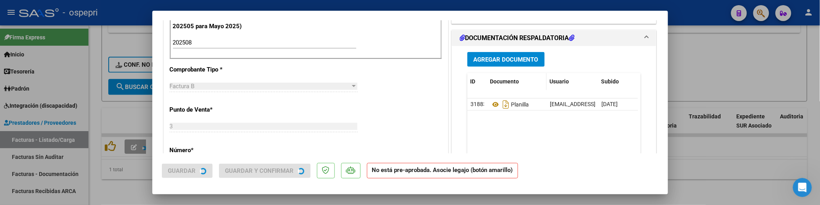
scroll to position [268, 0]
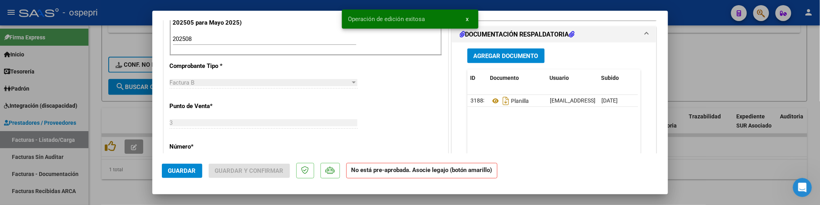
click at [728, 62] on div at bounding box center [410, 102] width 820 height 205
type input "$ 0,00"
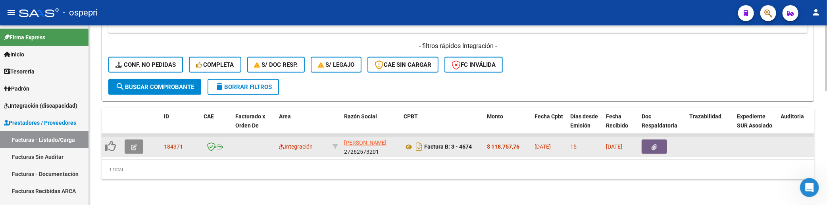
click at [132, 144] on icon "button" at bounding box center [134, 147] width 6 height 6
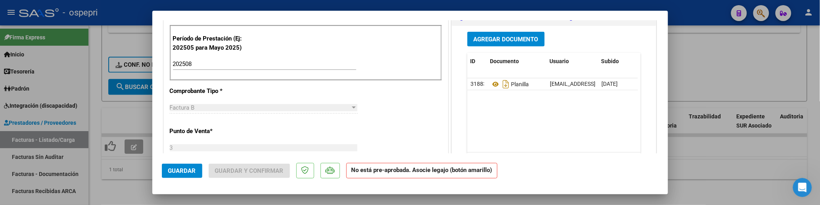
scroll to position [264, 0]
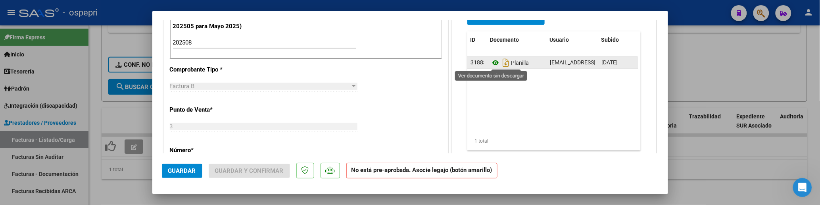
click at [493, 62] on icon at bounding box center [496, 63] width 10 height 10
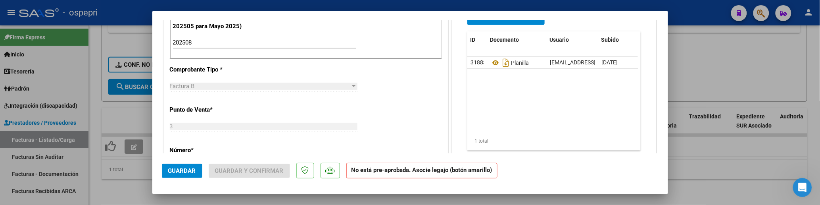
click at [714, 73] on div at bounding box center [410, 102] width 820 height 205
type input "$ 0,00"
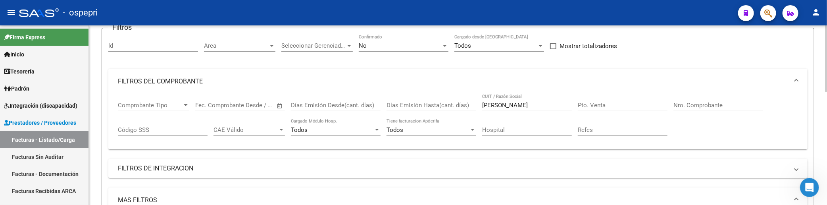
scroll to position [42, 0]
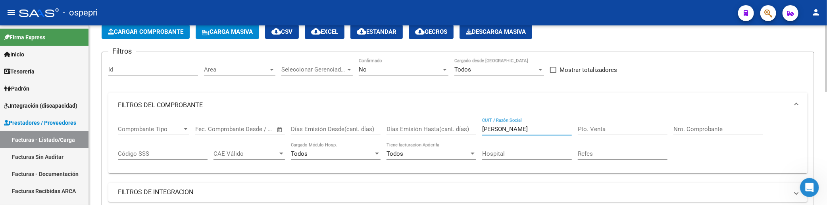
drag, startPoint x: 514, startPoint y: 127, endPoint x: 438, endPoint y: 128, distance: 75.8
click at [438, 128] on div "Comprobante Tipo Comprobante Tipo Fecha inicio – Fecha fin Fec. Comprobante Des…" at bounding box center [458, 142] width 680 height 49
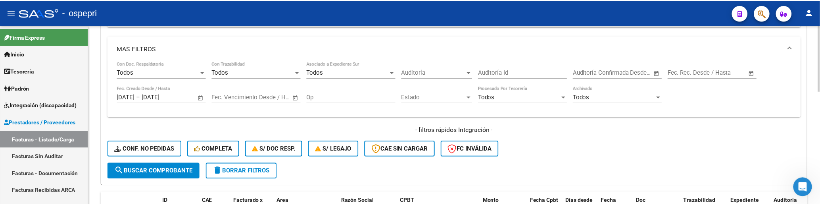
scroll to position [307, 0]
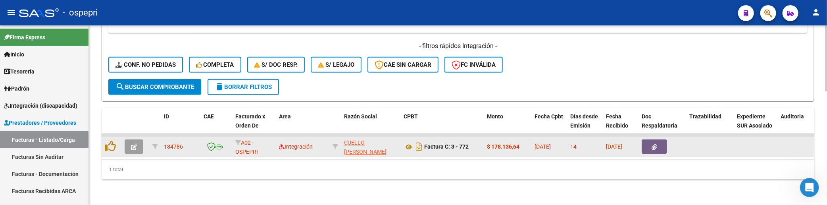
type input "CUELLO"
click at [135, 144] on icon "button" at bounding box center [134, 147] width 6 height 6
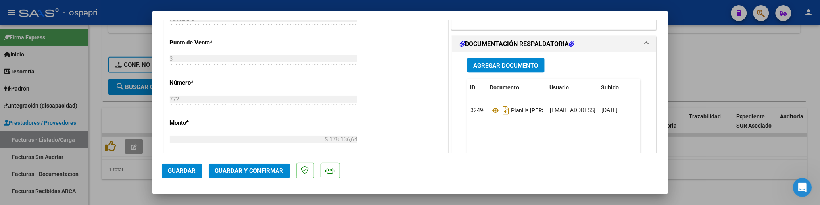
scroll to position [397, 0]
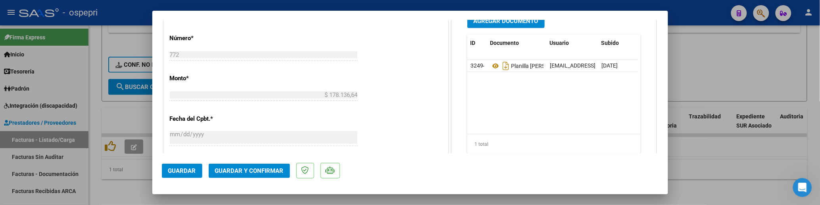
click at [714, 74] on div at bounding box center [410, 102] width 820 height 205
type input "$ 0,00"
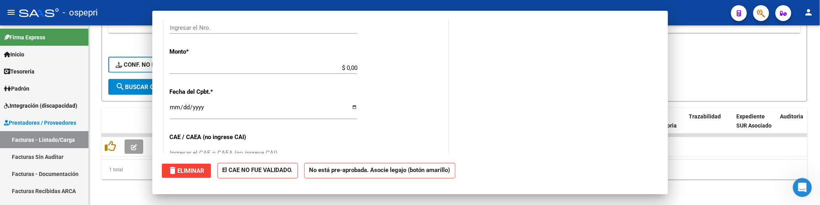
scroll to position [370, 0]
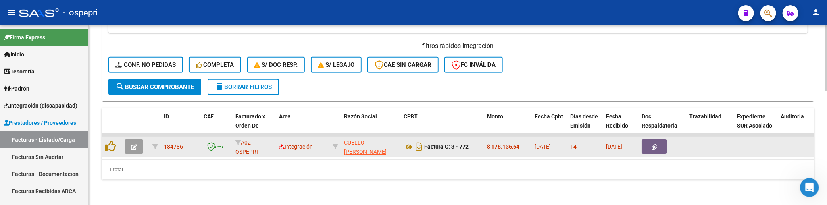
click at [134, 145] on button "button" at bounding box center [134, 146] width 19 height 14
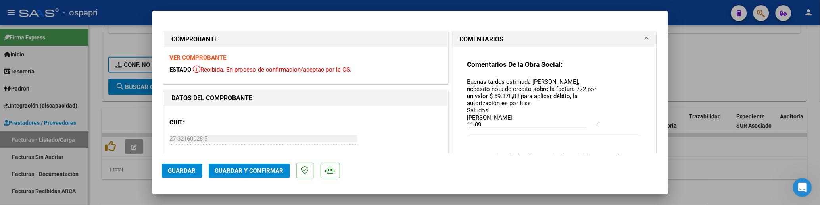
drag, startPoint x: 592, startPoint y: 92, endPoint x: 592, endPoint y: 125, distance: 32.9
click at [592, 125] on textarea "Buenas tardes estimada Jesica, necesito nota de crédito sobre la factura 772 po…" at bounding box center [533, 101] width 131 height 49
click at [734, 68] on div at bounding box center [410, 102] width 820 height 205
type input "$ 0,00"
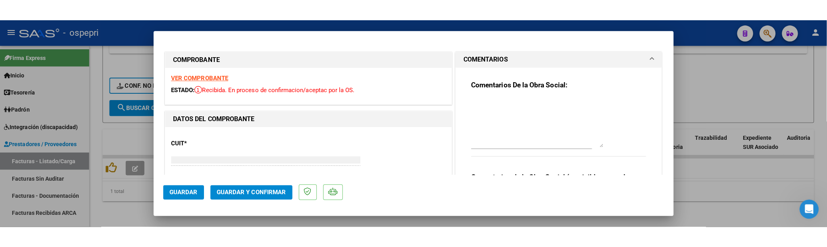
scroll to position [0, 0]
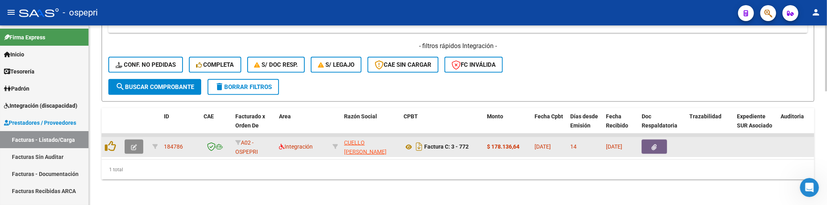
click at [132, 144] on icon "button" at bounding box center [134, 147] width 6 height 6
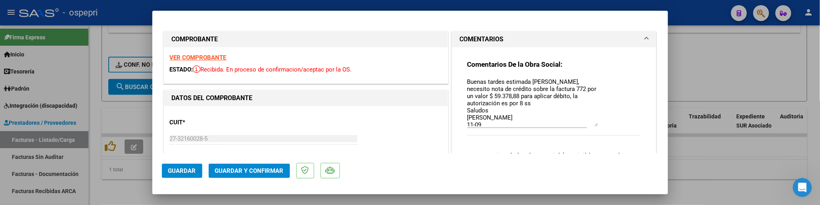
drag, startPoint x: 593, startPoint y: 91, endPoint x: 601, endPoint y: 124, distance: 33.9
click at [601, 124] on div "Comentarios De la Obra Social: Buenas tardes estimada Jesica, necesito nota de …" at bounding box center [555, 102] width 174 height 84
click at [732, 66] on div at bounding box center [410, 102] width 820 height 205
type input "$ 0,00"
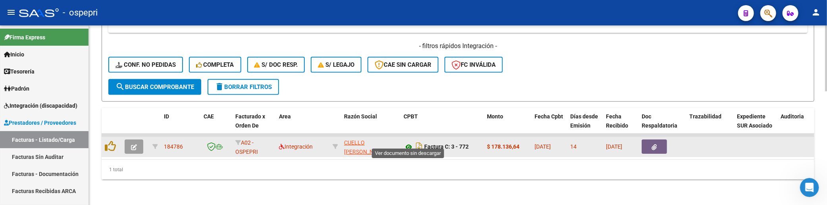
click at [409, 142] on icon at bounding box center [409, 147] width 10 height 10
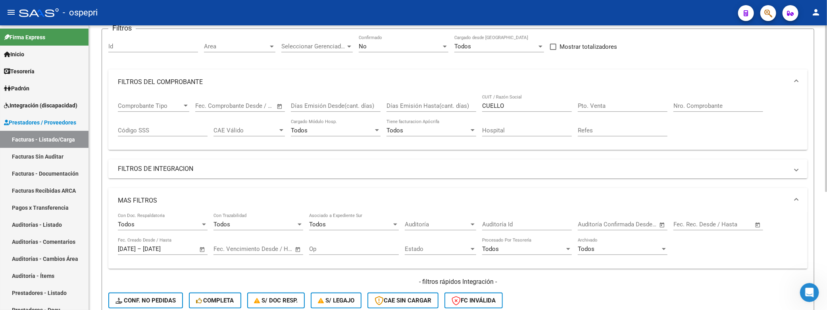
scroll to position [88, 0]
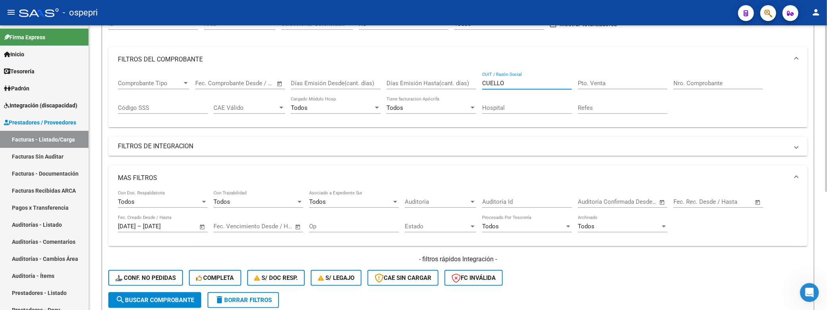
drag, startPoint x: 521, startPoint y: 84, endPoint x: 477, endPoint y: 83, distance: 44.1
click at [477, 83] on div "Comprobante Tipo Comprobante Tipo Fecha inicio – Fecha fin Fec. Comprobante Des…" at bounding box center [458, 96] width 680 height 49
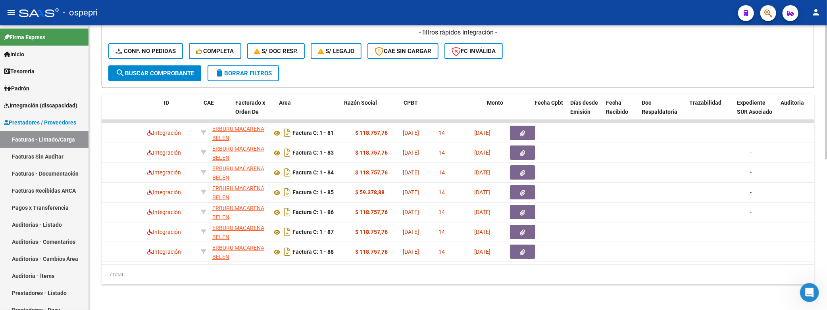
scroll to position [0, 0]
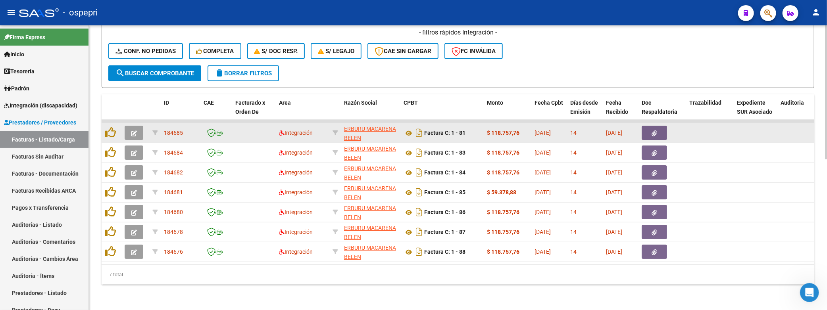
type input "ERBURU"
click at [131, 129] on span "button" at bounding box center [134, 132] width 6 height 7
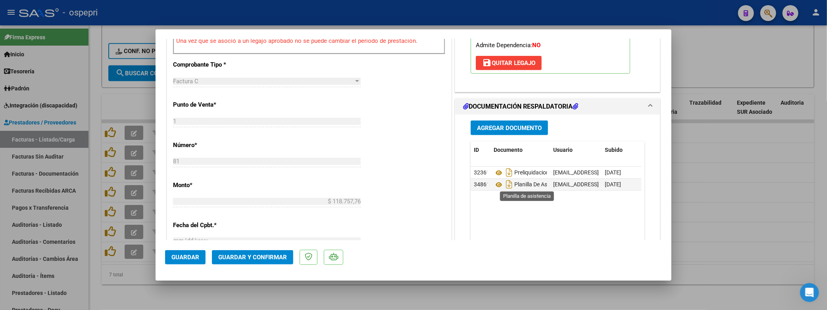
scroll to position [352, 0]
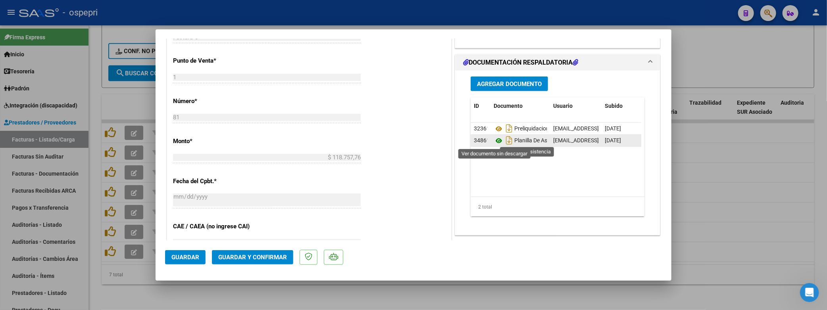
click at [494, 142] on icon at bounding box center [499, 141] width 10 height 10
click at [757, 203] on div at bounding box center [413, 155] width 827 height 310
type input "$ 0,00"
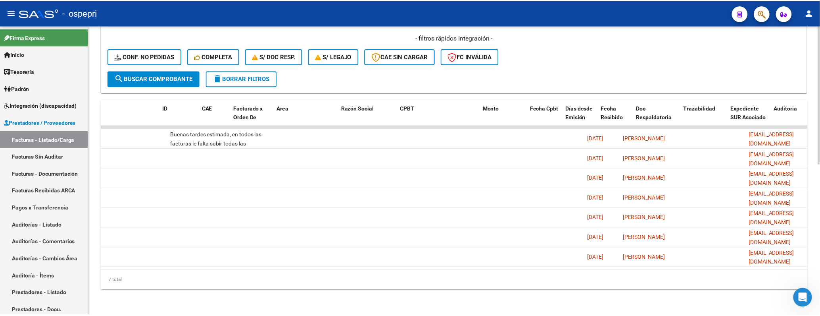
scroll to position [0, 0]
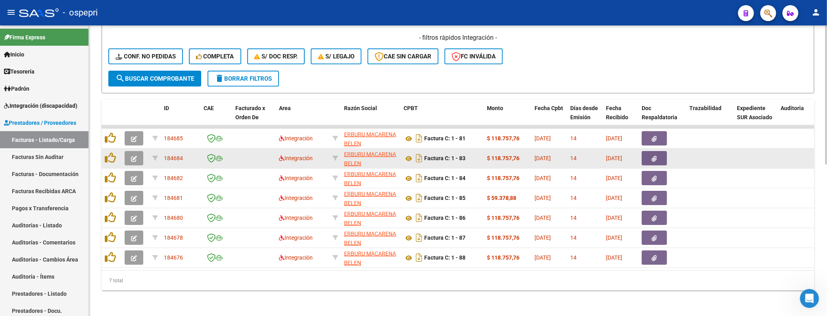
click at [131, 156] on icon "button" at bounding box center [134, 159] width 6 height 6
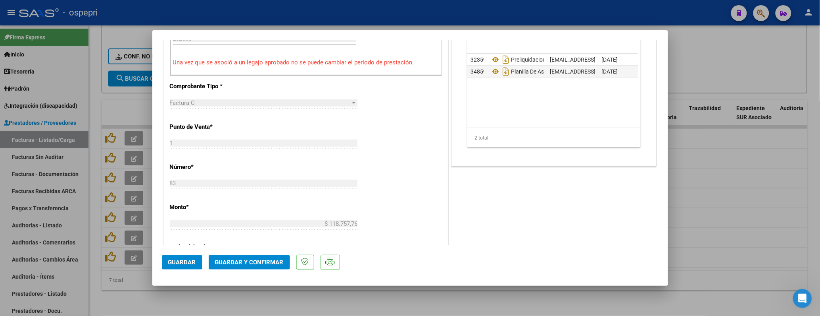
scroll to position [220, 0]
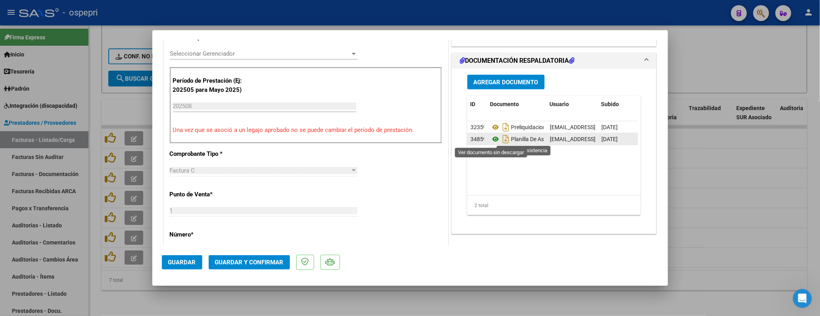
click at [492, 137] on icon at bounding box center [496, 139] width 10 height 10
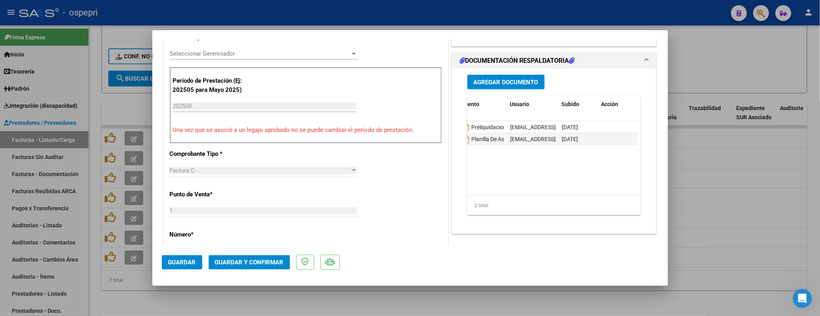
scroll to position [0, 0]
click at [743, 214] on div at bounding box center [410, 158] width 820 height 316
type input "$ 0,00"
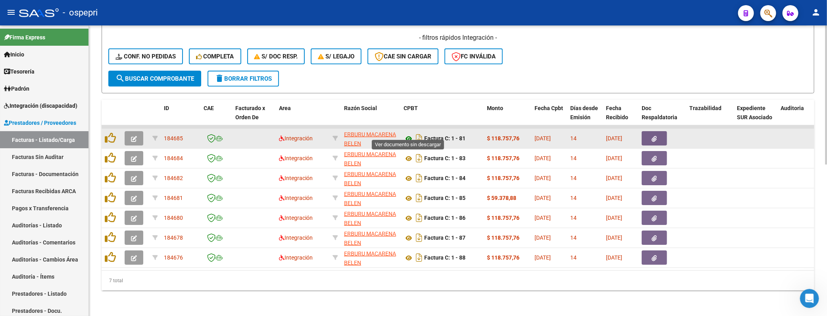
click at [409, 134] on icon at bounding box center [409, 139] width 10 height 10
click at [139, 131] on button "button" at bounding box center [134, 138] width 19 height 14
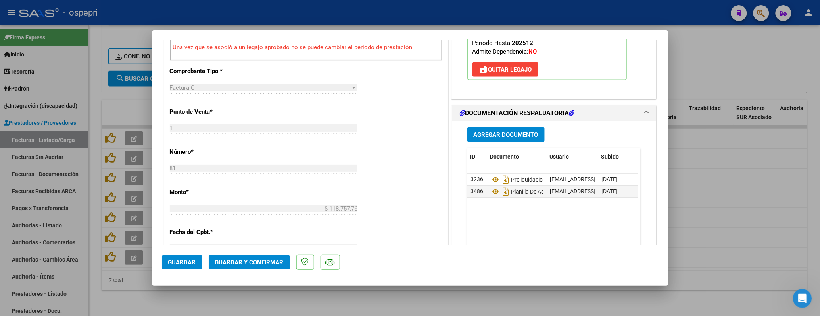
scroll to position [308, 0]
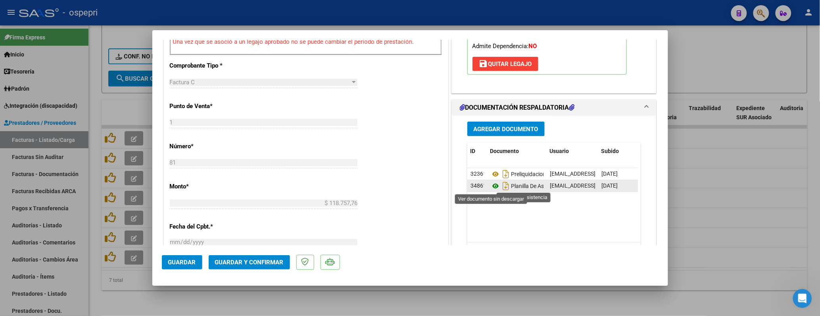
click at [491, 188] on icon at bounding box center [496, 186] width 10 height 10
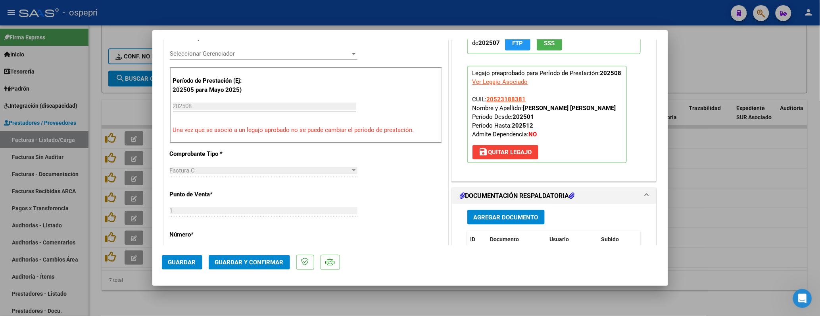
click at [262, 242] on span "Guardar y Confirmar" at bounding box center [249, 261] width 69 height 7
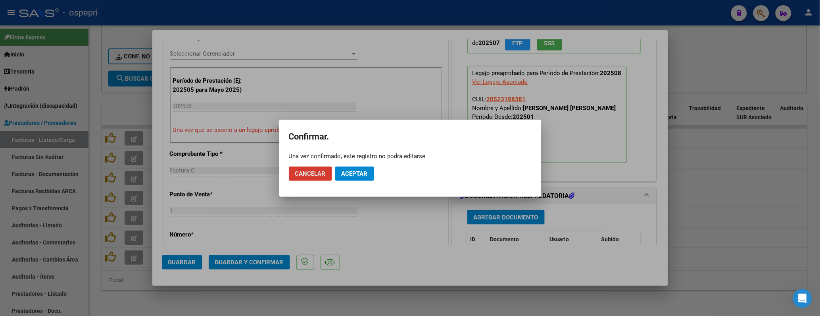
click at [358, 173] on span "Aceptar" at bounding box center [355, 173] width 26 height 7
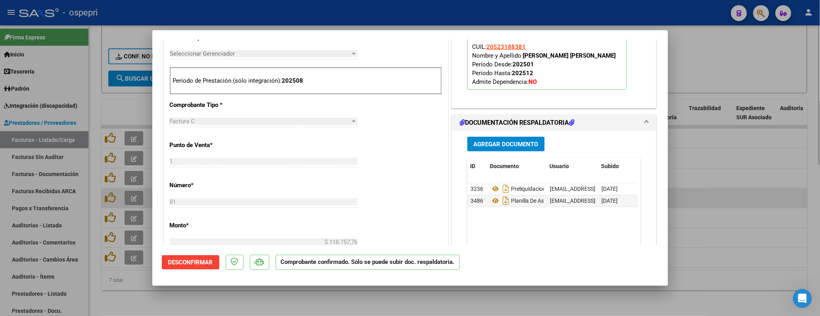
click at [759, 188] on div at bounding box center [410, 158] width 820 height 316
type input "$ 0,00"
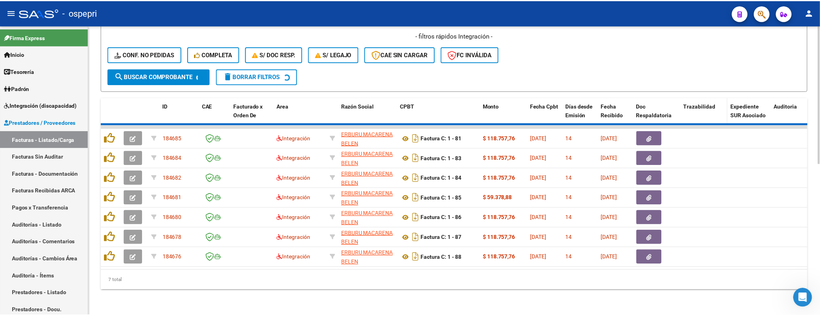
scroll to position [296, 0]
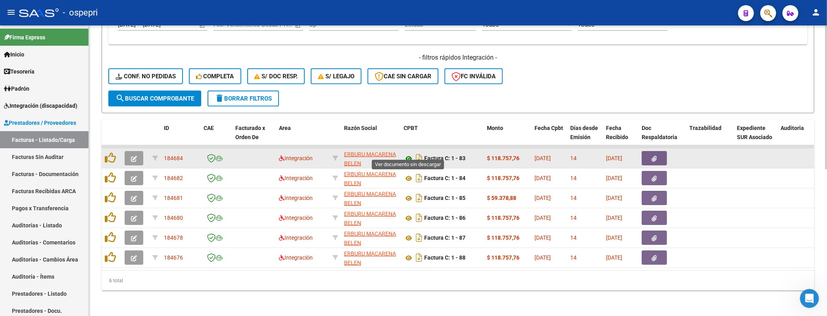
click at [410, 154] on icon at bounding box center [409, 159] width 10 height 10
click at [133, 156] on icon "button" at bounding box center [134, 159] width 6 height 6
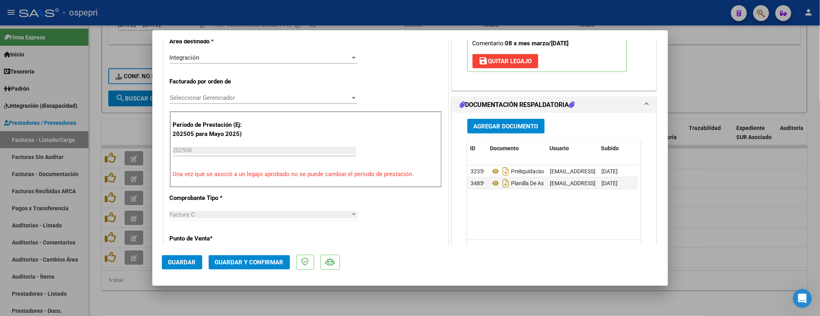
scroll to position [220, 0]
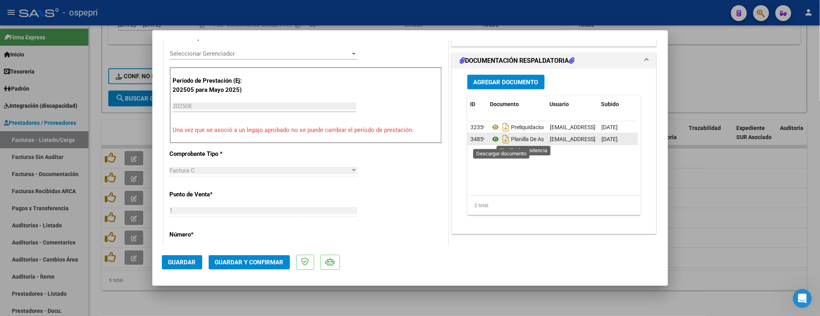
click at [494, 138] on icon at bounding box center [496, 139] width 10 height 10
click at [262, 242] on button "Guardar y Confirmar" at bounding box center [249, 262] width 81 height 14
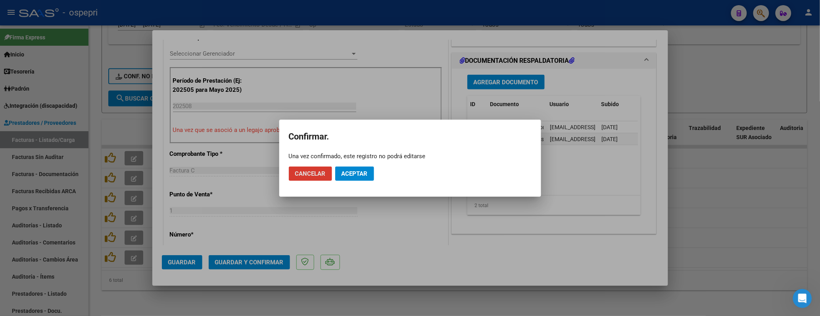
click at [352, 172] on span "Aceptar" at bounding box center [355, 173] width 26 height 7
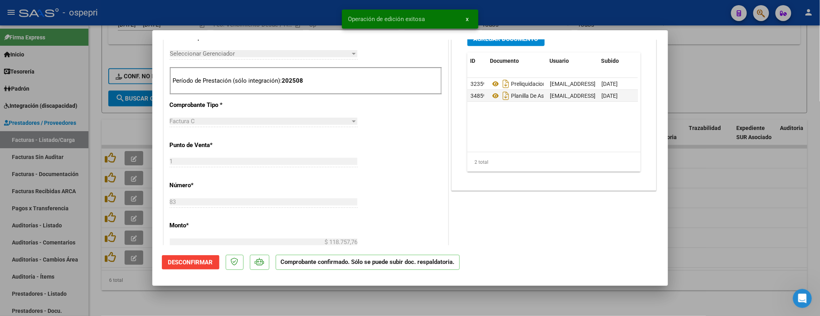
click at [734, 179] on div at bounding box center [410, 158] width 820 height 316
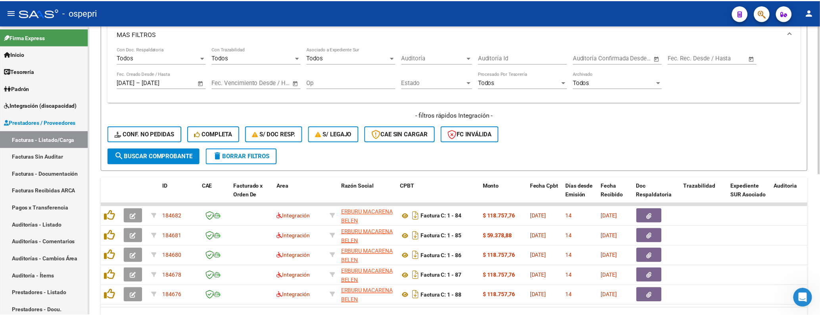
scroll to position [276, 0]
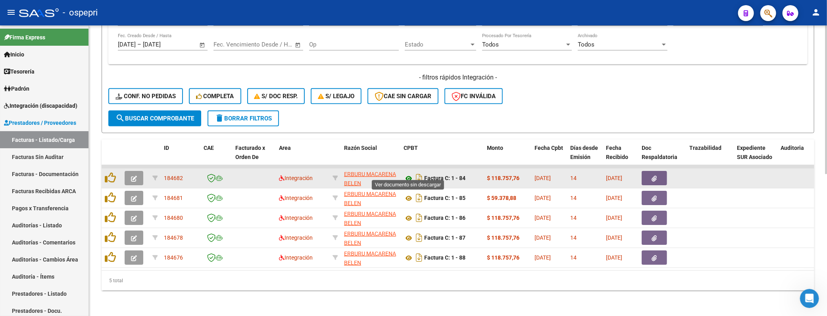
click at [410, 173] on icon at bounding box center [409, 178] width 10 height 10
click at [131, 175] on icon "button" at bounding box center [134, 178] width 6 height 6
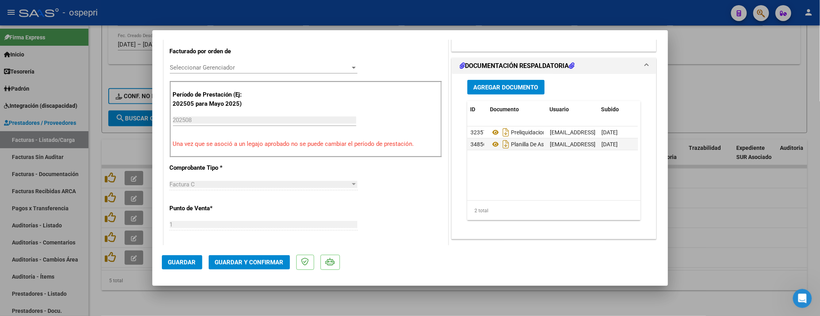
scroll to position [220, 0]
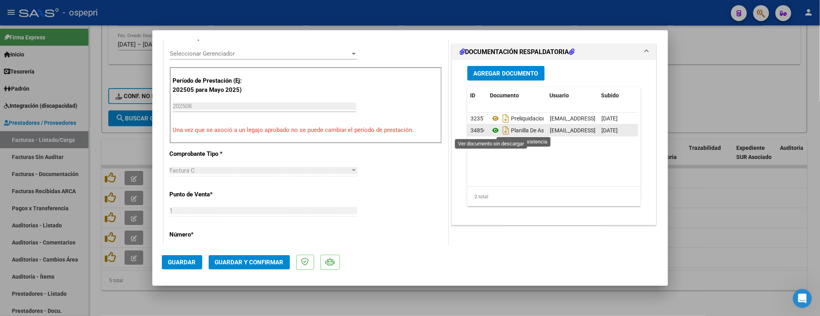
click at [493, 132] on icon at bounding box center [496, 130] width 10 height 10
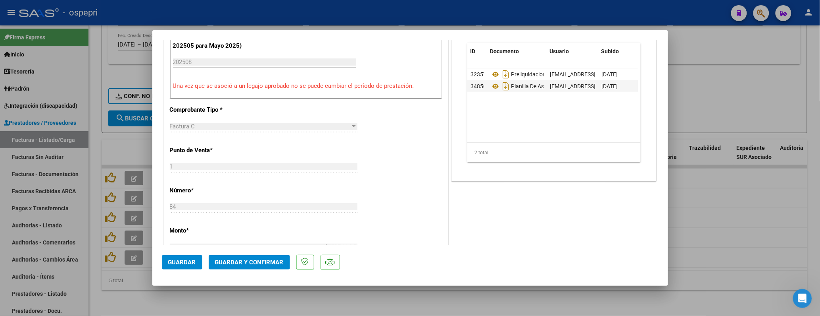
click at [270, 242] on span "Guardar y Confirmar" at bounding box center [249, 261] width 69 height 7
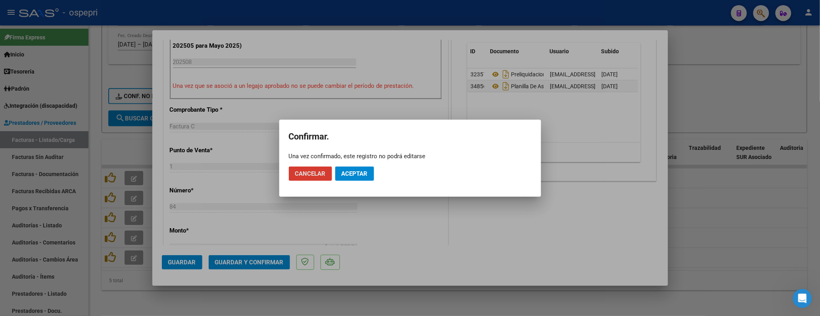
click at [359, 172] on span "Aceptar" at bounding box center [355, 173] width 26 height 7
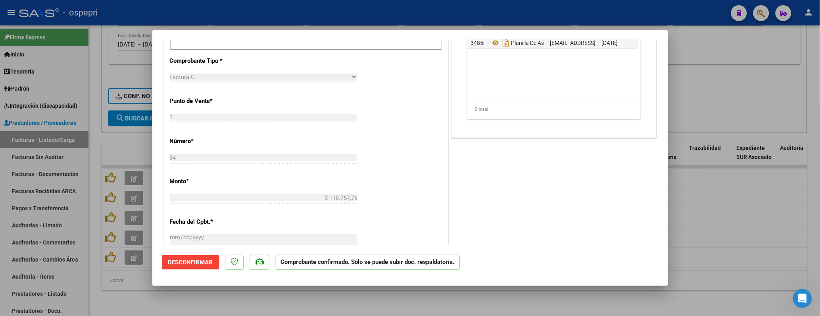
click at [734, 191] on div at bounding box center [410, 158] width 820 height 316
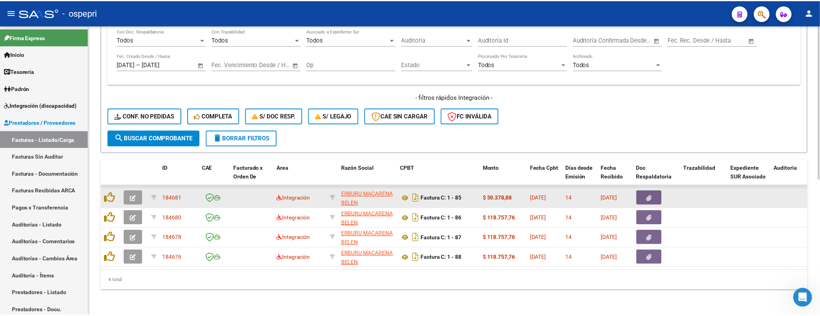
scroll to position [256, 0]
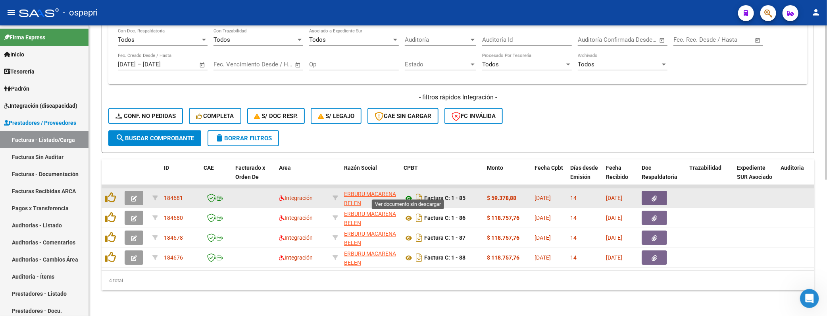
click at [409, 193] on icon at bounding box center [409, 198] width 10 height 10
click at [135, 195] on icon "button" at bounding box center [134, 198] width 6 height 6
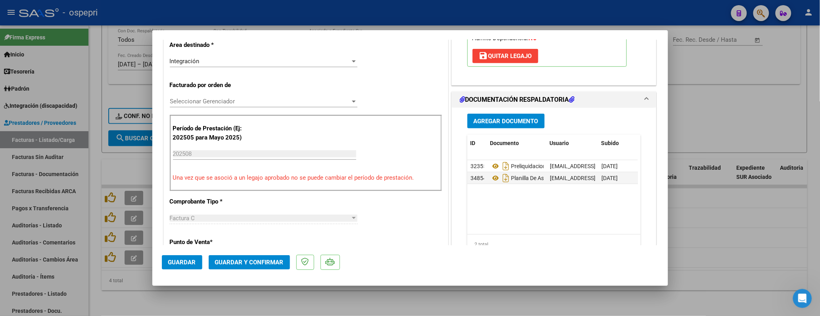
scroll to position [176, 0]
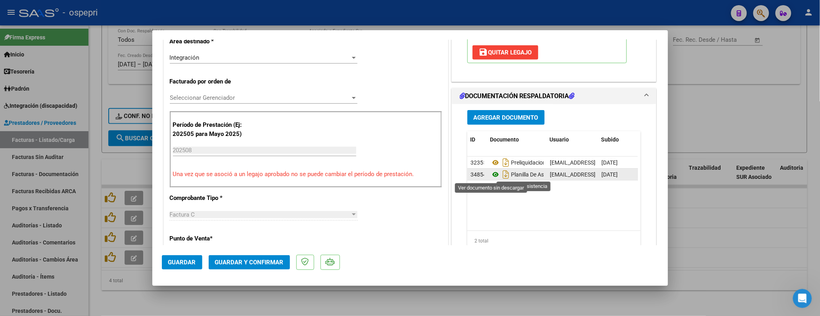
click at [491, 175] on icon at bounding box center [496, 174] width 10 height 10
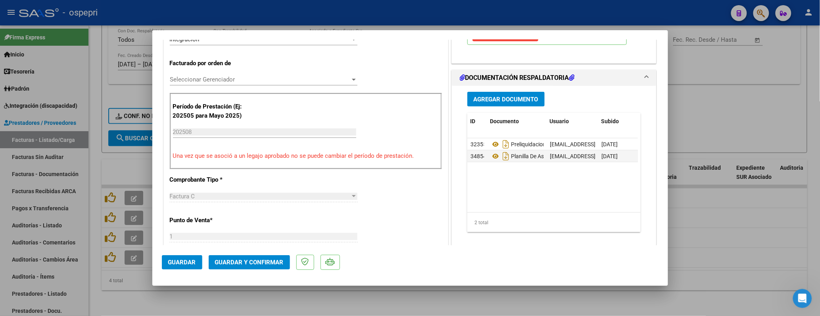
scroll to position [132, 0]
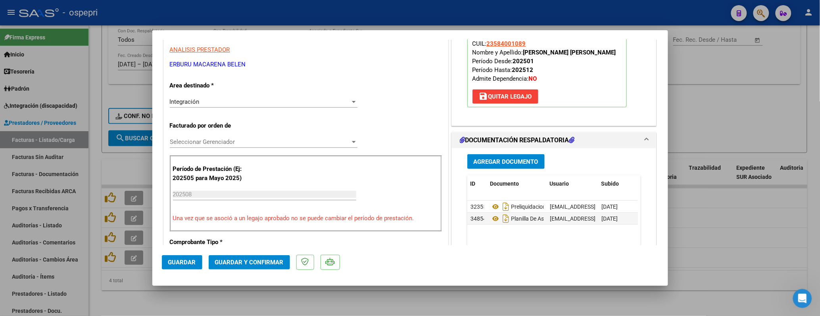
click at [713, 124] on div at bounding box center [410, 158] width 820 height 316
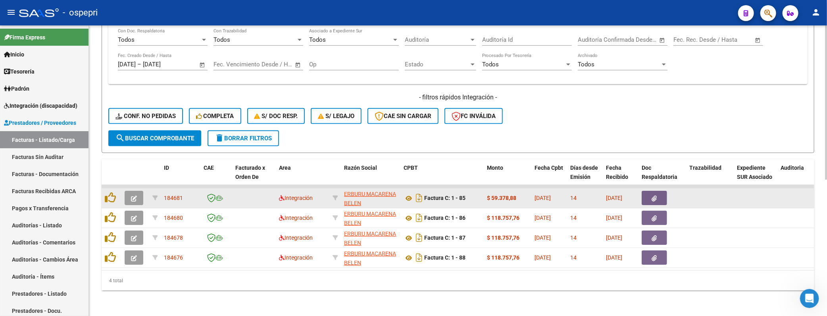
click at [135, 195] on icon "button" at bounding box center [134, 198] width 6 height 6
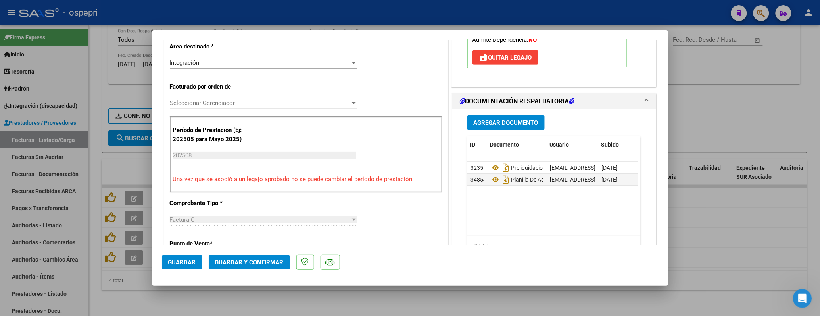
scroll to position [176, 0]
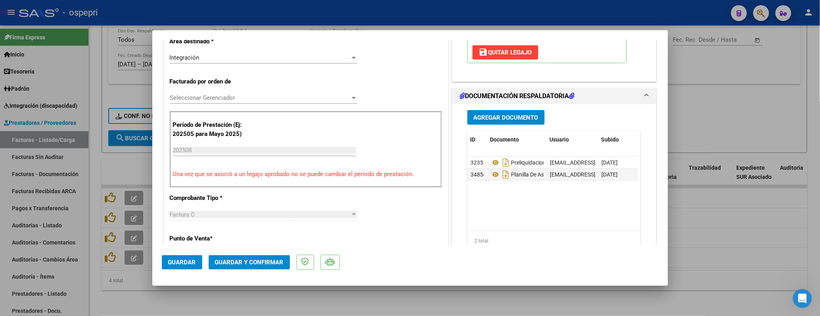
click at [252, 242] on span "Guardar y Confirmar" at bounding box center [249, 261] width 69 height 7
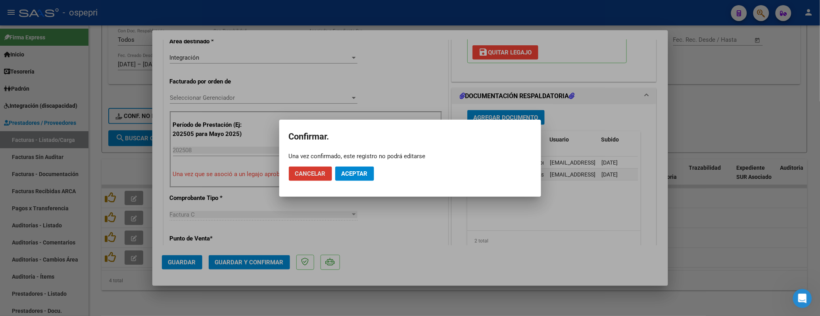
click at [364, 172] on span "Aceptar" at bounding box center [355, 173] width 26 height 7
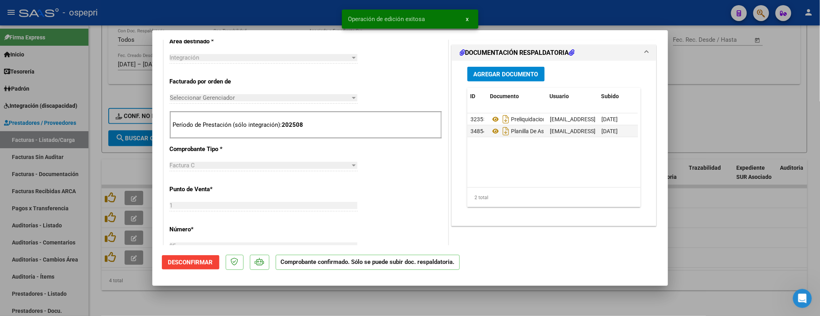
click at [753, 102] on div at bounding box center [410, 158] width 820 height 316
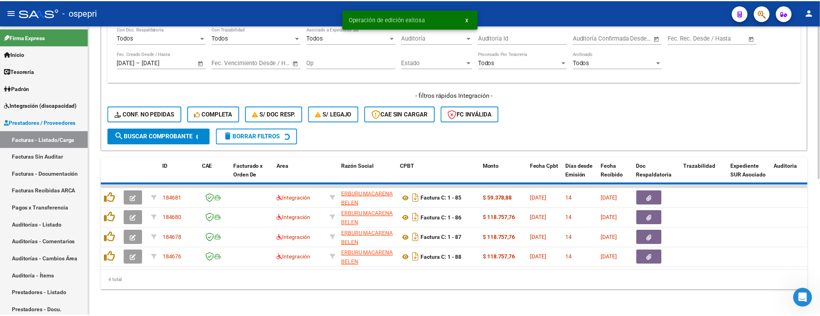
scroll to position [237, 0]
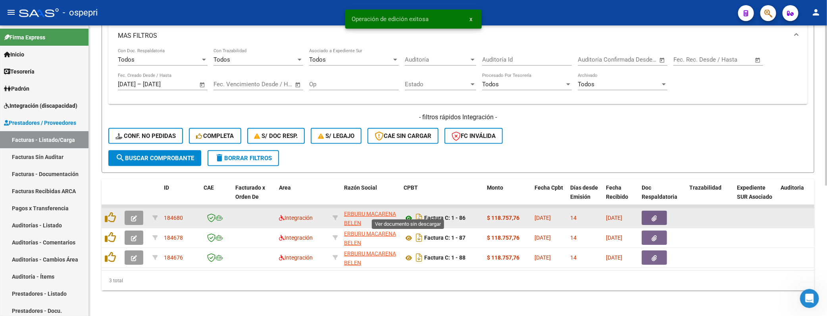
click at [407, 214] on icon at bounding box center [409, 218] width 10 height 10
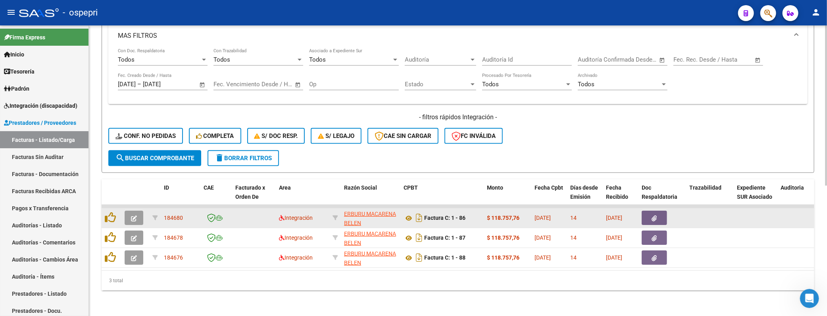
click at [132, 215] on icon "button" at bounding box center [134, 218] width 6 height 6
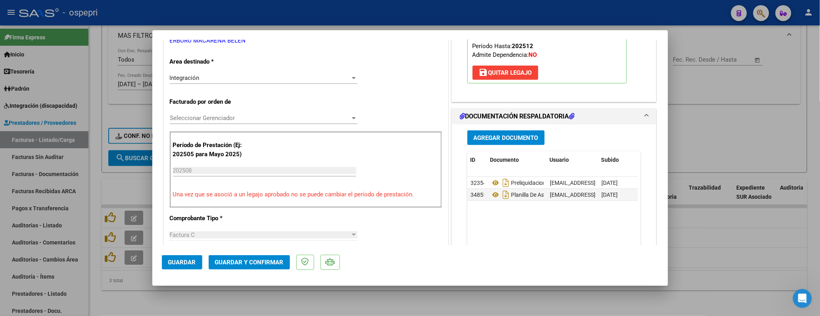
scroll to position [176, 0]
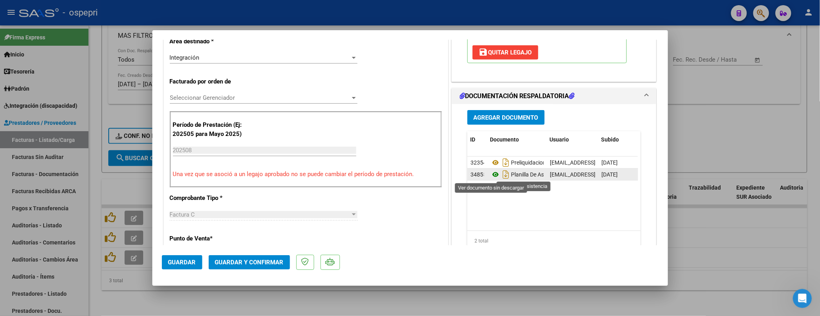
click at [491, 175] on icon at bounding box center [496, 174] width 10 height 10
click at [264, 242] on span "Guardar y Confirmar" at bounding box center [249, 261] width 69 height 7
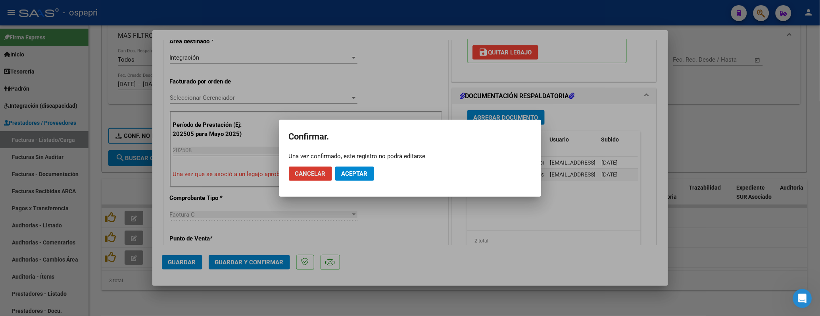
click at [356, 168] on button "Aceptar" at bounding box center [354, 173] width 39 height 14
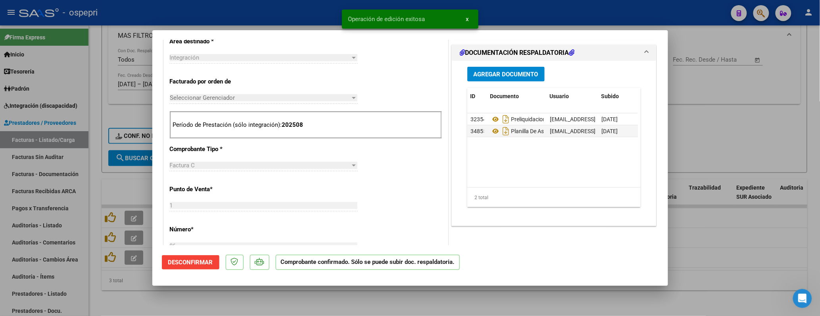
click at [724, 137] on div at bounding box center [410, 158] width 820 height 316
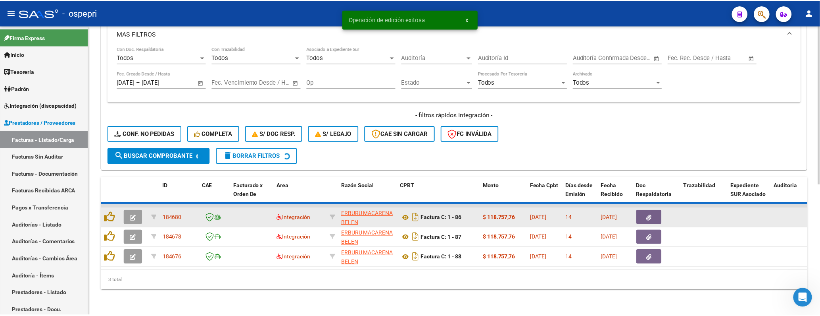
scroll to position [217, 0]
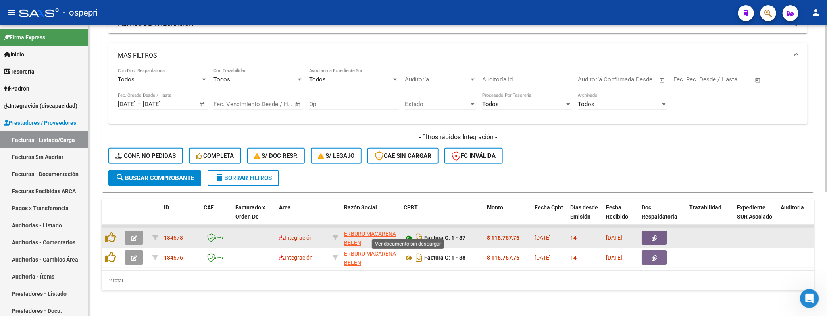
click at [409, 233] on icon at bounding box center [409, 238] width 10 height 10
click at [137, 231] on button "button" at bounding box center [134, 237] width 19 height 14
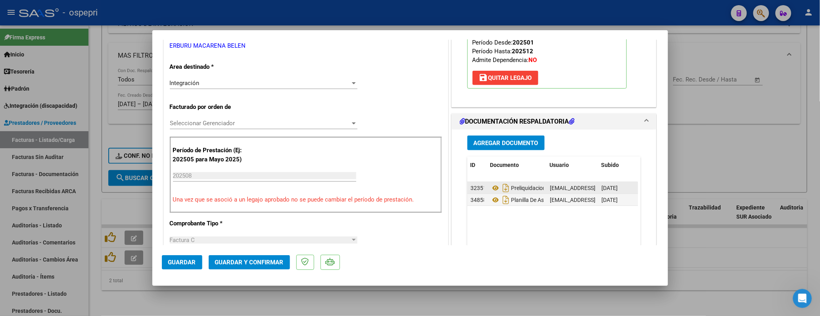
scroll to position [176, 0]
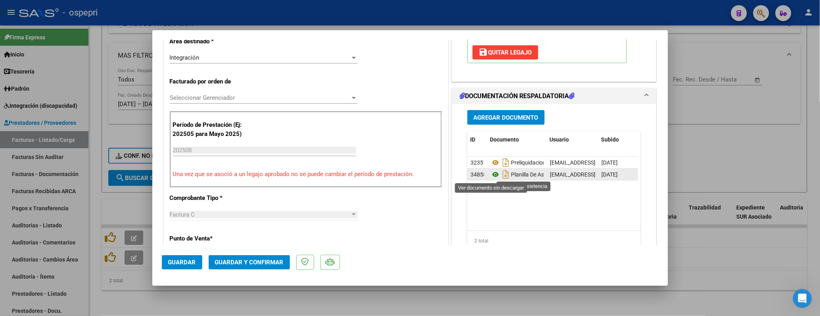
click at [491, 176] on icon at bounding box center [496, 174] width 10 height 10
click at [248, 242] on span "Guardar y Confirmar" at bounding box center [249, 261] width 69 height 7
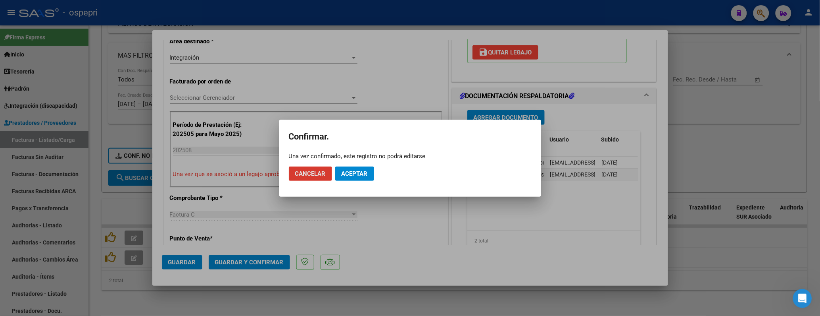
click at [347, 172] on span "Aceptar" at bounding box center [355, 173] width 26 height 7
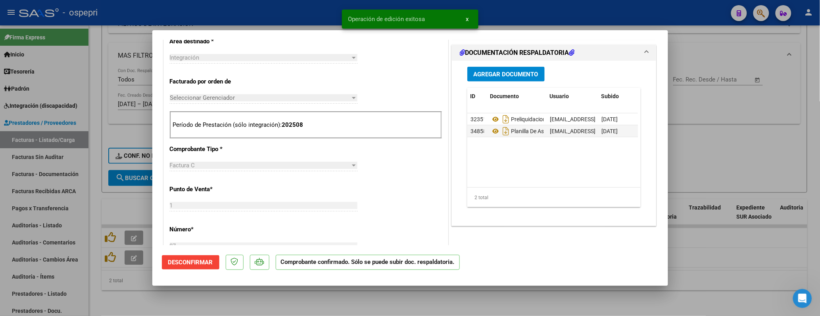
click at [760, 139] on div at bounding box center [410, 158] width 820 height 316
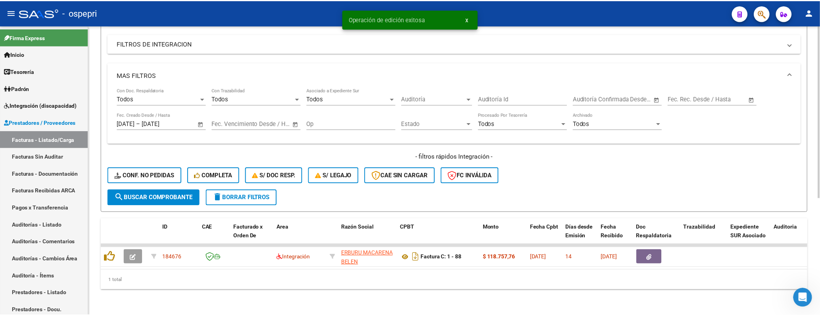
scroll to position [197, 0]
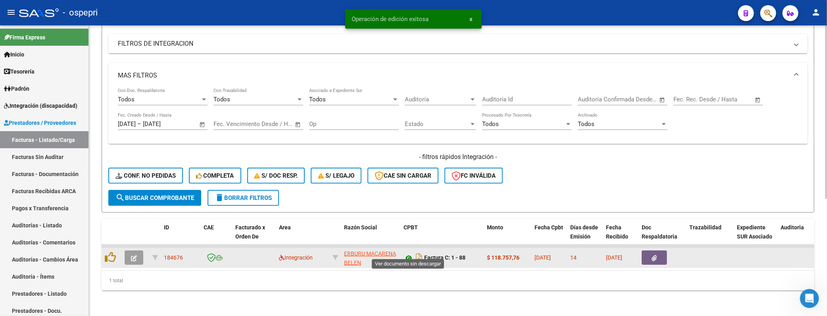
click at [407, 242] on icon at bounding box center [409, 258] width 10 height 10
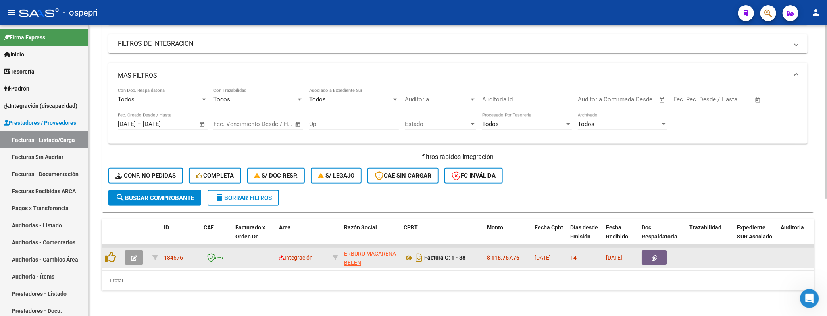
click at [134, 242] on icon "button" at bounding box center [134, 258] width 6 height 6
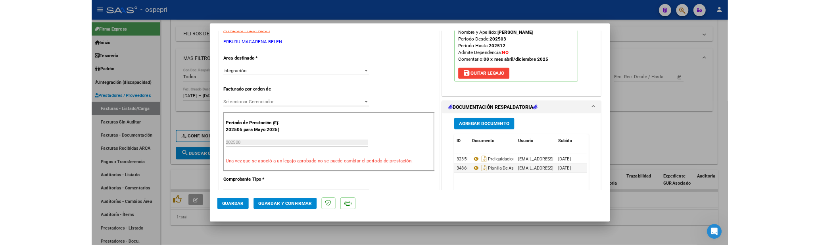
scroll to position [176, 0]
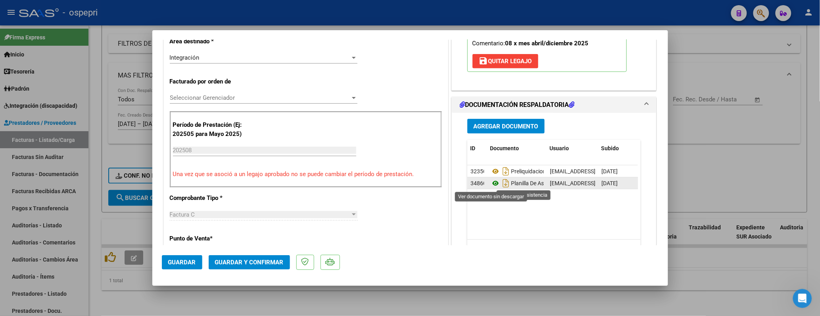
click at [491, 184] on icon at bounding box center [496, 183] width 10 height 10
click at [252, 242] on button "Guardar y Confirmar" at bounding box center [249, 262] width 81 height 14
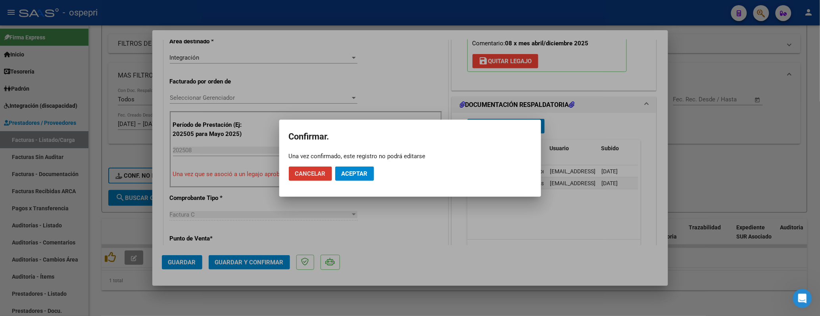
click at [362, 172] on span "Aceptar" at bounding box center [355, 173] width 26 height 7
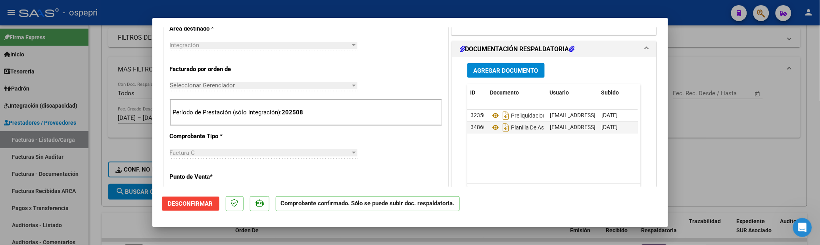
click at [714, 166] on div at bounding box center [410, 122] width 820 height 245
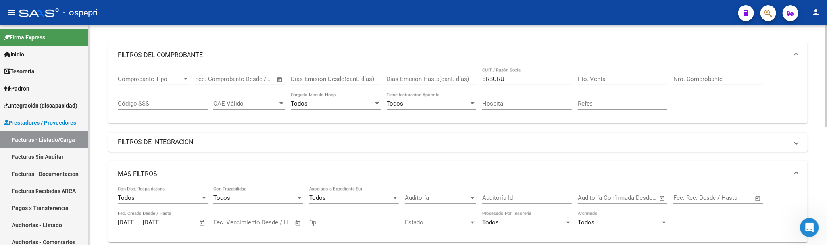
scroll to position [78, 0]
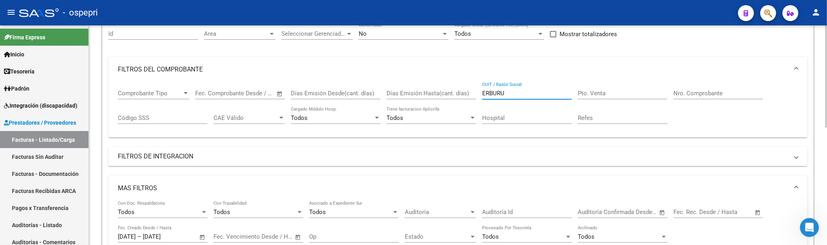
drag, startPoint x: 514, startPoint y: 92, endPoint x: 476, endPoint y: 93, distance: 37.3
click at [476, 93] on div "Comprobante Tipo Comprobante Tipo Fecha inicio – Fecha fin Fec. Comprobante Des…" at bounding box center [458, 106] width 680 height 49
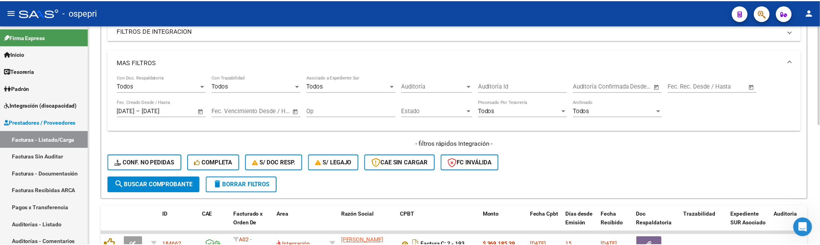
scroll to position [267, 0]
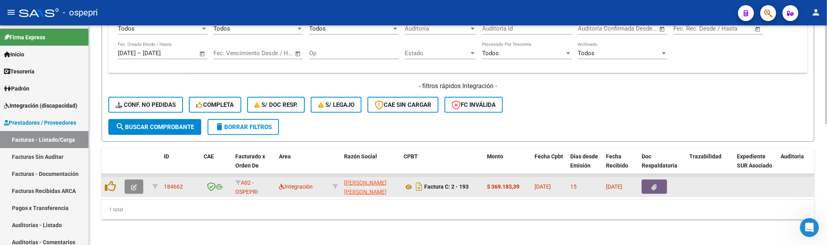
click at [137, 183] on button "button" at bounding box center [134, 186] width 19 height 14
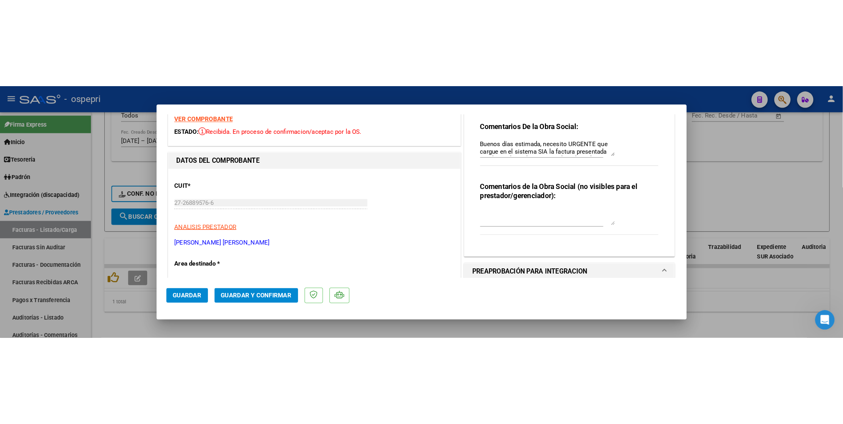
scroll to position [0, 0]
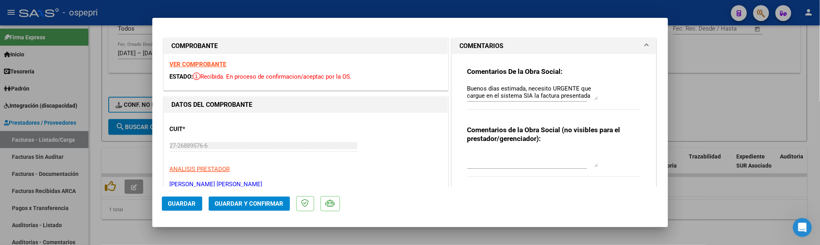
click at [710, 87] on div at bounding box center [410, 122] width 820 height 245
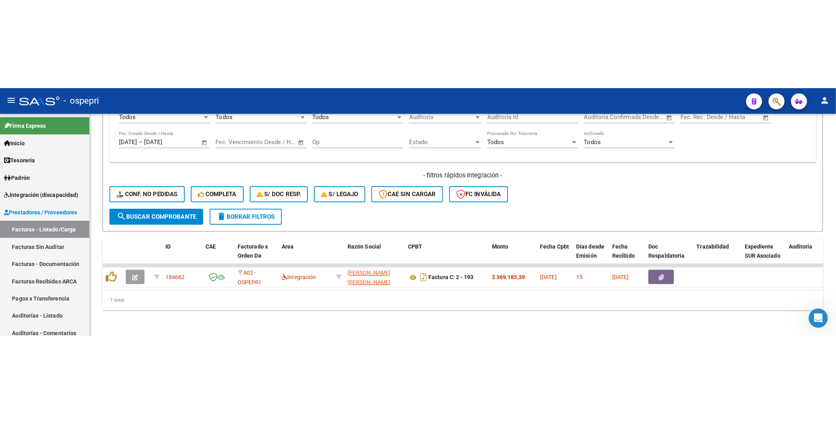
scroll to position [89, 0]
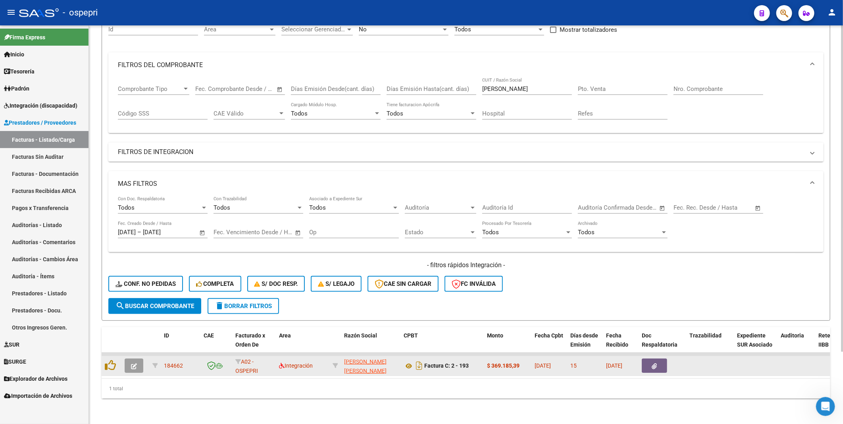
click at [138, 242] on button "button" at bounding box center [134, 365] width 19 height 14
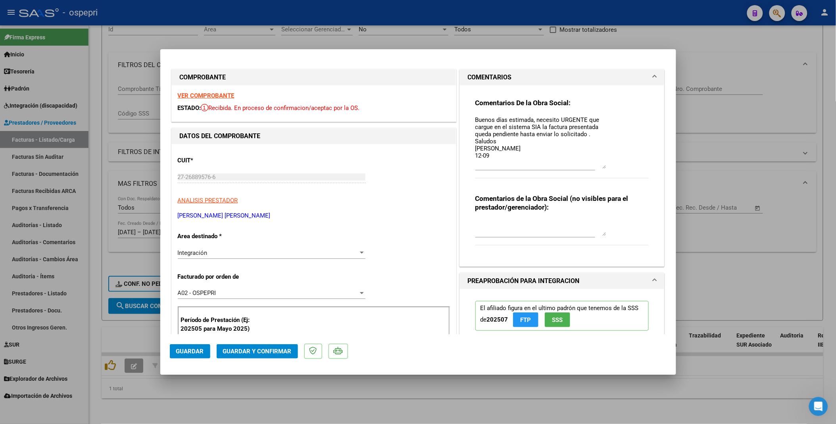
drag, startPoint x: 600, startPoint y: 129, endPoint x: 604, endPoint y: 166, distance: 37.5
click at [604, 166] on div "Comentarios De la Obra Social: Buenos días estimada, necesito URGENTE que cargu…" at bounding box center [563, 142] width 174 height 89
drag, startPoint x: 471, startPoint y: 120, endPoint x: 592, endPoint y: 136, distance: 122.1
click at [592, 136] on textarea "Buenos días estimada, necesito URGENTE que cargue en el sistema SIA la factura …" at bounding box center [541, 142] width 131 height 53
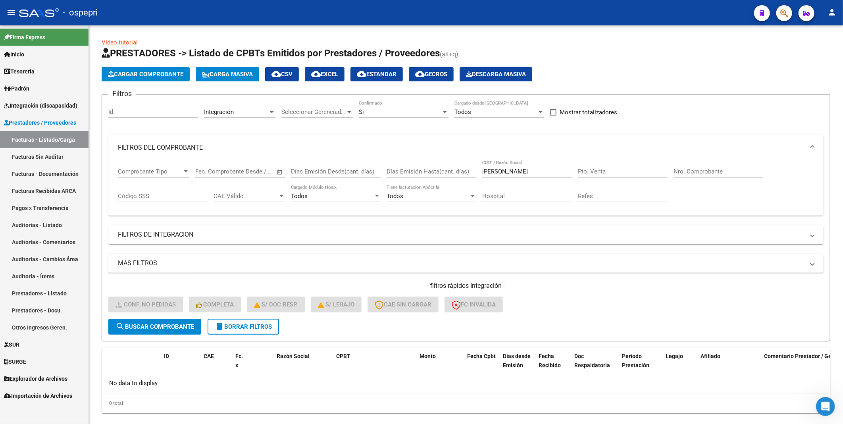
scroll to position [13, 0]
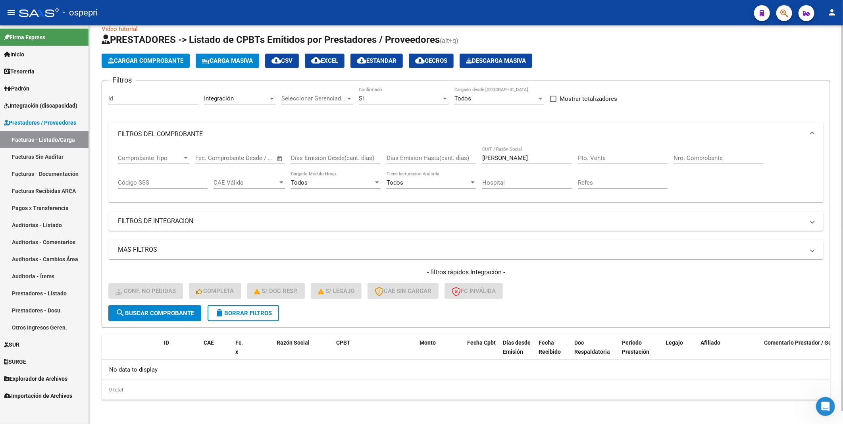
click at [580, 283] on div "- filtros rápidos Integración - Conf. no pedidas Completa S/ Doc Resp. S/ legaj…" at bounding box center [465, 286] width 715 height 37
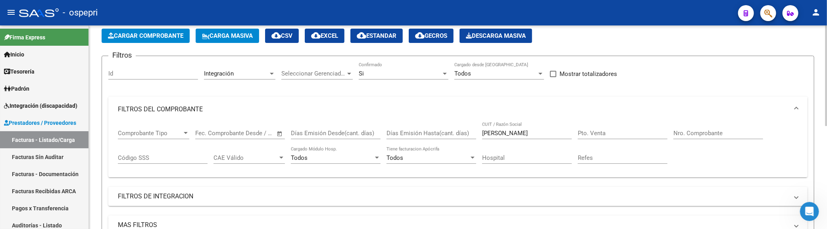
scroll to position [0, 0]
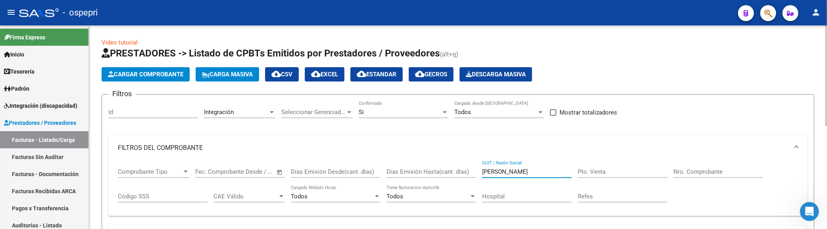
drag, startPoint x: 536, startPoint y: 174, endPoint x: 470, endPoint y: 167, distance: 66.2
click at [470, 167] on div "Comprobante Tipo Comprobante Tipo Fecha inicio – Fecha fin Fec. Comprobante Des…" at bounding box center [458, 184] width 680 height 49
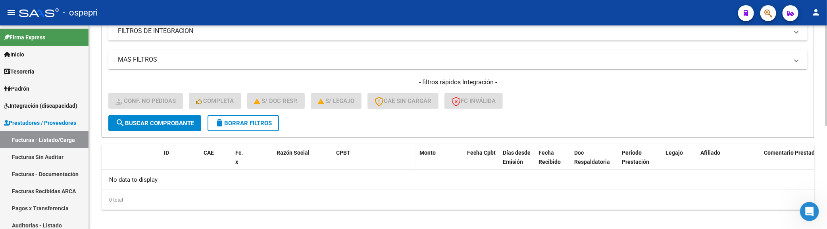
scroll to position [209, 0]
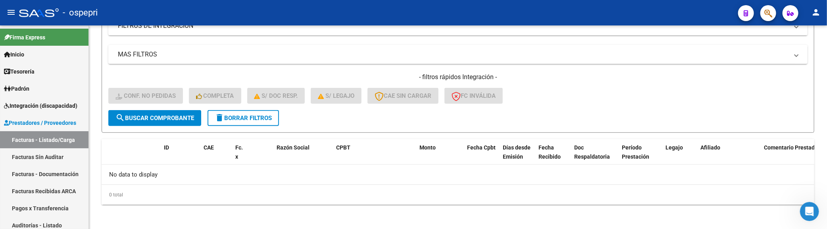
type input "CIAL"
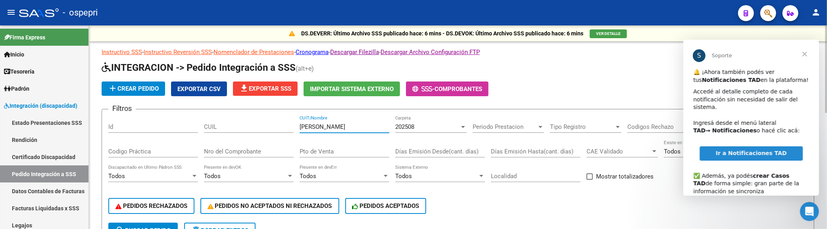
drag, startPoint x: 351, startPoint y: 126, endPoint x: 294, endPoint y: 127, distance: 57.2
click at [296, 127] on div "Filtros Id CUIL [PERSON_NAME] CUIT/Nombre 202508 Carpeta Periodo Prestacion Per…" at bounding box center [457, 169] width 699 height 107
click at [287, 127] on input "CUIL" at bounding box center [249, 126] width 90 height 7
drag, startPoint x: 356, startPoint y: 128, endPoint x: 275, endPoint y: 120, distance: 81.4
click at [275, 120] on div "Filtros Id CUIL [PERSON_NAME] CUIT/Nombre 202508 Carpeta Periodo Prestacion Per…" at bounding box center [457, 169] width 699 height 107
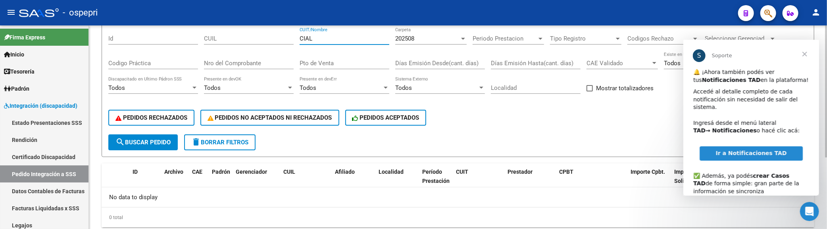
scroll to position [110, 0]
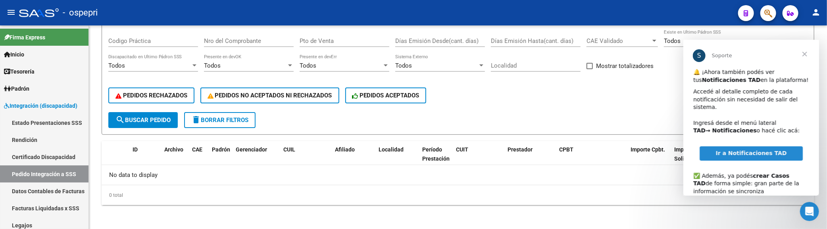
type input "CIAL"
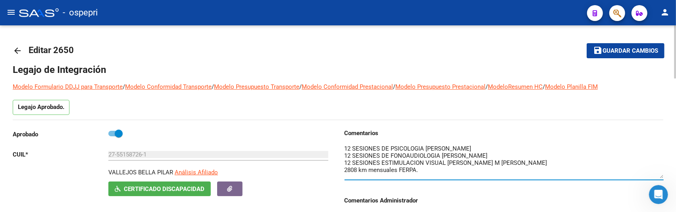
click at [17, 52] on mat-icon "arrow_back" at bounding box center [18, 51] width 10 height 10
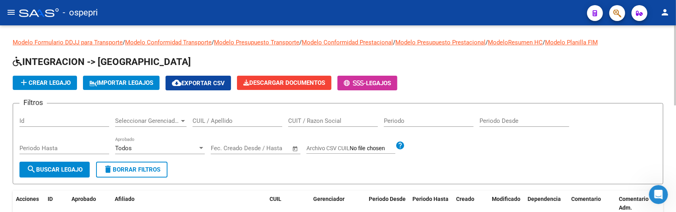
click at [193, 118] on input "CUIL / Apellido" at bounding box center [238, 120] width 90 height 7
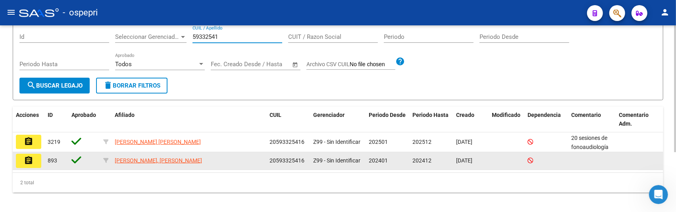
scroll to position [89, 0]
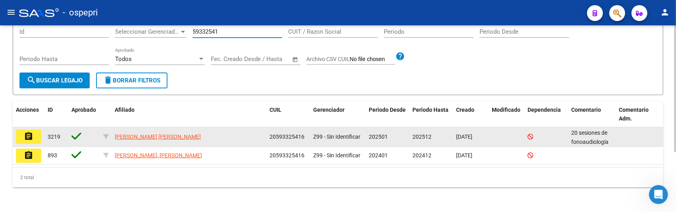
type input "59332541"
click at [29, 137] on mat-icon "assignment" at bounding box center [29, 137] width 10 height 10
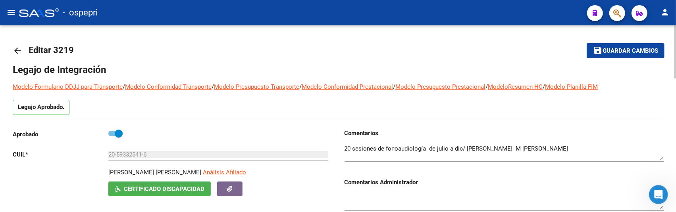
click at [20, 52] on mat-icon "arrow_back" at bounding box center [18, 51] width 10 height 10
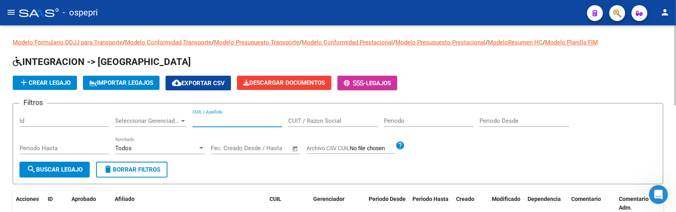
click at [236, 121] on input "CUIL / Apellido" at bounding box center [238, 120] width 90 height 7
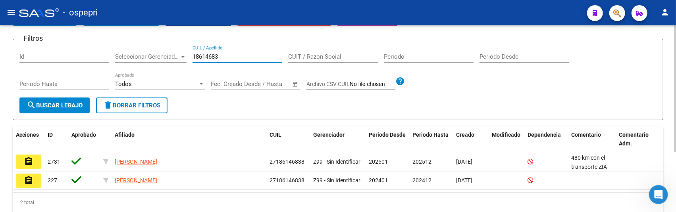
scroll to position [89, 0]
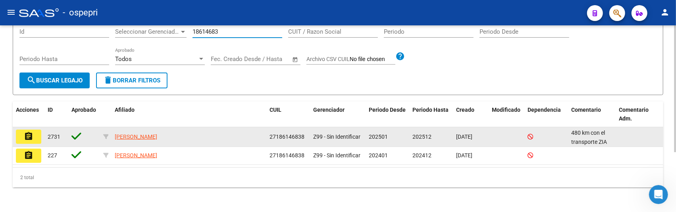
type input "18614683"
click at [29, 137] on mat-icon "assignment" at bounding box center [29, 137] width 10 height 10
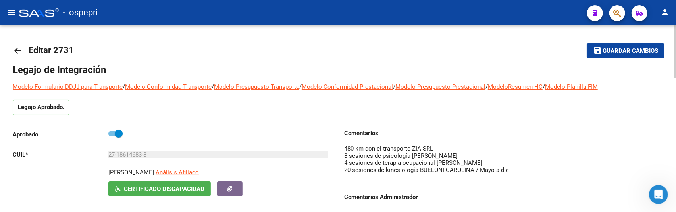
drag, startPoint x: 661, startPoint y: 160, endPoint x: 661, endPoint y: 175, distance: 15.1
click at [661, 175] on textarea at bounding box center [504, 159] width 319 height 31
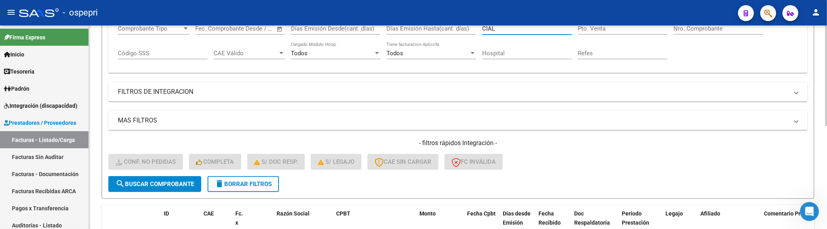
scroll to position [176, 0]
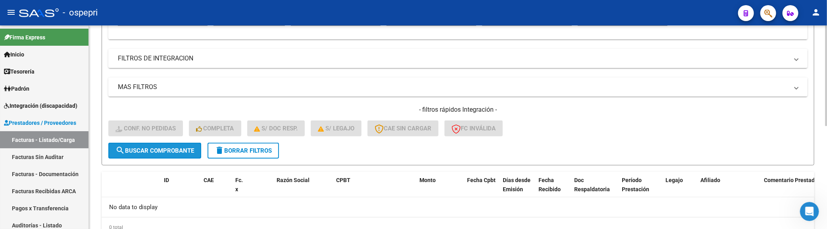
click at [172, 150] on span "search Buscar Comprobante" at bounding box center [155, 150] width 79 height 7
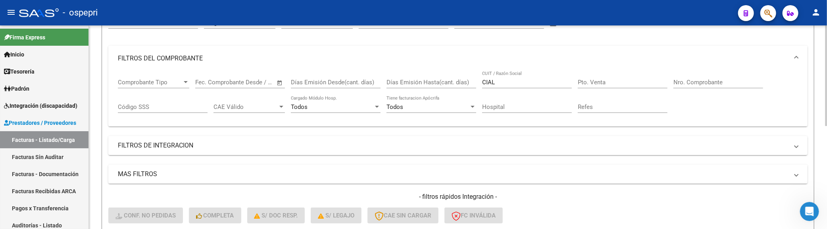
scroll to position [88, 0]
drag, startPoint x: 519, startPoint y: 85, endPoint x: 464, endPoint y: 85, distance: 54.8
click at [464, 85] on div "Comprobante Tipo Comprobante Tipo Fecha inicio – Fecha fin Fec. Comprobante Des…" at bounding box center [458, 96] width 680 height 49
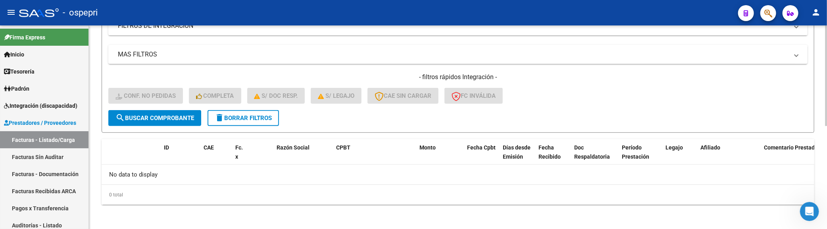
click at [177, 119] on span "search Buscar Comprobante" at bounding box center [155, 117] width 79 height 7
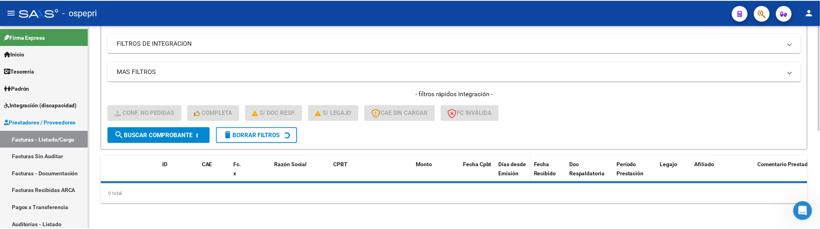
scroll to position [209, 0]
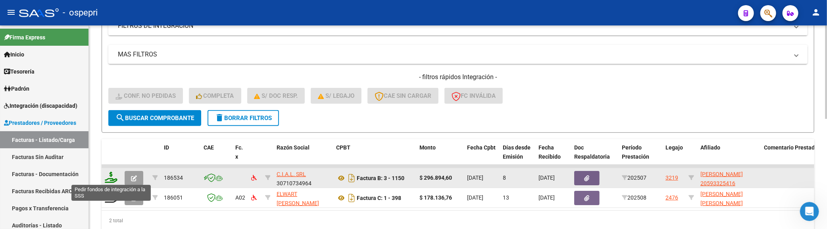
click at [112, 179] on icon at bounding box center [111, 176] width 13 height 11
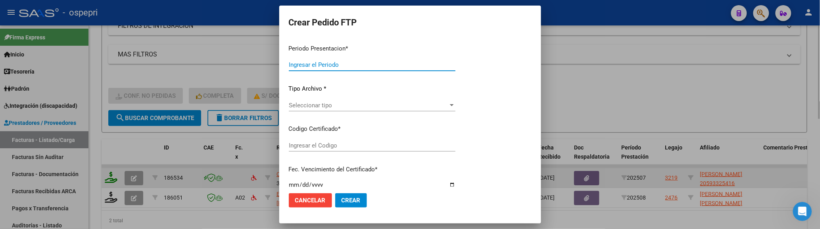
type input "202508"
type input "202507"
type input "$ 296.894,60"
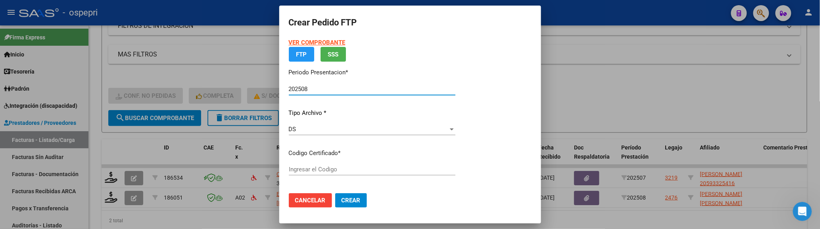
type input "2059332541-6"
type input "[DATE]"
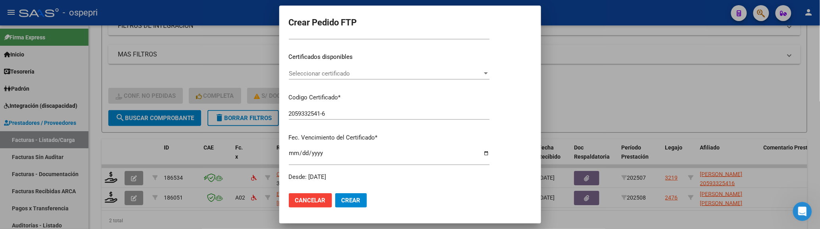
scroll to position [132, 0]
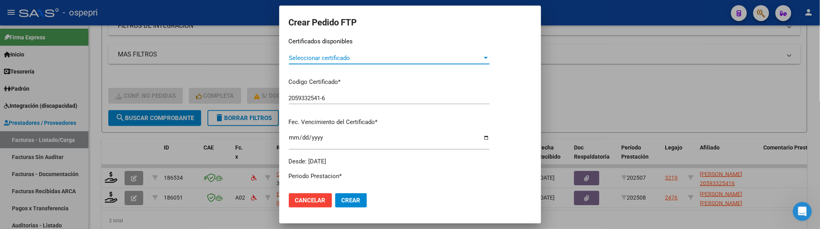
click at [490, 56] on div at bounding box center [486, 58] width 7 height 6
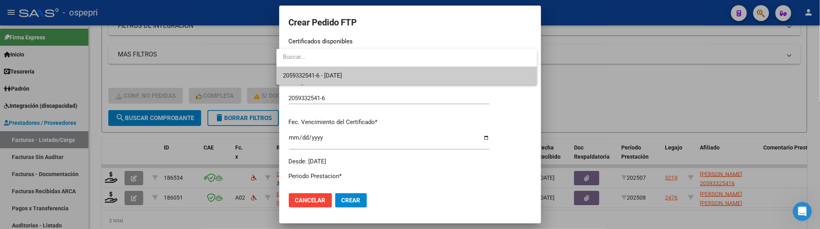
click at [493, 70] on span "2059332541-6 - [DATE]" at bounding box center [407, 76] width 248 height 18
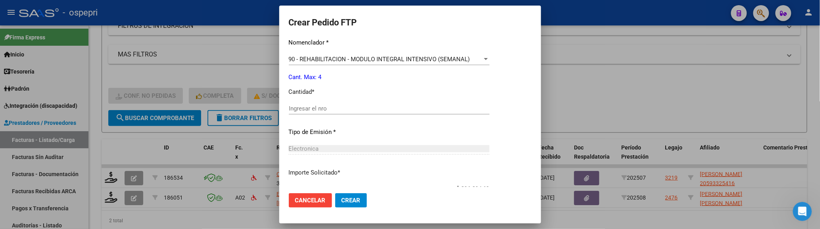
scroll to position [308, 0]
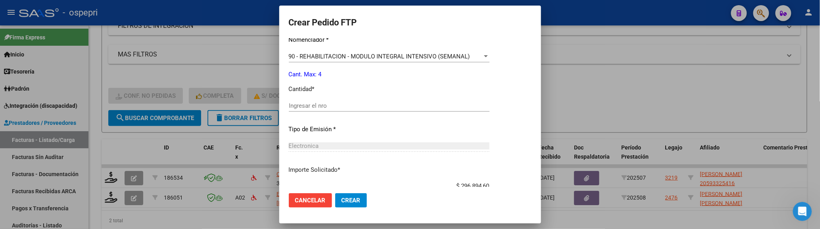
click at [370, 104] on input "Ingresar el nro" at bounding box center [389, 105] width 201 height 7
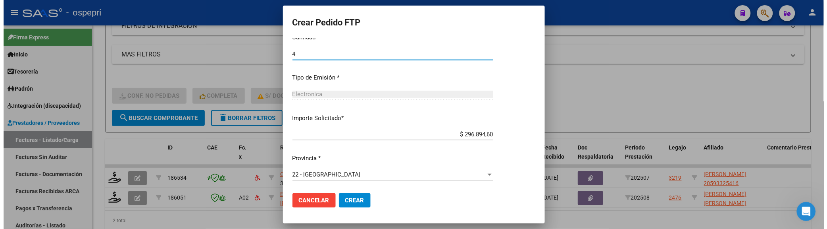
scroll to position [360, 0]
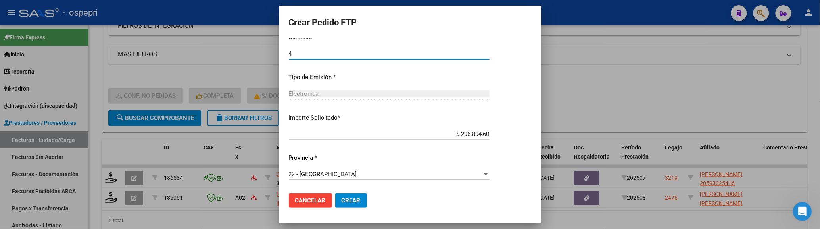
type input "4"
click at [352, 200] on span "Crear" at bounding box center [351, 199] width 19 height 7
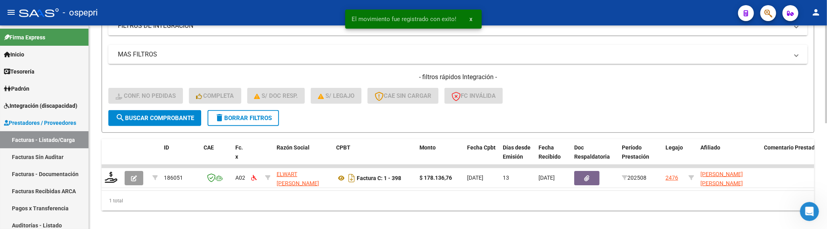
click at [624, 102] on div "- filtros rápidos Integración - Conf. no pedidas Completa S/ Doc Resp. S/ legaj…" at bounding box center [457, 91] width 699 height 37
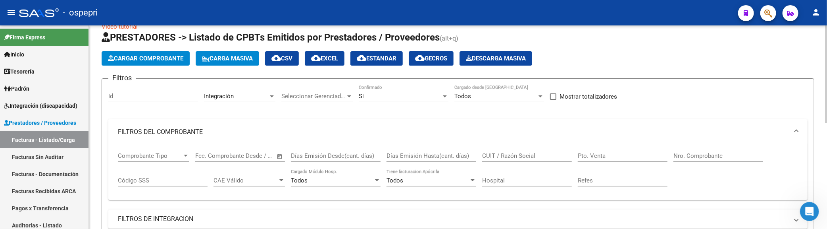
scroll to position [0, 0]
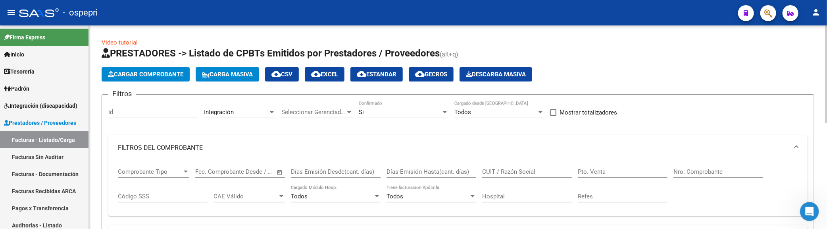
click at [679, 119] on div "Filtros Id Integración Area Seleccionar Gerenciador Seleccionar Gerenciador Si …" at bounding box center [457, 210] width 699 height 218
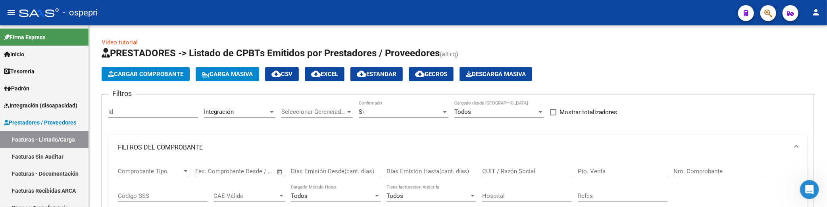
click at [507, 170] on input "CUIT / Razón Social" at bounding box center [527, 171] width 90 height 7
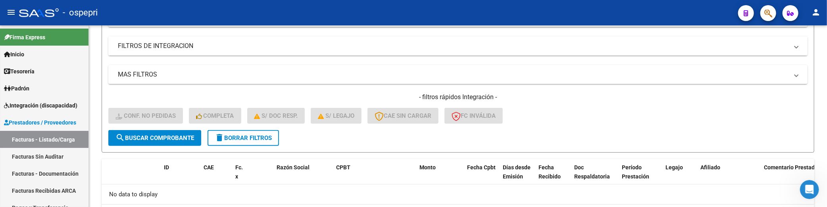
scroll to position [231, 0]
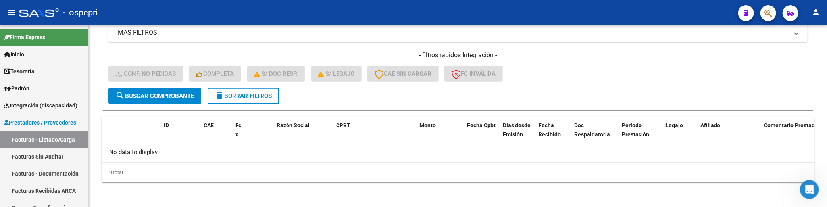
type input "gallardo"
click at [160, 92] on span "search Buscar Comprobante" at bounding box center [155, 95] width 79 height 7
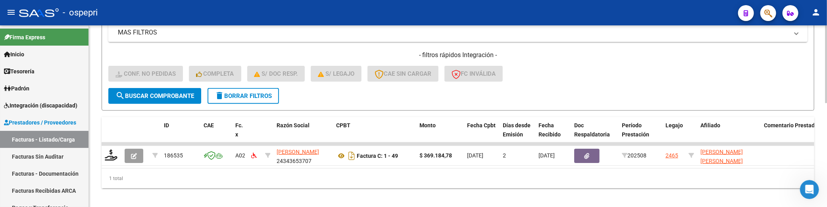
scroll to position [243, 0]
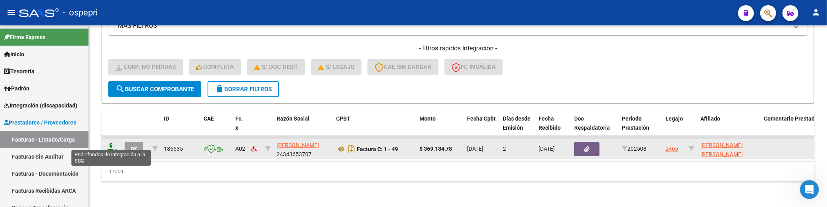
click at [112, 143] on icon at bounding box center [111, 148] width 13 height 11
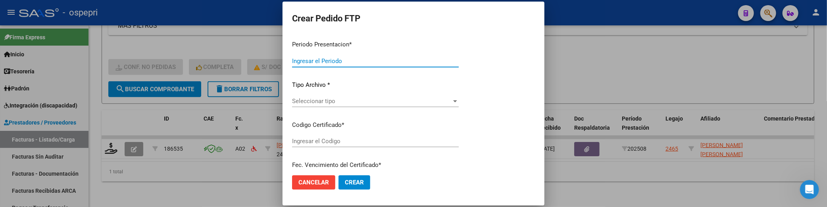
type input "202508"
type input "$ 369.184,78"
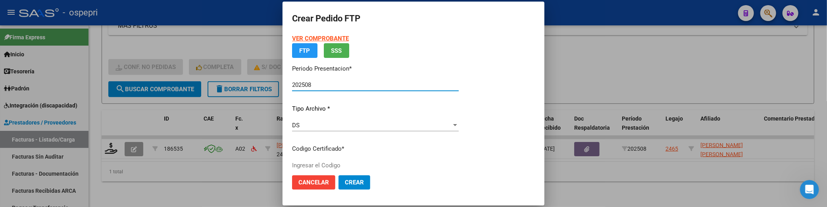
type input "2753770223-6"
type input "[DATE]"
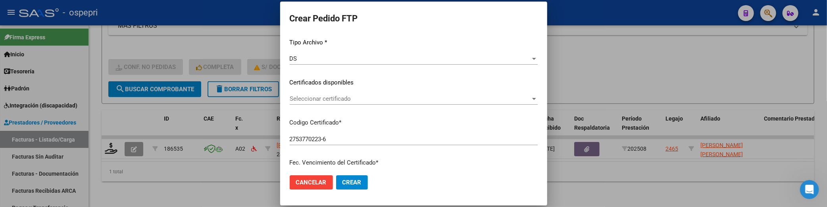
scroll to position [88, 0]
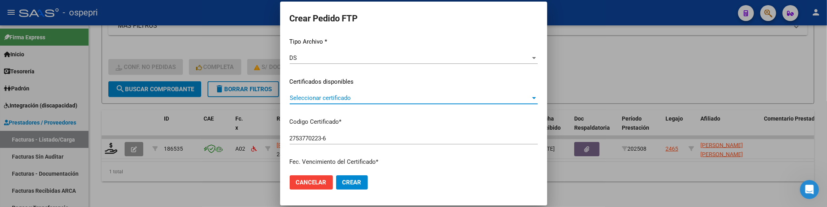
click at [531, 101] on div at bounding box center [534, 98] width 7 height 6
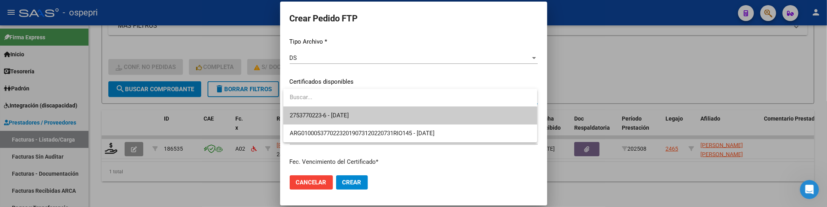
click at [502, 117] on span "2753770223-6 - [DATE]" at bounding box center [410, 116] width 241 height 18
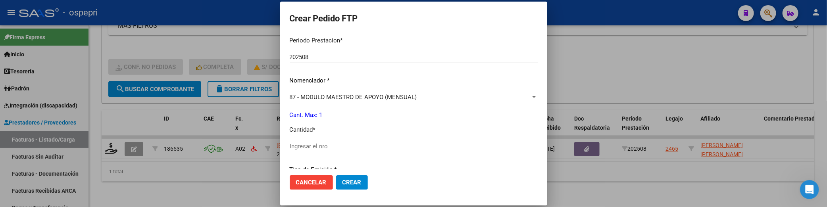
scroll to position [264, 0]
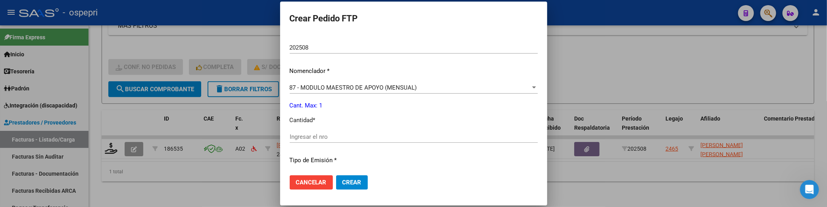
click at [333, 136] on input "Ingresar el nro" at bounding box center [414, 136] width 248 height 7
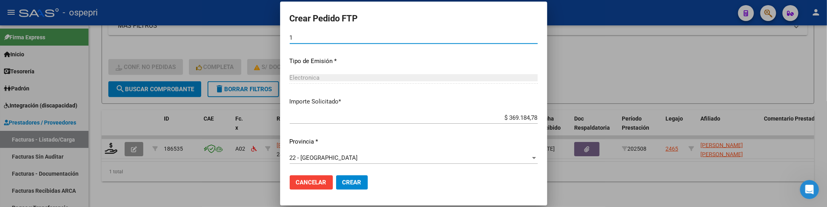
scroll to position [366, 0]
type input "1"
click at [362, 181] on button "Crear" at bounding box center [352, 182] width 32 height 14
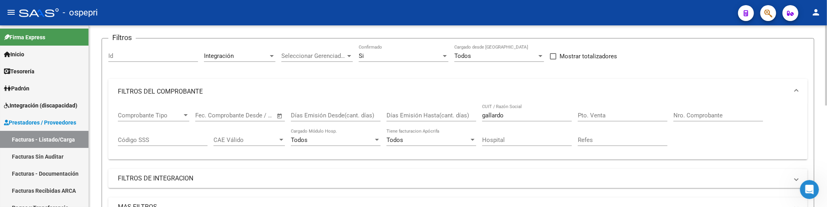
scroll to position [54, 0]
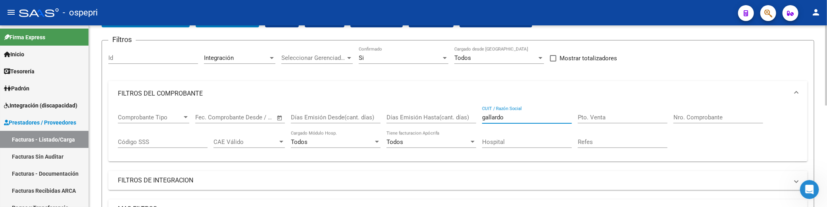
drag, startPoint x: 518, startPoint y: 118, endPoint x: 470, endPoint y: 119, distance: 48.0
click at [470, 119] on div "Comprobante Tipo Comprobante Tipo Fecha inicio – Fecha fin Fec. Comprobante Des…" at bounding box center [458, 130] width 680 height 49
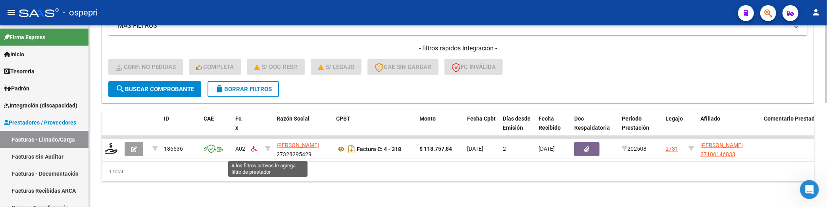
scroll to position [243, 0]
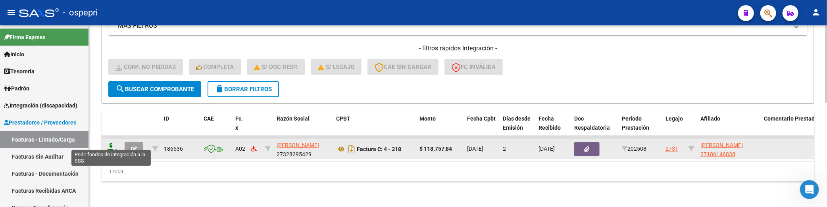
type input "[PERSON_NAME]"
click at [110, 146] on icon at bounding box center [111, 148] width 13 height 11
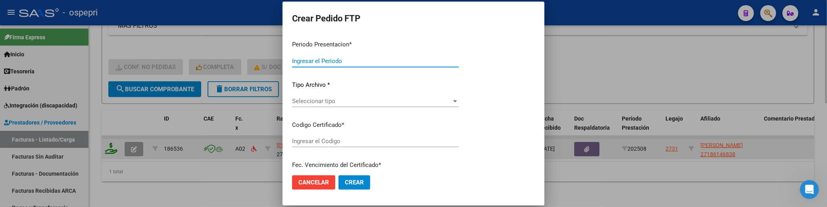
type input "202508"
type input "$ 118.757,84"
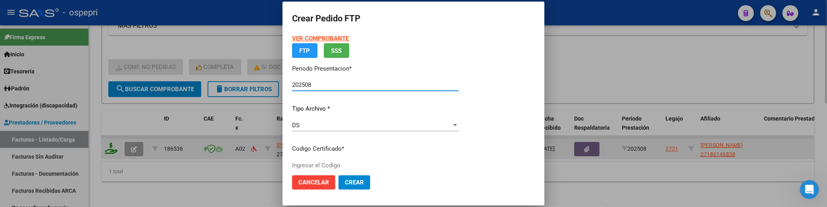
type input "ARG01000186146832017092920270929RIO145"
type input "[DATE]"
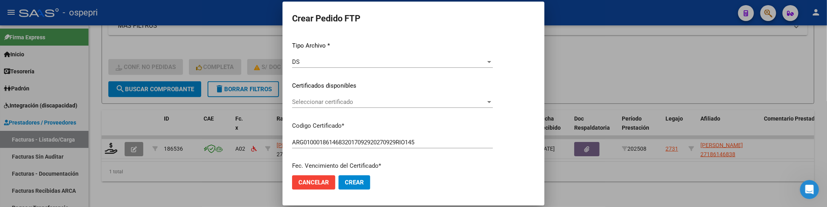
scroll to position [88, 0]
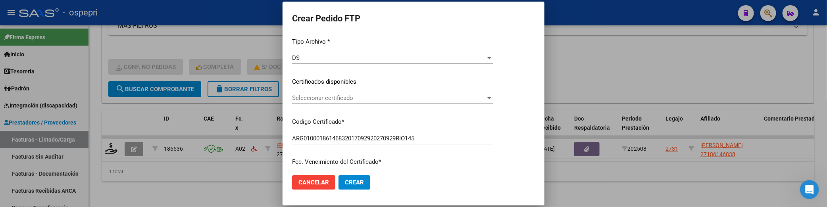
click at [493, 96] on div at bounding box center [489, 98] width 7 height 6
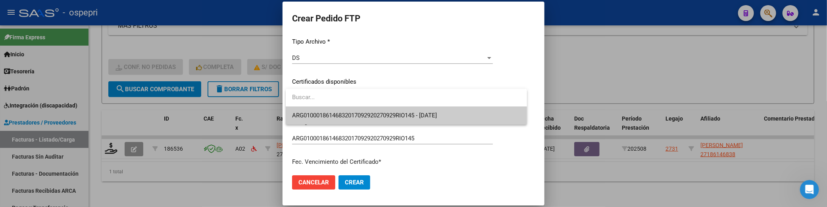
click at [494, 114] on span "ARG01000186146832017092920270929RIO145 - [DATE]" at bounding box center [406, 116] width 229 height 18
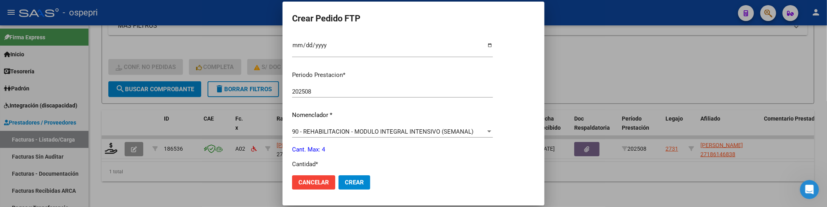
scroll to position [264, 0]
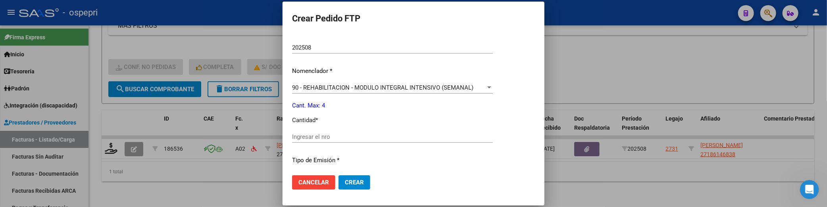
click at [385, 139] on input "Ingresar el nro" at bounding box center [392, 136] width 201 height 7
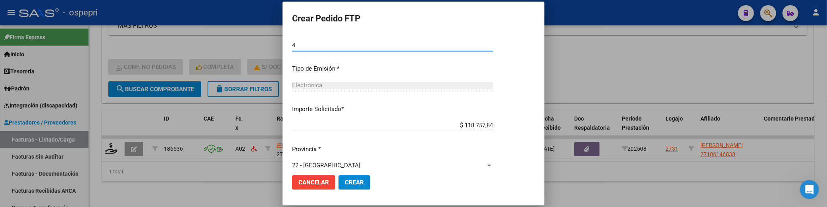
scroll to position [366, 0]
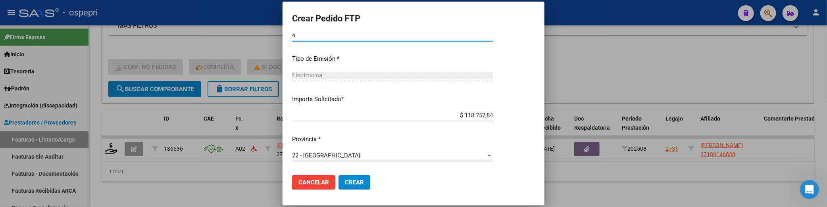
type input "4"
click at [354, 181] on span "Crear" at bounding box center [354, 182] width 19 height 7
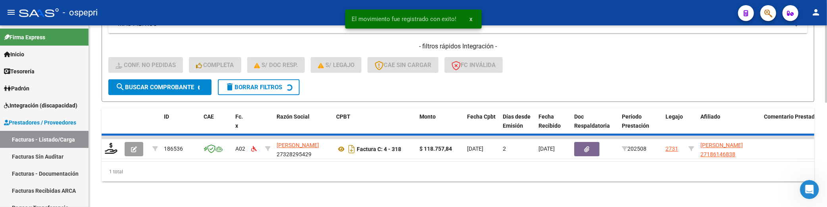
scroll to position [231, 0]
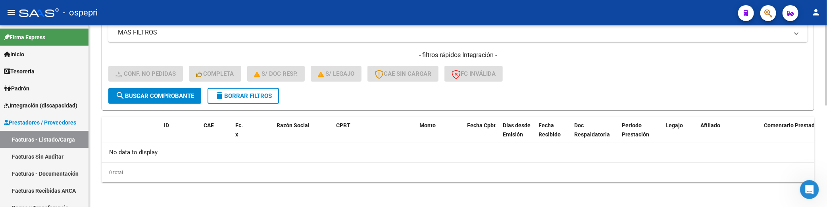
click at [620, 82] on div "- filtros rápidos Integración - Conf. no pedidas Completa S/ Doc Resp. S/ legaj…" at bounding box center [457, 69] width 699 height 37
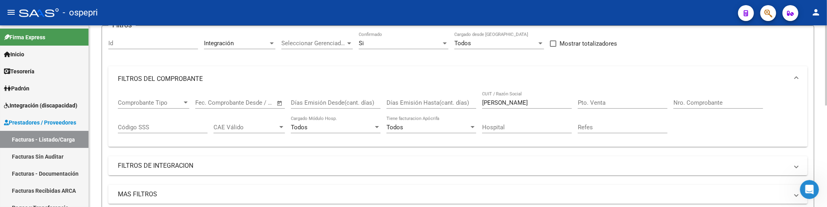
scroll to position [54, 0]
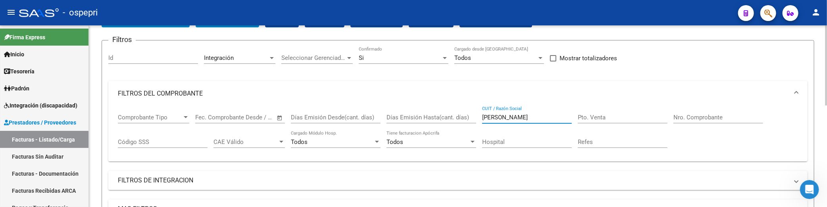
drag, startPoint x: 549, startPoint y: 117, endPoint x: 478, endPoint y: 116, distance: 71.9
click at [478, 116] on div "Comprobante Tipo Comprobante Tipo Fecha inicio – Fecha fin Fec. Comprobante Des…" at bounding box center [458, 130] width 680 height 49
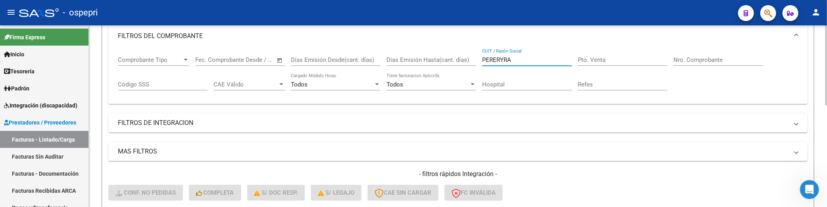
scroll to position [132, 0]
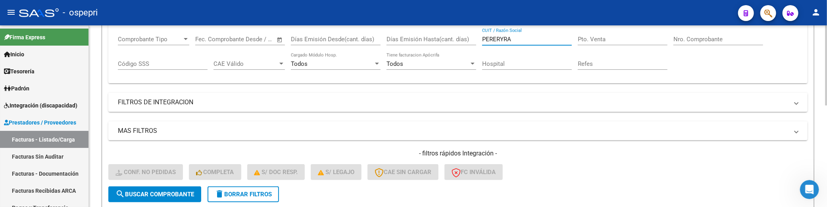
click at [499, 40] on input "PERERYRA" at bounding box center [527, 39] width 90 height 7
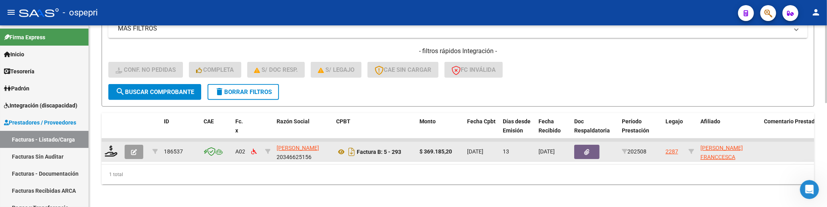
scroll to position [243, 0]
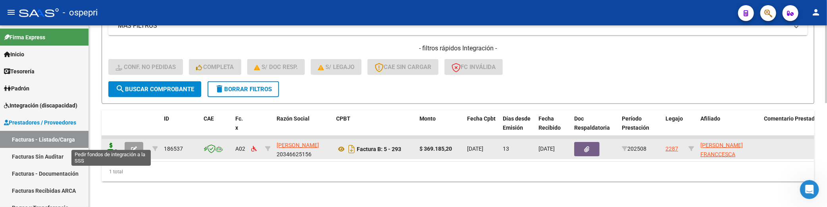
type input "PEREYRA"
click at [114, 143] on icon at bounding box center [111, 148] width 13 height 11
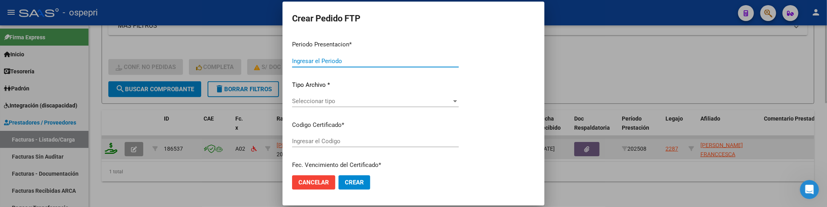
type input "202508"
type input "$ 369.185,20"
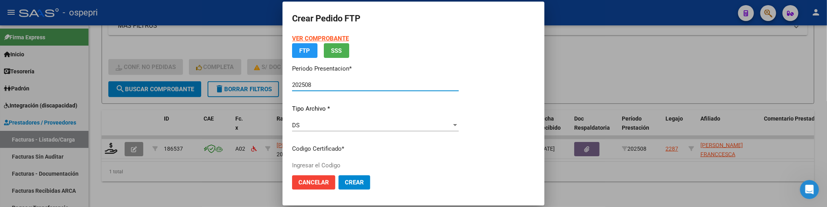
type input "2755630334-2"
type input "[DATE]"
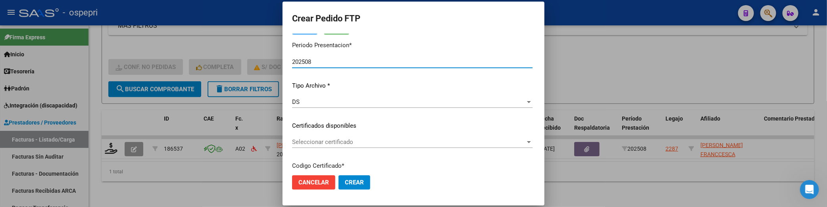
scroll to position [88, 0]
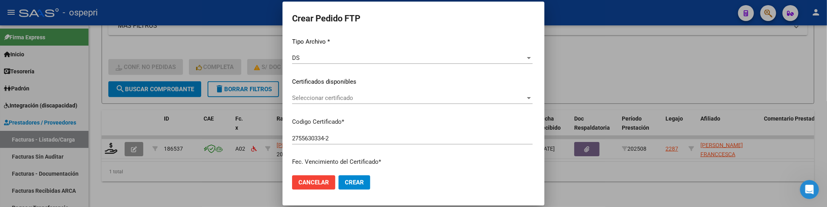
click at [533, 96] on div at bounding box center [529, 98] width 7 height 6
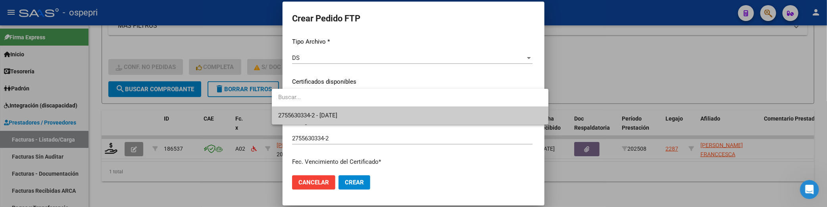
click at [493, 110] on span "2755630334-2 - [DATE]" at bounding box center [410, 116] width 264 height 18
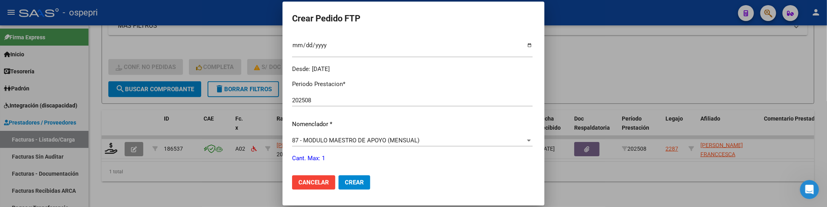
scroll to position [264, 0]
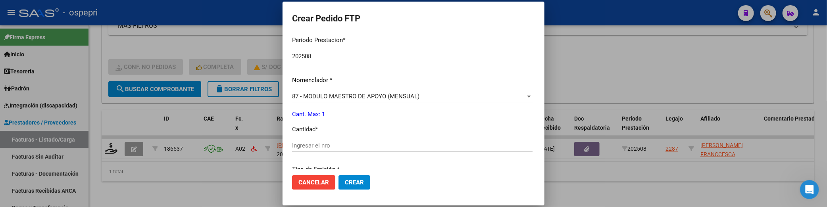
click at [337, 148] on input "Ingresar el nro" at bounding box center [412, 145] width 241 height 7
type input "1"
click at [345, 181] on span "Crear" at bounding box center [354, 182] width 19 height 7
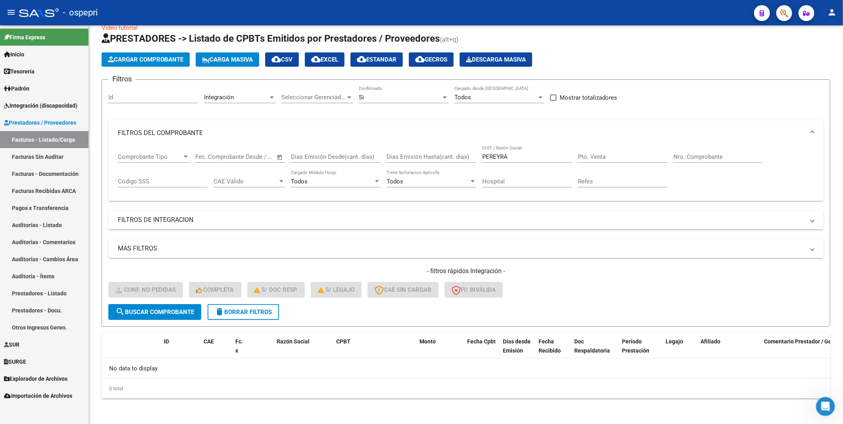
scroll to position [13, 0]
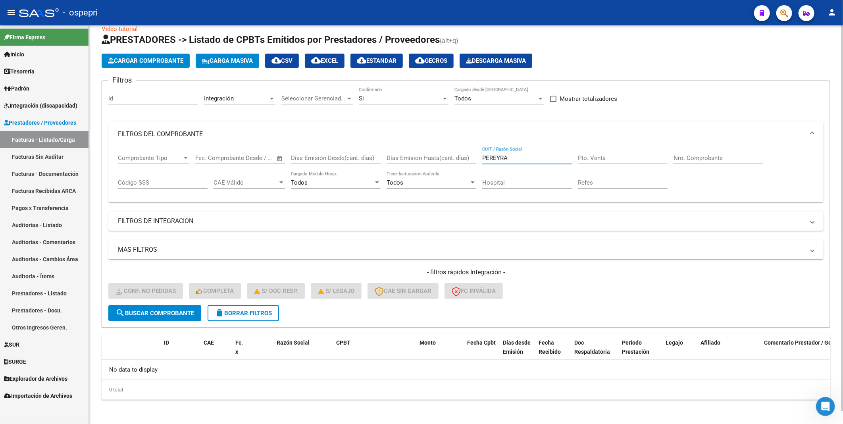
drag, startPoint x: 528, startPoint y: 161, endPoint x: 451, endPoint y: 156, distance: 77.6
click at [451, 156] on div "Comprobante Tipo Comprobante Tipo Fecha inicio – Fecha fin Fec. Comprobante Des…" at bounding box center [466, 171] width 696 height 49
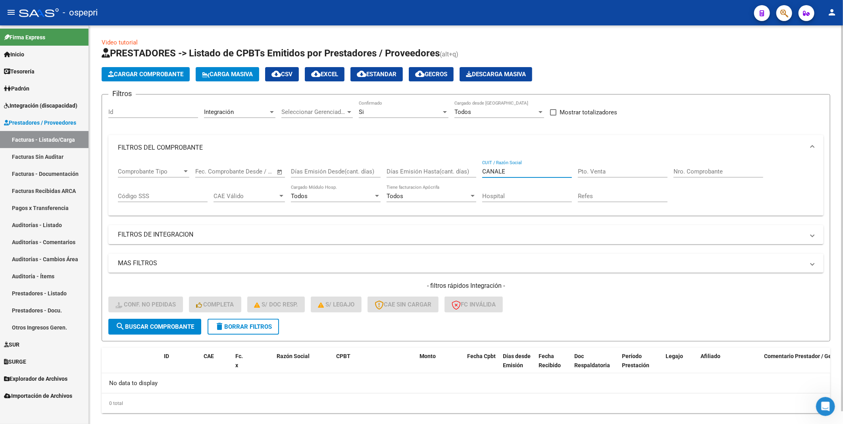
type input "CANALE"
click at [446, 110] on div at bounding box center [444, 112] width 7 height 6
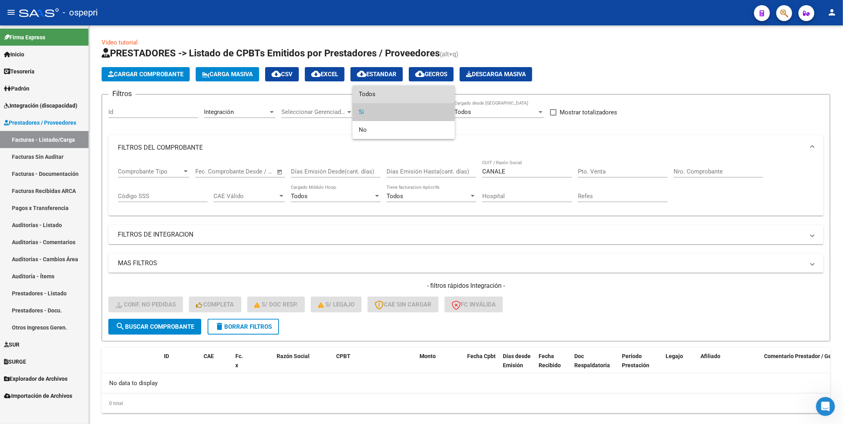
click at [419, 96] on span "Todos" at bounding box center [404, 94] width 90 height 18
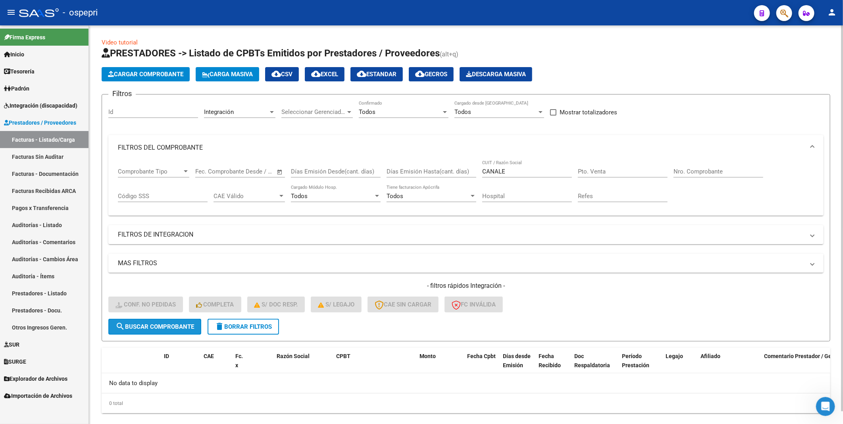
click at [181, 228] on span "search Buscar Comprobante" at bounding box center [155, 326] width 79 height 7
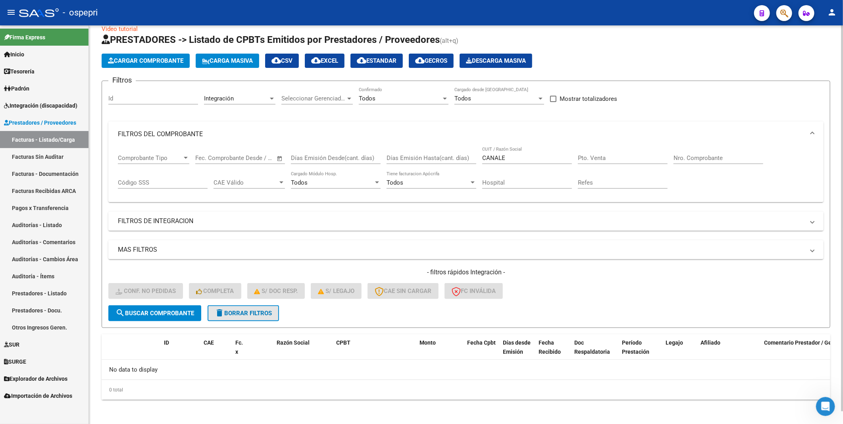
click at [249, 228] on span "delete Borrar Filtros" at bounding box center [243, 313] width 57 height 7
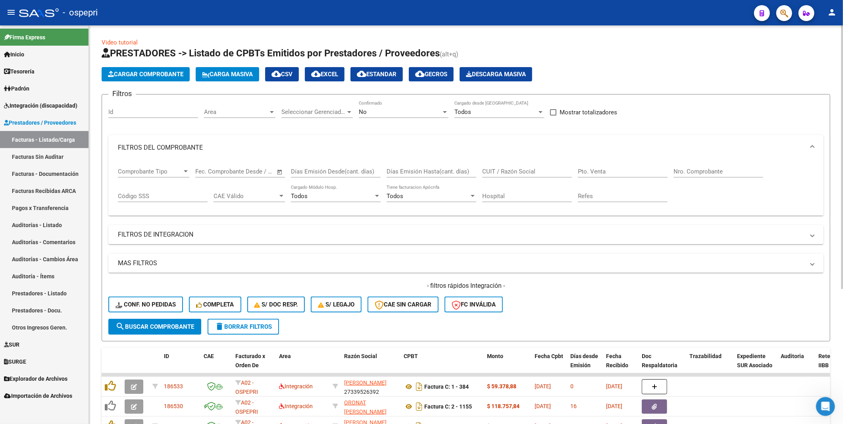
click at [495, 170] on input "CUIT / Razón Social" at bounding box center [527, 171] width 90 height 7
type input "CANALE"
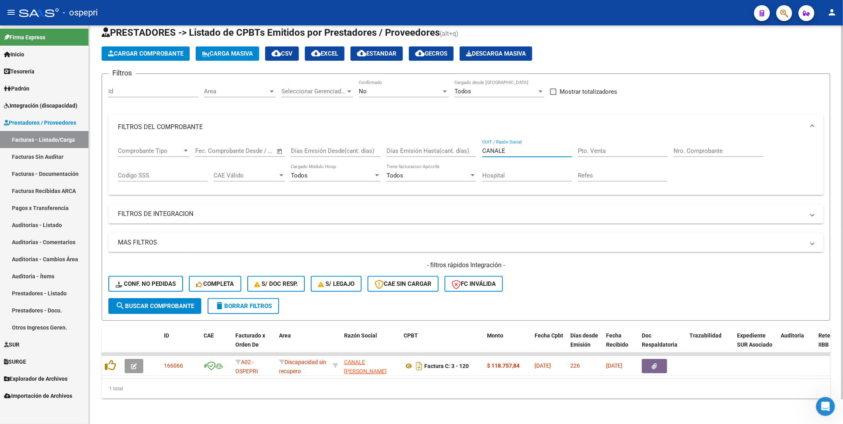
drag, startPoint x: 521, startPoint y: 144, endPoint x: 478, endPoint y: 145, distance: 43.7
click at [478, 145] on div "Comprobante Tipo Comprobante Tipo Fecha inicio – Fecha fin Fec. Comprobante Des…" at bounding box center [466, 164] width 696 height 49
click at [173, 228] on span "search Buscar Comprobante" at bounding box center [155, 305] width 79 height 7
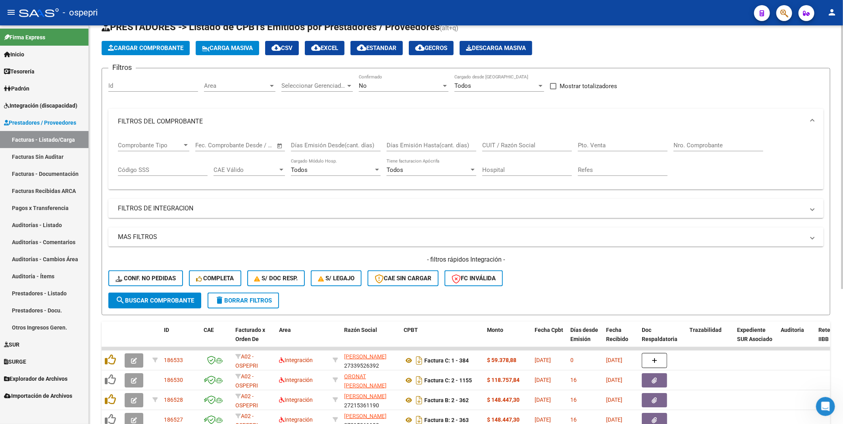
click at [445, 86] on div at bounding box center [445, 86] width 4 height 2
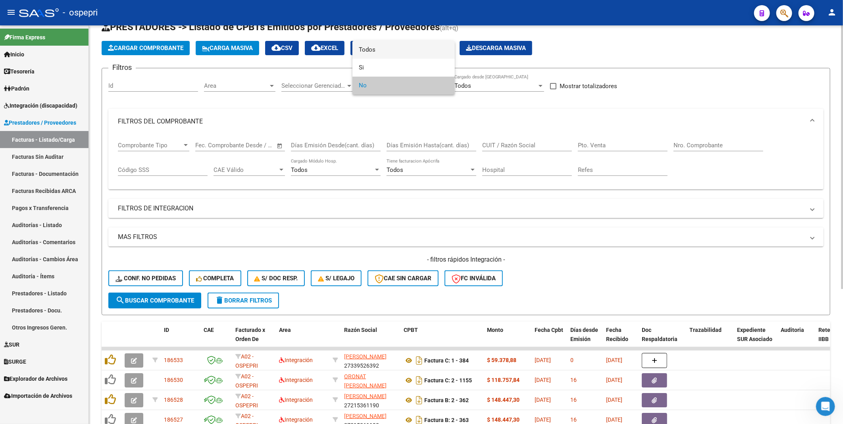
click at [401, 50] on span "Todos" at bounding box center [404, 50] width 90 height 18
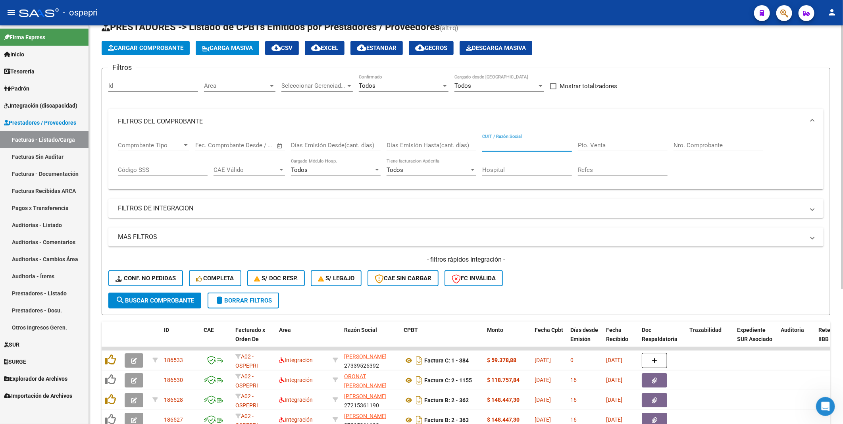
click at [541, 144] on input "CUIT / Razón Social" at bounding box center [527, 145] width 90 height 7
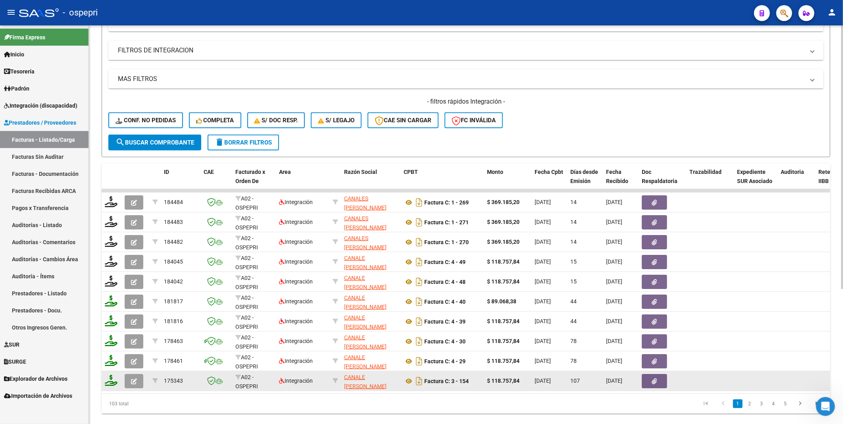
scroll to position [205, 0]
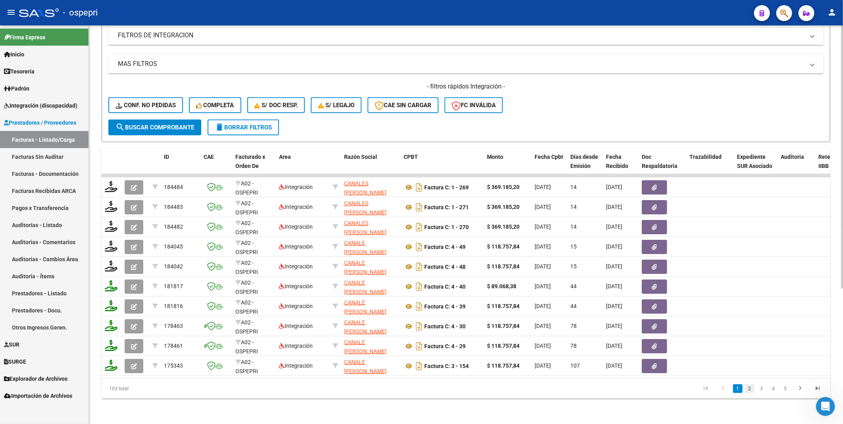
type input "CANALE"
click at [748, 228] on link "2" at bounding box center [750, 388] width 10 height 9
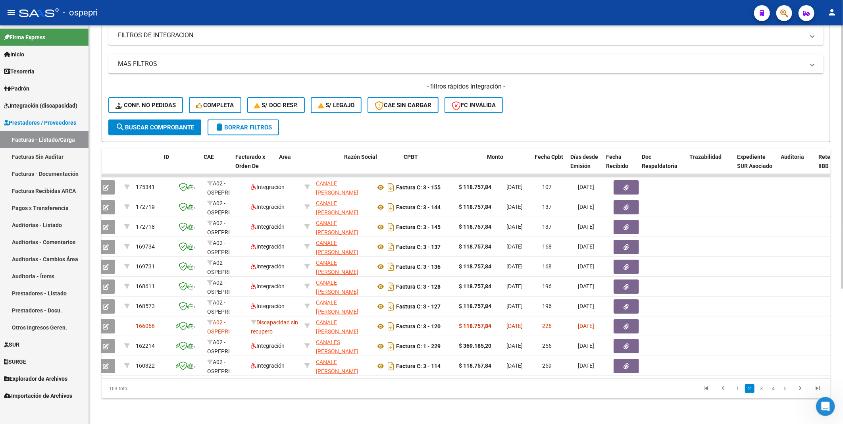
scroll to position [0, 0]
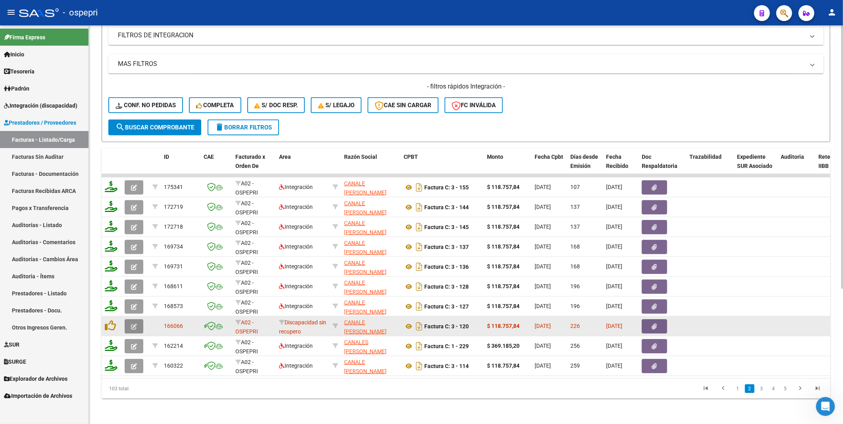
click at [137, 228] on button "button" at bounding box center [134, 326] width 19 height 14
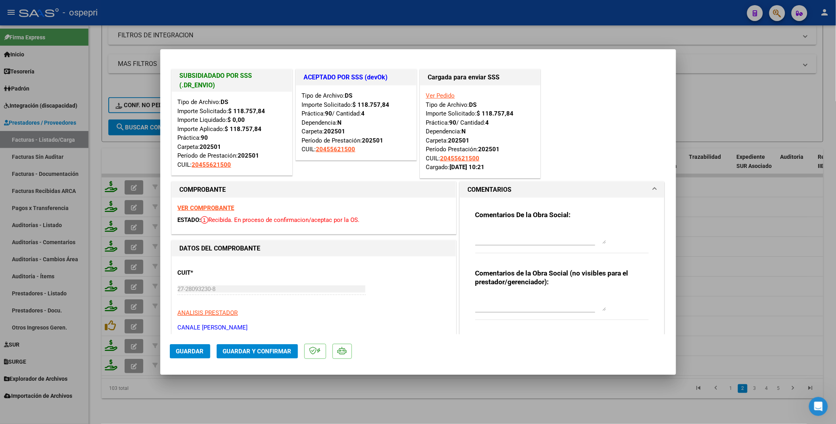
click at [756, 228] on div at bounding box center [418, 212] width 836 height 424
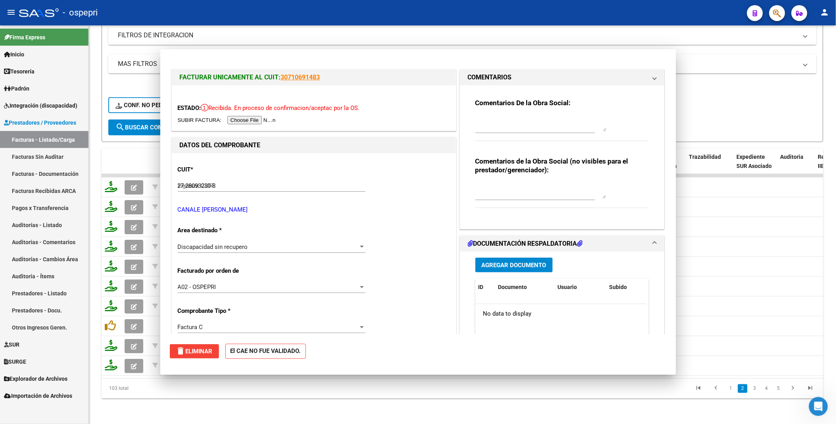
type input "$ 0,00"
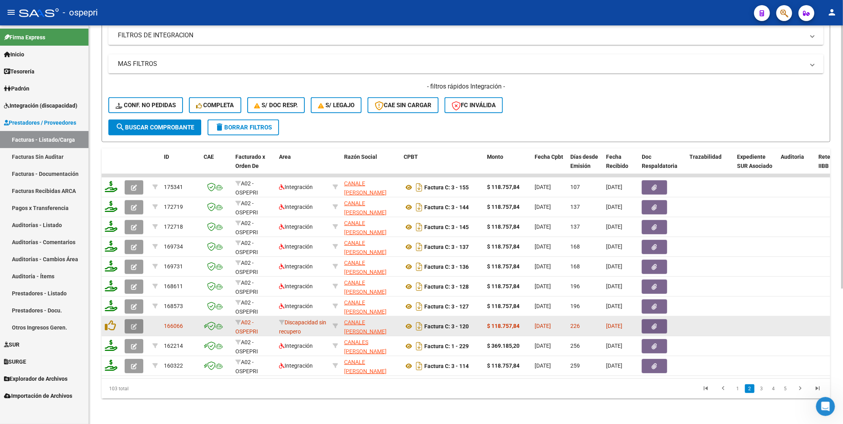
click at [136, 228] on icon "button" at bounding box center [134, 327] width 6 height 6
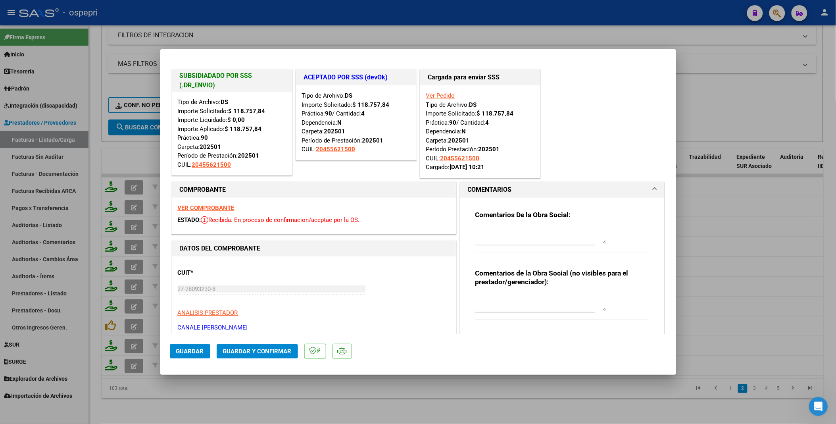
click at [749, 228] on div at bounding box center [418, 212] width 836 height 424
type input "$ 0,00"
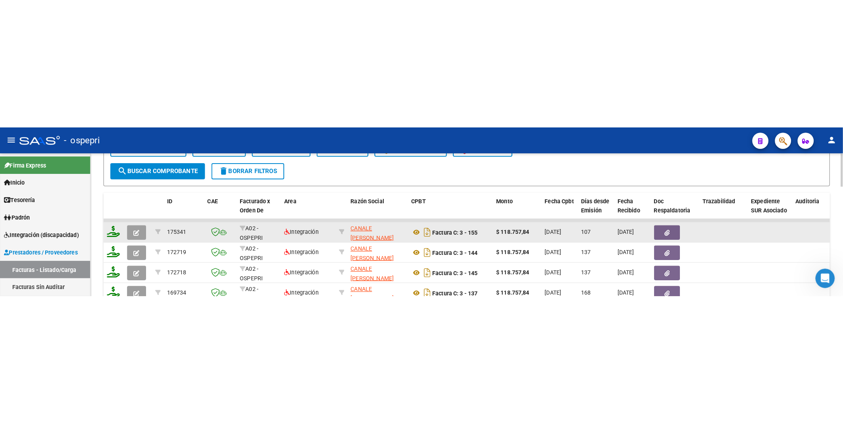
scroll to position [293, 0]
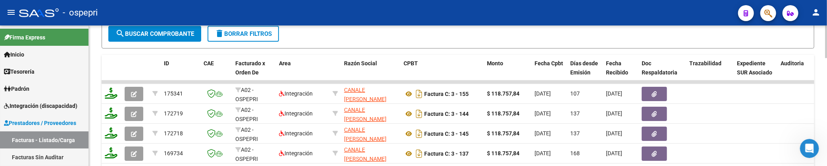
click at [825, 114] on div at bounding box center [826, 110] width 2 height 33
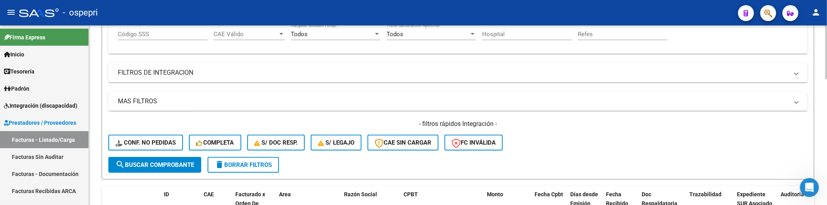
scroll to position [161, 0]
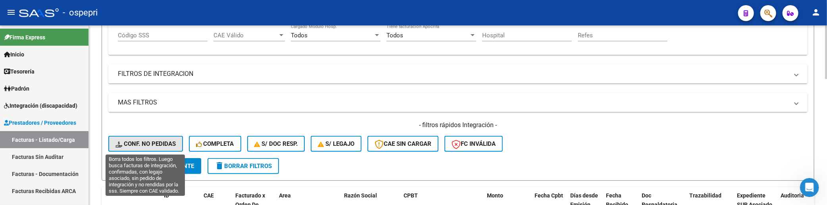
click at [143, 143] on span "Conf. no pedidas" at bounding box center [146, 143] width 60 height 7
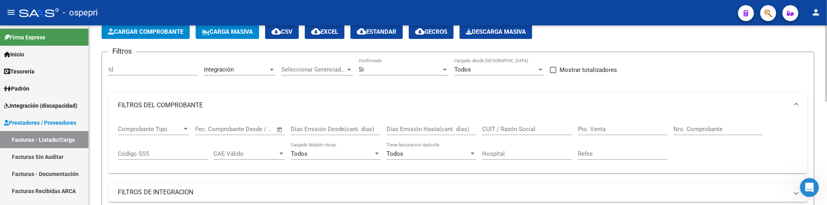
scroll to position [29, 0]
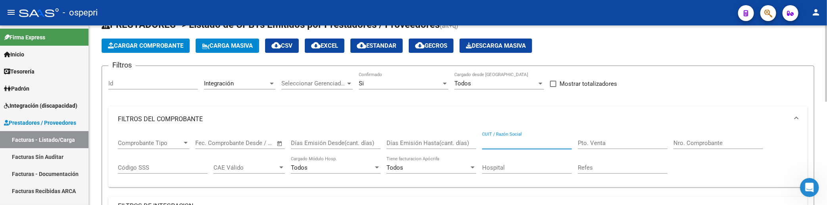
click at [546, 145] on input "CUIT / Razón Social" at bounding box center [527, 142] width 90 height 7
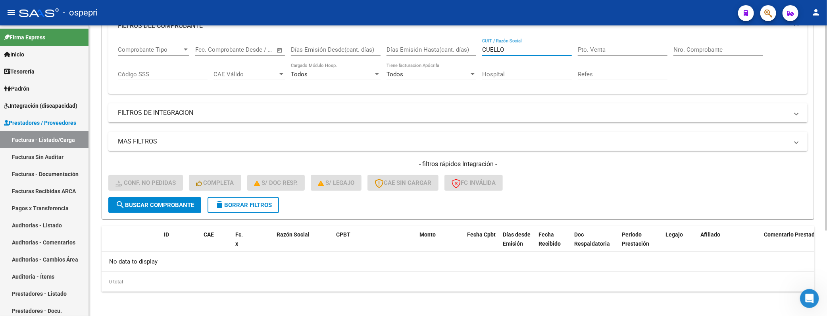
scroll to position [78, 0]
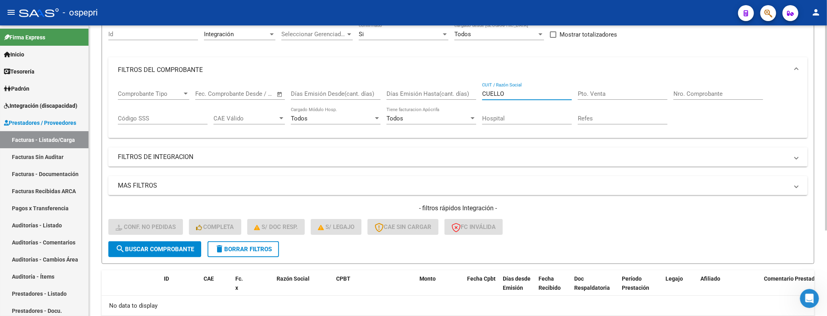
drag, startPoint x: 522, startPoint y: 94, endPoint x: 454, endPoint y: 95, distance: 67.9
click at [454, 95] on div "Comprobante Tipo Comprobante Tipo Fecha inicio – Fecha fin Fec. Comprobante Des…" at bounding box center [458, 107] width 680 height 49
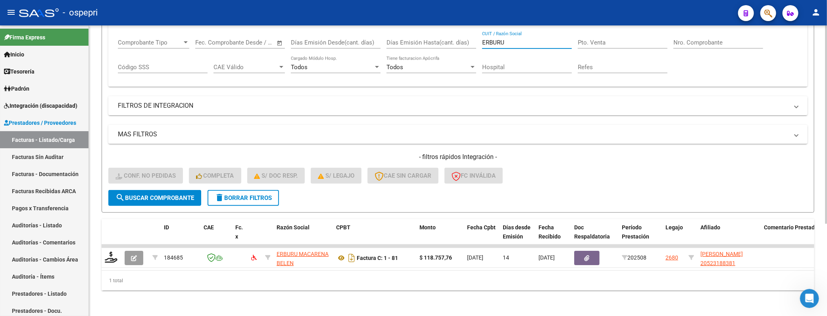
scroll to position [135, 0]
type input "ERBURU"
click at [173, 194] on span "search Buscar Comprobante" at bounding box center [155, 197] width 79 height 7
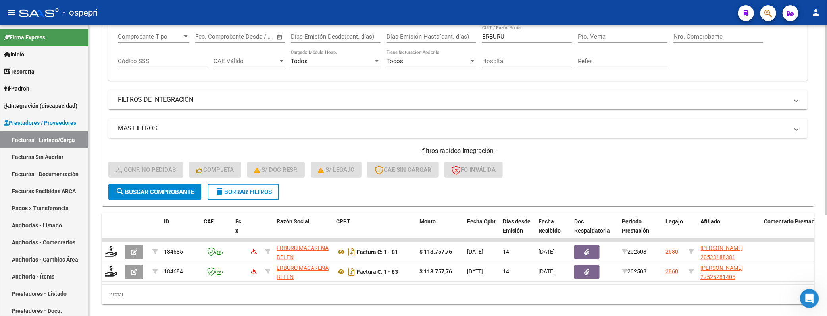
scroll to position [155, 0]
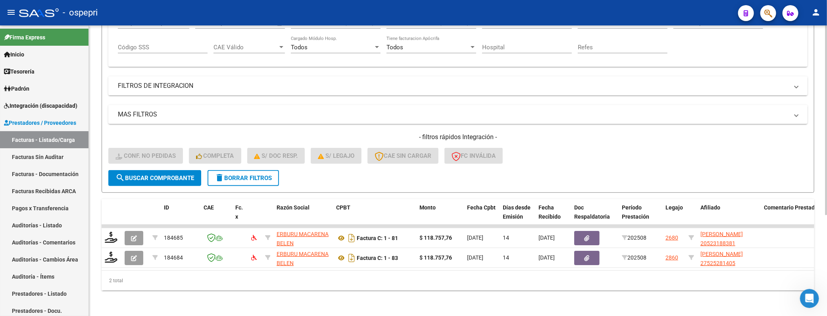
click at [152, 175] on button "search Buscar Comprobante" at bounding box center [154, 178] width 93 height 16
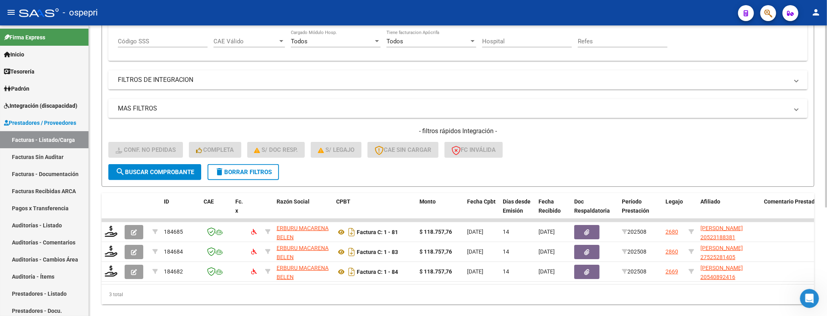
click at [169, 173] on span "search Buscar Comprobante" at bounding box center [155, 171] width 79 height 7
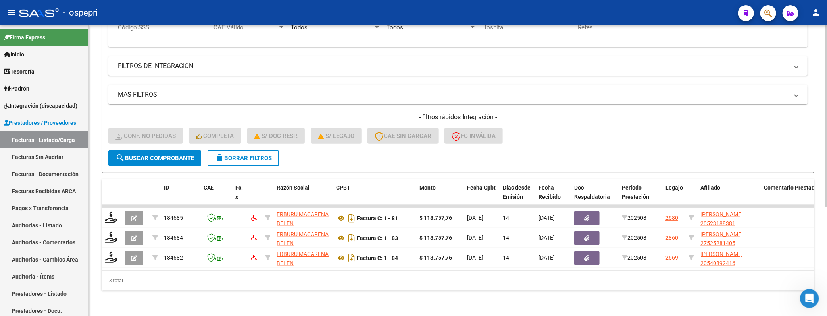
click at [169, 154] on span "search Buscar Comprobante" at bounding box center [155, 157] width 79 height 7
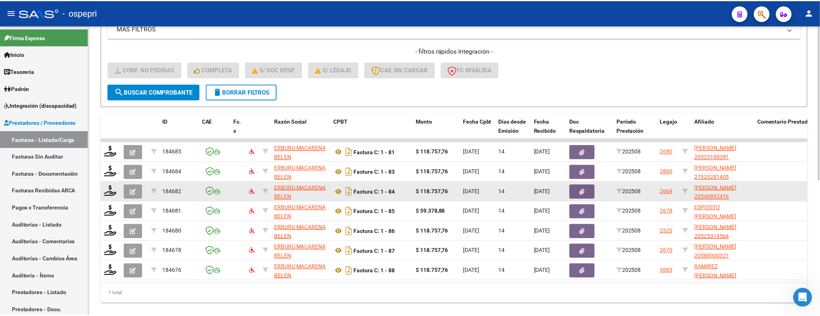
scroll to position [254, 0]
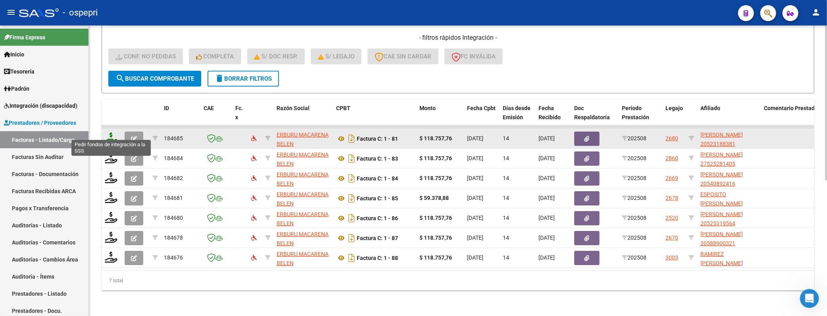
click at [112, 135] on icon at bounding box center [111, 137] width 13 height 11
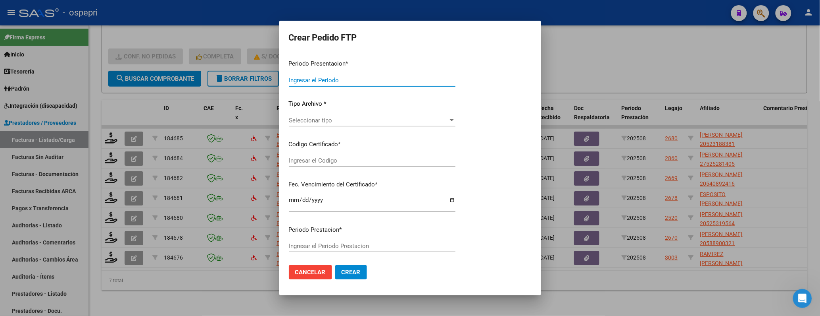
type input "202508"
type input "$ 118.757,76"
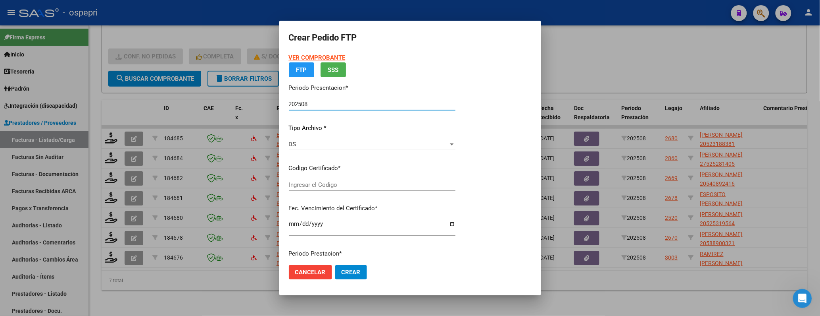
type input "20523188381"
type input "[DATE]"
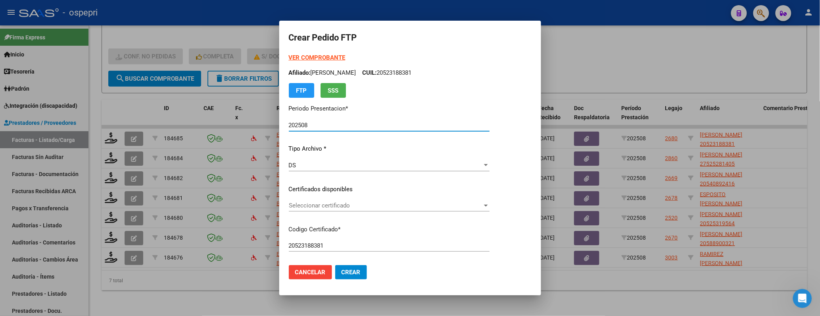
click at [488, 205] on div at bounding box center [486, 205] width 4 height 2
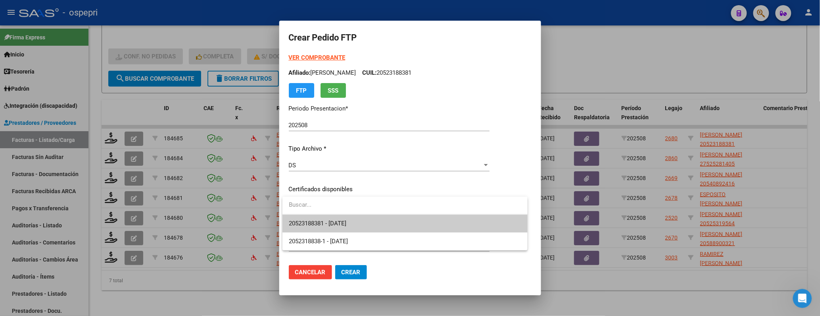
click at [487, 220] on span "20523188381 - [DATE]" at bounding box center [405, 223] width 233 height 18
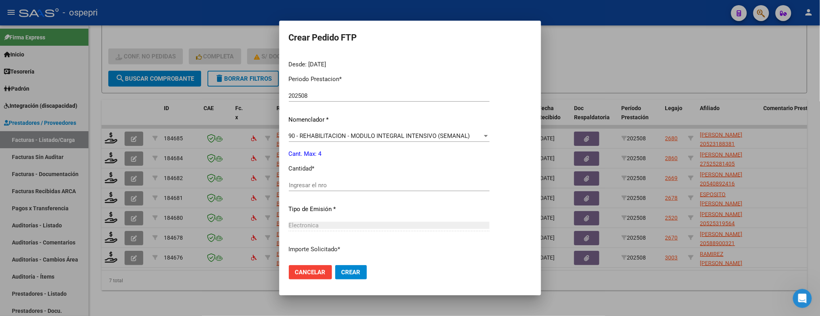
scroll to position [264, 0]
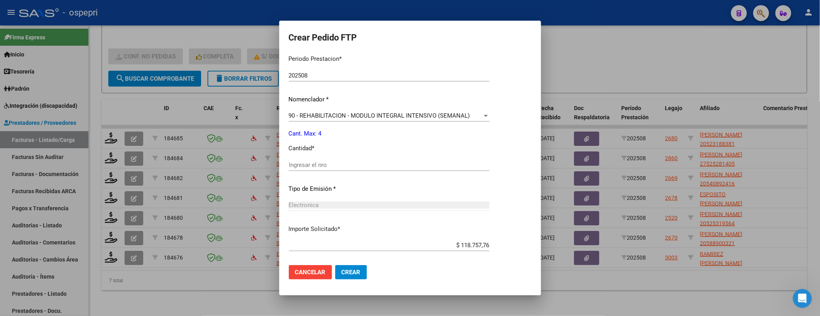
click at [329, 165] on input "Ingresar el nro" at bounding box center [389, 164] width 201 height 7
type input "4"
click at [344, 228] on span "Crear" at bounding box center [351, 271] width 19 height 7
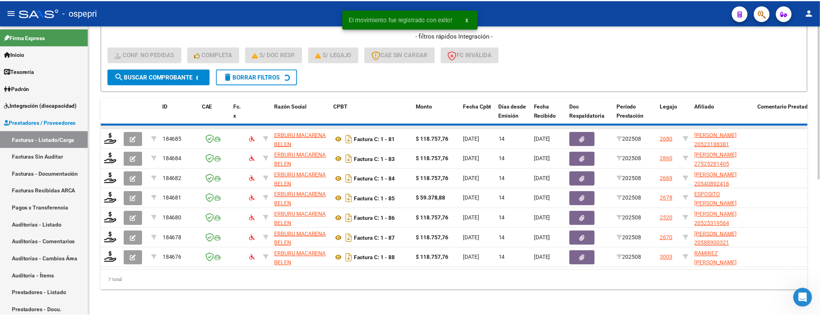
scroll to position [234, 0]
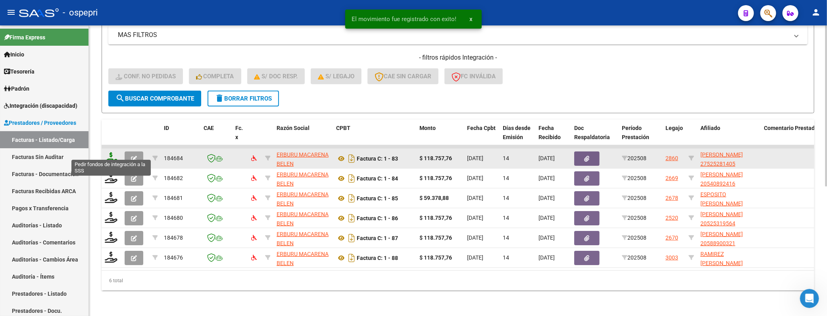
click at [110, 152] on icon at bounding box center [111, 157] width 13 height 11
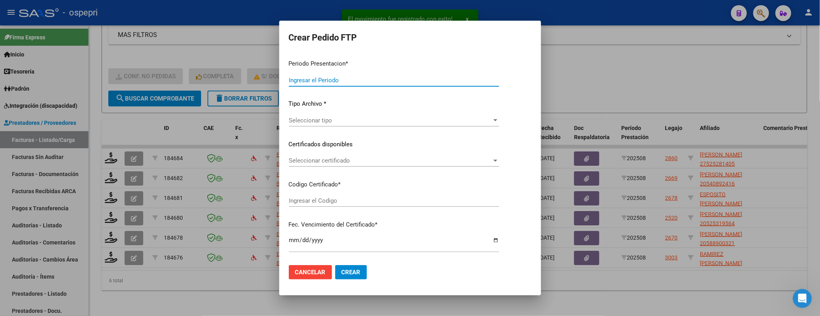
type input "202508"
type input "$ 118.757,76"
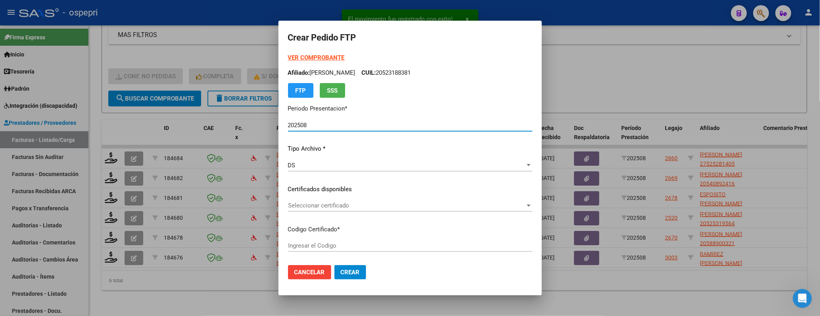
type input "2752528140-5"
type input "[DATE]"
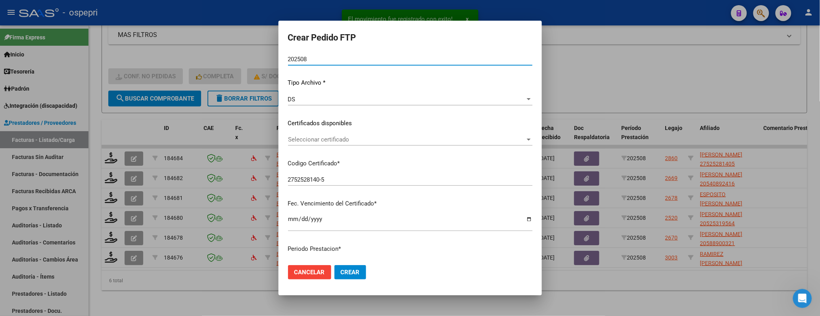
scroll to position [88, 0]
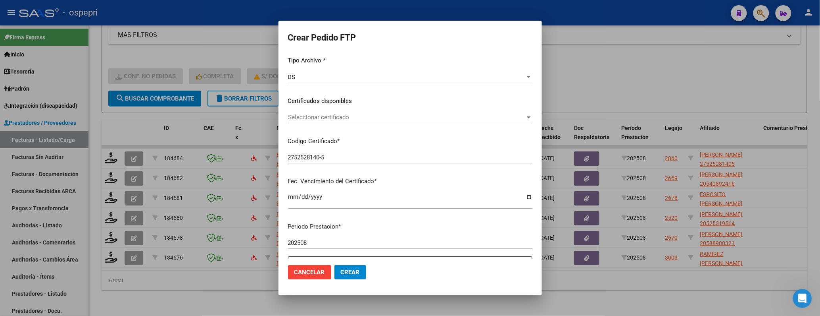
click at [533, 114] on div "Seleccionar certificado" at bounding box center [410, 117] width 245 height 7
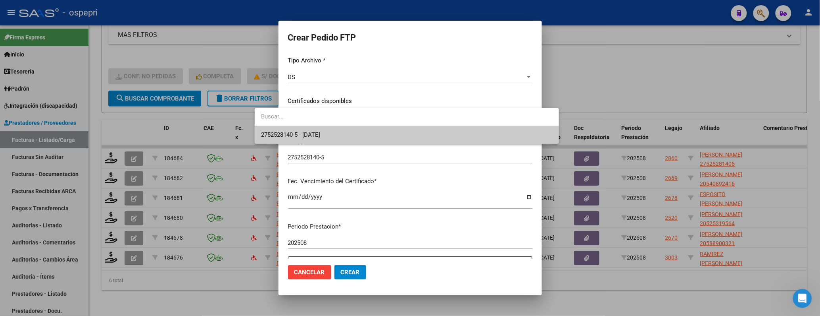
click at [518, 128] on span "2752528140-5 - [DATE]" at bounding box center [407, 135] width 292 height 18
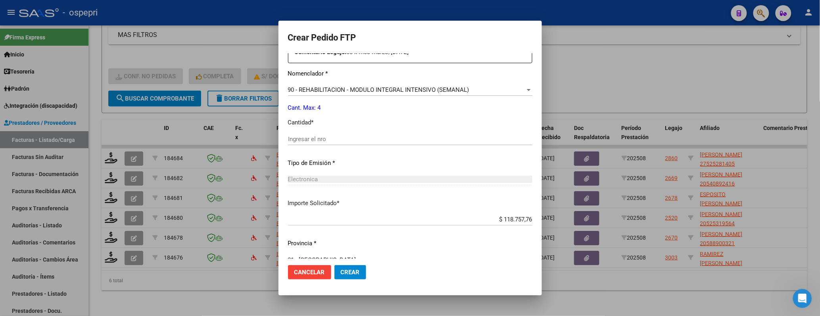
scroll to position [308, 0]
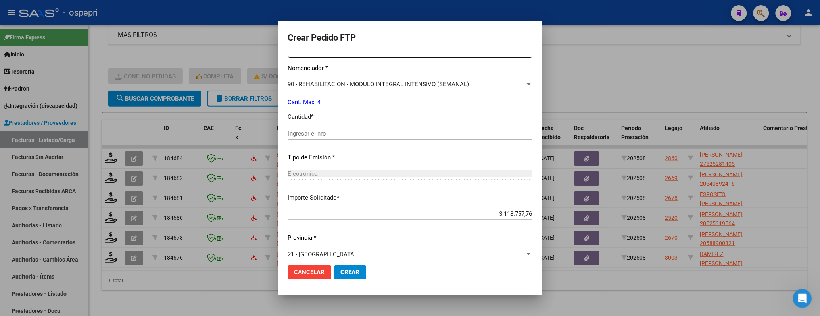
click at [331, 128] on div "Ingresar el nro" at bounding box center [410, 133] width 245 height 12
type input "4"
click at [341, 228] on span "Crear" at bounding box center [350, 271] width 19 height 7
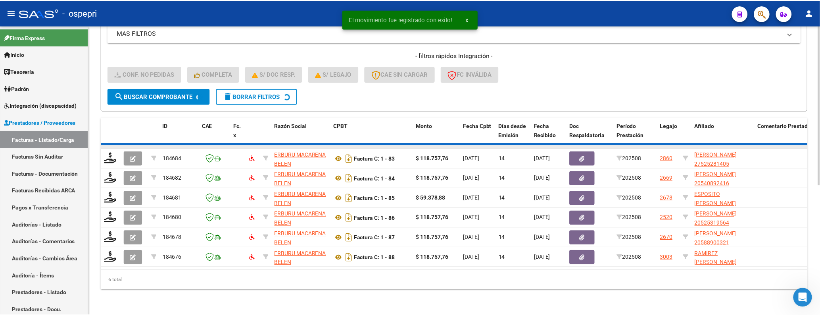
scroll to position [214, 0]
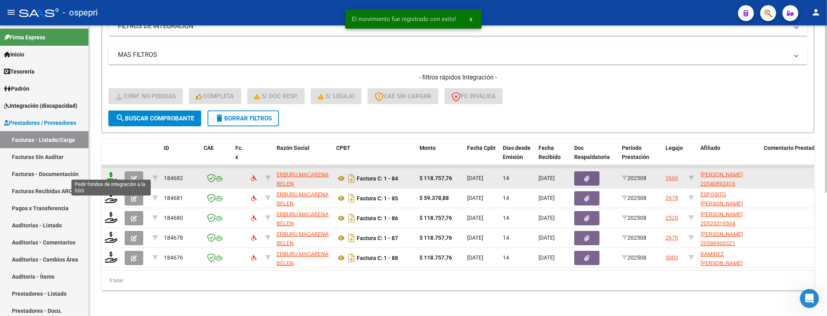
click at [112, 173] on icon at bounding box center [111, 177] width 13 height 11
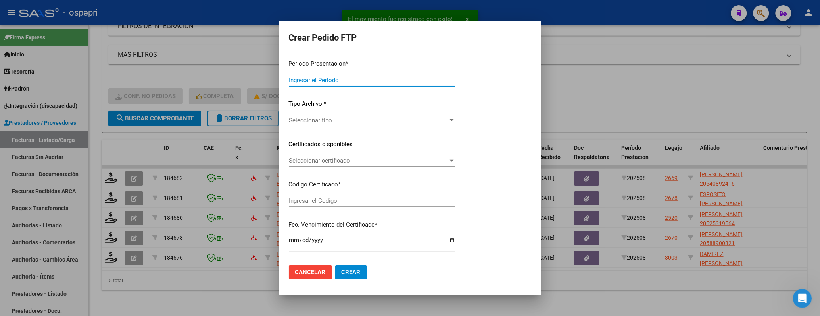
type input "202508"
type input "$ 118.757,76"
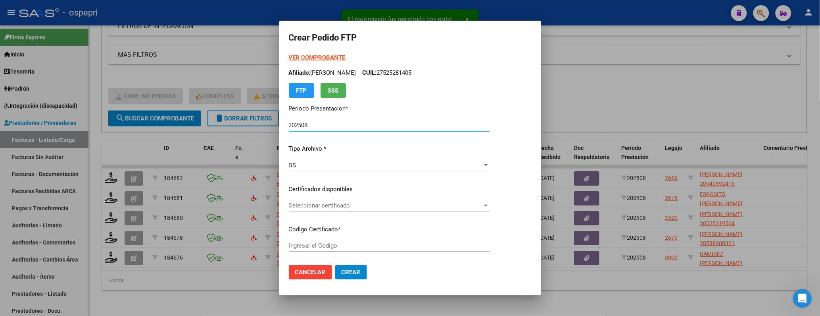
type input "2054089241-6"
type input "[DATE]"
click at [488, 204] on div at bounding box center [486, 205] width 4 height 2
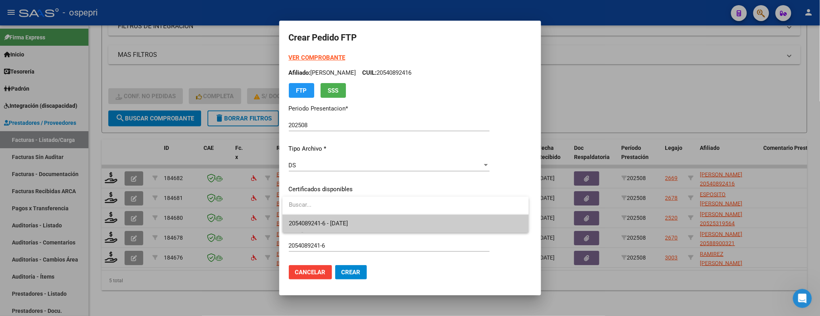
click at [453, 223] on span "2054089241-6 - [DATE]" at bounding box center [406, 223] width 234 height 18
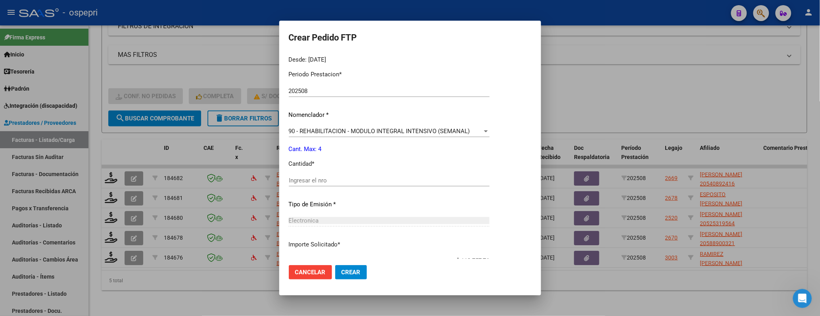
scroll to position [264, 0]
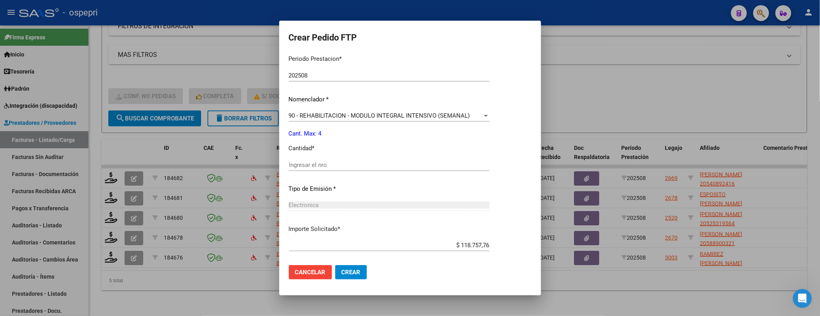
click at [352, 167] on input "Ingresar el nro" at bounding box center [389, 164] width 201 height 7
type input "4"
click at [355, 228] on span "Crear" at bounding box center [351, 271] width 19 height 7
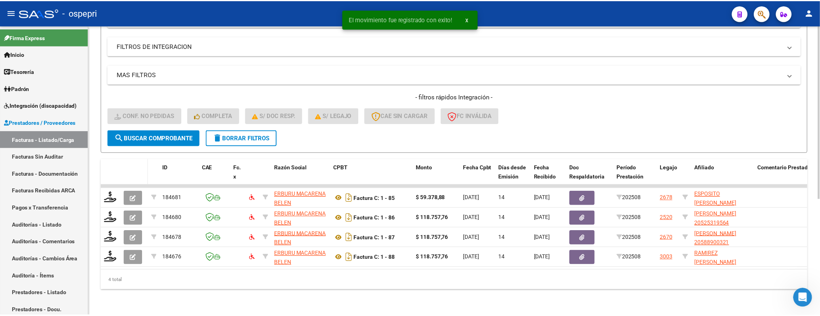
scroll to position [194, 0]
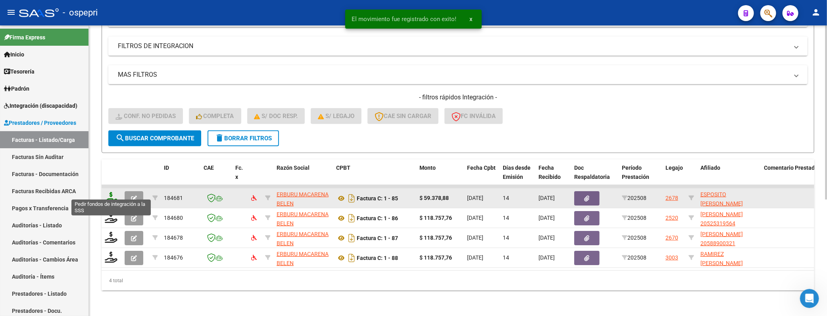
click at [114, 193] on icon at bounding box center [111, 197] width 13 height 11
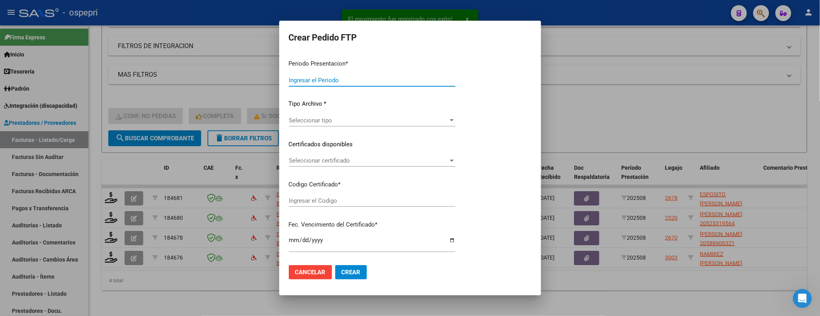
type input "202508"
type input "$ 59.378,88"
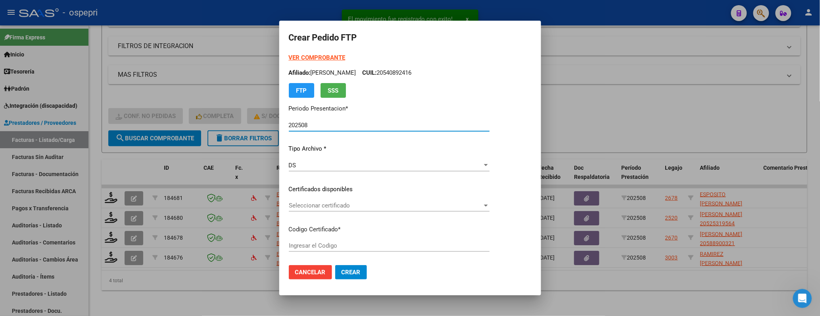
type input "2358400108-9"
type input "[DATE]"
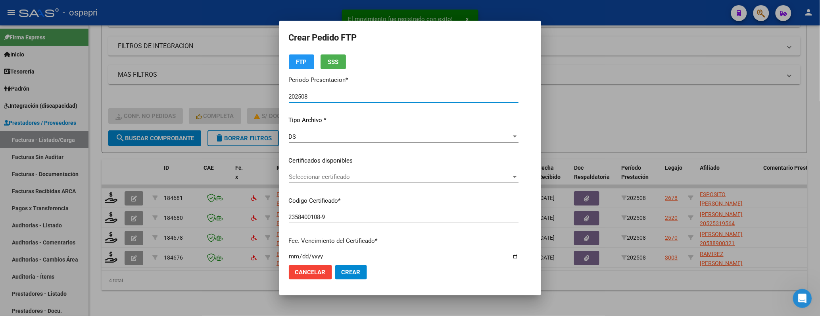
scroll to position [44, 0]
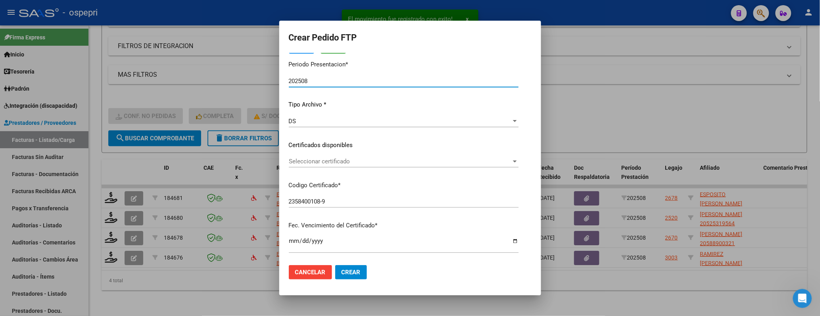
click at [519, 159] on div at bounding box center [515, 161] width 7 height 6
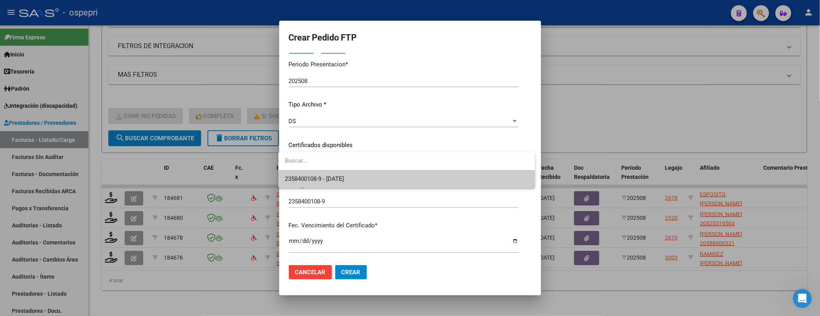
click at [482, 180] on span "2358400108-9 - [DATE]" at bounding box center [407, 179] width 244 height 18
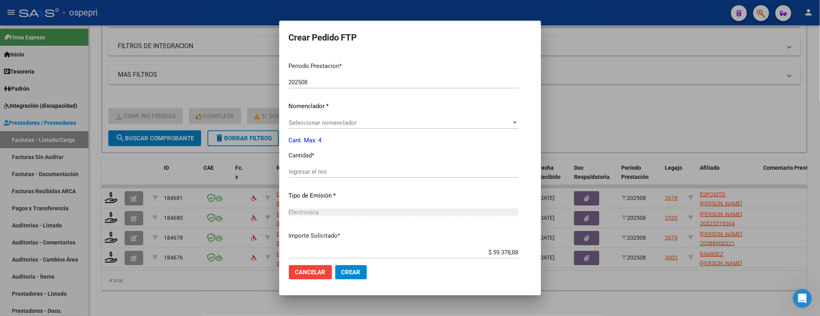
scroll to position [264, 0]
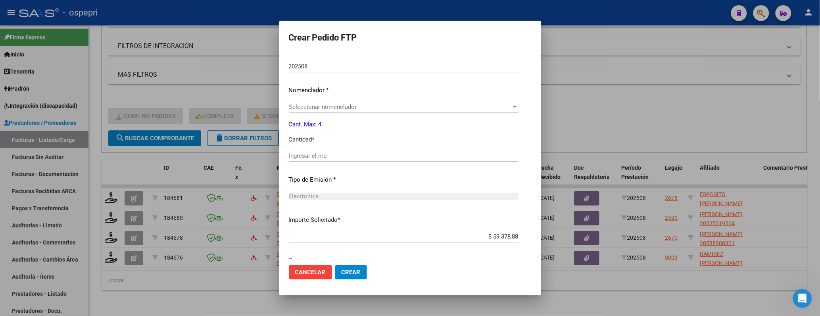
click at [370, 157] on input "Ingresar el nro" at bounding box center [404, 155] width 230 height 7
type input "4"
click at [352, 228] on span "Crear" at bounding box center [351, 271] width 19 height 7
click at [517, 106] on div at bounding box center [515, 107] width 4 height 2
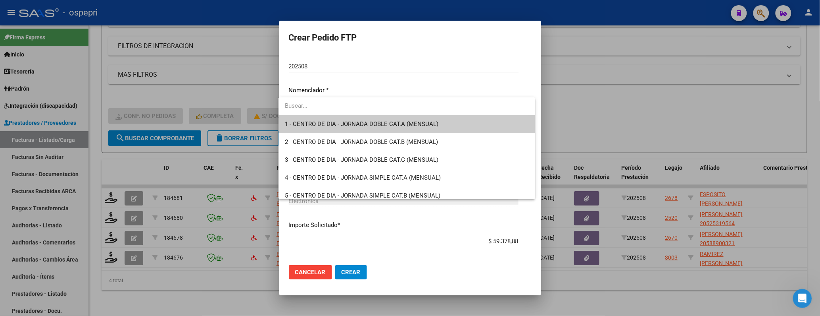
click at [337, 103] on input "dropdown search" at bounding box center [404, 106] width 250 height 18
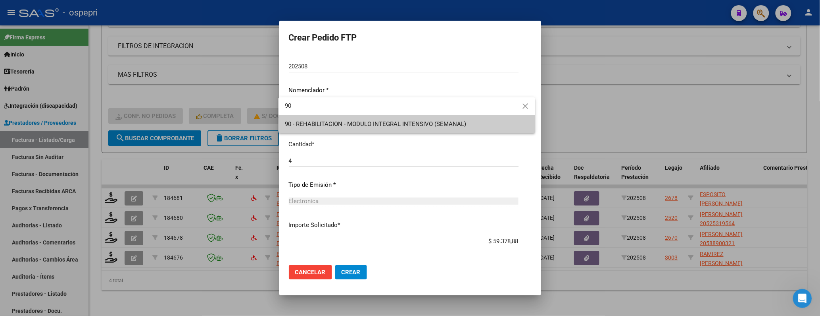
type input "90"
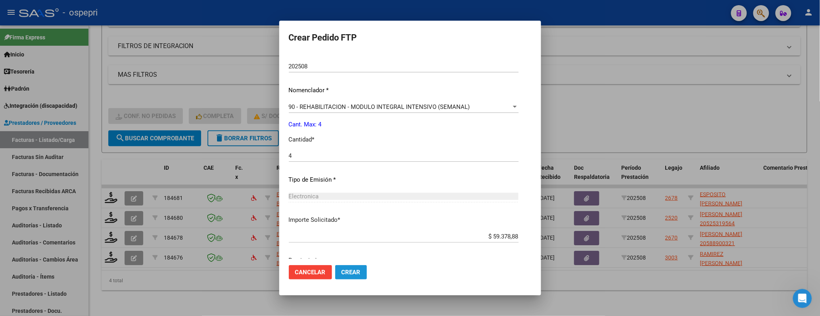
click at [342, 228] on span "Crear" at bounding box center [351, 271] width 19 height 7
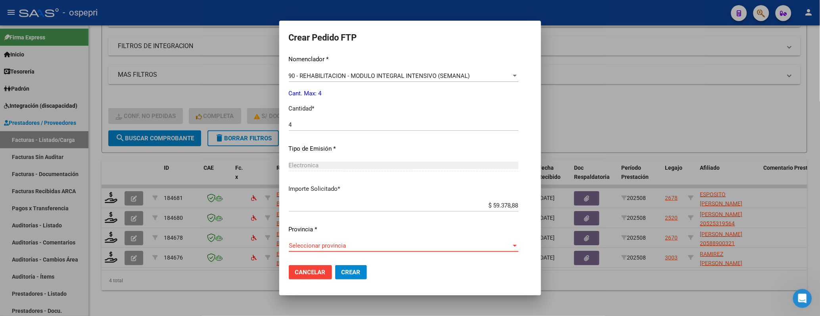
click at [519, 228] on div at bounding box center [515, 245] width 7 height 6
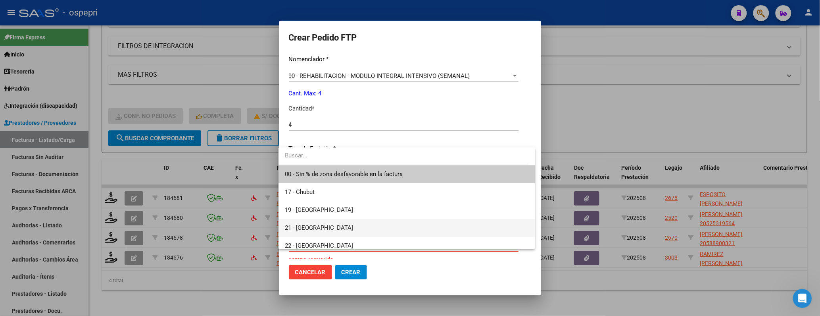
drag, startPoint x: 333, startPoint y: 229, endPoint x: 337, endPoint y: 231, distance: 4.9
click at [333, 228] on span "21 - [GEOGRAPHIC_DATA]" at bounding box center [407, 228] width 244 height 18
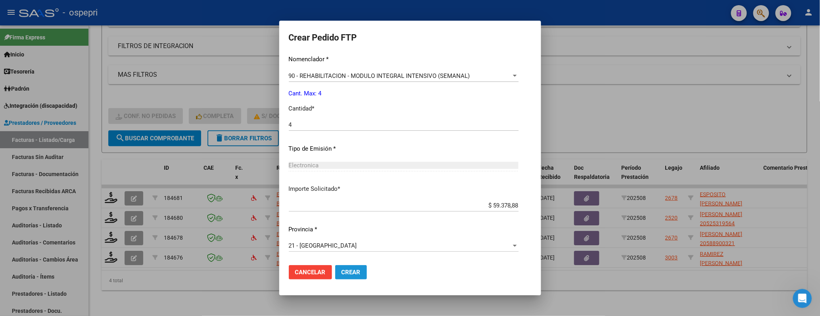
click at [352, 228] on span "Crear" at bounding box center [351, 271] width 19 height 7
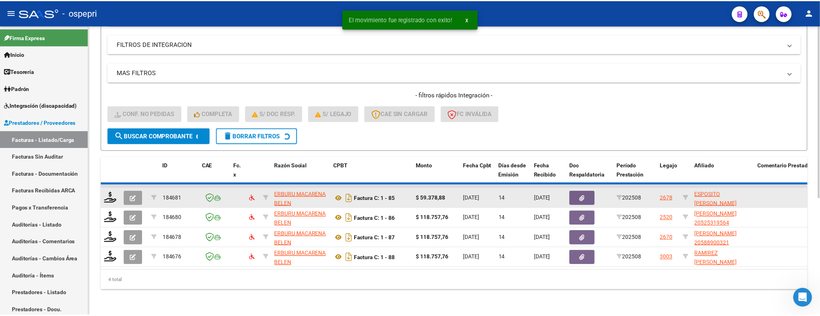
scroll to position [175, 0]
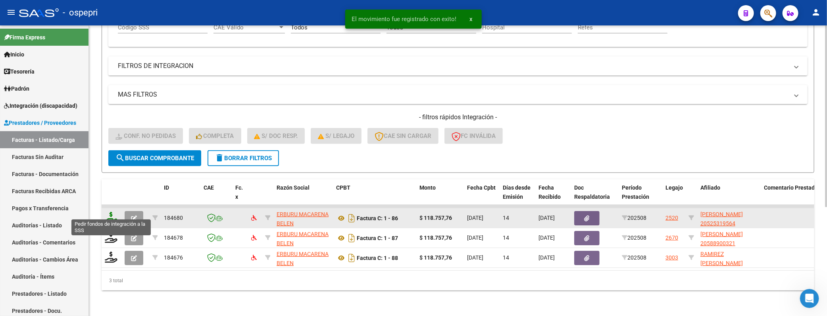
click at [112, 212] on icon at bounding box center [111, 217] width 13 height 11
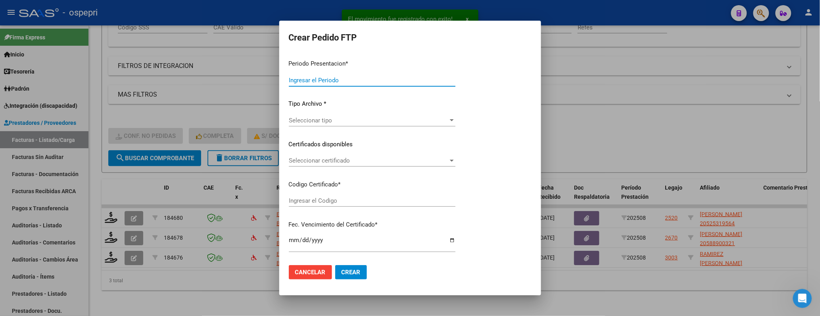
type input "202508"
type input "$ 118.757,76"
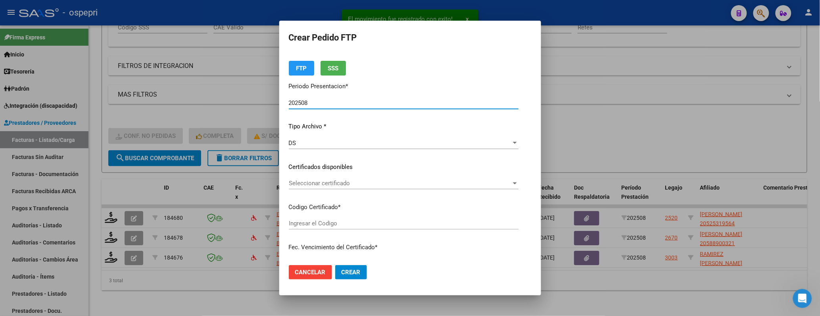
type input "2052531956-4"
type input "[DATE]"
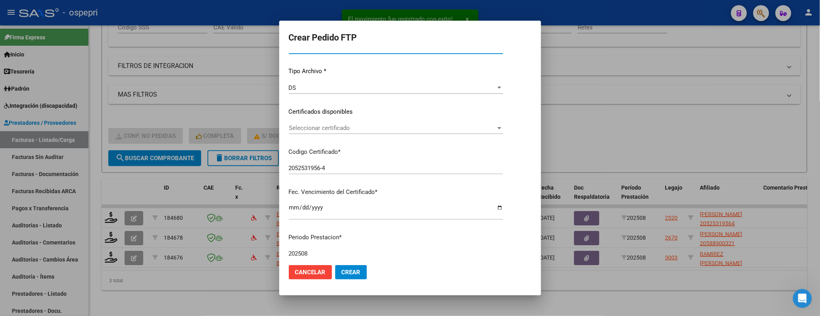
scroll to position [88, 0]
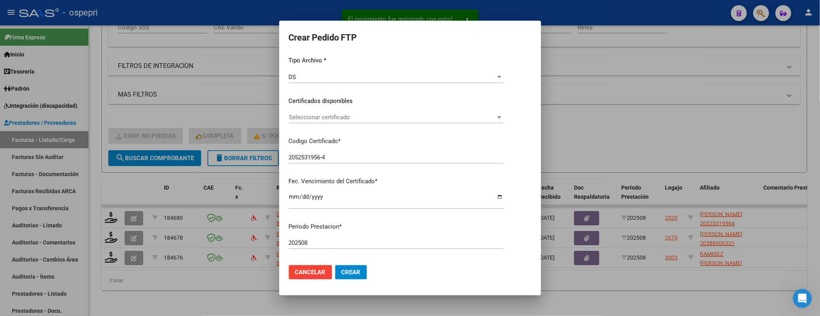
click at [503, 114] on div at bounding box center [499, 117] width 7 height 6
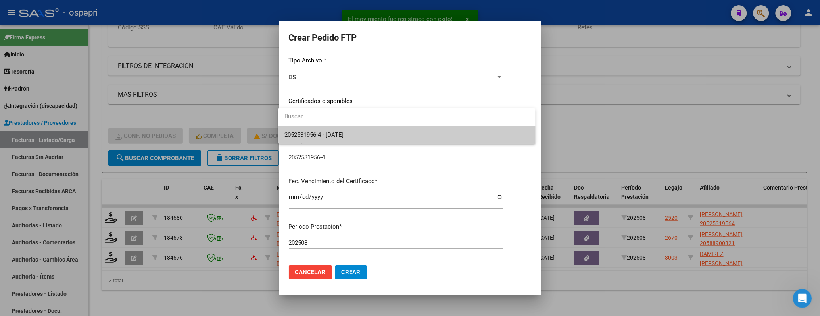
click at [500, 137] on span "2052531956-4 - [DATE]" at bounding box center [407, 135] width 245 height 18
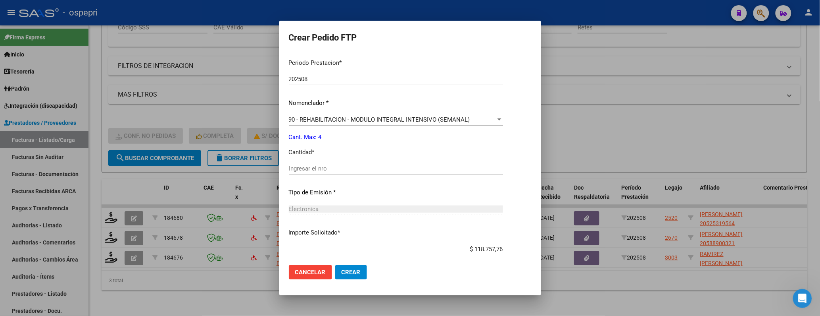
scroll to position [264, 0]
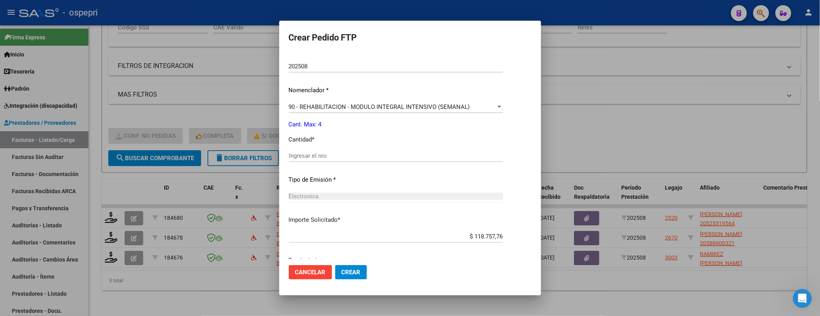
click at [366, 159] on div "Ingresar el nro" at bounding box center [396, 156] width 214 height 12
click at [364, 152] on input "Ingresar el nro" at bounding box center [396, 155] width 214 height 7
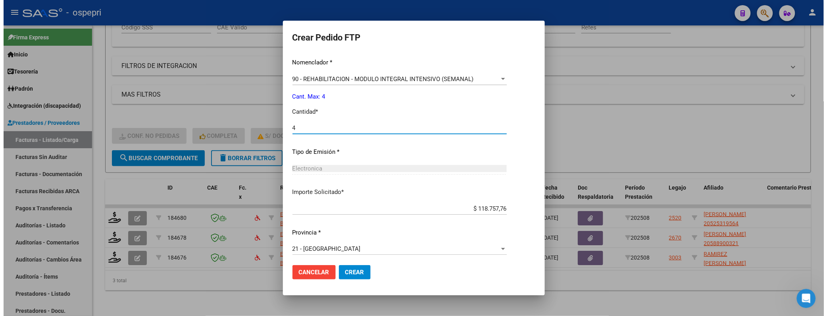
scroll to position [295, 0]
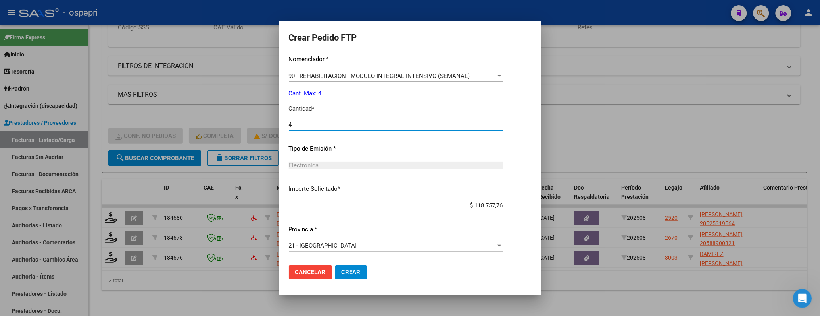
type input "4"
click at [343, 228] on button "Crear" at bounding box center [351, 272] width 32 height 14
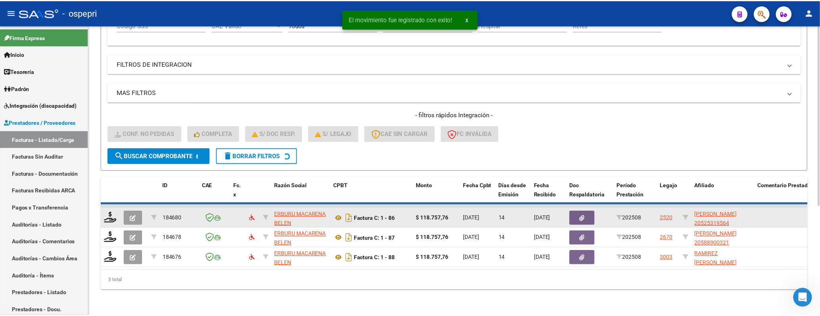
scroll to position [155, 0]
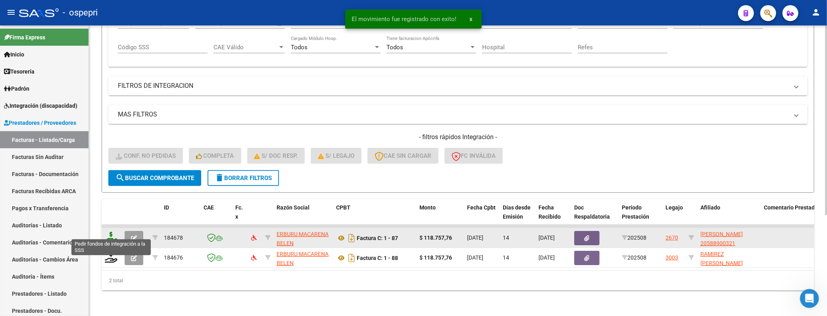
click at [109, 228] on icon at bounding box center [111, 236] width 13 height 11
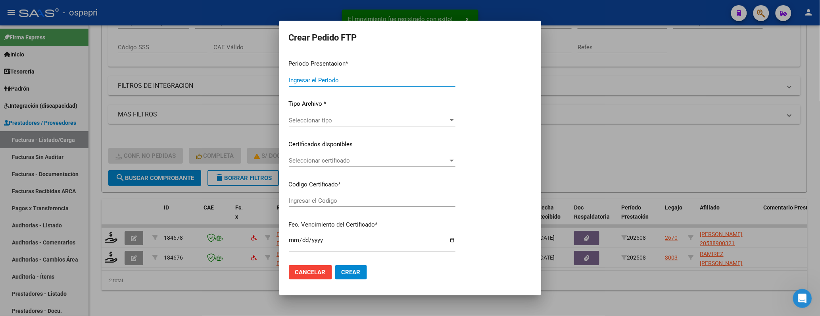
type input "202508"
type input "$ 118.757,76"
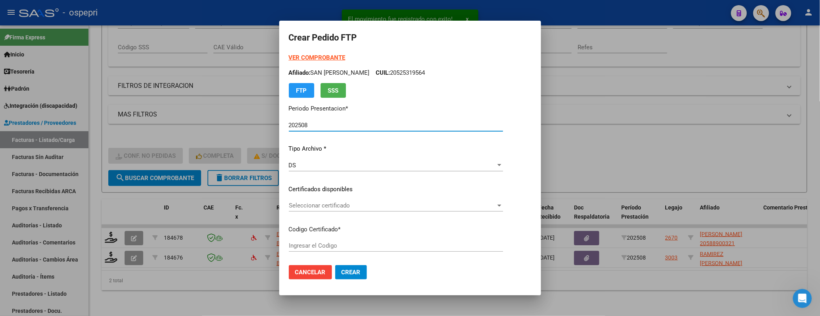
type input "2058890032-1"
type input "[DATE]"
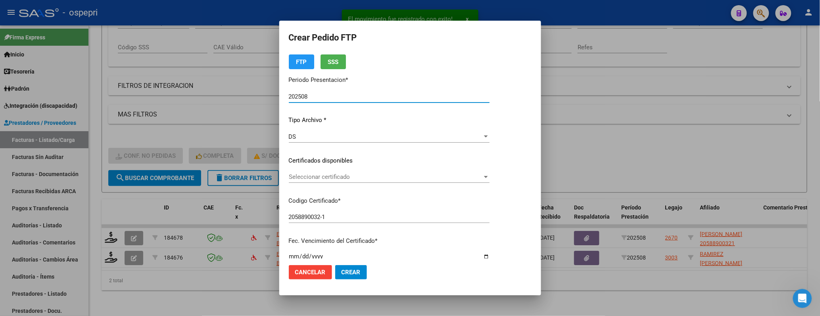
scroll to position [44, 0]
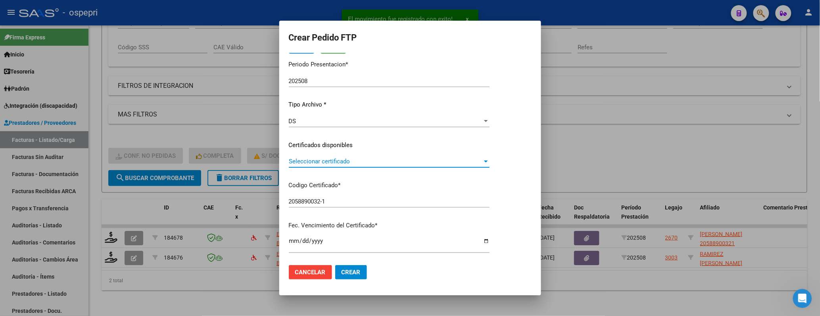
click at [490, 159] on div at bounding box center [486, 161] width 7 height 6
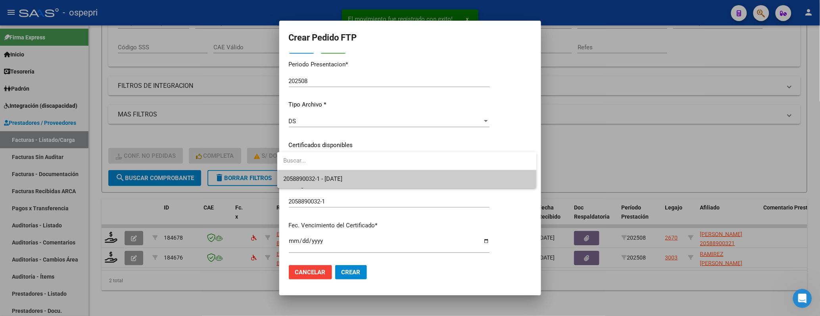
click at [497, 176] on span "2058890032-1 - [DATE]" at bounding box center [407, 179] width 247 height 18
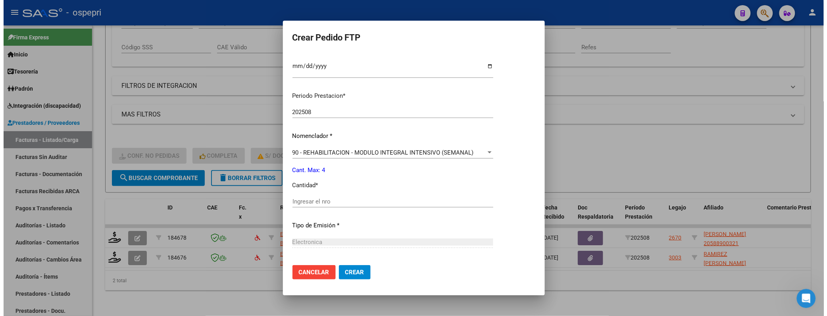
scroll to position [220, 0]
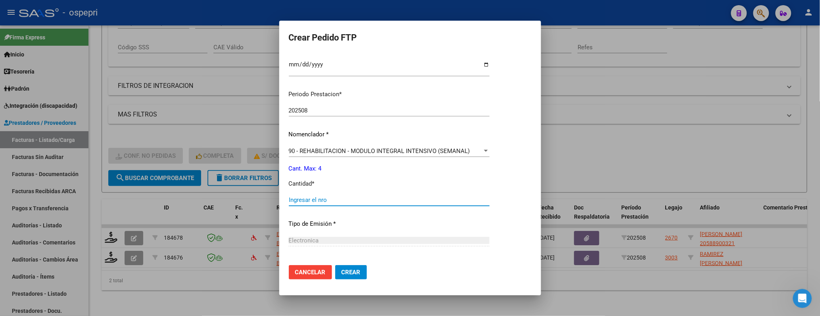
click at [346, 201] on input "Ingresar el nro" at bounding box center [389, 199] width 201 height 7
type input "4"
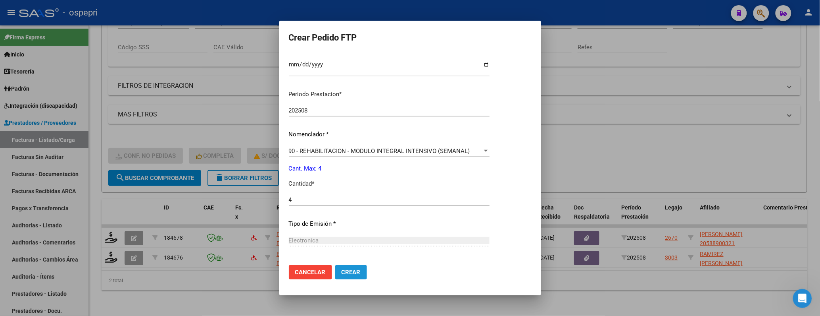
click at [344, 228] on span "Crear" at bounding box center [351, 271] width 19 height 7
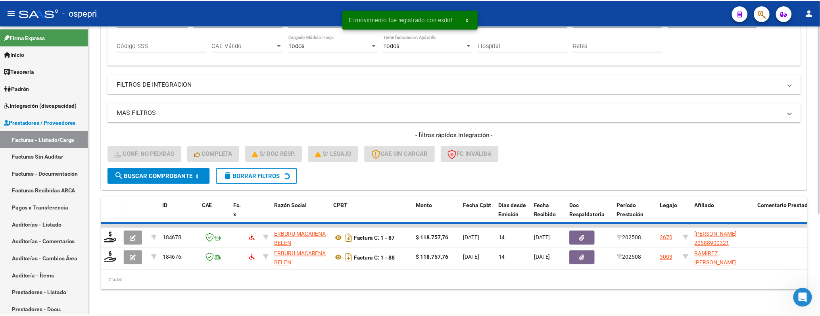
scroll to position [135, 0]
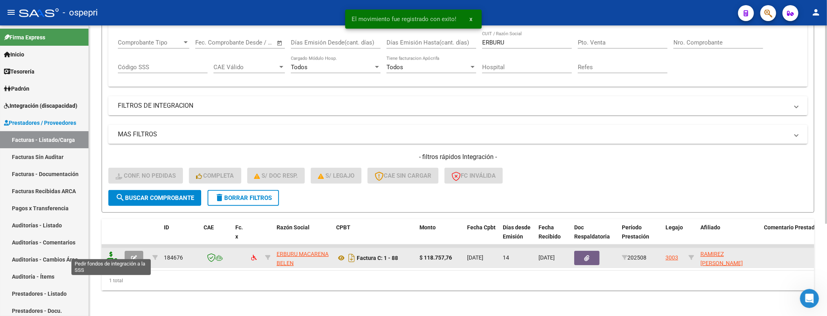
click at [113, 228] on icon at bounding box center [111, 256] width 13 height 11
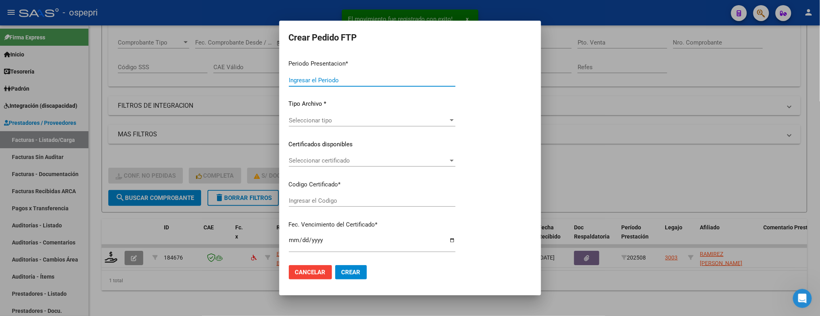
type input "202508"
type input "$ 118.757,76"
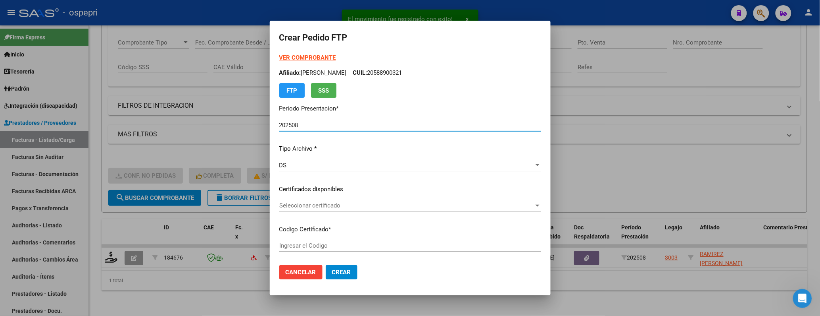
type input "27300932393"
type input "[DATE]"
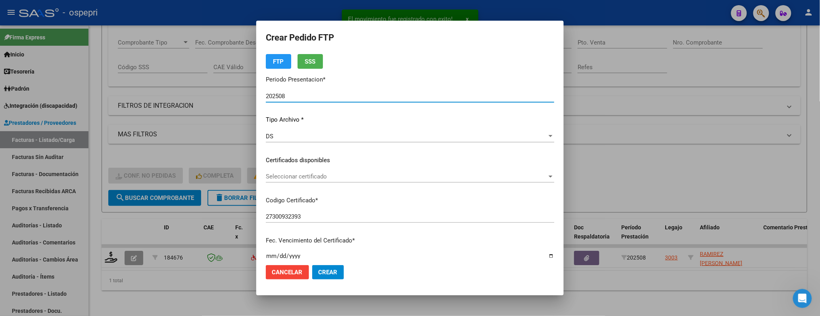
scroll to position [44, 0]
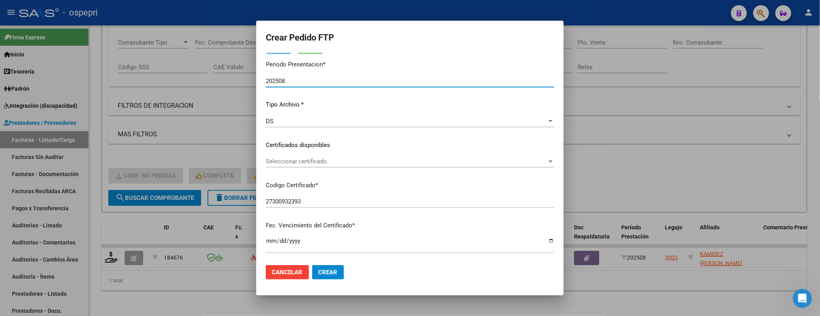
click at [549, 161] on div at bounding box center [551, 161] width 4 height 2
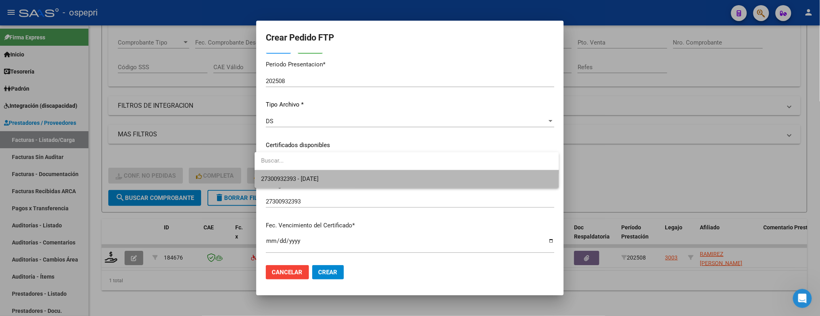
click at [456, 173] on span "27300932393 - [DATE]" at bounding box center [407, 179] width 292 height 18
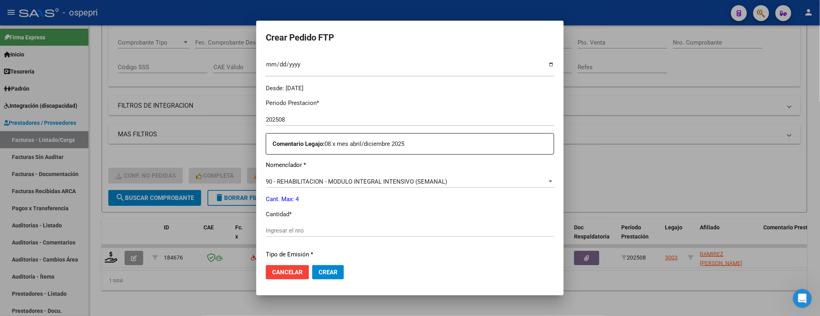
scroll to position [264, 0]
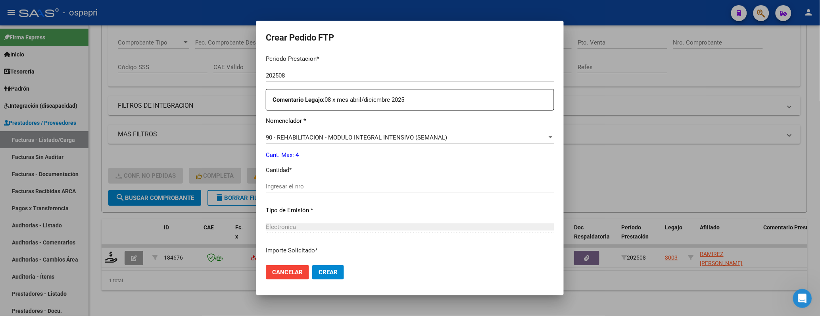
click at [319, 186] on input "Ingresar el nro" at bounding box center [410, 186] width 289 height 7
type input "4"
click at [319, 228] on span "Crear" at bounding box center [328, 271] width 19 height 7
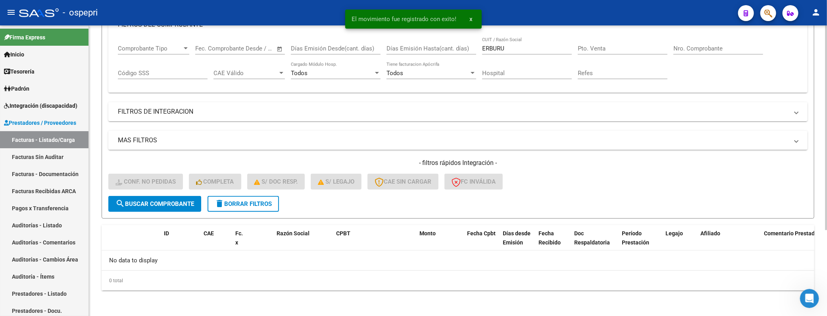
scroll to position [122, 0]
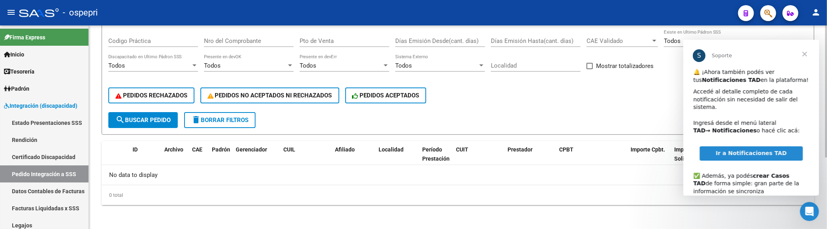
click at [160, 120] on span "search Buscar Pedido" at bounding box center [143, 119] width 55 height 7
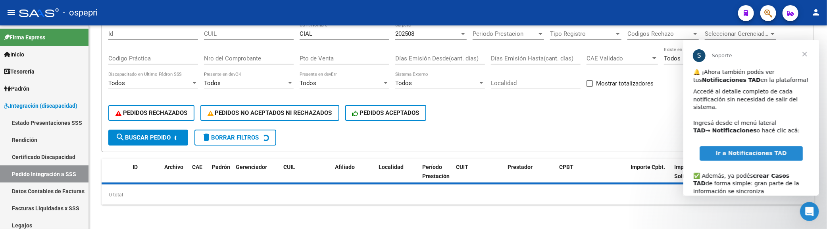
scroll to position [110, 0]
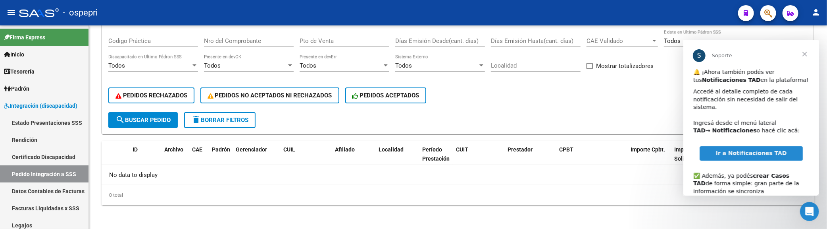
click at [746, 155] on span "Ir a Notificaciones TAD" at bounding box center [750, 153] width 71 height 6
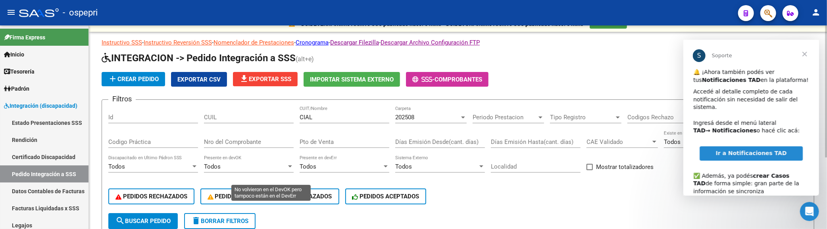
scroll to position [0, 0]
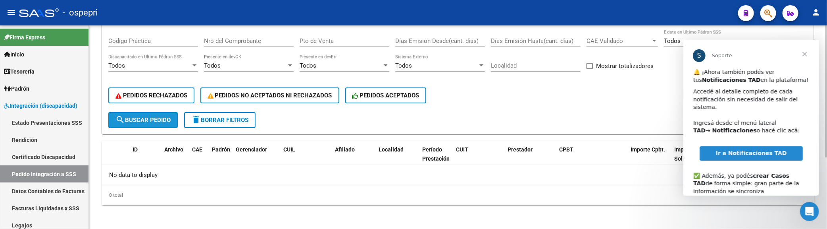
click at [159, 121] on span "search Buscar Pedido" at bounding box center [143, 119] width 55 height 7
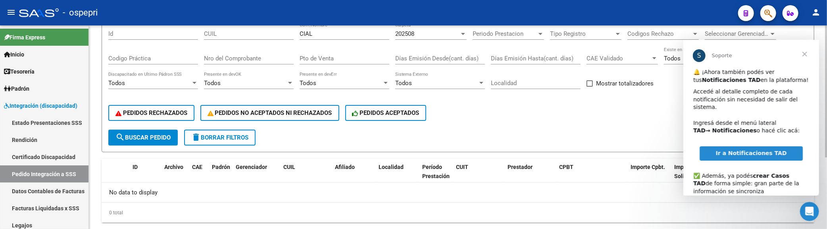
scroll to position [110, 0]
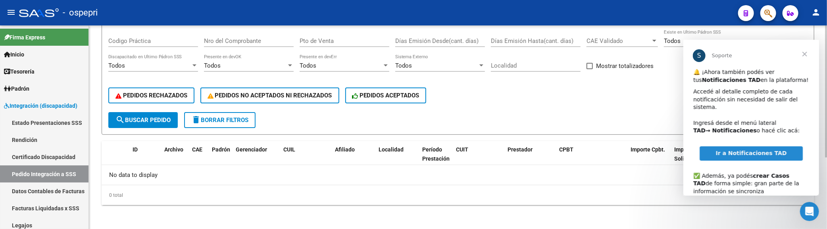
click at [513, 117] on form "Filtros Id CUIL CIAL CUIT/Nombre 202508 Carpeta Periodo Prestacion Periodo Pres…" at bounding box center [458, 66] width 713 height 136
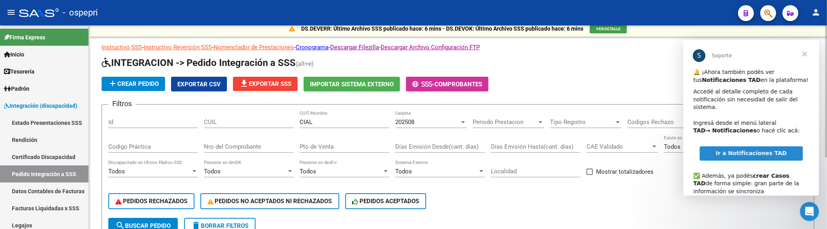
scroll to position [0, 0]
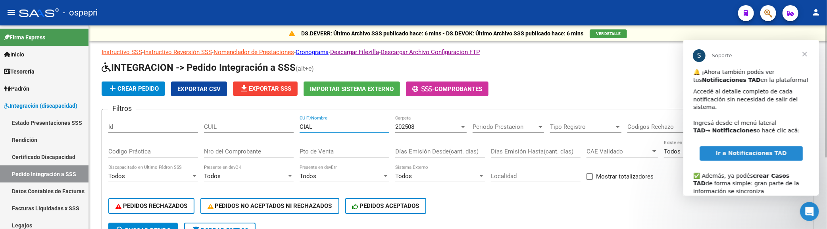
drag, startPoint x: 328, startPoint y: 126, endPoint x: 282, endPoint y: 126, distance: 46.0
click at [282, 126] on div "Filtros Id CUIL CIAL CUIT/Nombre 202508 Carpeta Periodo Prestacion Periodo Pres…" at bounding box center [457, 169] width 699 height 107
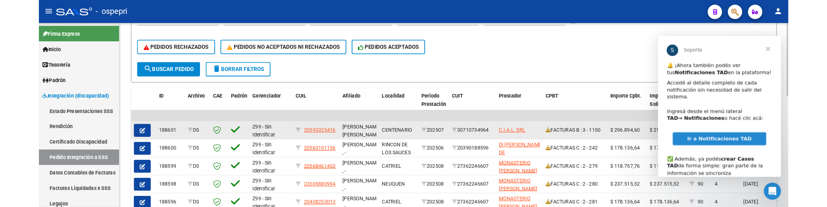
scroll to position [176, 0]
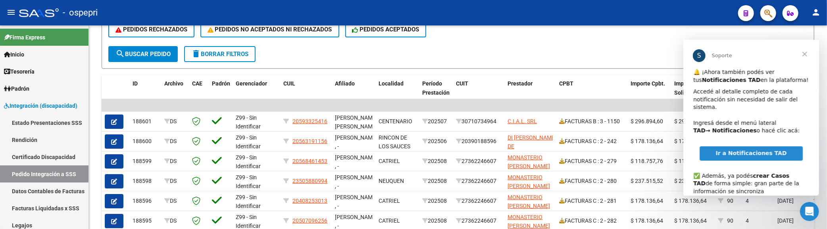
click at [805, 52] on span "Cerrar" at bounding box center [804, 54] width 29 height 29
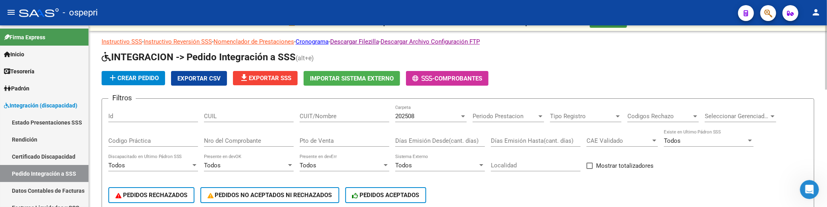
scroll to position [0, 0]
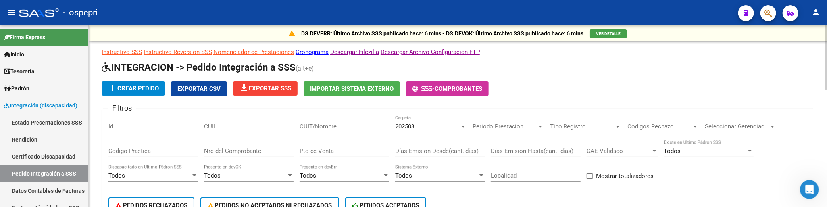
click at [347, 125] on input "CUIT/Nombre" at bounding box center [345, 126] width 90 height 7
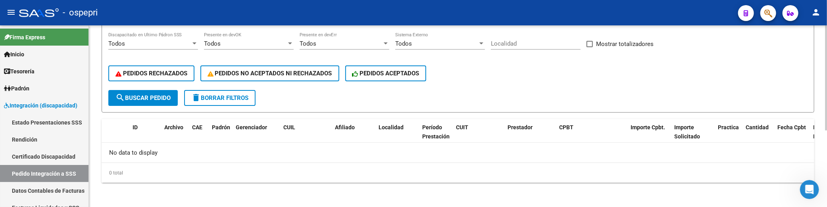
click at [138, 100] on span "search Buscar Pedido" at bounding box center [143, 97] width 55 height 7
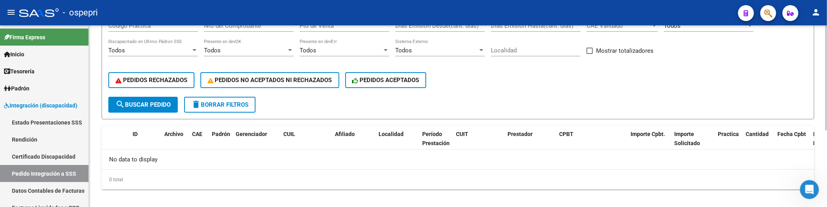
scroll to position [132, 0]
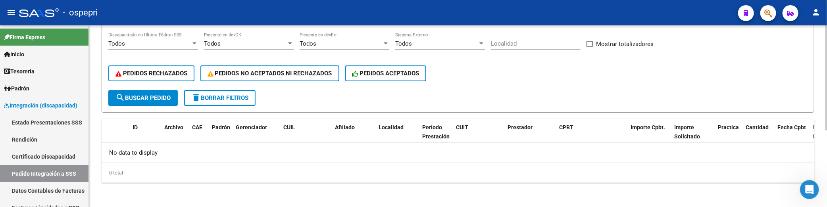
click at [141, 106] on form "Filtros Id CUIL gallardo CUIT/Nombre 202508 Carpeta Periodo Prestacion Periodo …" at bounding box center [458, 45] width 713 height 136
click at [146, 100] on span "search Buscar Pedido" at bounding box center [143, 97] width 55 height 7
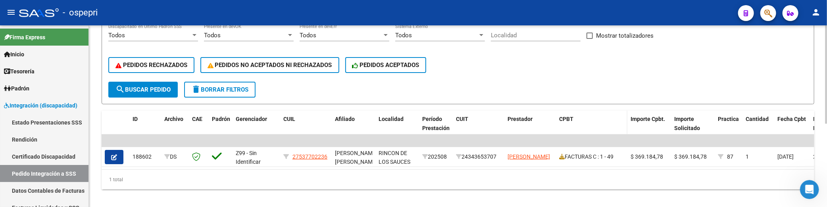
scroll to position [154, 0]
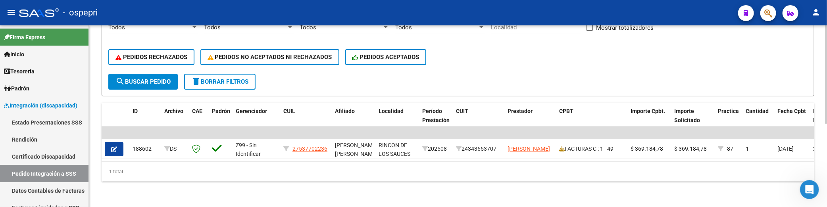
click at [392, 170] on div "1 total" at bounding box center [458, 172] width 713 height 20
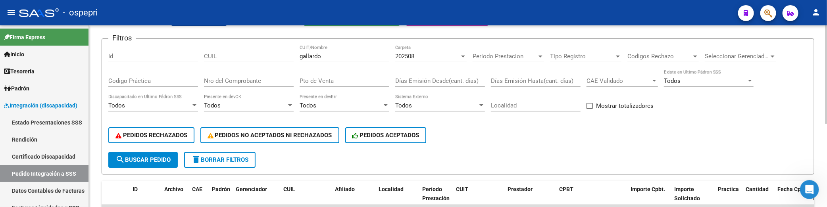
scroll to position [66, 0]
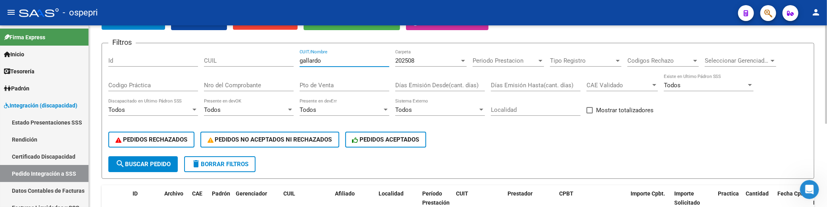
drag, startPoint x: 337, startPoint y: 61, endPoint x: 291, endPoint y: 60, distance: 46.1
click at [291, 60] on div "Filtros Id CUIL gallardo CUIT/Nombre 202508 Carpeta Periodo Prestacion Periodo …" at bounding box center [457, 103] width 699 height 107
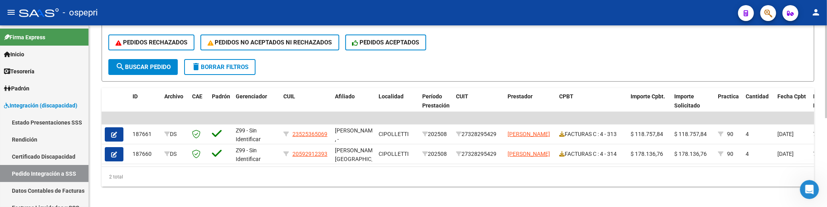
scroll to position [174, 0]
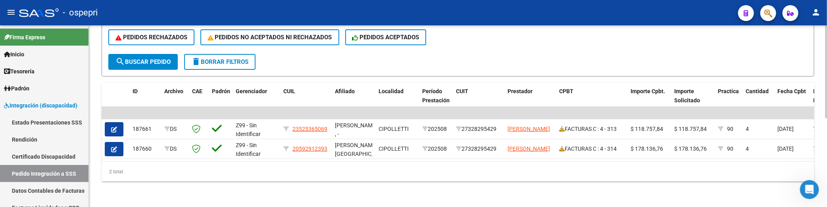
click at [430, 172] on div "2 total" at bounding box center [458, 172] width 713 height 20
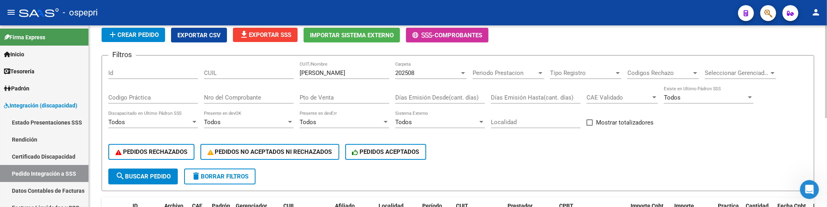
scroll to position [0, 0]
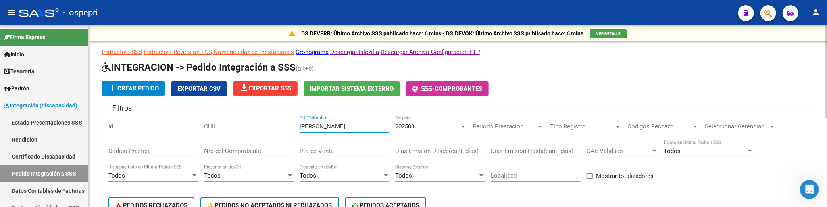
drag, startPoint x: 347, startPoint y: 123, endPoint x: 280, endPoint y: 123, distance: 66.7
click at [280, 123] on div "Filtros Id CUIL torres mayra CUIT/Nombre 202508 Carpeta Periodo Prestacion Peri…" at bounding box center [457, 169] width 699 height 107
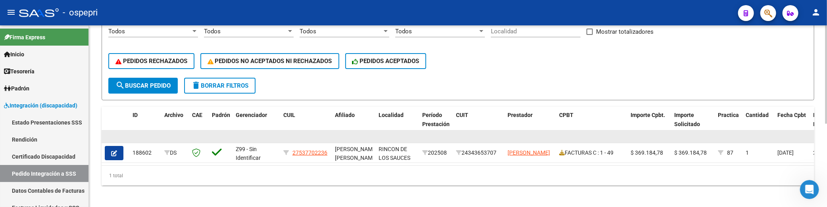
scroll to position [154, 0]
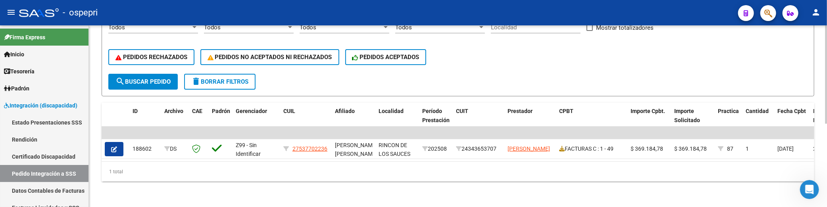
click at [730, 67] on div "PEDIDOS RECHAZADOS PEDIDOS NO ACEPTADOS NI RECHAZADOS PEDIDOS ACEPTADOS" at bounding box center [457, 56] width 699 height 33
click at [157, 78] on span "search Buscar Pedido" at bounding box center [143, 81] width 55 height 7
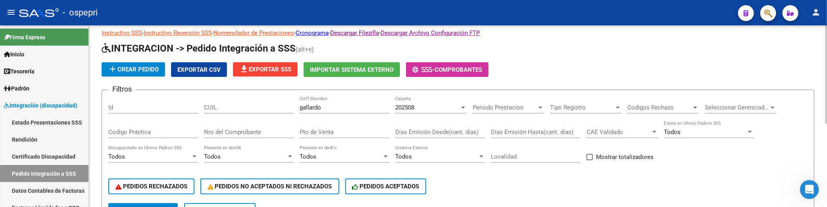
scroll to position [0, 0]
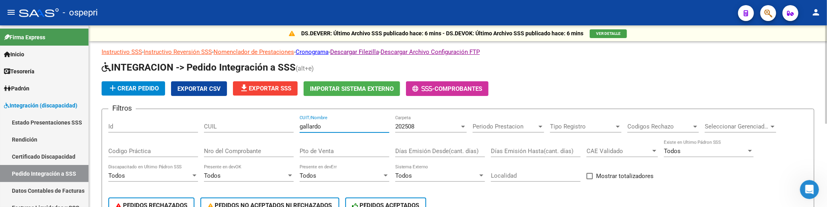
drag, startPoint x: 336, startPoint y: 127, endPoint x: 290, endPoint y: 126, distance: 45.7
click at [290, 126] on div "Filtros Id CUIL gallardo CUIT/Nombre 202508 Carpeta Periodo Prestacion Periodo …" at bounding box center [457, 169] width 699 height 107
drag, startPoint x: 339, startPoint y: 125, endPoint x: 272, endPoint y: 124, distance: 67.9
click at [272, 124] on div "Filtros Id CUIL TORRES CUIT/Nombre 202508 Carpeta Periodo Prestacion Periodo Pr…" at bounding box center [457, 169] width 699 height 107
click at [316, 126] on input "PERERYRA" at bounding box center [345, 126] width 90 height 7
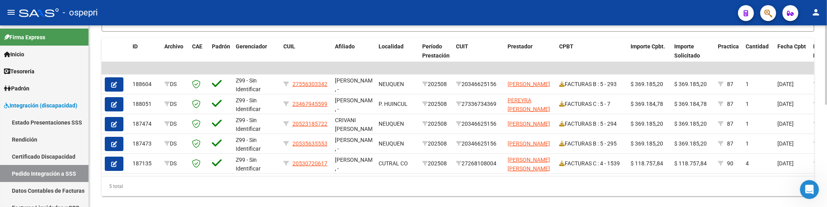
scroll to position [220, 0]
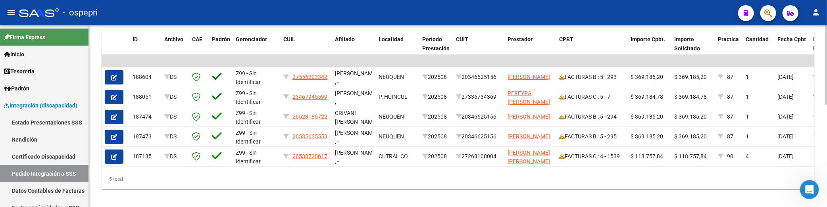
click at [217, 186] on div "5 total" at bounding box center [458, 179] width 713 height 20
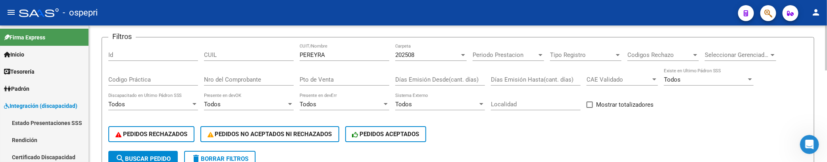
scroll to position [44, 0]
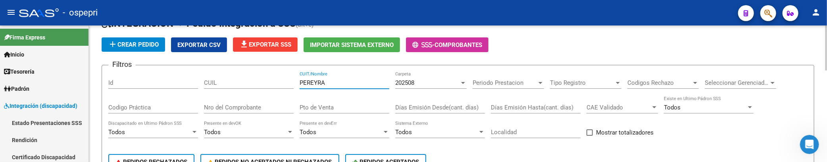
drag, startPoint x: 347, startPoint y: 79, endPoint x: 311, endPoint y: 5, distance: 82.4
click at [293, 81] on div "Filtros Id CUIL PEREYRA CUIT/Nombre 202508 Carpeta Periodo Prestacion Periodo P…" at bounding box center [457, 124] width 699 height 107
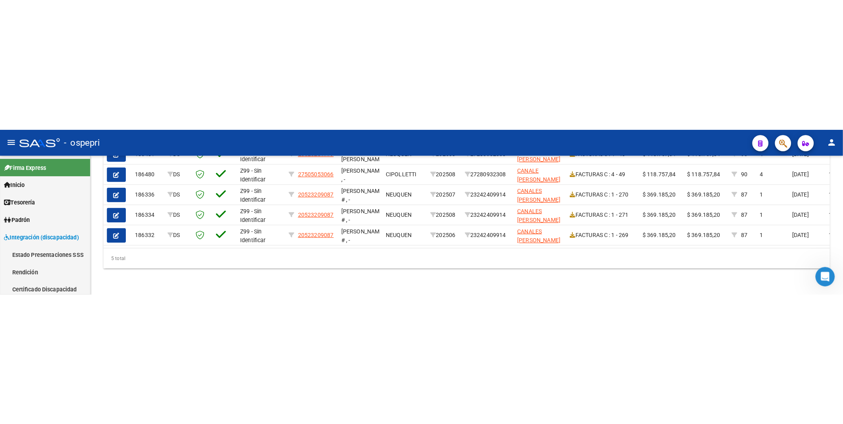
scroll to position [17, 0]
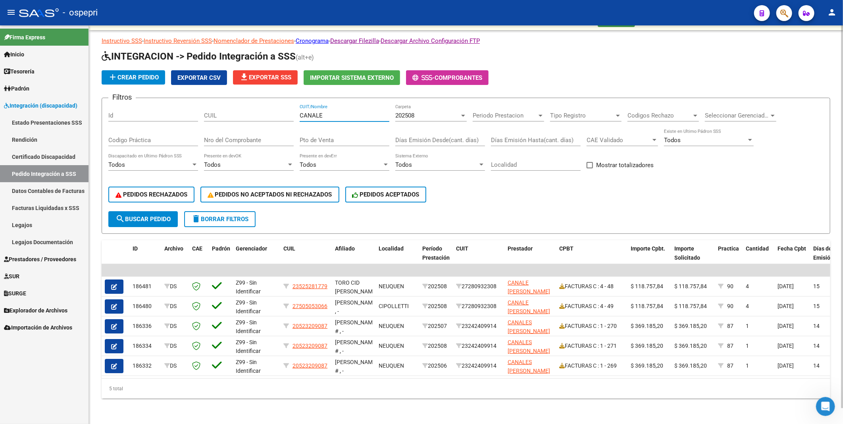
type input "CANALE"
click at [463, 112] on div at bounding box center [463, 115] width 7 height 6
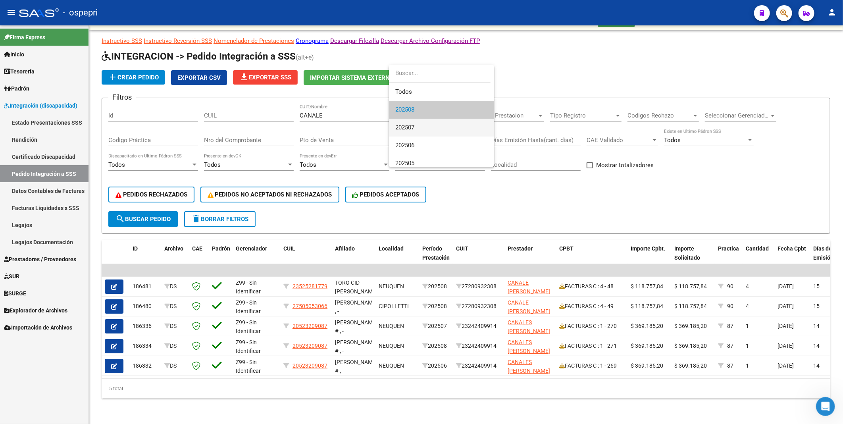
click at [435, 130] on span "202507" at bounding box center [441, 128] width 92 height 18
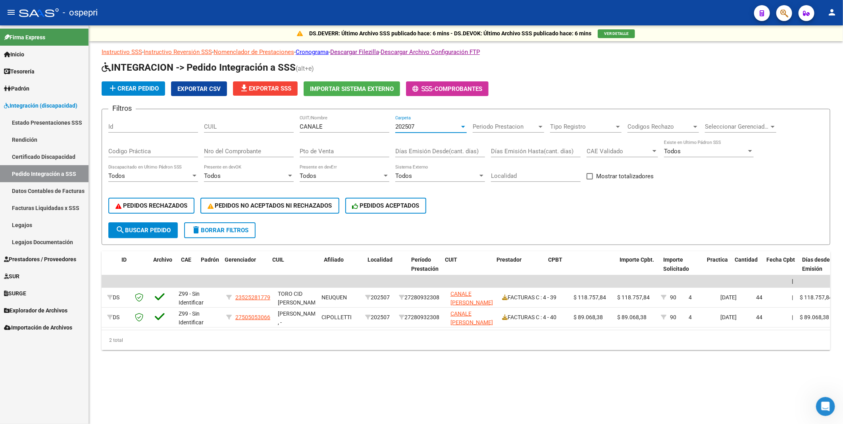
scroll to position [0, 0]
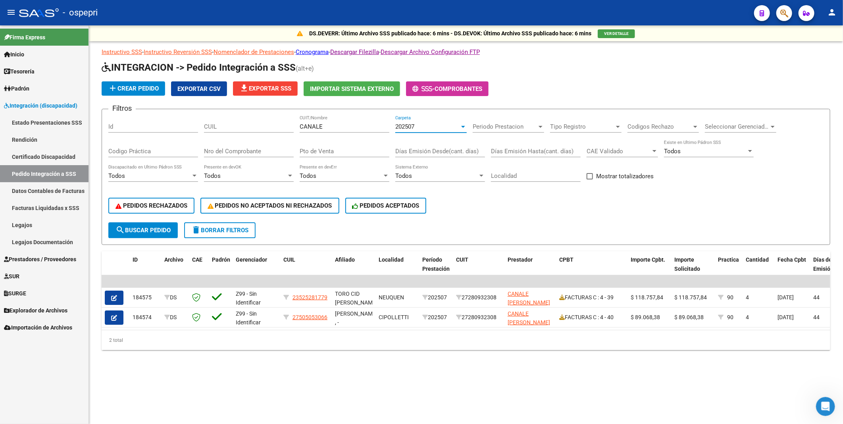
click at [463, 126] on div at bounding box center [463, 127] width 4 height 2
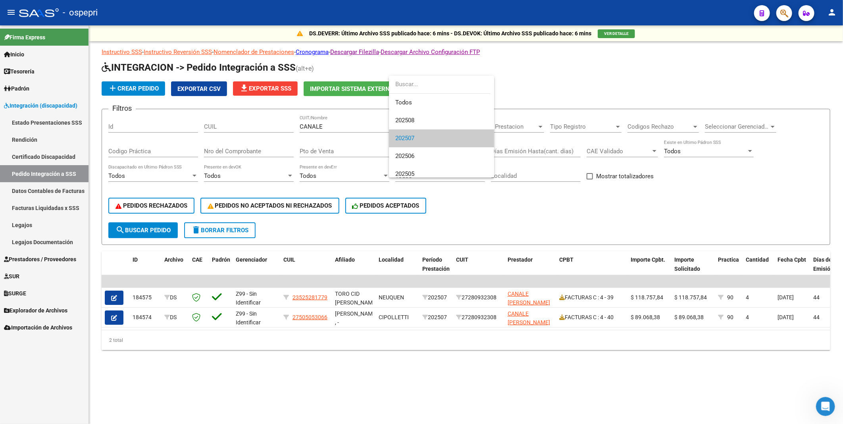
scroll to position [12, 0]
click at [434, 149] on span "202506" at bounding box center [441, 144] width 92 height 18
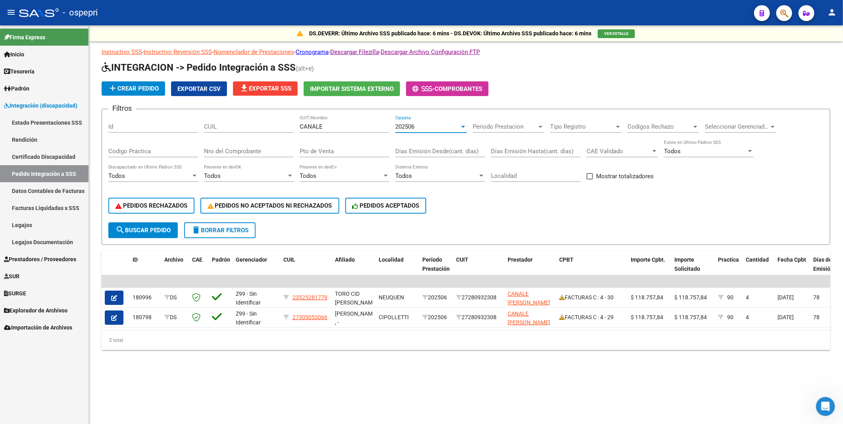
click at [463, 126] on div at bounding box center [463, 127] width 4 height 2
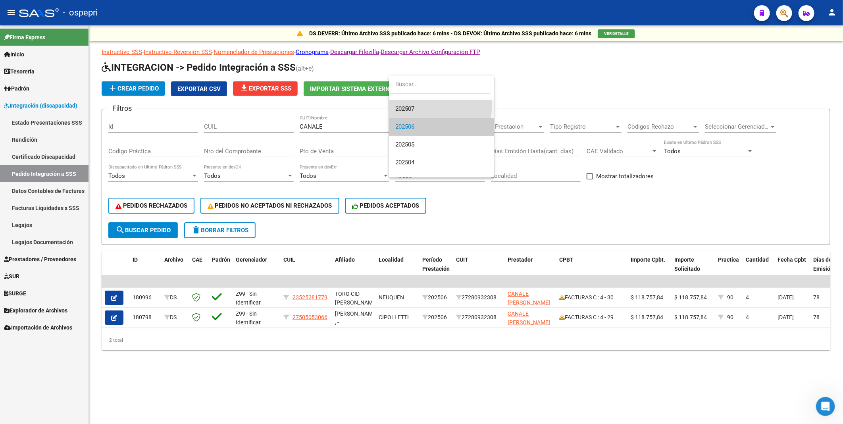
click at [414, 104] on span "202507" at bounding box center [441, 109] width 92 height 18
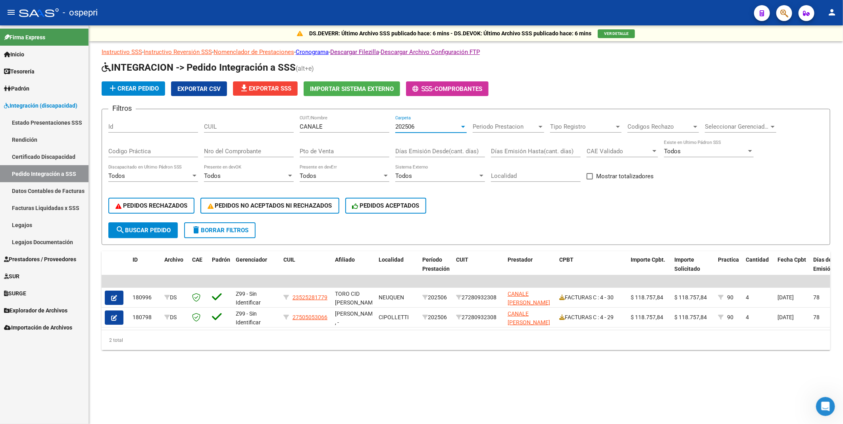
scroll to position [36, 0]
click at [463, 125] on div at bounding box center [463, 126] width 7 height 6
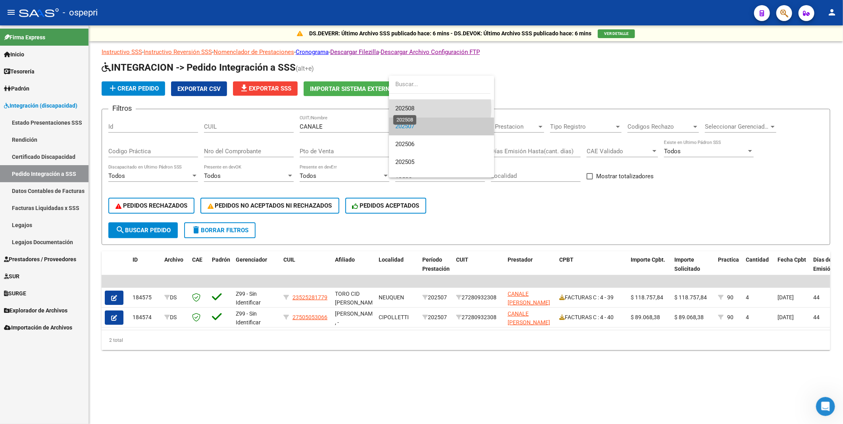
click at [414, 108] on span "202508" at bounding box center [404, 108] width 19 height 7
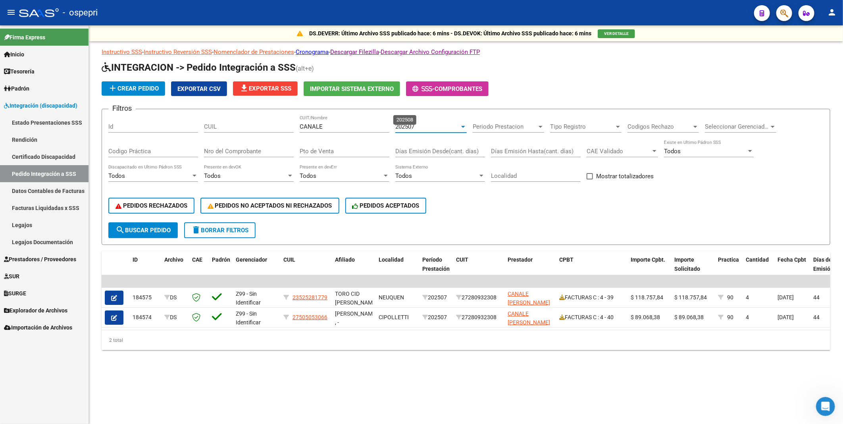
scroll to position [18, 0]
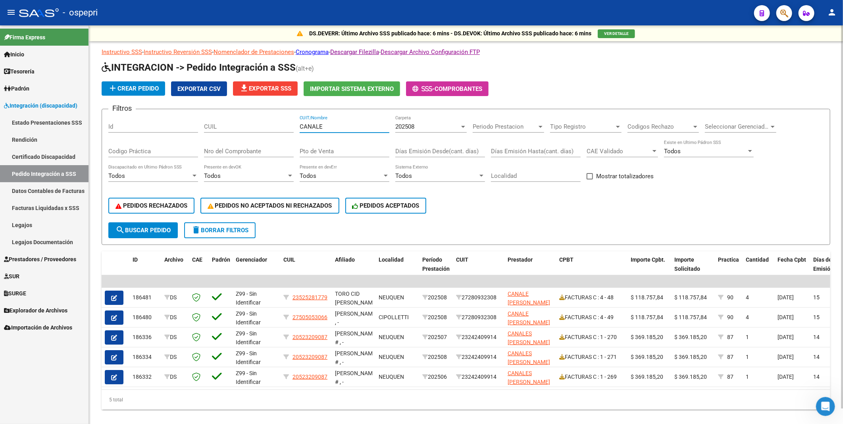
drag, startPoint x: 340, startPoint y: 126, endPoint x: 296, endPoint y: 127, distance: 44.5
click at [296, 127] on div "Filtros Id CUIL CANALE CUIT/Nombre 202508 Carpeta Periodo Prestacion Periodo Pr…" at bounding box center [465, 169] width 715 height 107
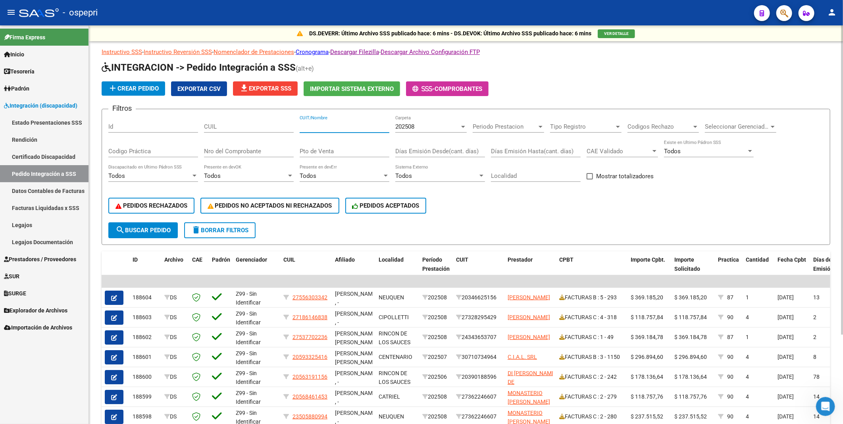
click at [346, 125] on input "CUIT/Nombre" at bounding box center [345, 126] width 90 height 7
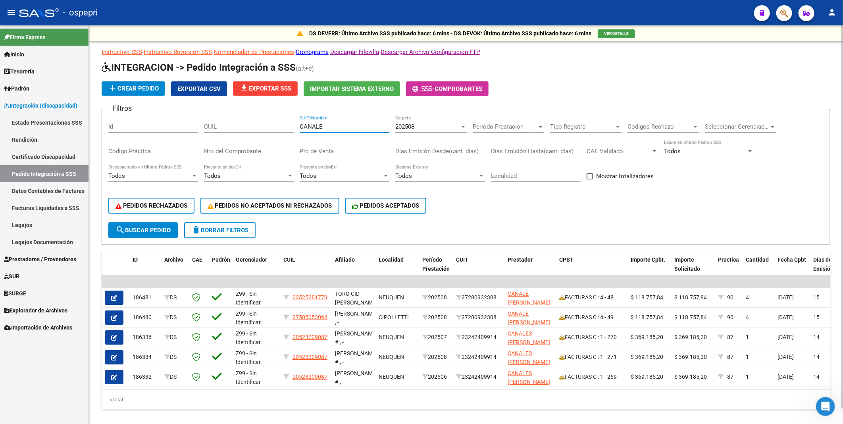
type input "CANALE"
click at [464, 126] on div at bounding box center [463, 127] width 4 height 2
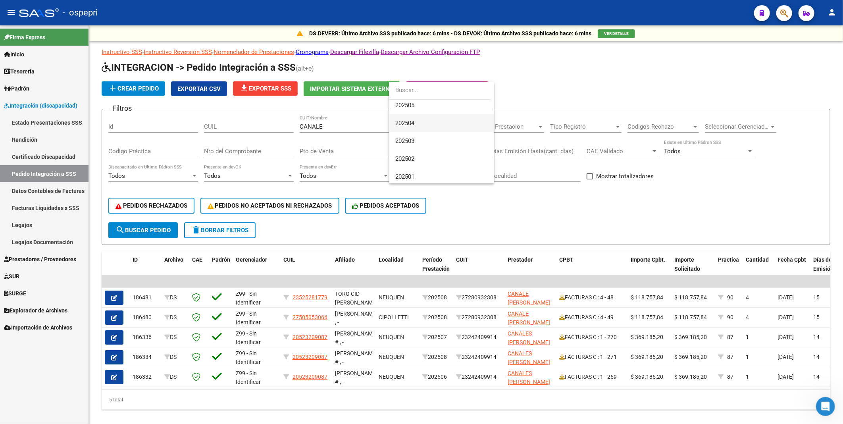
scroll to position [88, 0]
click at [423, 162] on span "202501" at bounding box center [441, 163] width 92 height 18
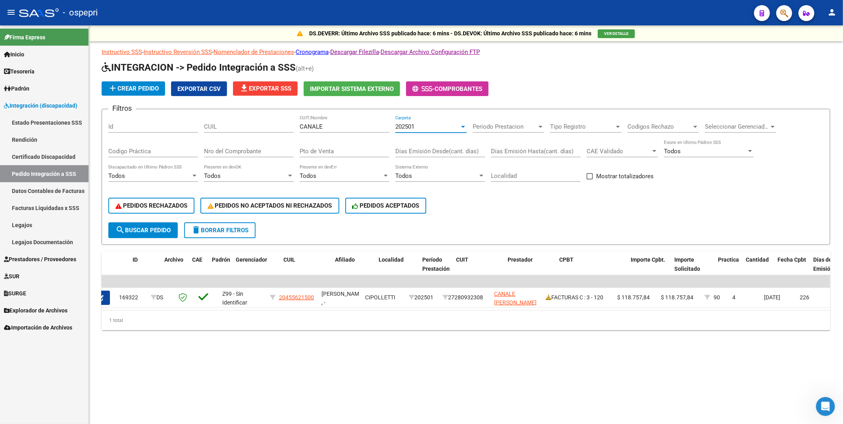
scroll to position [0, 0]
click at [463, 126] on div at bounding box center [463, 127] width 4 height 2
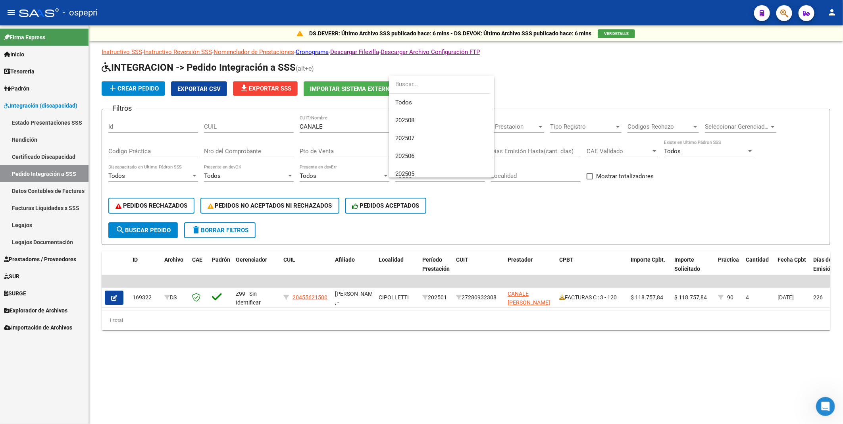
scroll to position [119, 0]
drag, startPoint x: 401, startPoint y: 314, endPoint x: 429, endPoint y: 315, distance: 28.2
click at [429, 228] on div at bounding box center [421, 212] width 843 height 424
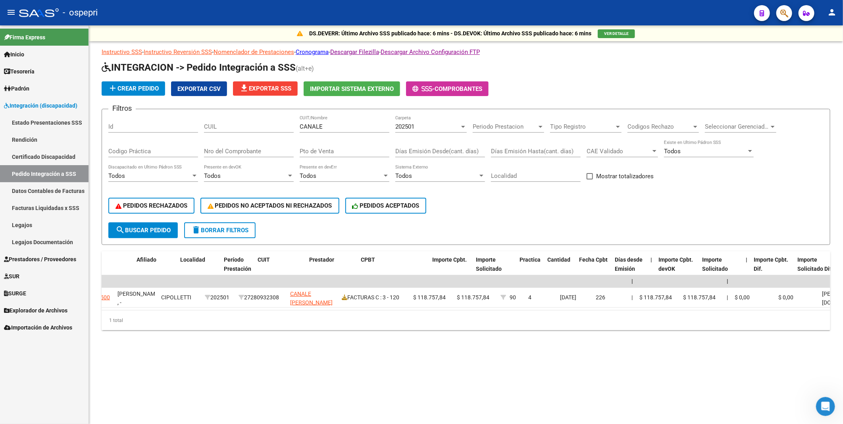
scroll to position [0, 0]
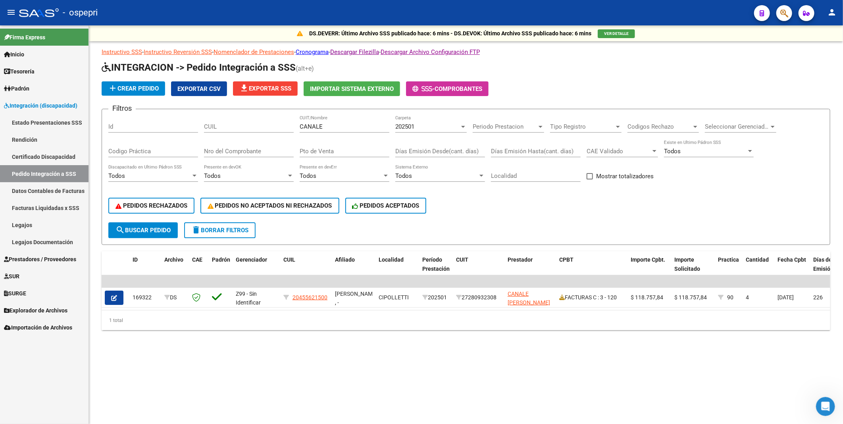
click at [114, 228] on icon "button" at bounding box center [114, 298] width 6 height 6
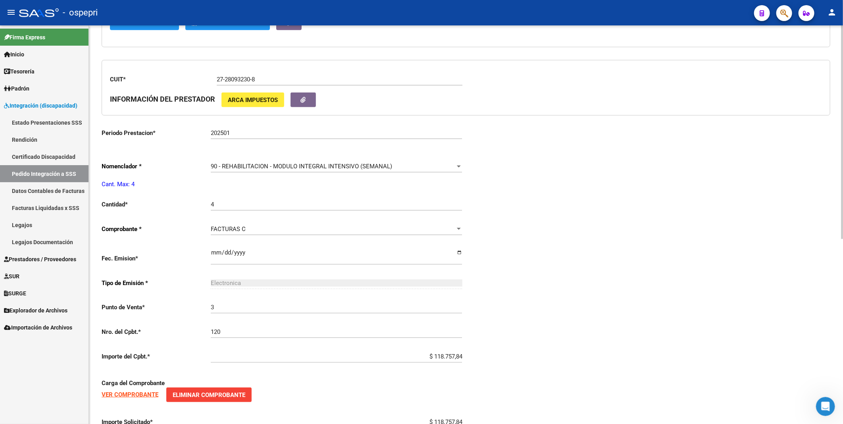
type input "20455621500"
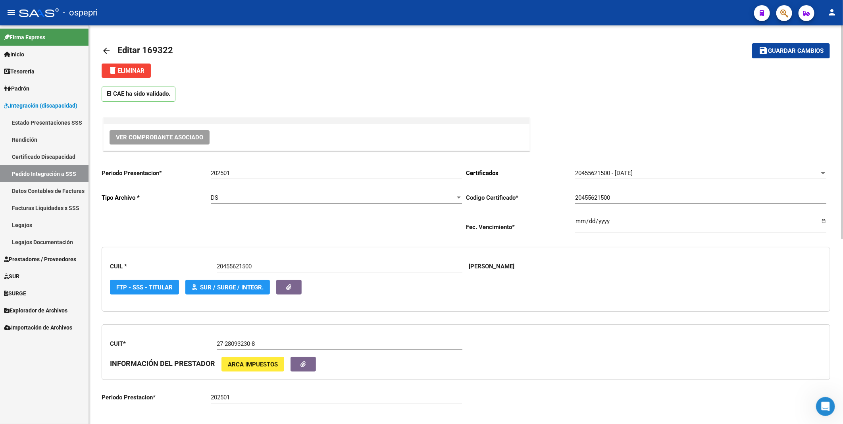
click at [162, 135] on span "Ver Comprobante Asociado" at bounding box center [159, 137] width 87 height 7
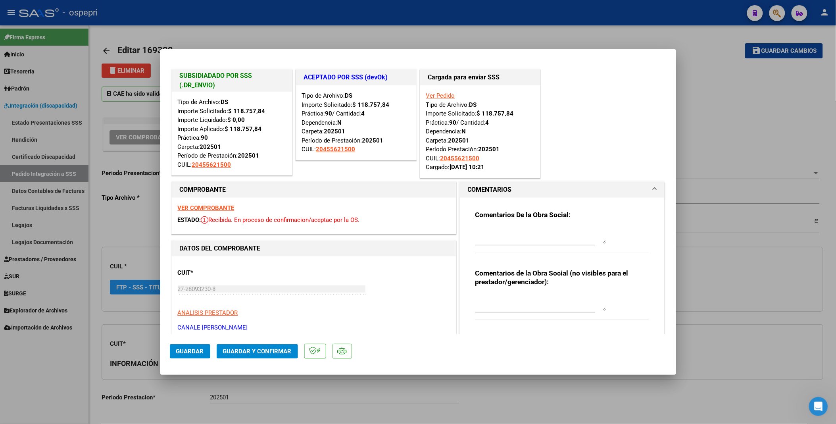
click at [494, 228] on div at bounding box center [418, 212] width 836 height 424
type input "$ 0,00"
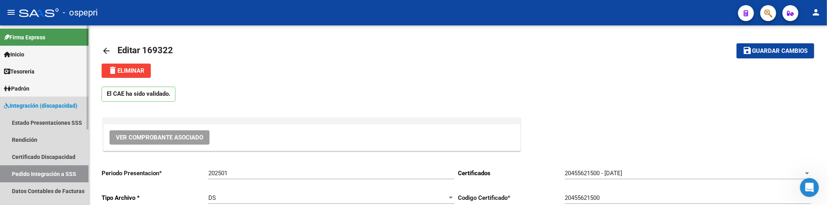
click at [52, 104] on span "Integración (discapacidad)" at bounding box center [40, 105] width 73 height 9
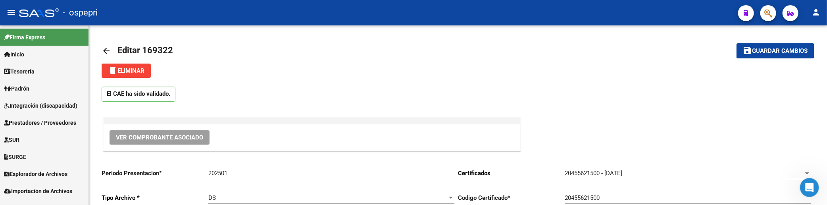
click at [52, 121] on span "Prestadores / Proveedores" at bounding box center [40, 122] width 72 height 9
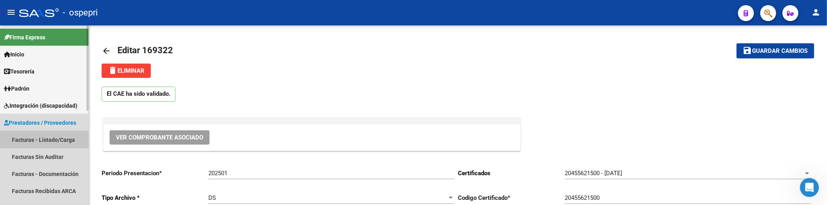
click at [50, 137] on link "Facturas - Listado/Carga" at bounding box center [44, 139] width 89 height 17
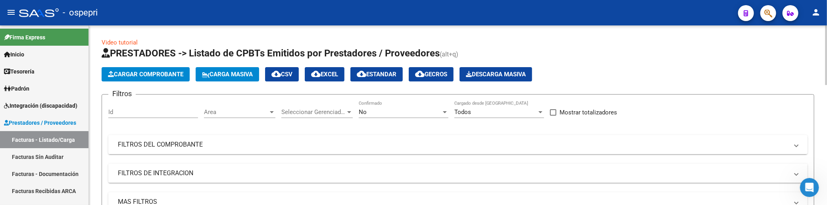
click at [566, 144] on mat-panel-title "FILTROS DEL COMPROBANTE" at bounding box center [453, 144] width 671 height 9
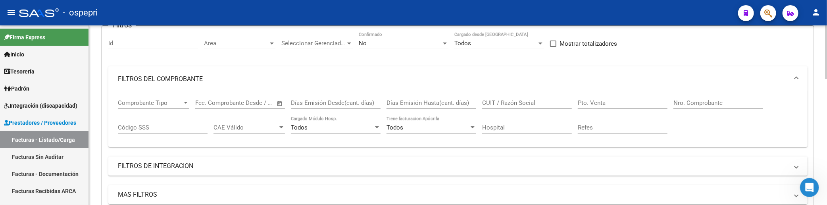
scroll to position [88, 0]
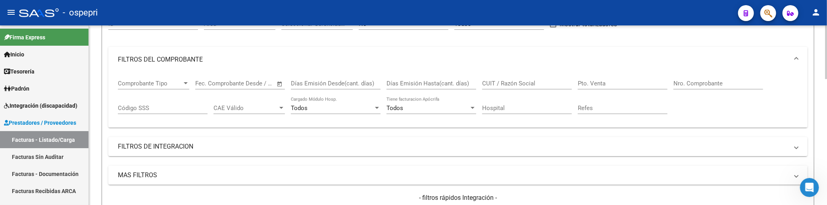
click at [512, 83] on input "CUIT / Razón Social" at bounding box center [527, 83] width 90 height 7
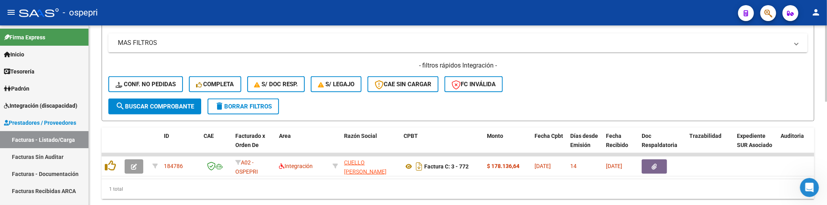
scroll to position [245, 0]
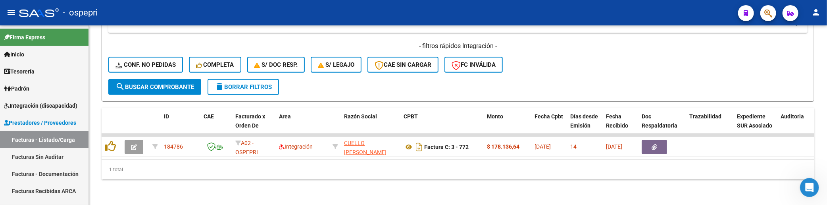
type input "CUELLO"
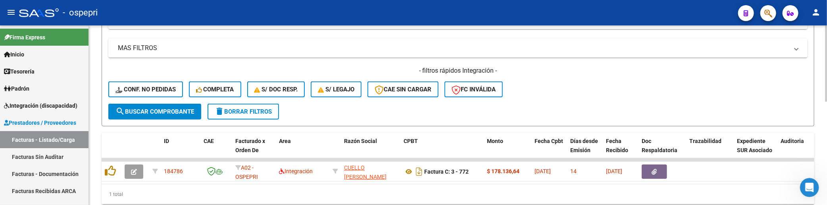
scroll to position [201, 0]
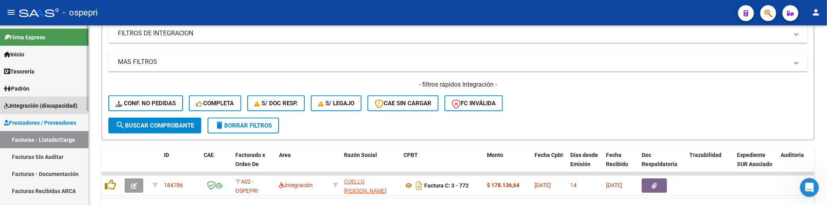
click at [48, 105] on span "Integración (discapacidad)" at bounding box center [40, 105] width 73 height 9
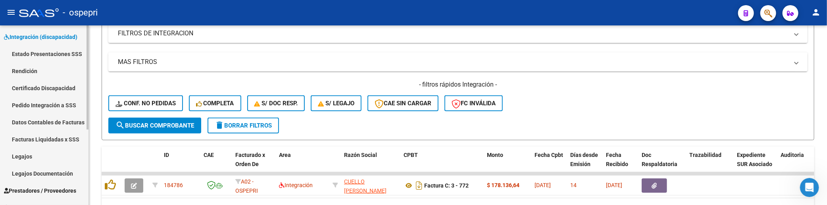
scroll to position [88, 0]
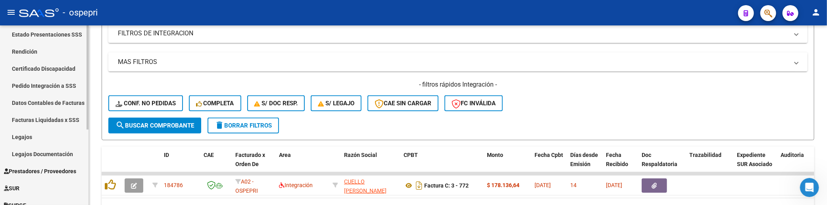
click at [44, 82] on link "Pedido Integración a SSS" at bounding box center [44, 85] width 89 height 17
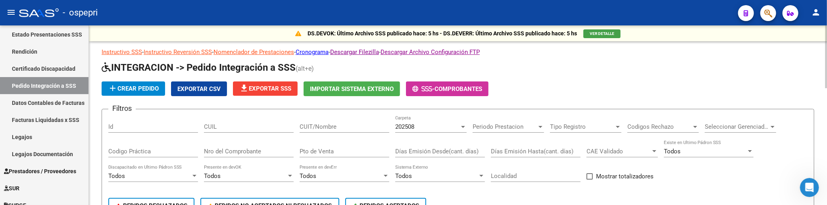
click at [330, 125] on input "CUIT/Nombre" at bounding box center [345, 126] width 90 height 7
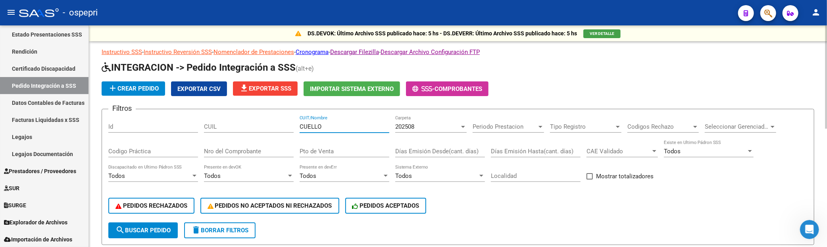
click at [333, 130] on input "CUELLO" at bounding box center [345, 126] width 90 height 7
click at [341, 127] on input "CUELLO" at bounding box center [345, 126] width 90 height 7
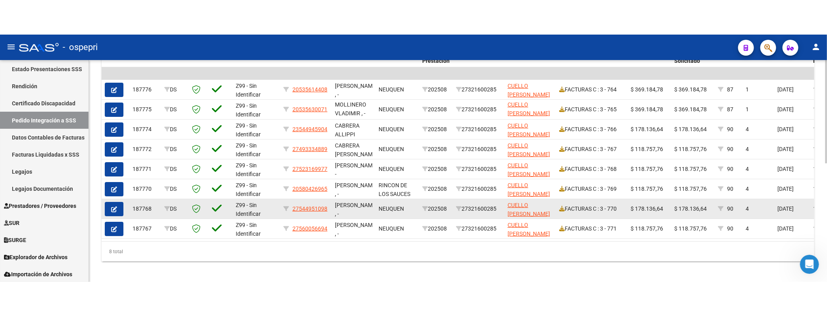
scroll to position [253, 0]
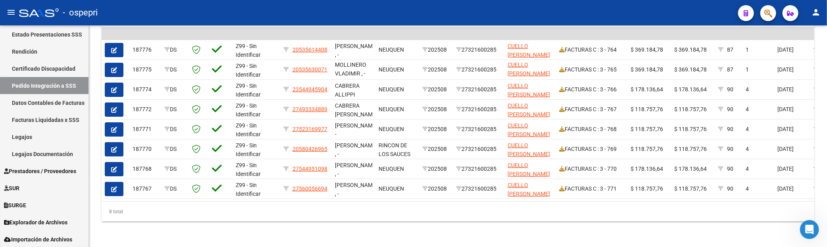
click at [607, 4] on div "- ospepri" at bounding box center [375, 12] width 713 height 17
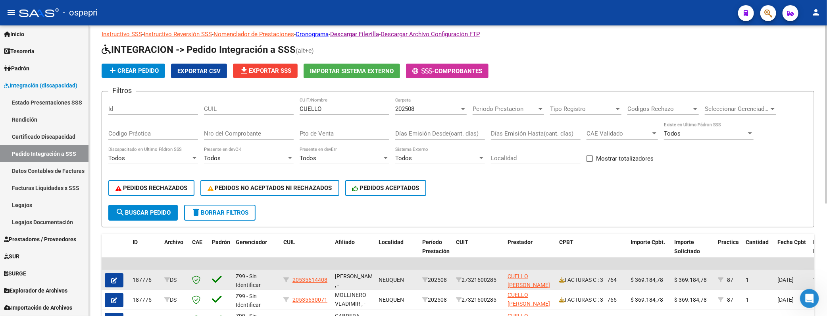
scroll to position [8, 0]
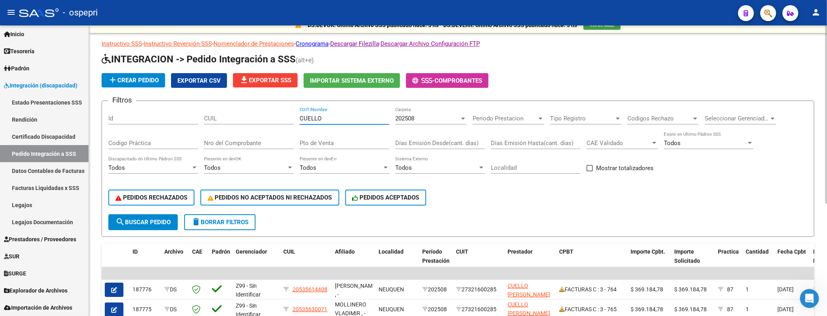
drag, startPoint x: 346, startPoint y: 117, endPoint x: 285, endPoint y: 118, distance: 60.7
click at [285, 118] on div "Filtros Id CUIL CUELLO CUIT/Nombre 202508 Carpeta Periodo Prestacion Periodo Pr…" at bounding box center [457, 160] width 699 height 107
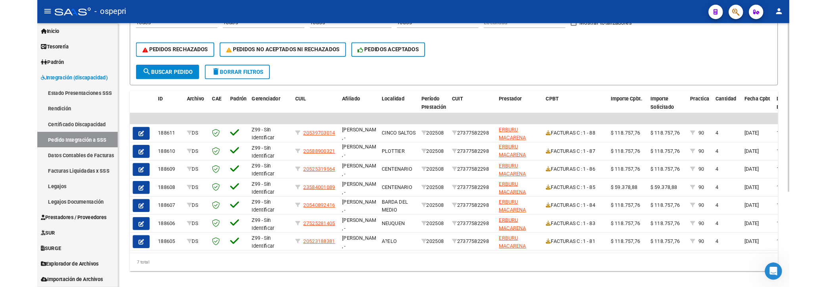
scroll to position [165, 0]
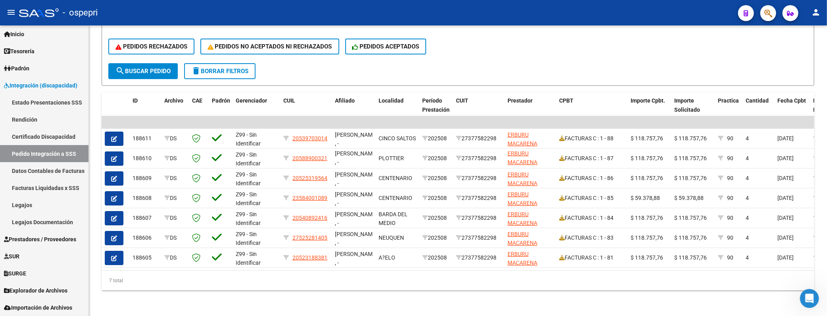
type input "ERBURU"
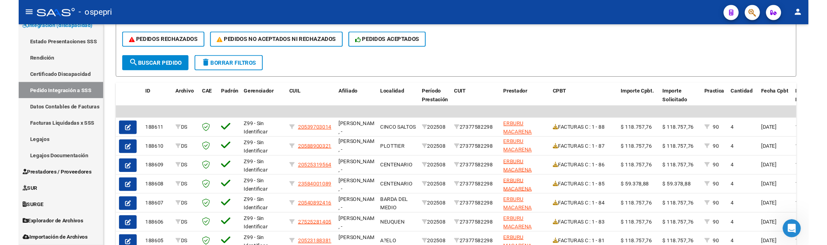
scroll to position [88, 0]
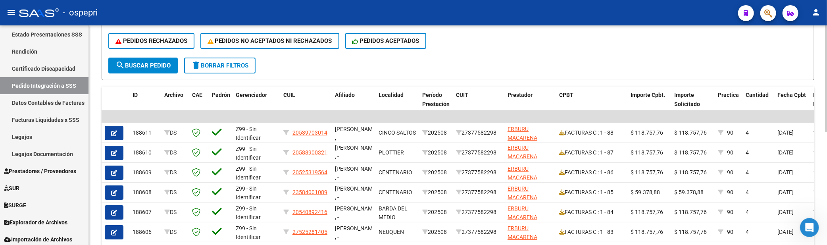
click at [506, 52] on div "PEDIDOS RECHAZADOS PEDIDOS NO ACEPTADOS NI RECHAZADOS PEDIDOS ACEPTADOS" at bounding box center [457, 40] width 699 height 33
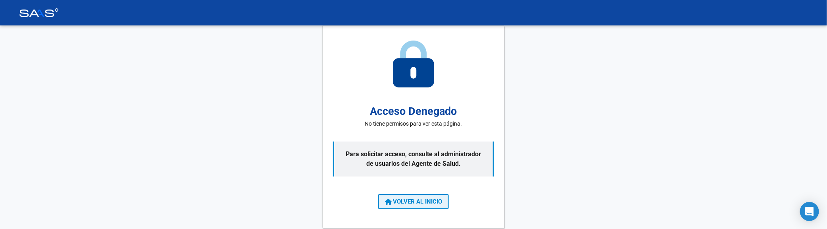
click at [415, 200] on span "VOLVER AL INICIO" at bounding box center [413, 201] width 57 height 7
